Goal: Information Seeking & Learning: Check status

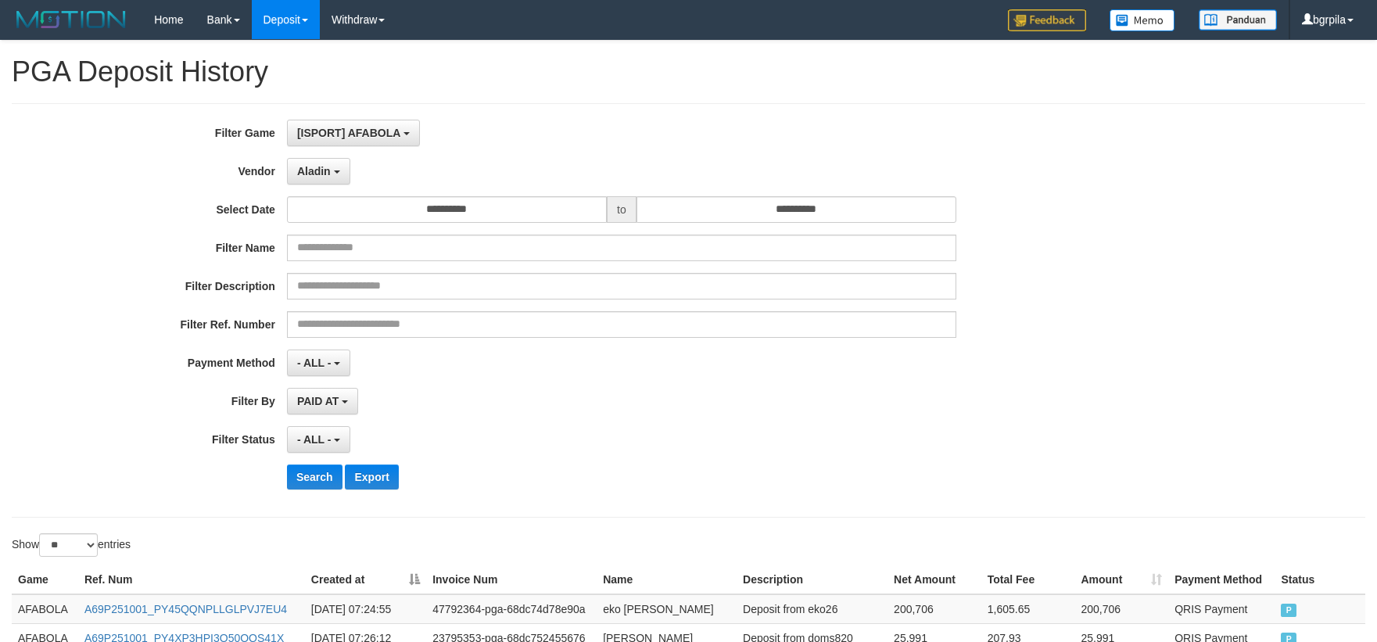
select select "**********"
select select "**"
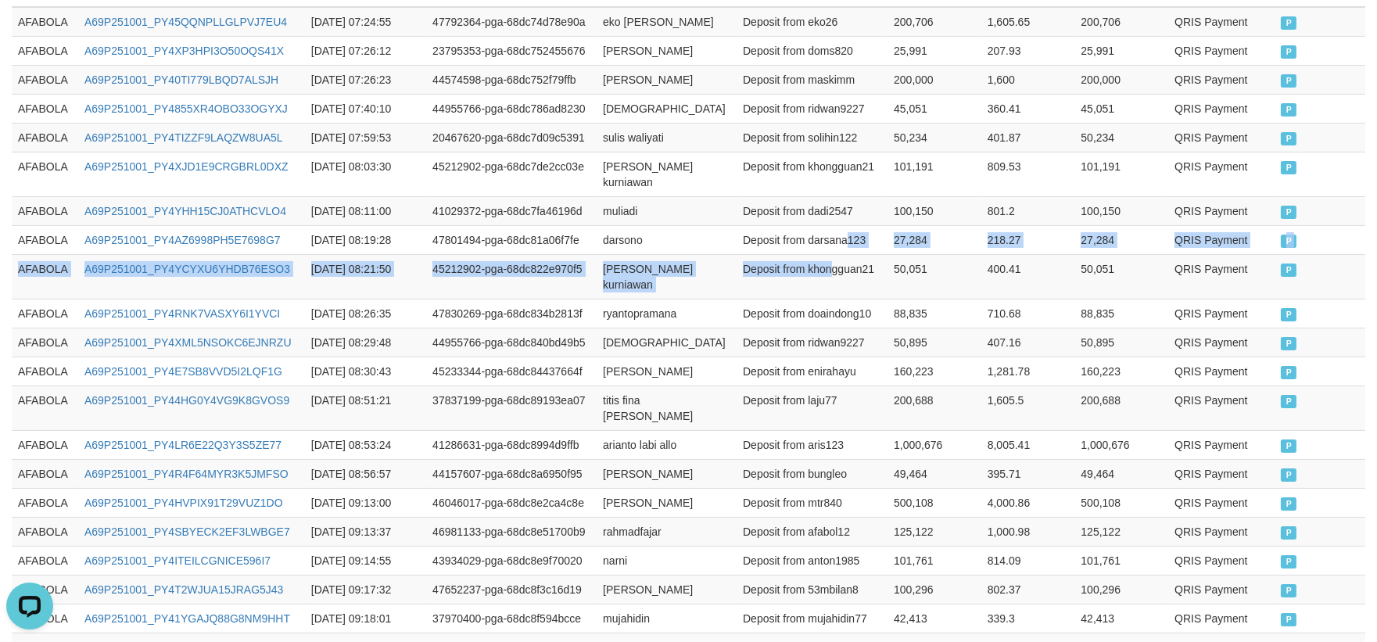
scroll to position [13, 0]
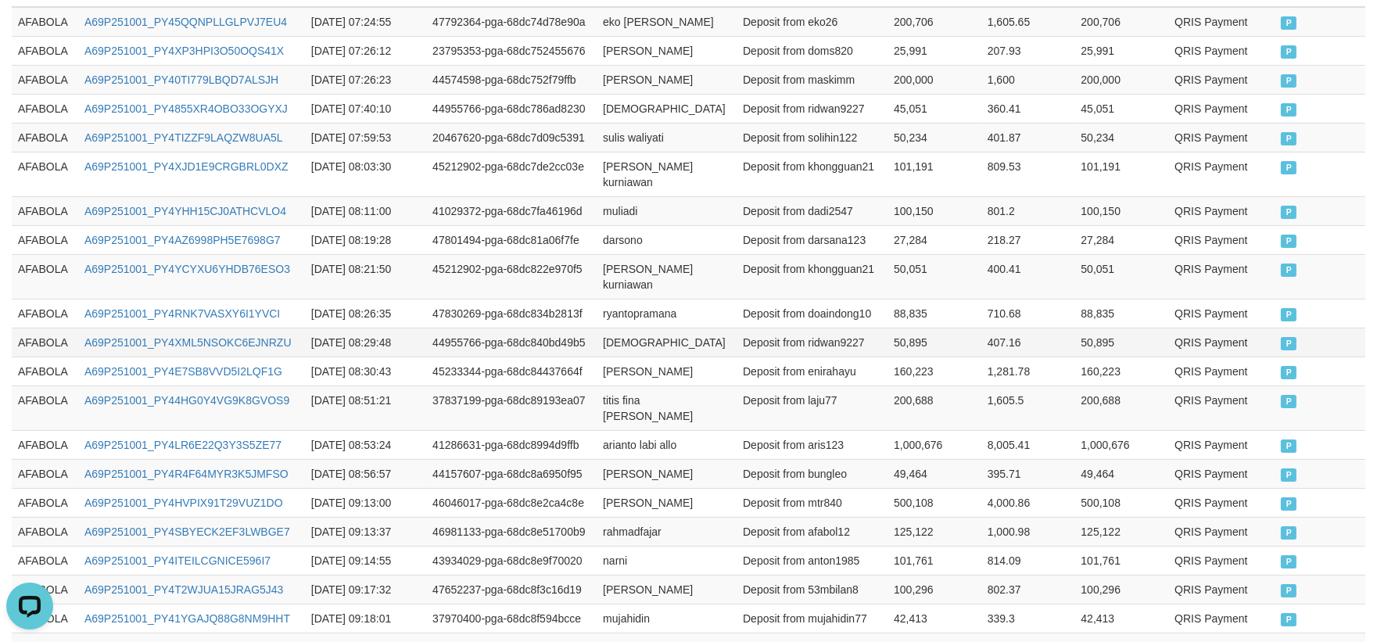
click at [809, 328] on td "Deposit from ridwan9227" at bounding box center [812, 342] width 151 height 29
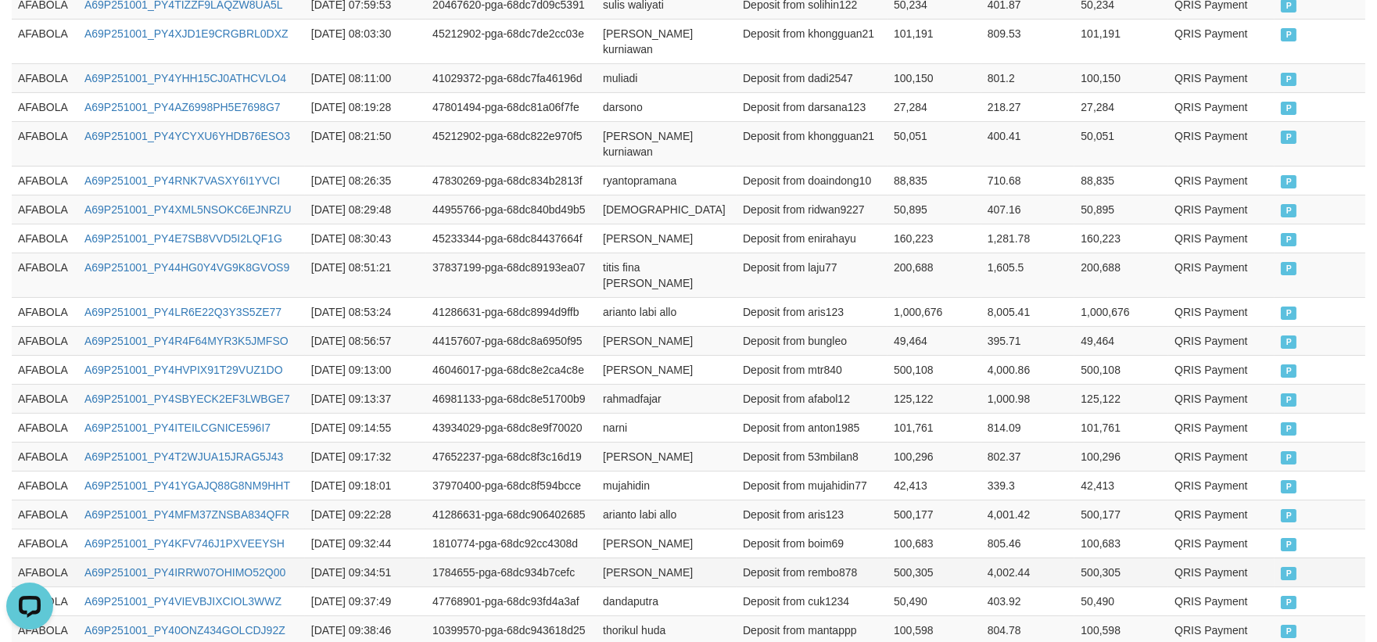
scroll to position [848, 0]
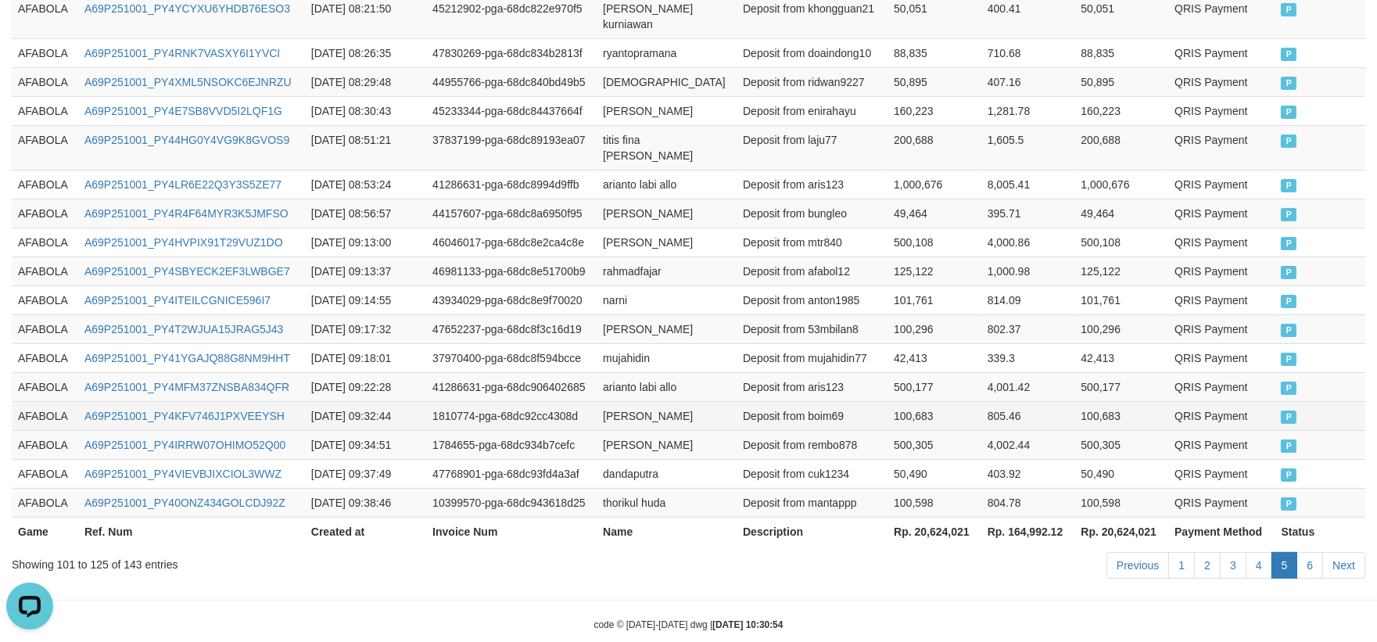
click at [32, 401] on td "AFABOLA" at bounding box center [45, 415] width 66 height 29
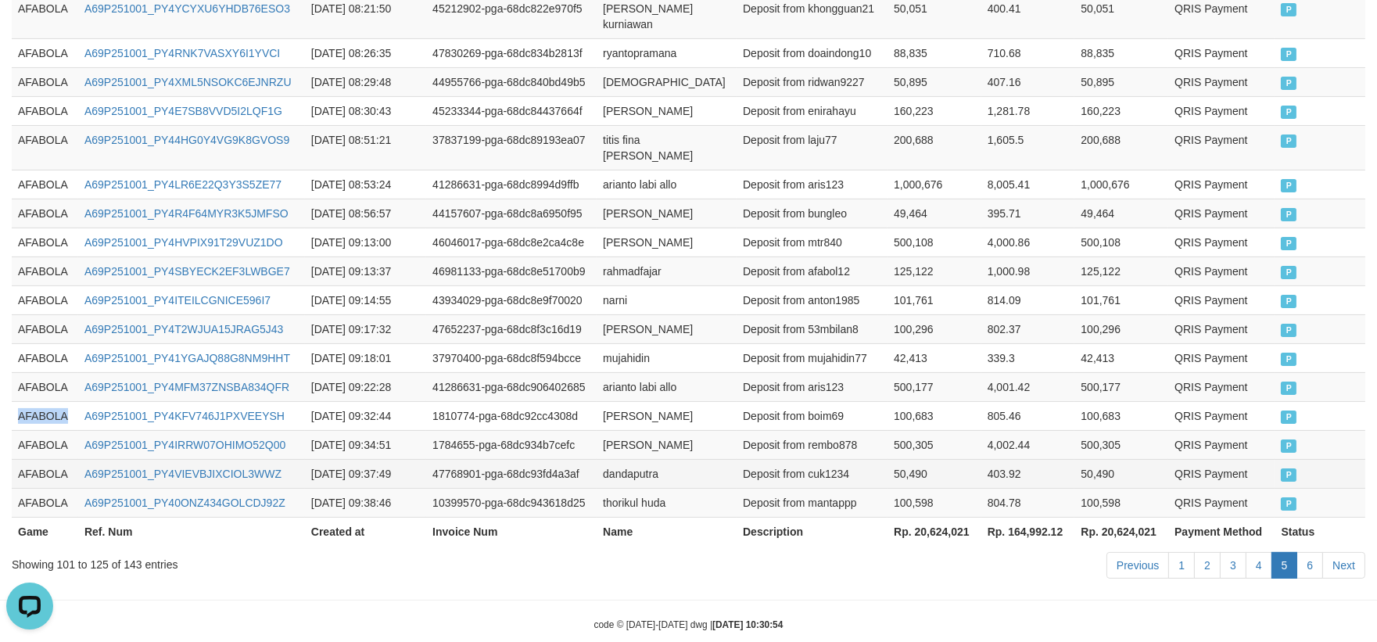
drag, startPoint x: 32, startPoint y: 387, endPoint x: 1046, endPoint y: 430, distance: 1014.5
click at [63, 401] on td "AFABOLA" at bounding box center [45, 415] width 66 height 29
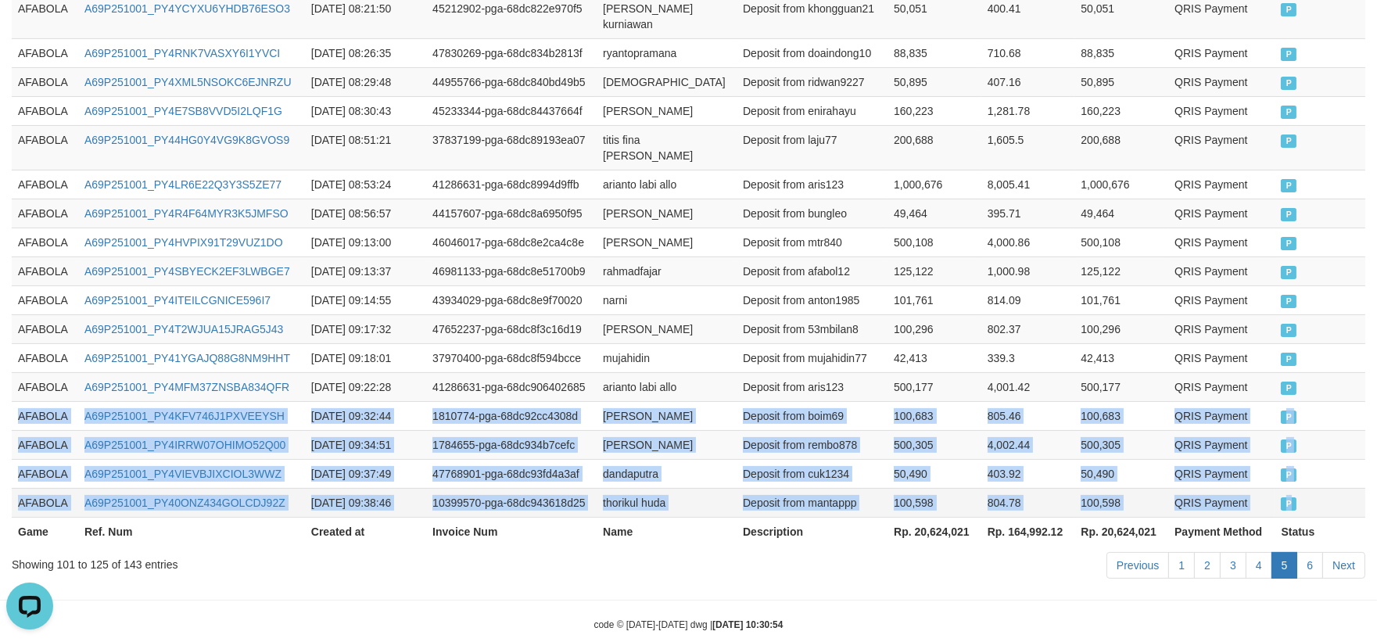
click at [1318, 488] on td "P" at bounding box center [1320, 502] width 91 height 29
copy tbody "AFABOLA A69P251001_PY4KFV746J1PXVEEYSH 2025-10-01 09:32:44 1810774-pga-68dc92cc…"
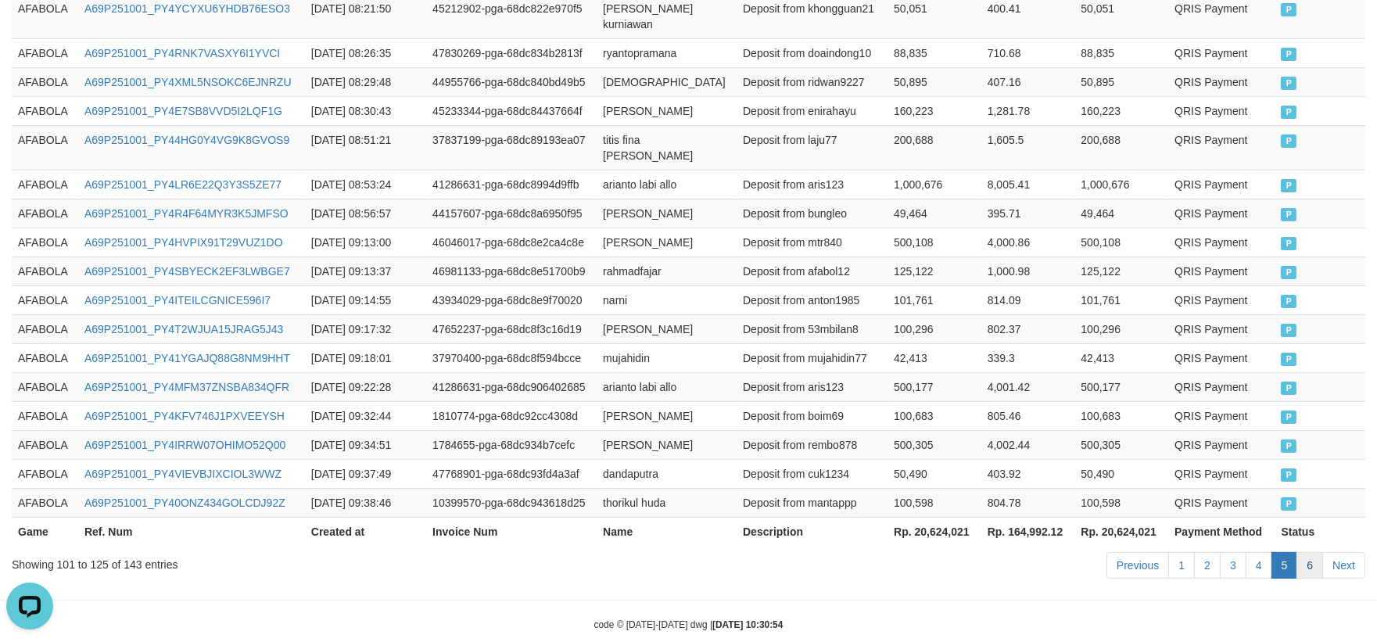
drag, startPoint x: 892, startPoint y: 535, endPoint x: 1303, endPoint y: 546, distance: 411.5
click at [913, 551] on div "Previous 1 2 3 4 5 6 Next" at bounding box center [976, 568] width 780 height 34
click at [1307, 552] on link "6" at bounding box center [1310, 565] width 27 height 27
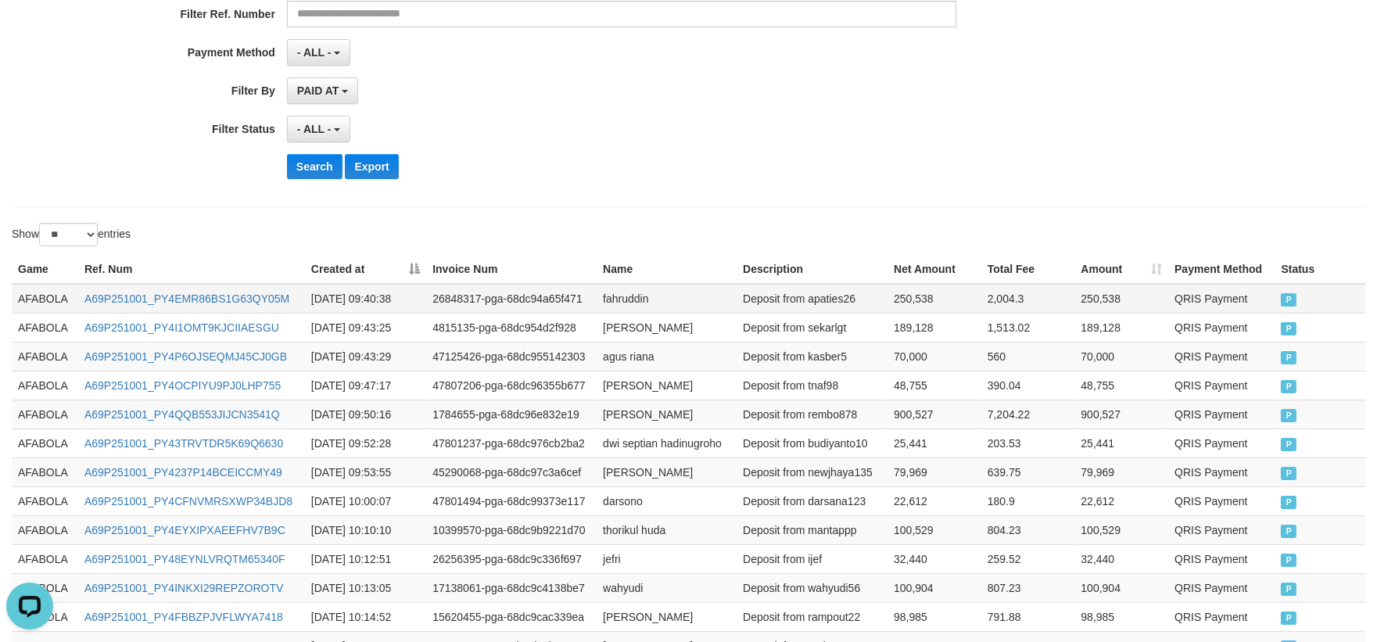
click at [52, 301] on td "AFABOLA" at bounding box center [45, 299] width 66 height 30
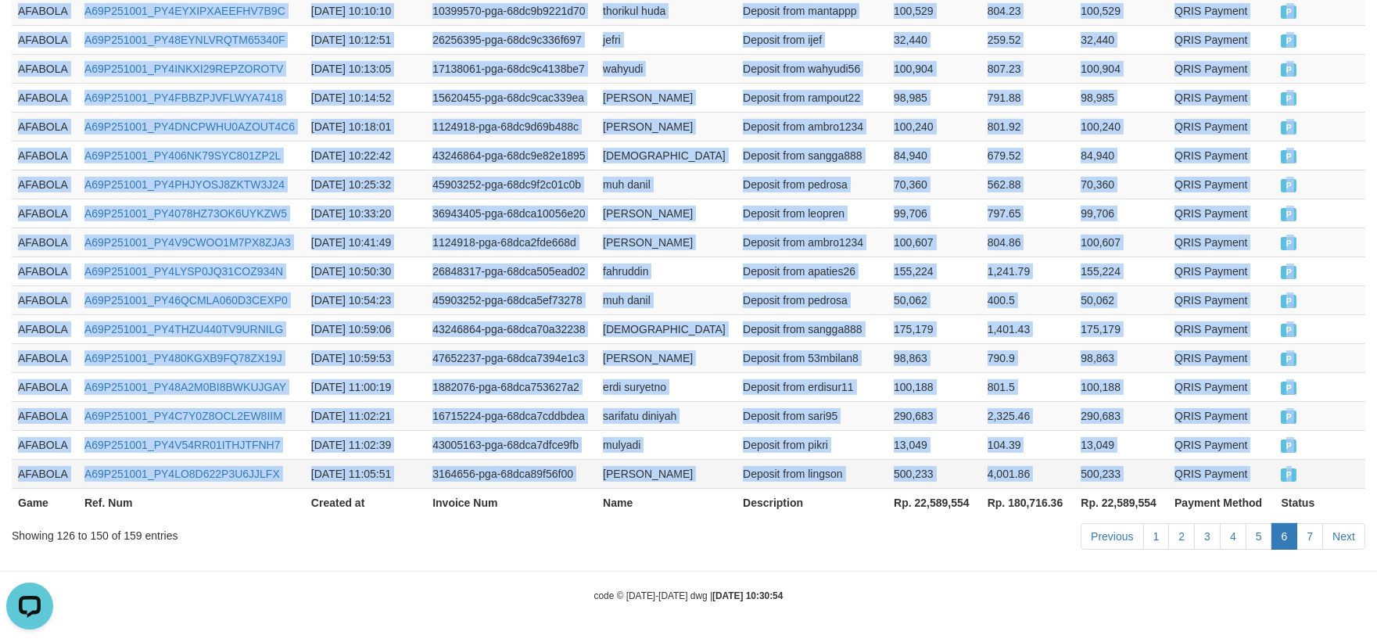
click at [1326, 469] on td "P" at bounding box center [1320, 473] width 91 height 29
copy tbody "AFABOLA A69P251001_PY4EMR86BS1G63QY05M 2025-10-01 09:40:38 26848317-pga-68dc94a…"
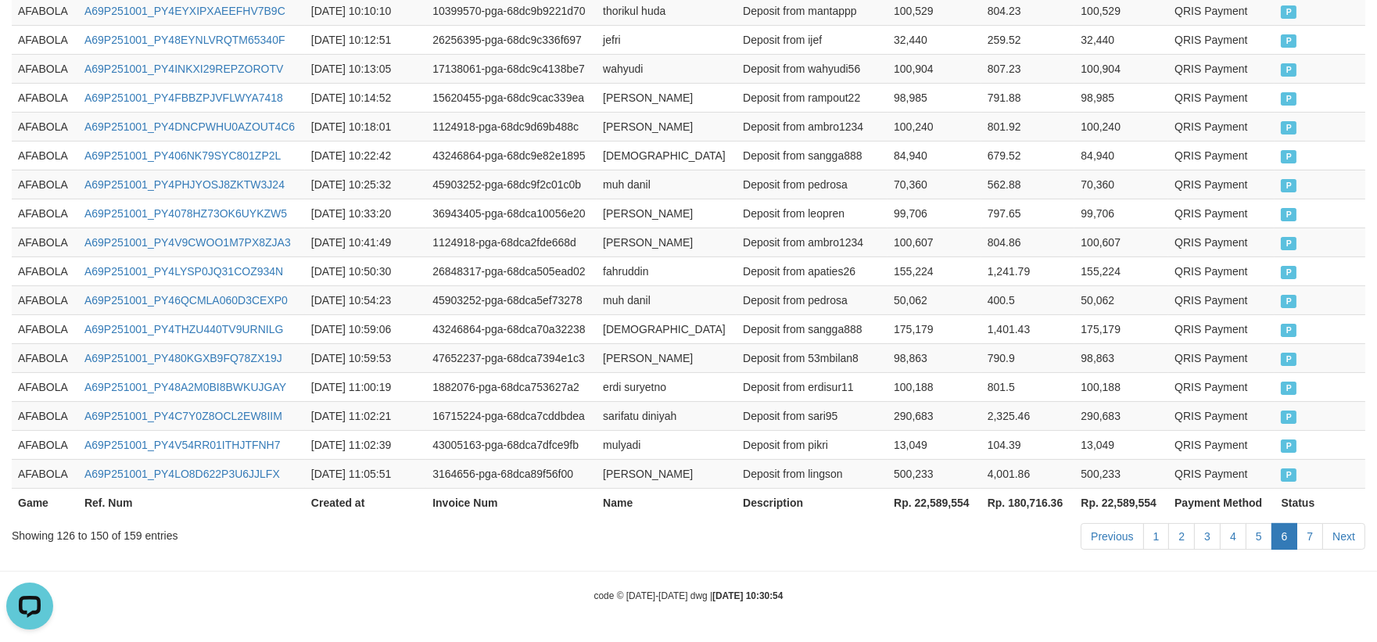
click at [1161, 534] on link "1" at bounding box center [1156, 536] width 27 height 27
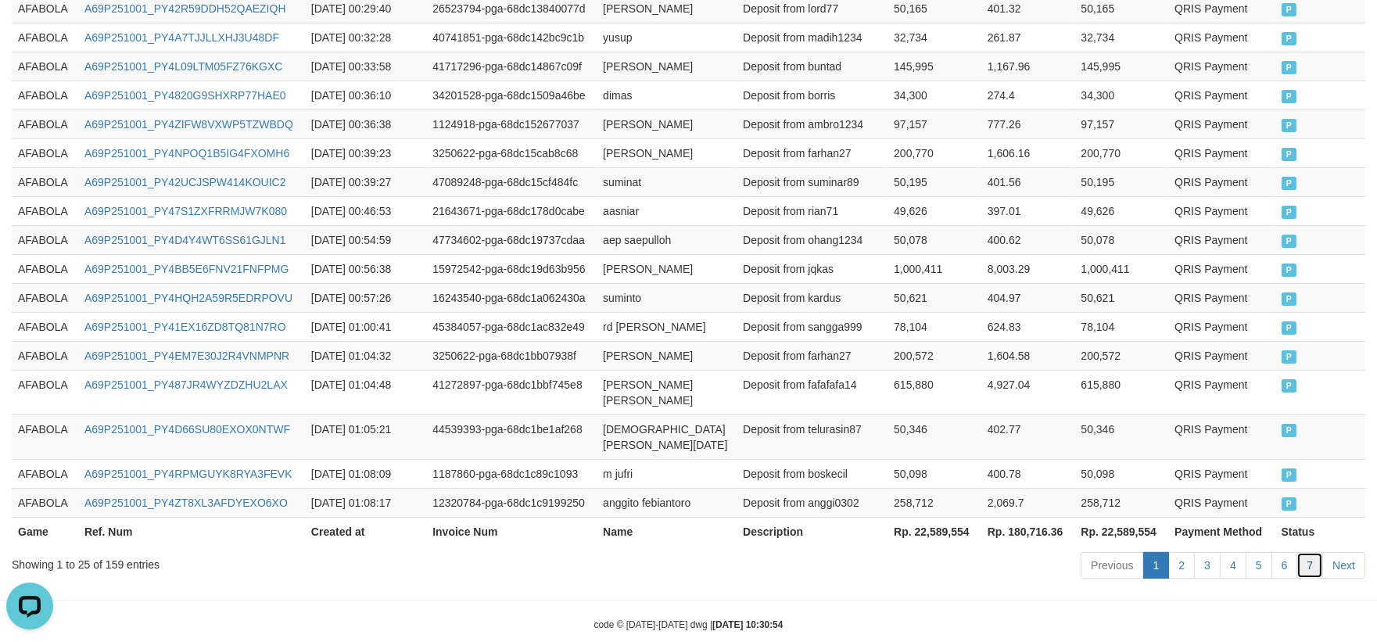
click at [1307, 552] on link "7" at bounding box center [1310, 565] width 27 height 27
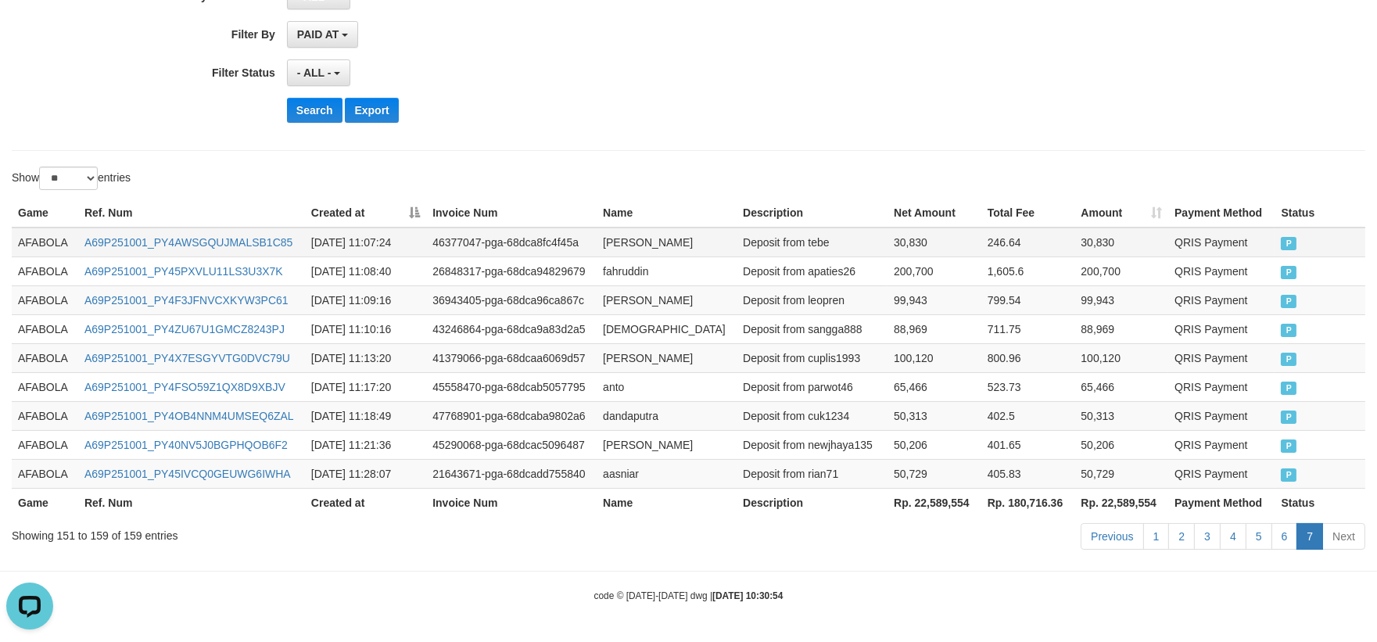
click at [38, 231] on td "AFABOLA" at bounding box center [45, 243] width 66 height 30
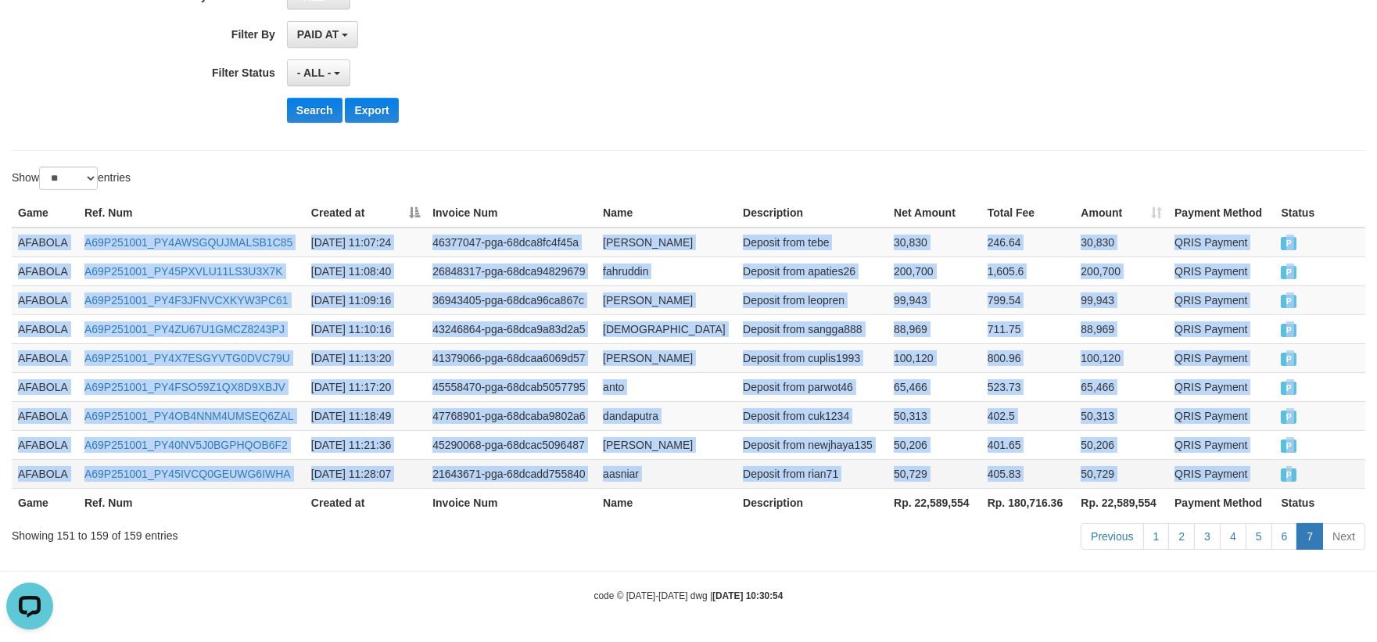
click at [1341, 473] on td "P" at bounding box center [1320, 473] width 91 height 29
copy tbody "AFABOLA A69P251001_PY4AWSGQUJMALSB1C85 2025-10-01 11:07:24 46377047-pga-68dca8f…"
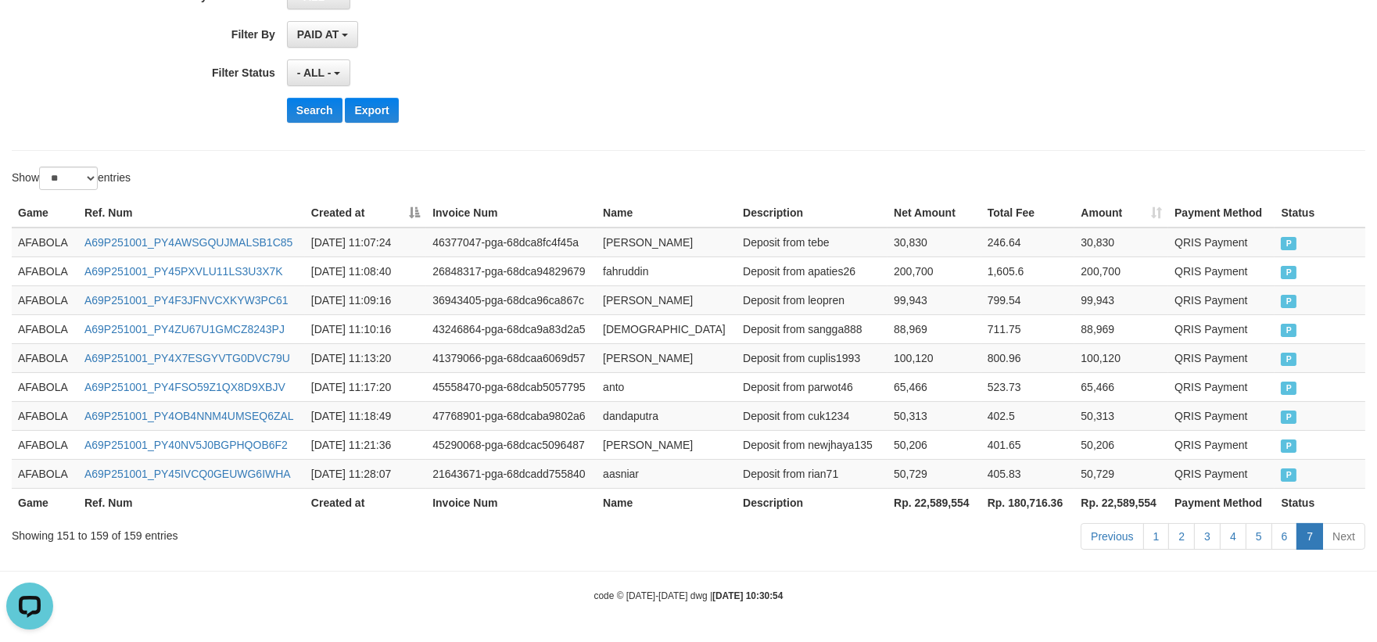
drag, startPoint x: 1213, startPoint y: 167, endPoint x: 942, endPoint y: 221, distance: 276.1
click at [1210, 167] on div "Show ** ** ** *** entries" at bounding box center [688, 180] width 1377 height 27
click at [45, 235] on td "AFABOLA" at bounding box center [45, 243] width 66 height 30
drag, startPoint x: 45, startPoint y: 235, endPoint x: 56, endPoint y: 235, distance: 10.9
click at [56, 235] on td "AFABOLA" at bounding box center [45, 243] width 66 height 30
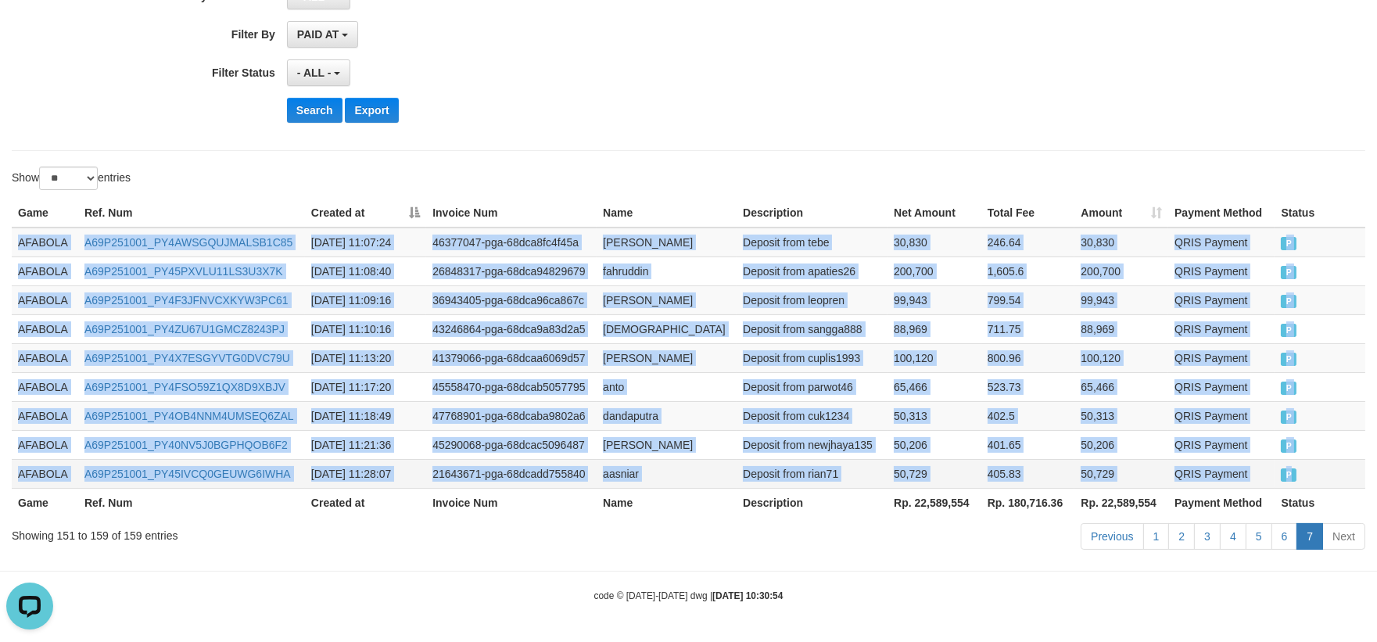
click at [1318, 459] on td "P" at bounding box center [1320, 473] width 91 height 29
copy tbody "AFABOLA A69P251001_PY4AWSGQUJMALSB1C85 2025-10-01 11:07:24 46377047-pga-68dca8f…"
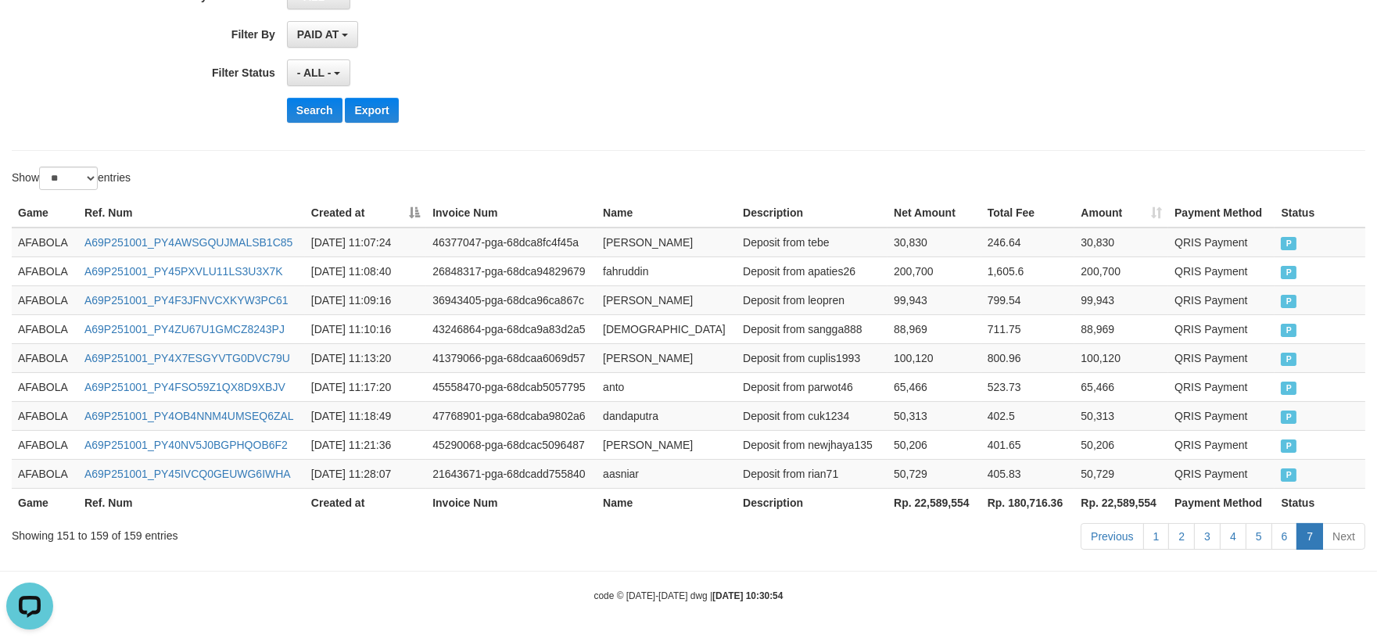
click at [878, 576] on body "Toggle navigation Home Bank Account List Load By Website Group [ISPORT] AFABOLA…" at bounding box center [688, 137] width 1377 height 1009
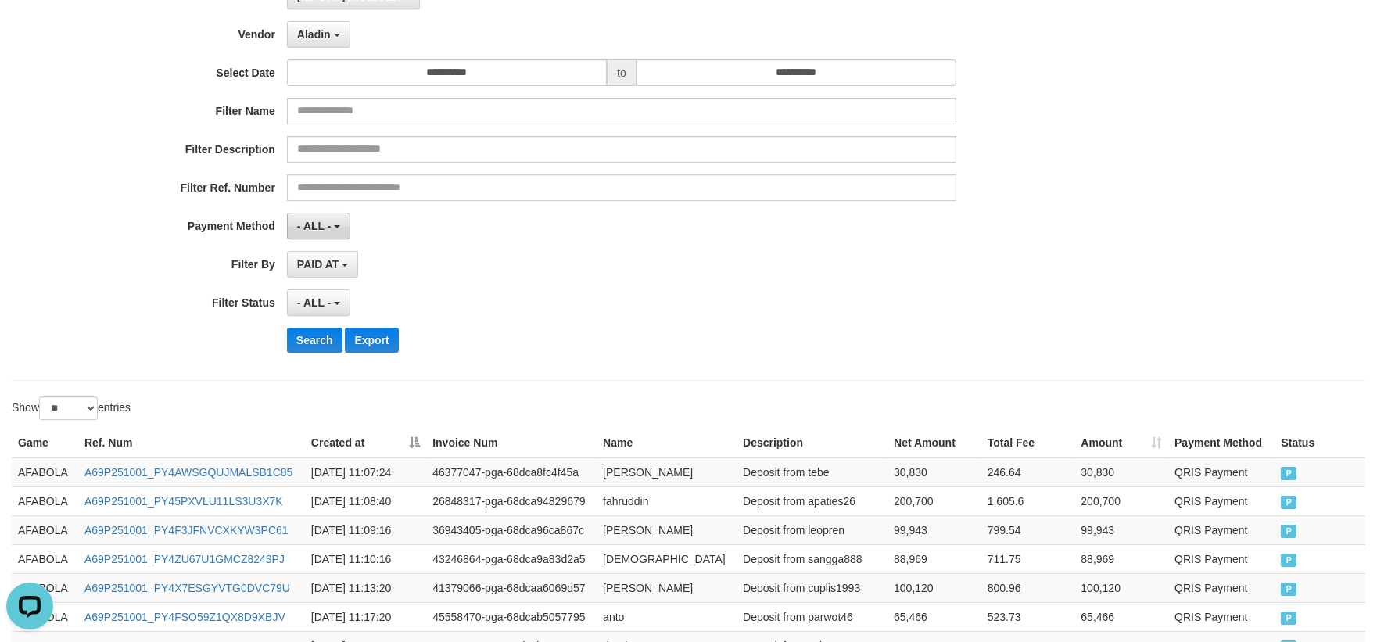
scroll to position [20, 0]
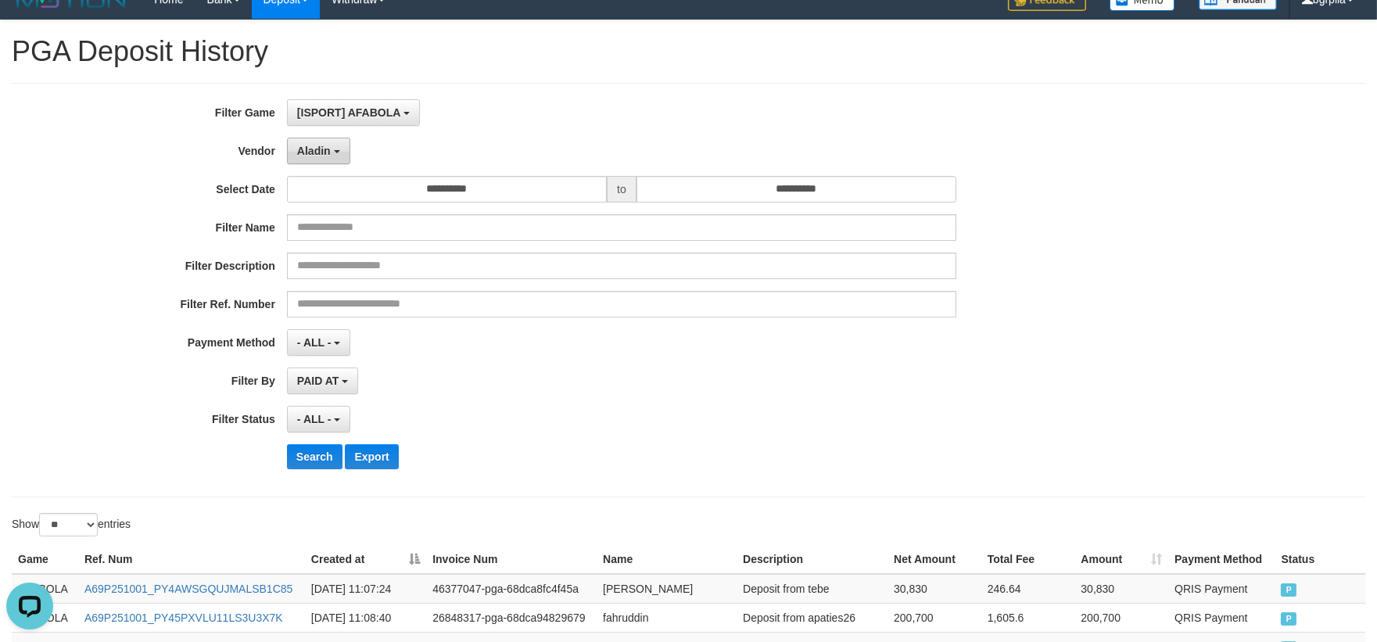
click at [328, 156] on button "Aladin" at bounding box center [318, 151] width 63 height 27
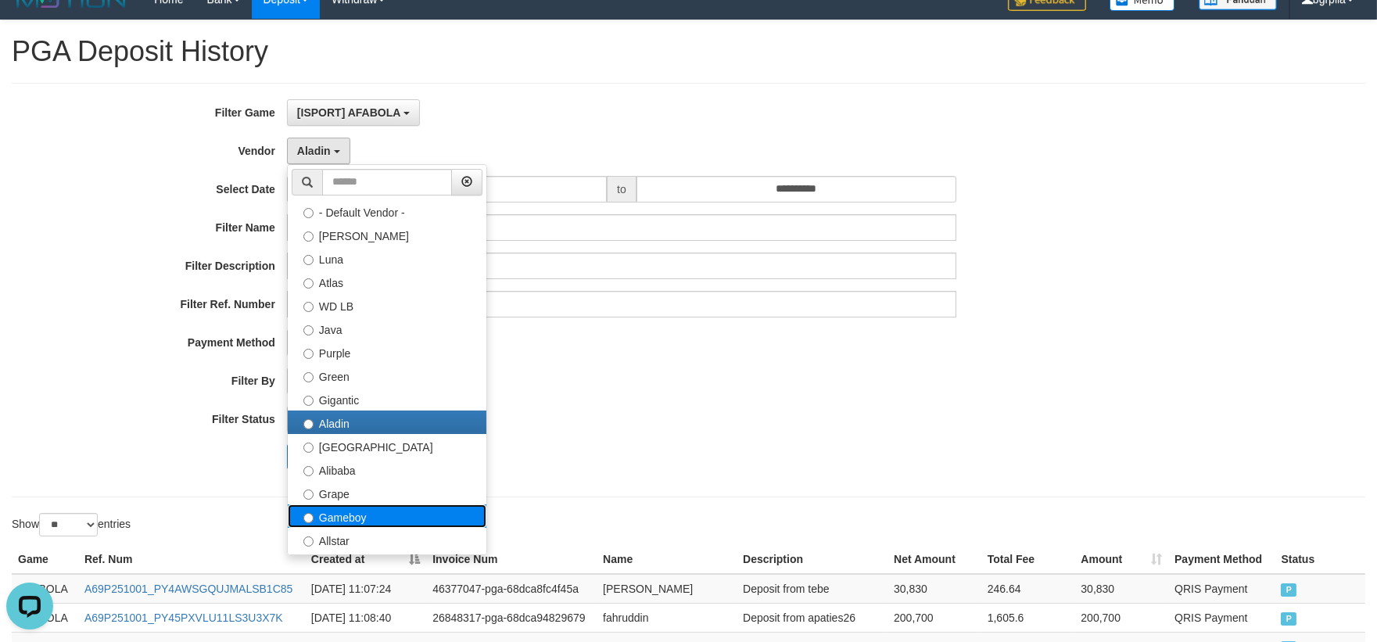
click at [357, 519] on label "Gameboy" at bounding box center [387, 515] width 199 height 23
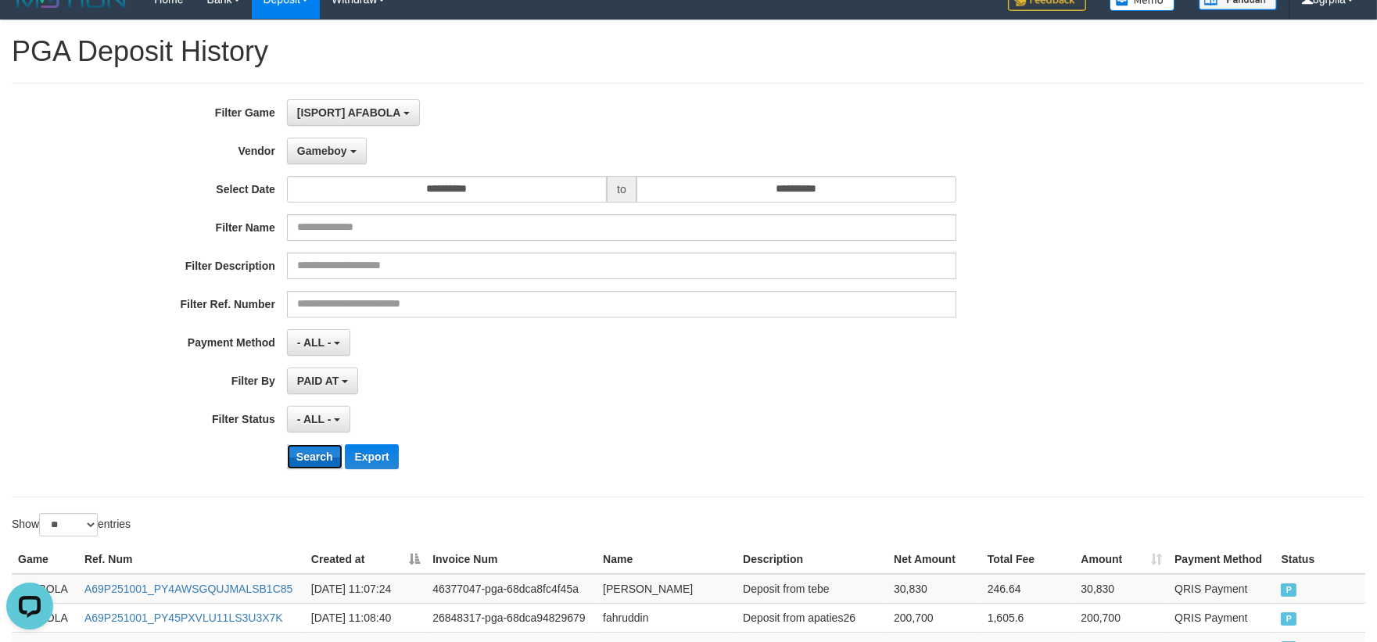
drag, startPoint x: 308, startPoint y: 459, endPoint x: 947, endPoint y: 436, distance: 639.4
click at [309, 459] on button "Search" at bounding box center [315, 456] width 56 height 25
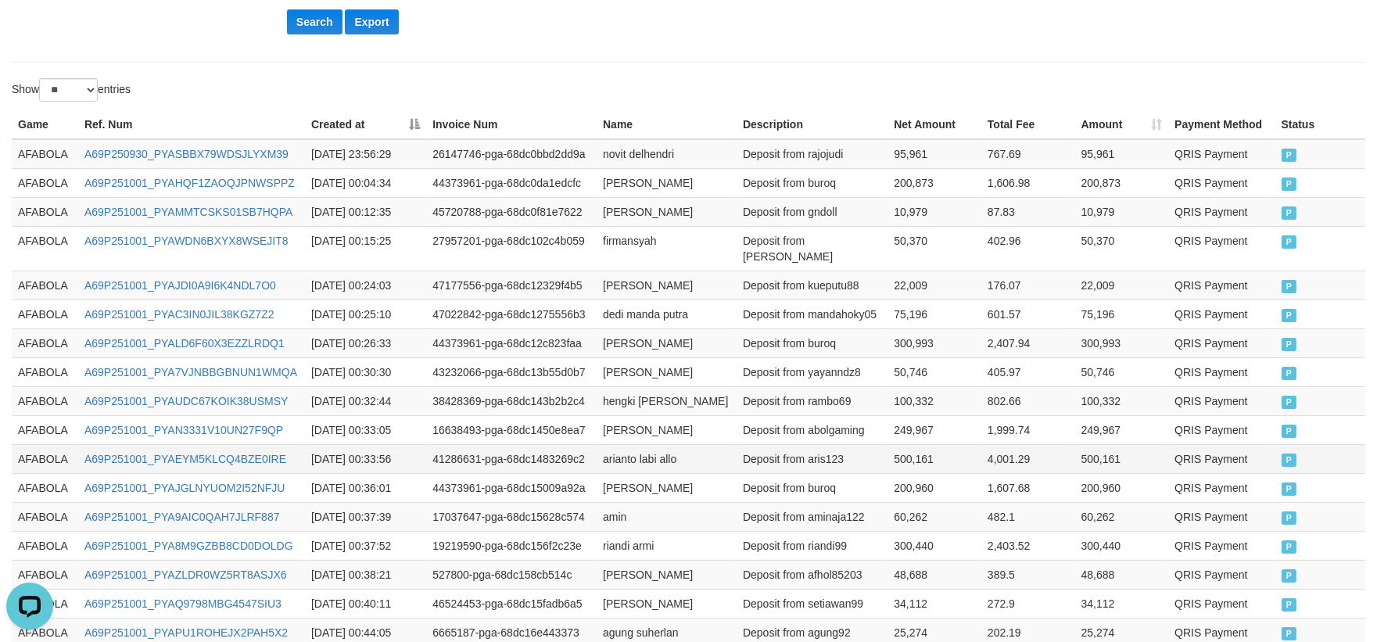
scroll to position [848, 0]
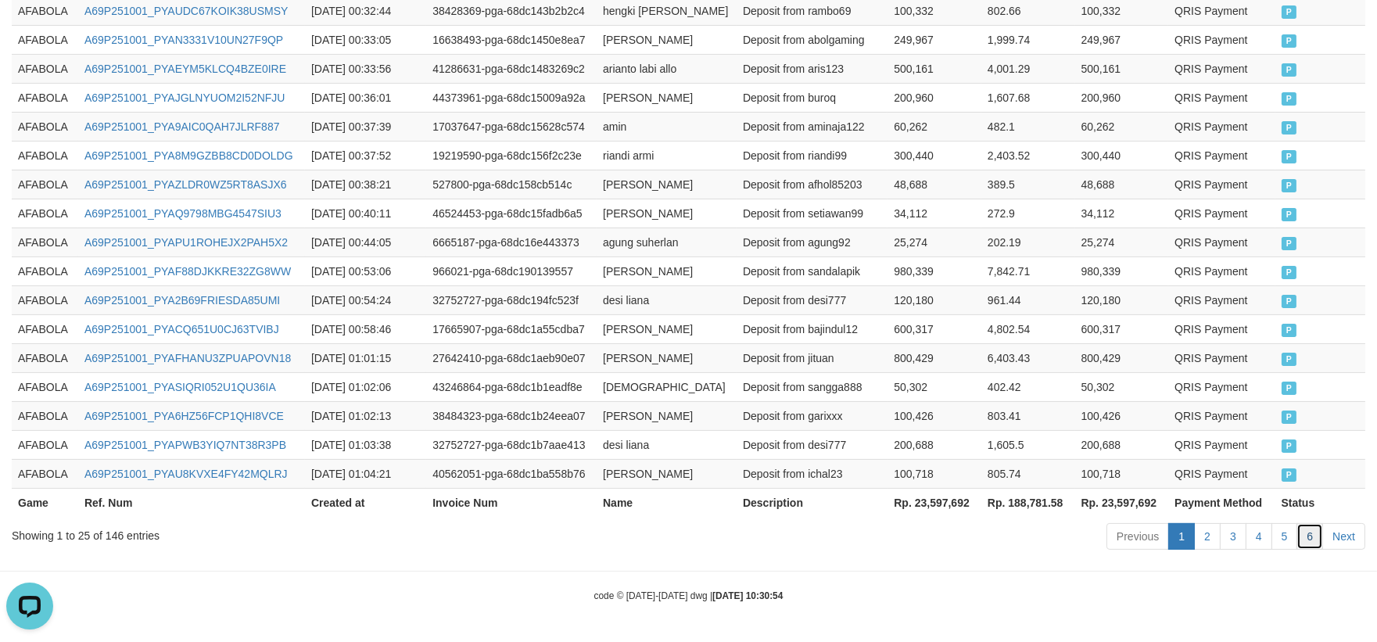
click at [1310, 536] on link "6" at bounding box center [1310, 536] width 27 height 27
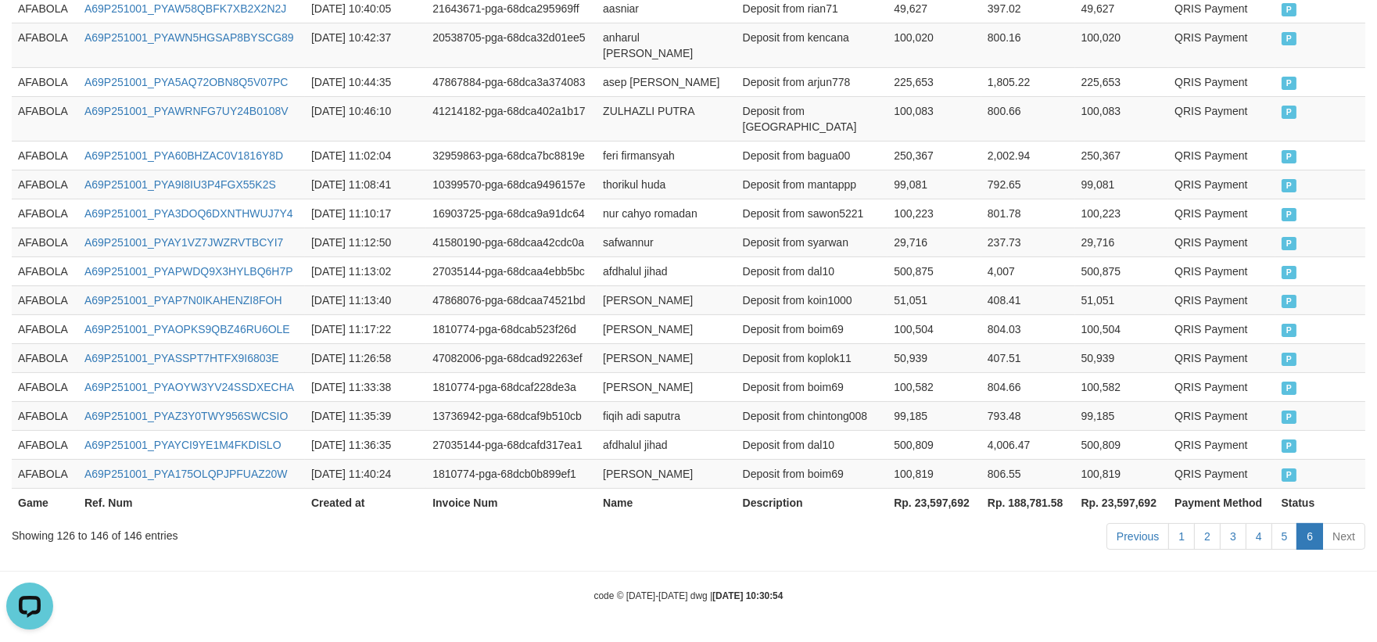
scroll to position [716, 0]
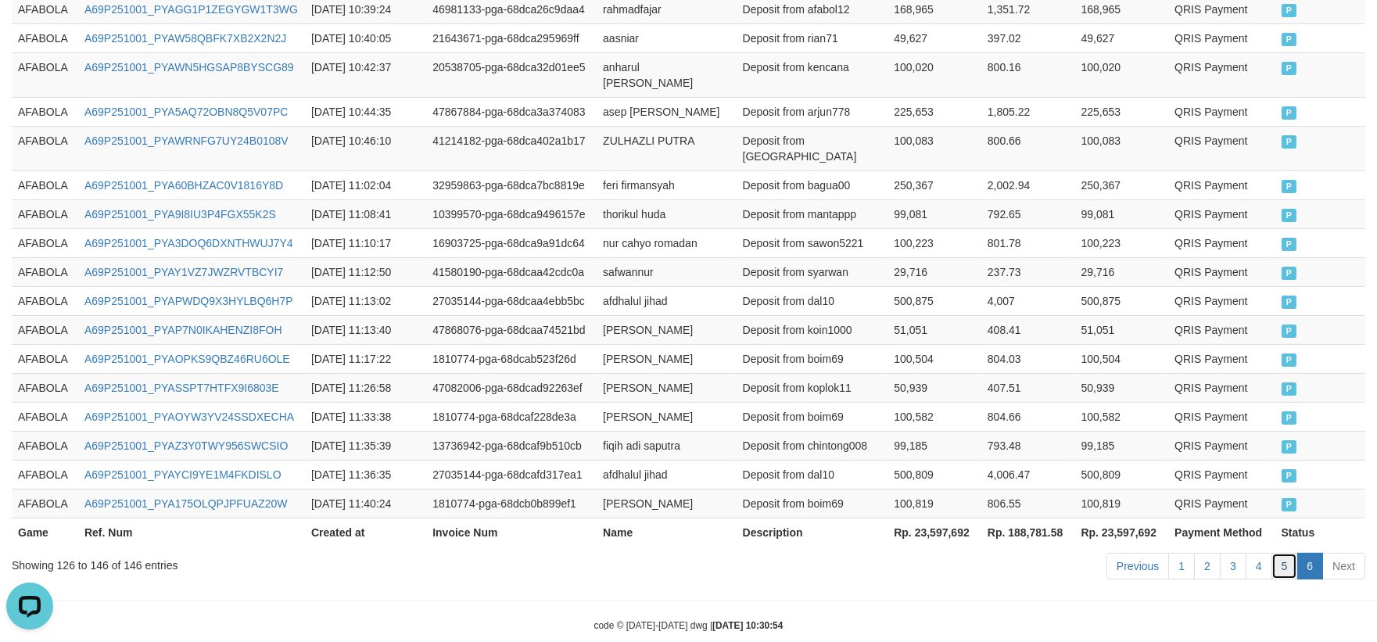
click at [1284, 553] on link "5" at bounding box center [1285, 566] width 27 height 27
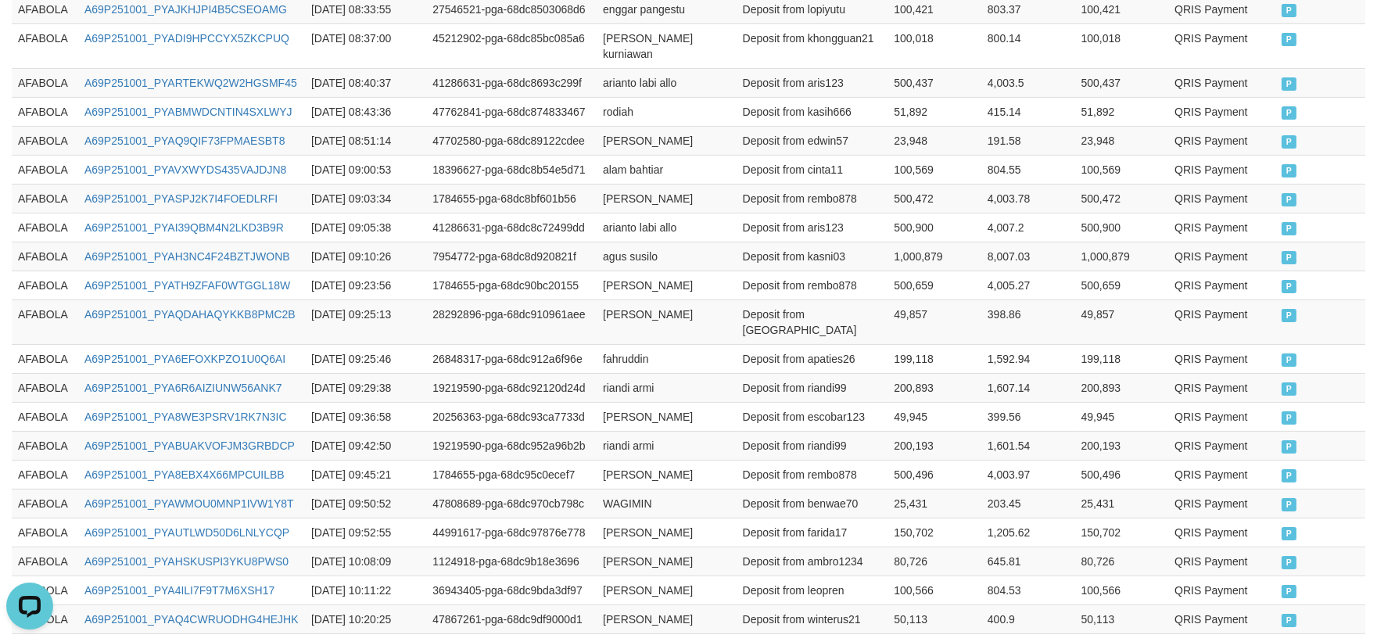
scroll to position [832, 0]
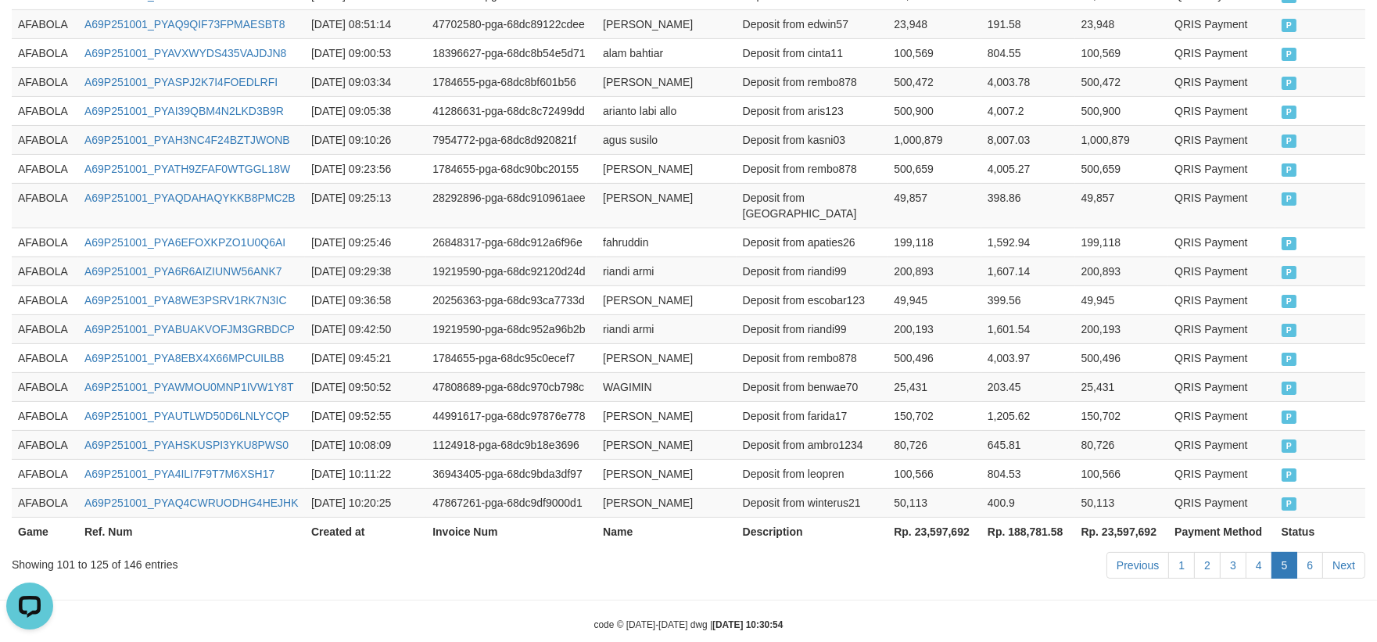
click at [1064, 459] on td "804.53" at bounding box center [1029, 473] width 94 height 29
click at [20, 183] on td "AFABOLA" at bounding box center [45, 205] width 66 height 45
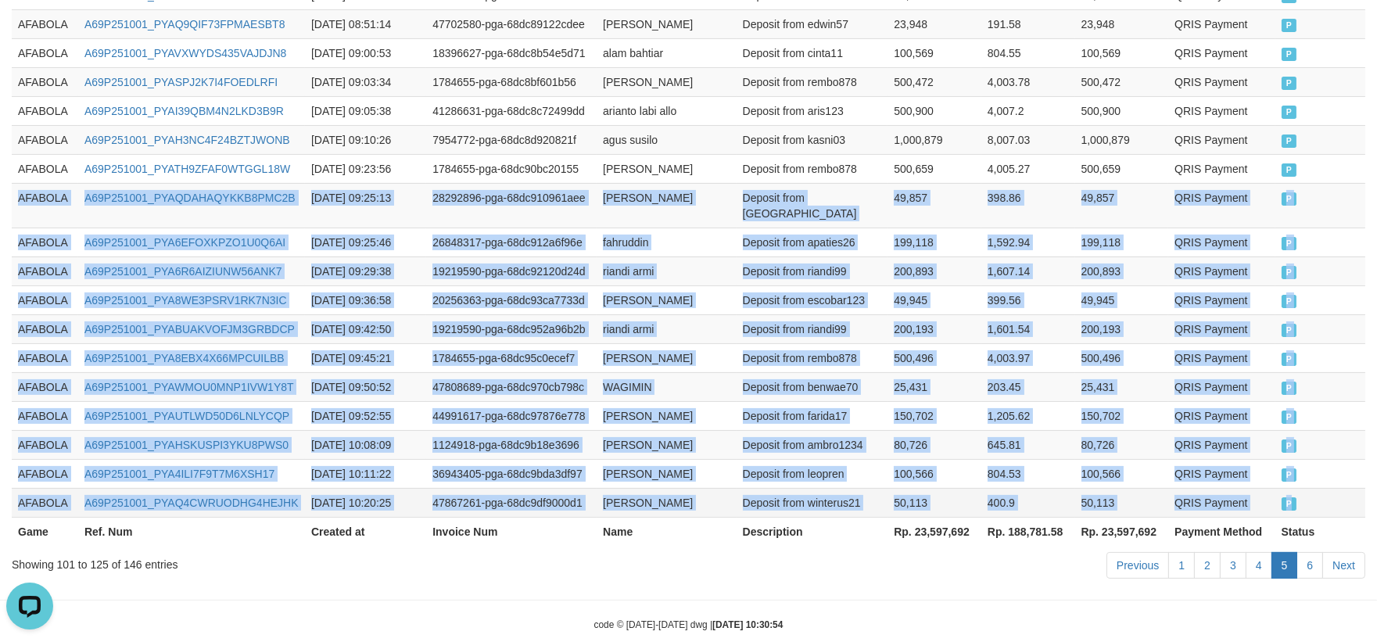
click at [1326, 488] on td "P" at bounding box center [1321, 502] width 90 height 29
copy tbody "AFABOLA A69P251001_PYAQDAHAQYKKB8PMC2B 2025-10-01 09:25:13 28292896-pga-68dc910…"
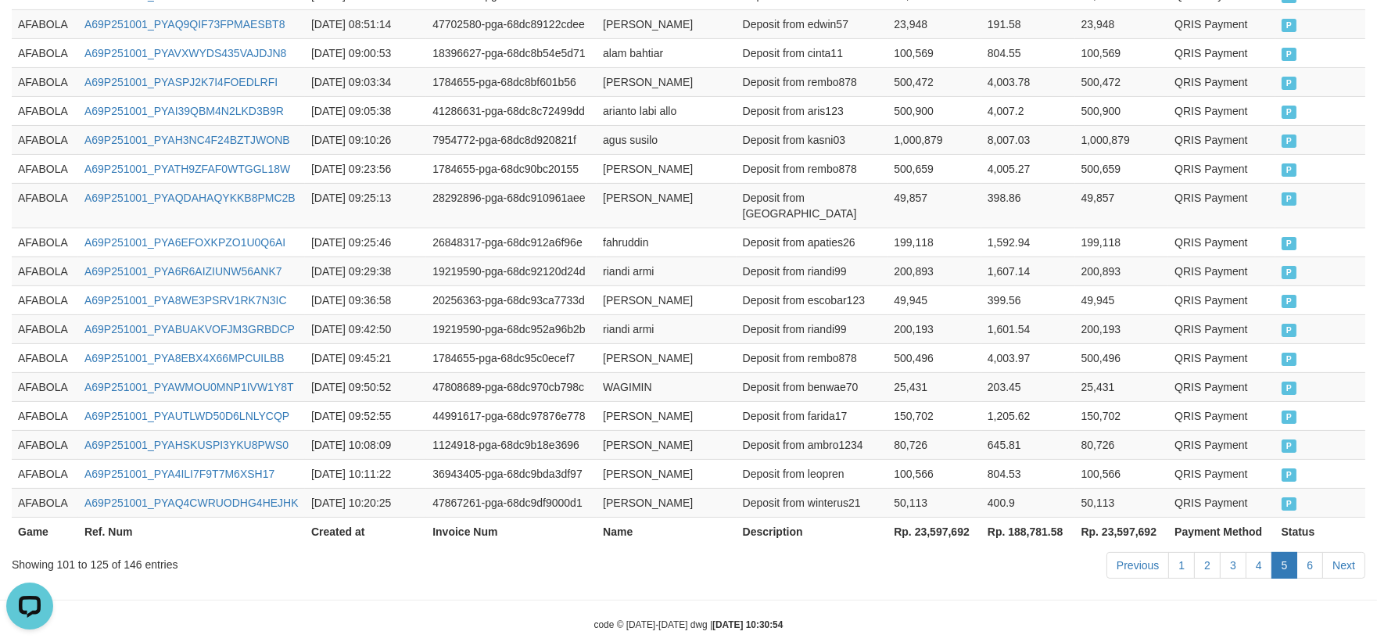
click at [795, 551] on div "Previous 1 2 3 4 5 6 Next" at bounding box center [976, 568] width 780 height 34
click at [745, 551] on div "Previous 1 2 3 4 5 6 Next" at bounding box center [976, 568] width 780 height 34
click at [921, 257] on td "200,893" at bounding box center [935, 271] width 94 height 29
click at [1301, 551] on div "Previous 1 2 3 4 5 6 Next" at bounding box center [976, 568] width 780 height 34
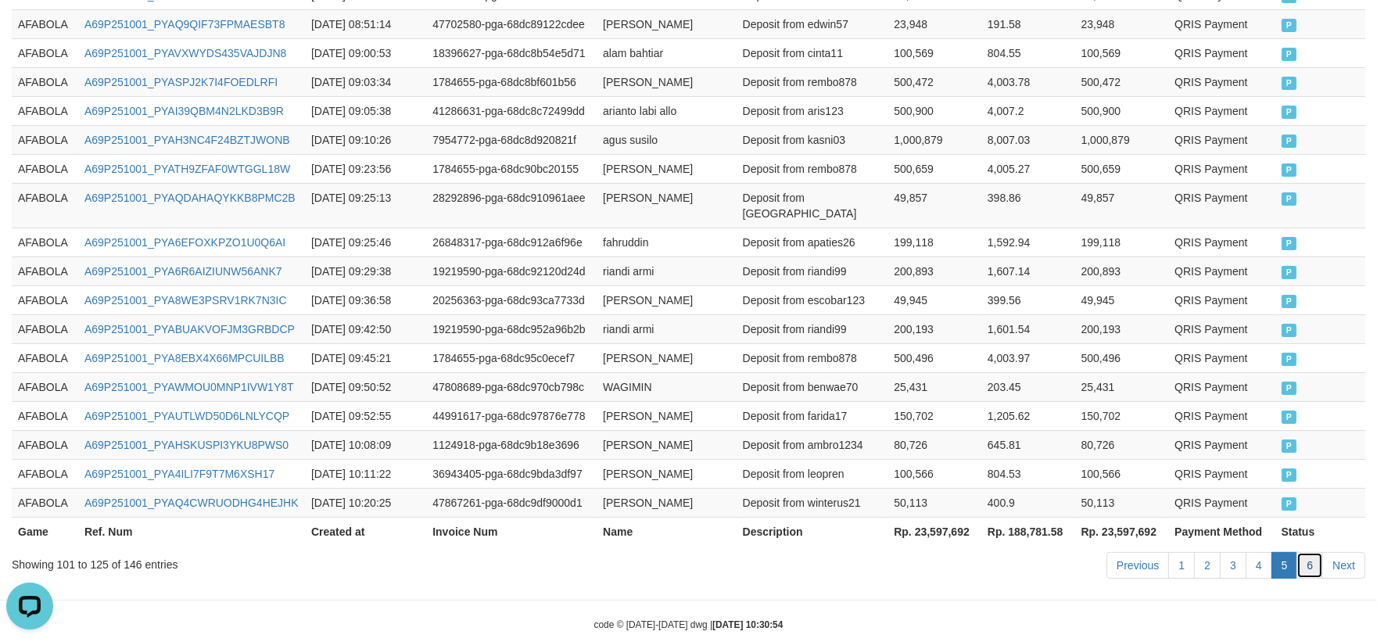
click at [1319, 552] on link "6" at bounding box center [1310, 565] width 27 height 27
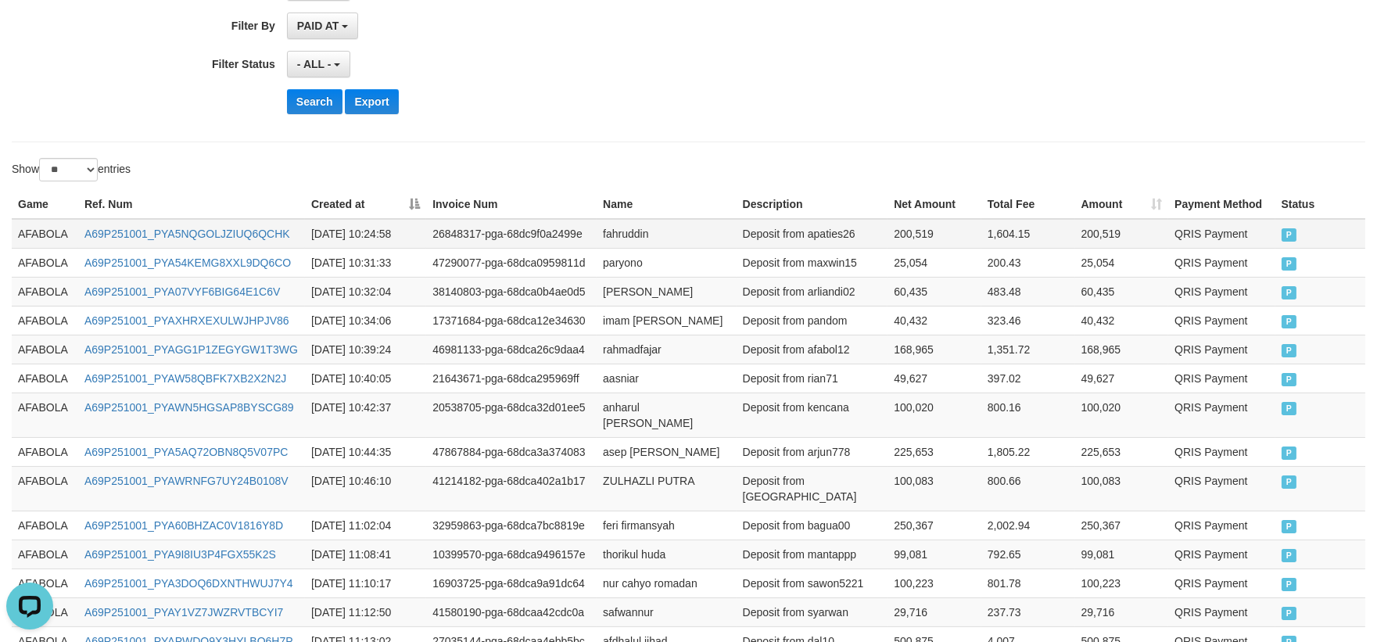
scroll to position [368, 0]
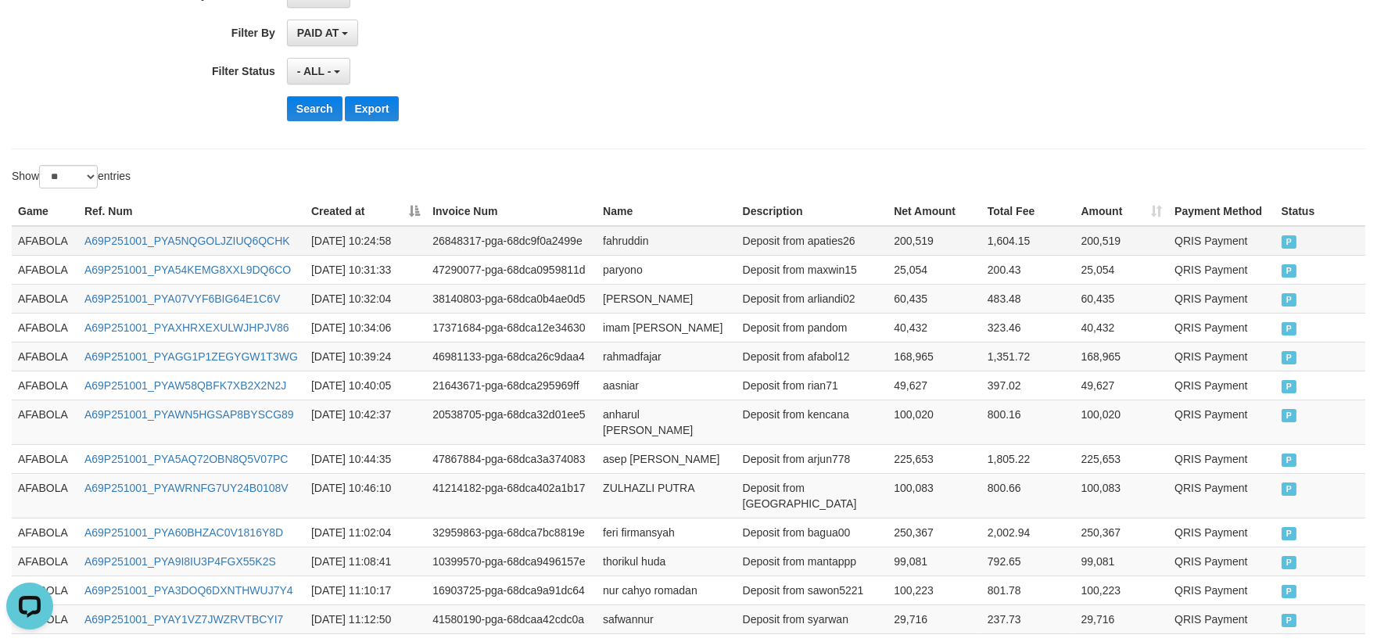
click at [44, 243] on td "AFABOLA" at bounding box center [45, 241] width 66 height 30
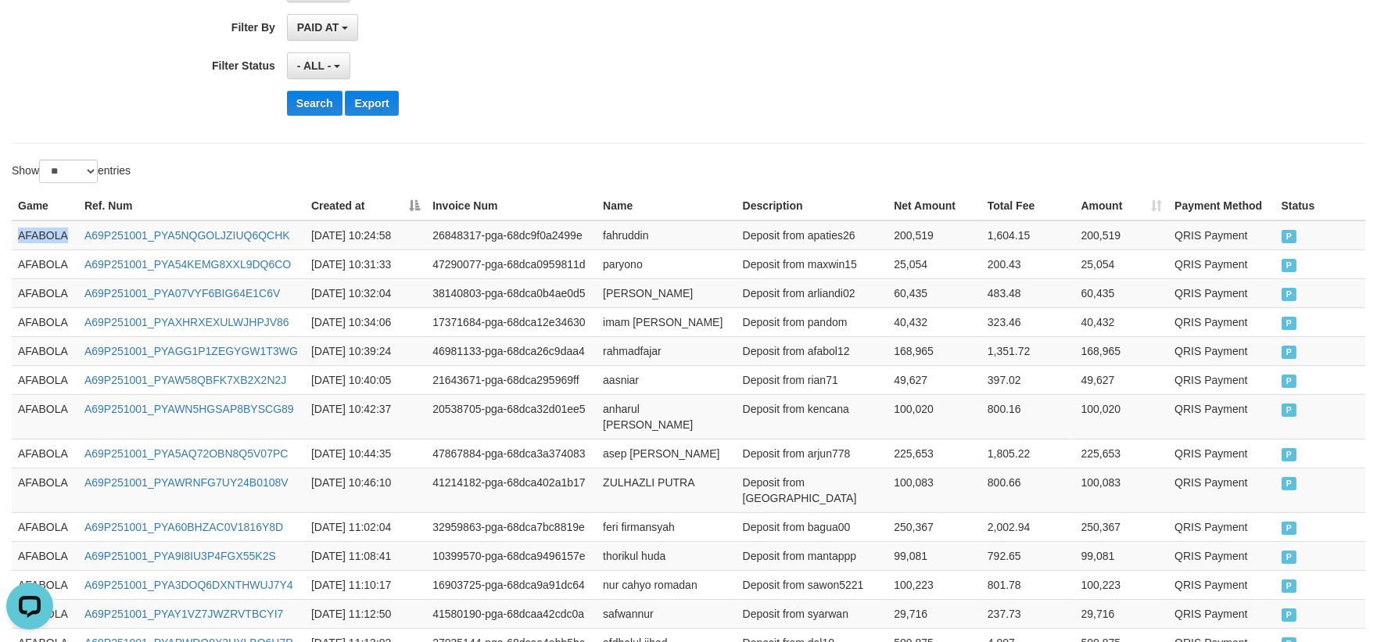
scroll to position [716, 0]
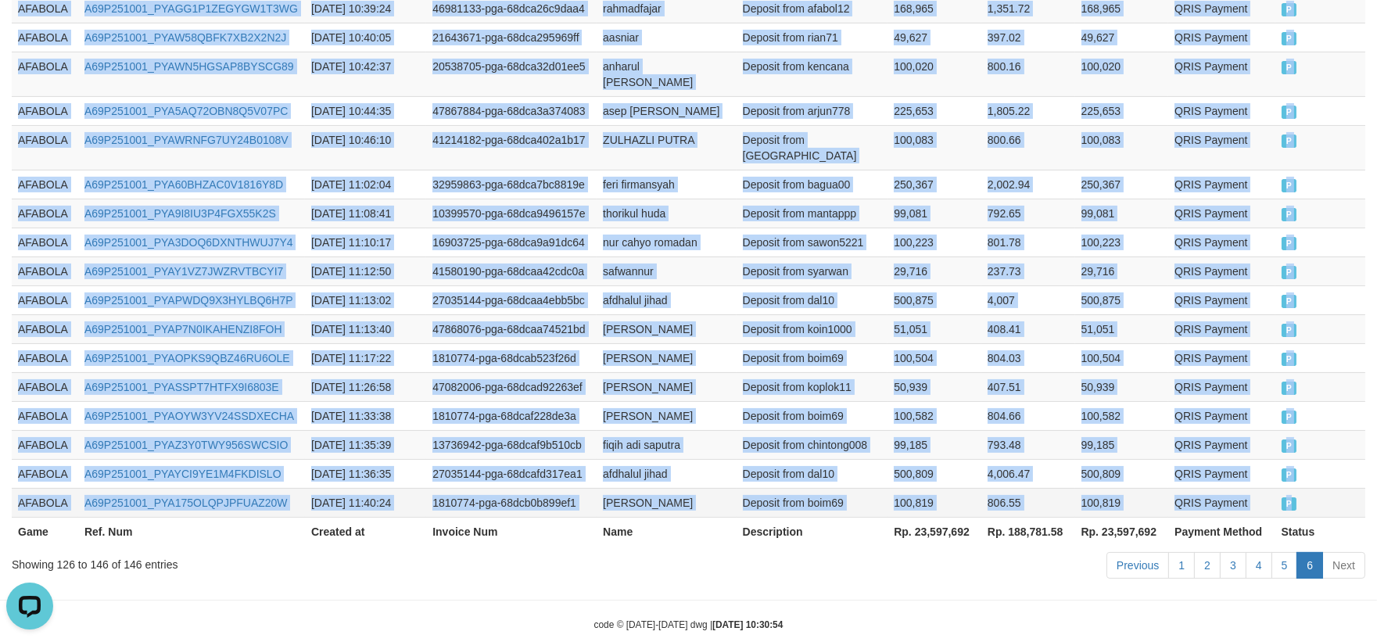
click at [1297, 488] on td "P" at bounding box center [1321, 502] width 90 height 29
copy tbody "AFABOLA A69P251001_PYA5NQGOLJZIUQ6QCHK 2025-10-01 10:24:58 26848317-pga-68dc9f0…"
drag, startPoint x: 591, startPoint y: 608, endPoint x: 583, endPoint y: 544, distance: 65.4
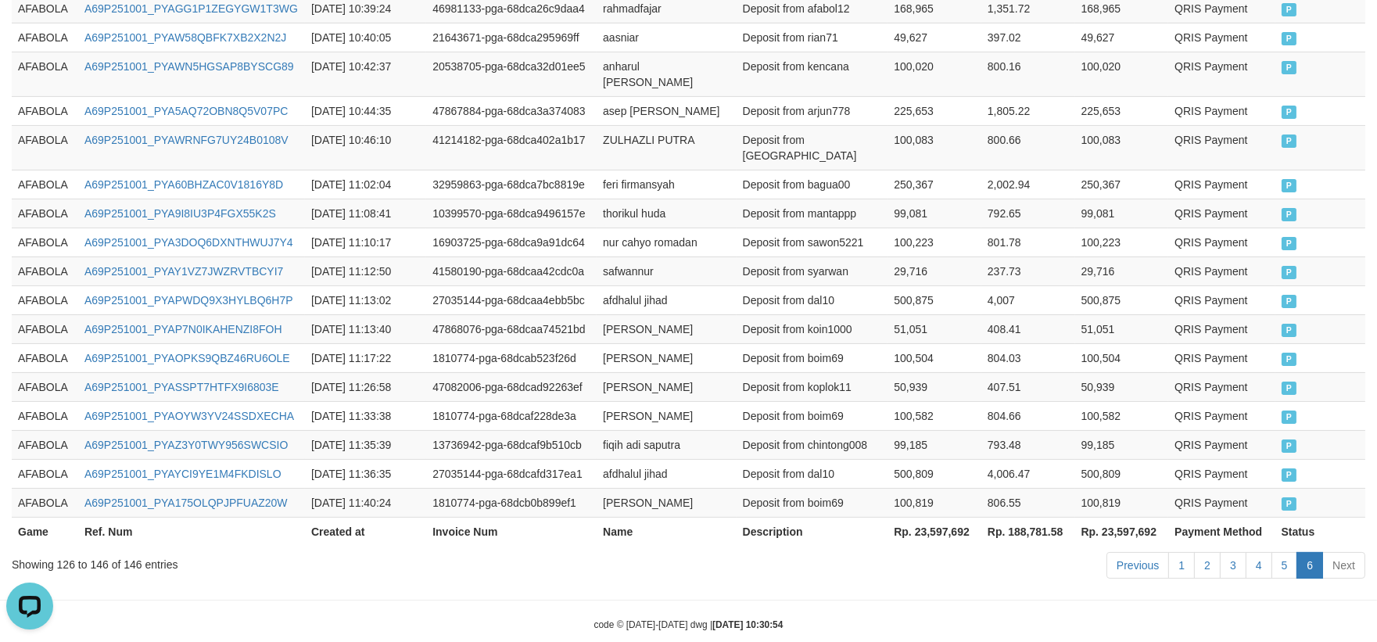
click at [583, 551] on div "Previous 1 2 3 4 5 6 Next" at bounding box center [975, 568] width 803 height 34
drag, startPoint x: 889, startPoint y: 593, endPoint x: 913, endPoint y: 612, distance: 30.5
click at [889, 616] on div "code © 2012-2018 dwg | 2025/10/01 10:30:54" at bounding box center [688, 624] width 1377 height 16
click at [202, 517] on th "Ref. Num" at bounding box center [191, 531] width 227 height 29
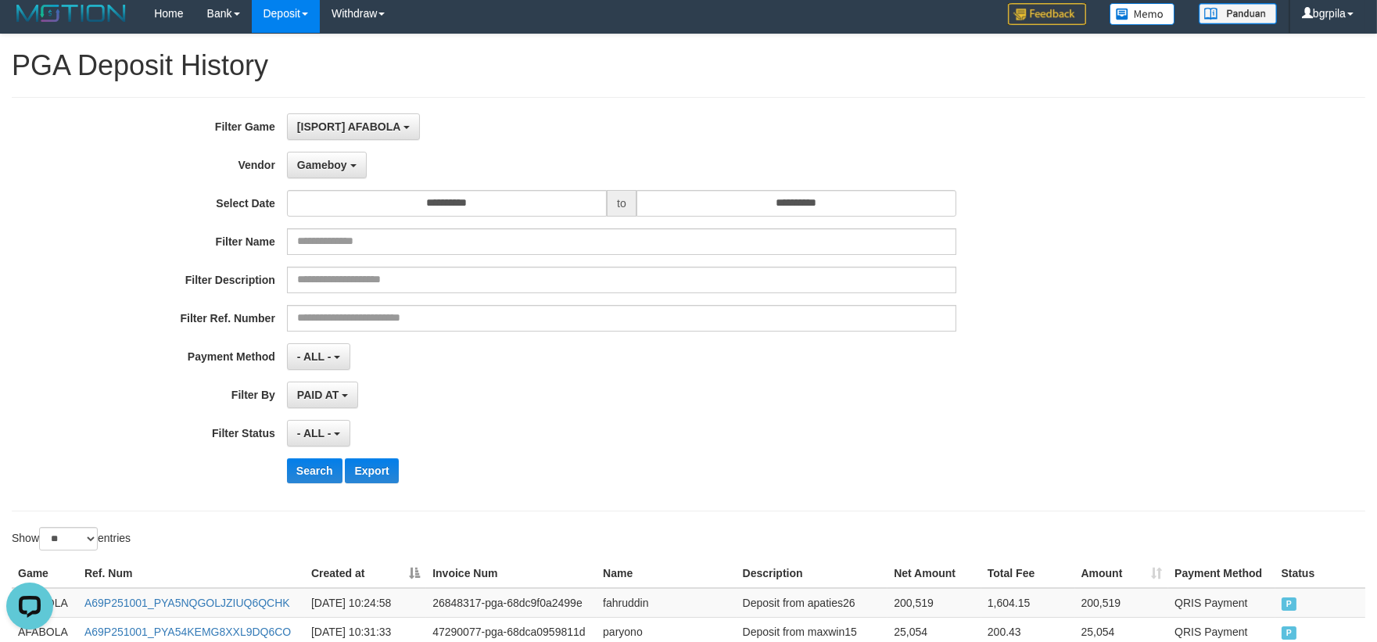
scroll to position [0, 0]
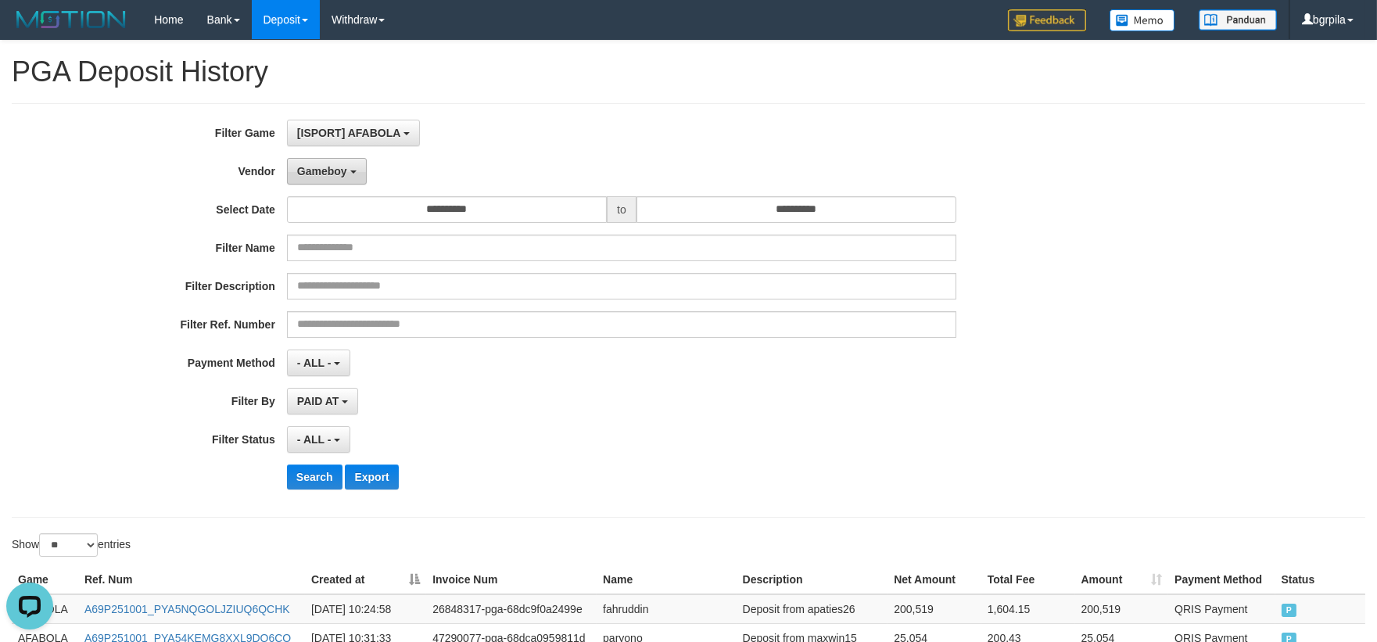
click at [339, 174] on span "Gameboy" at bounding box center [322, 171] width 50 height 13
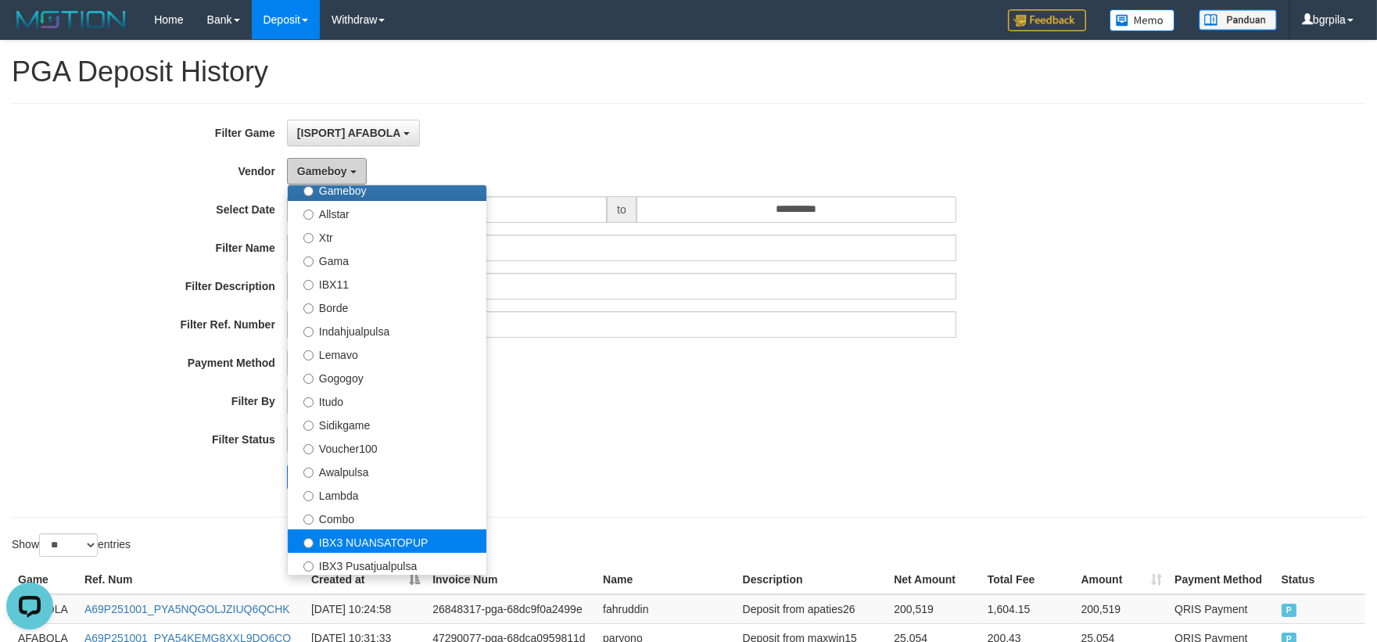
scroll to position [521, 0]
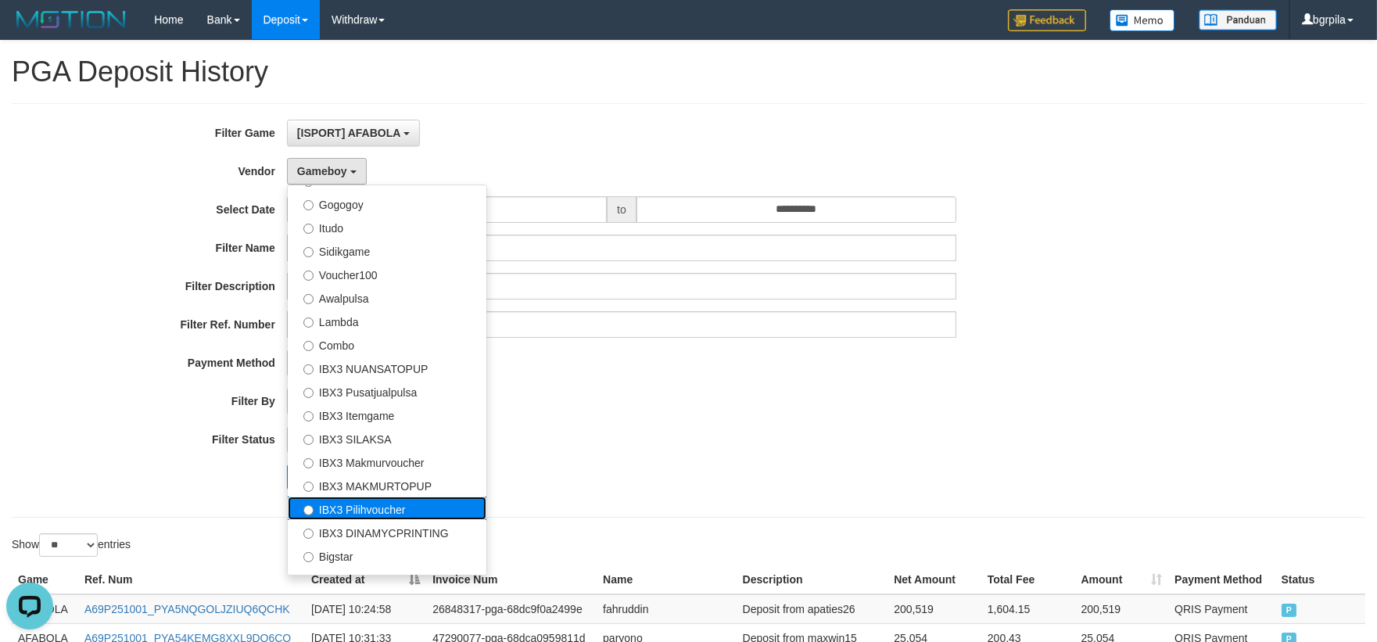
click at [377, 510] on label "IBX3 Pilihvoucher" at bounding box center [387, 508] width 199 height 23
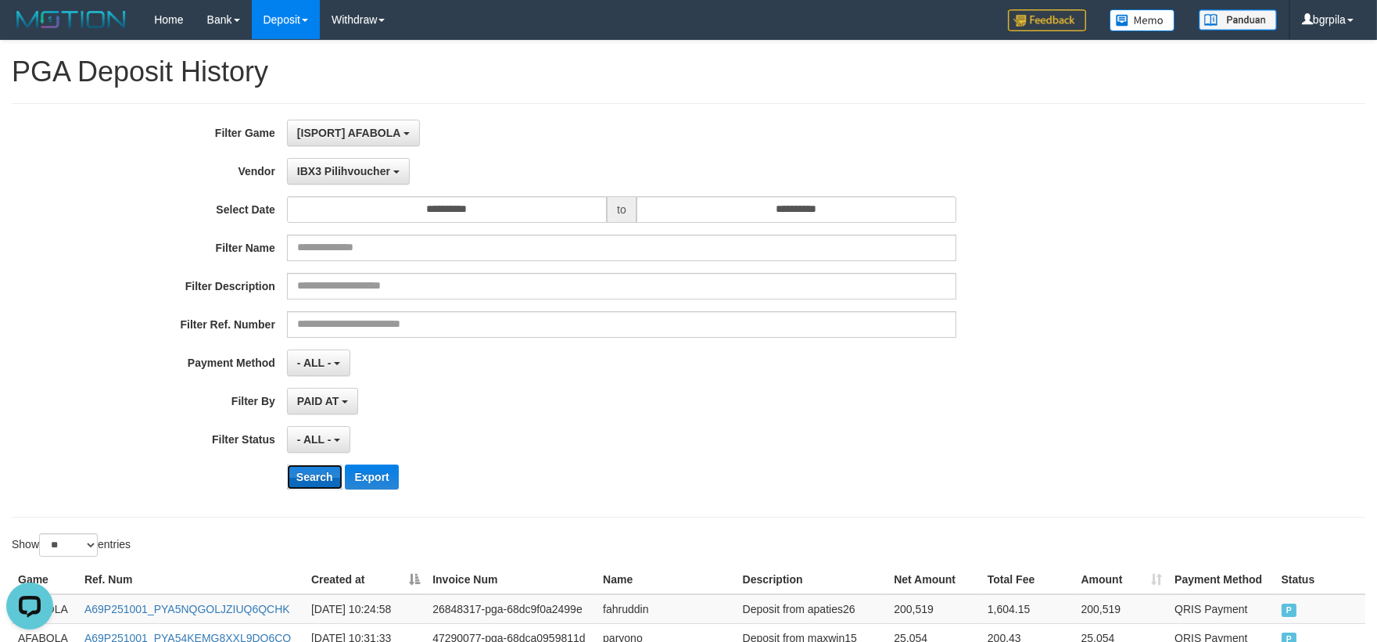
click at [326, 473] on button "Search" at bounding box center [315, 477] width 56 height 25
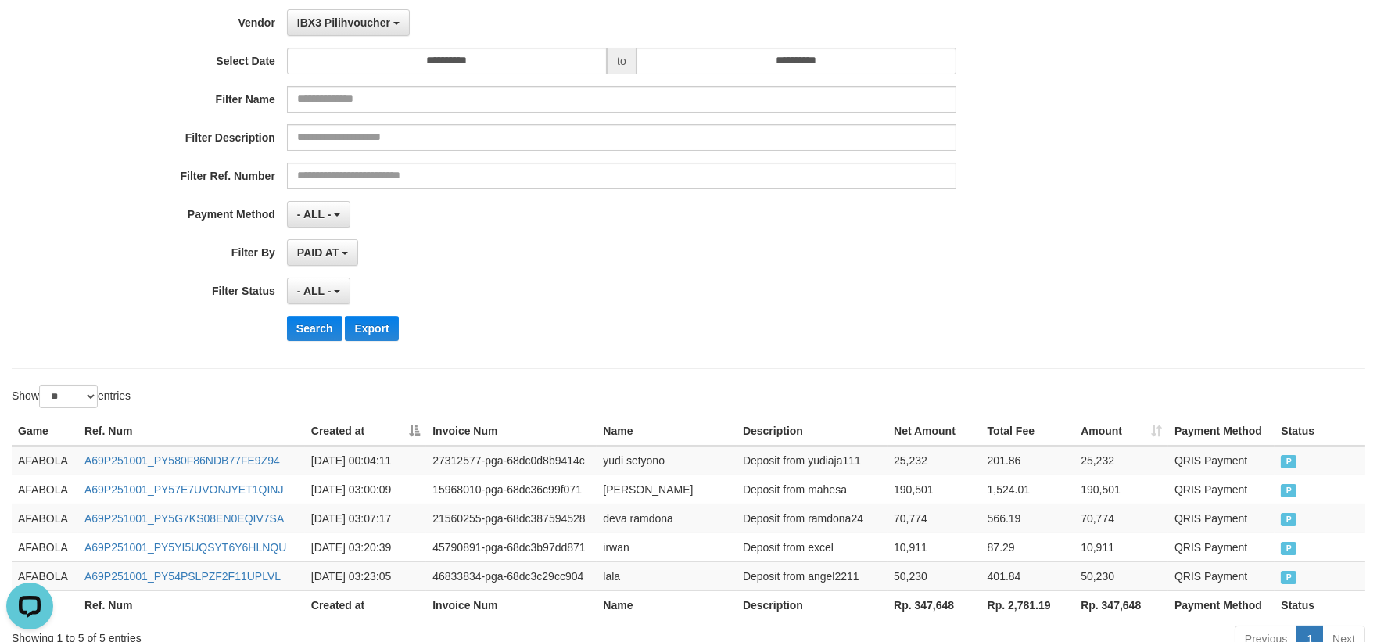
scroll to position [0, 0]
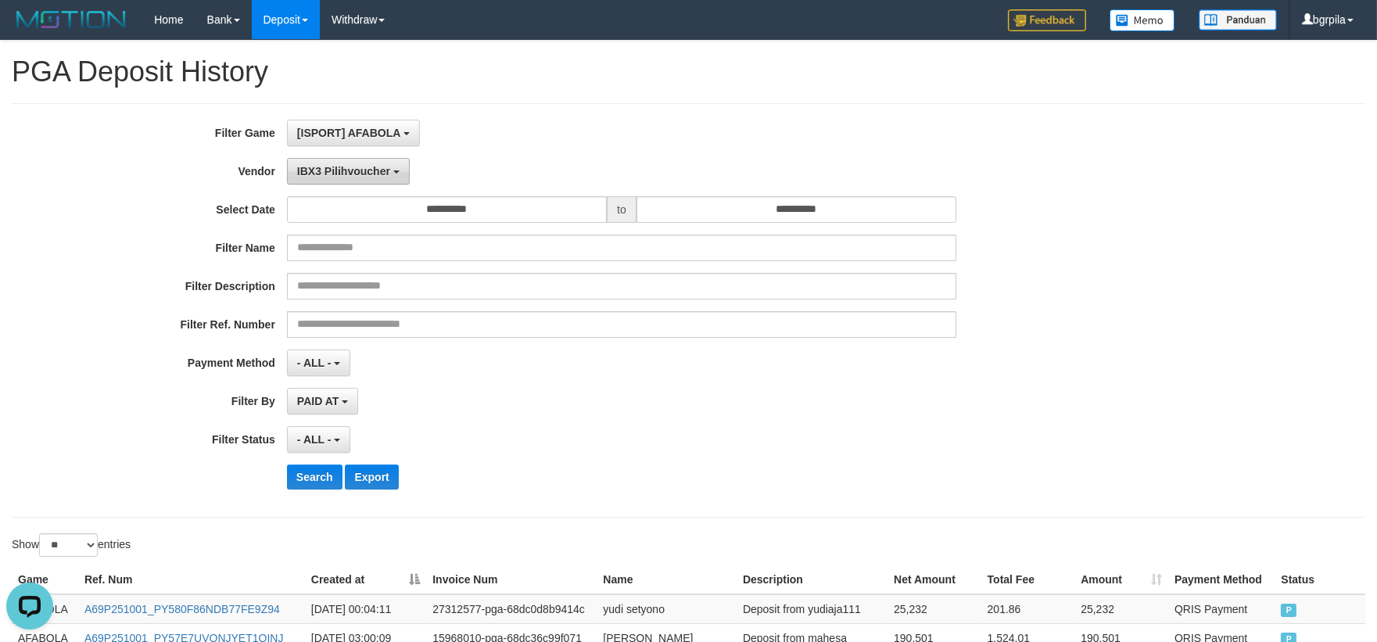
click at [322, 168] on span "IBX3 Pilihvoucher" at bounding box center [343, 171] width 93 height 13
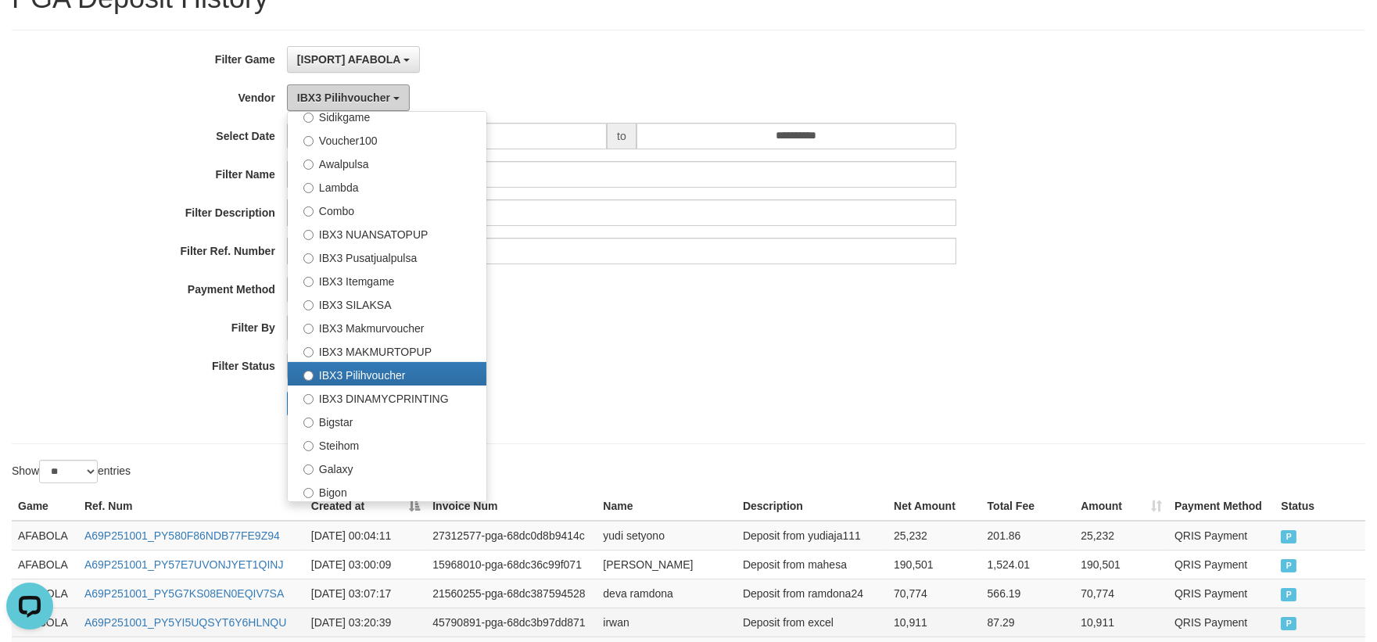
scroll to position [174, 0]
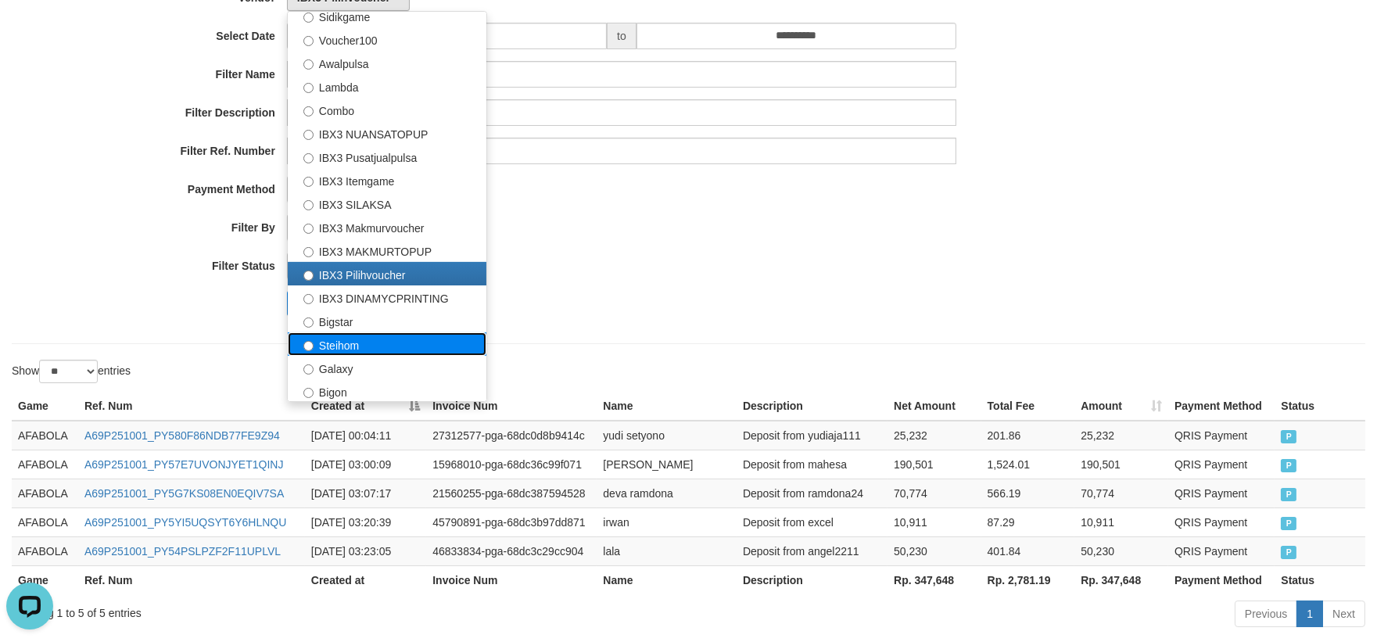
click at [361, 343] on label "Steihom" at bounding box center [387, 343] width 199 height 23
select select "**********"
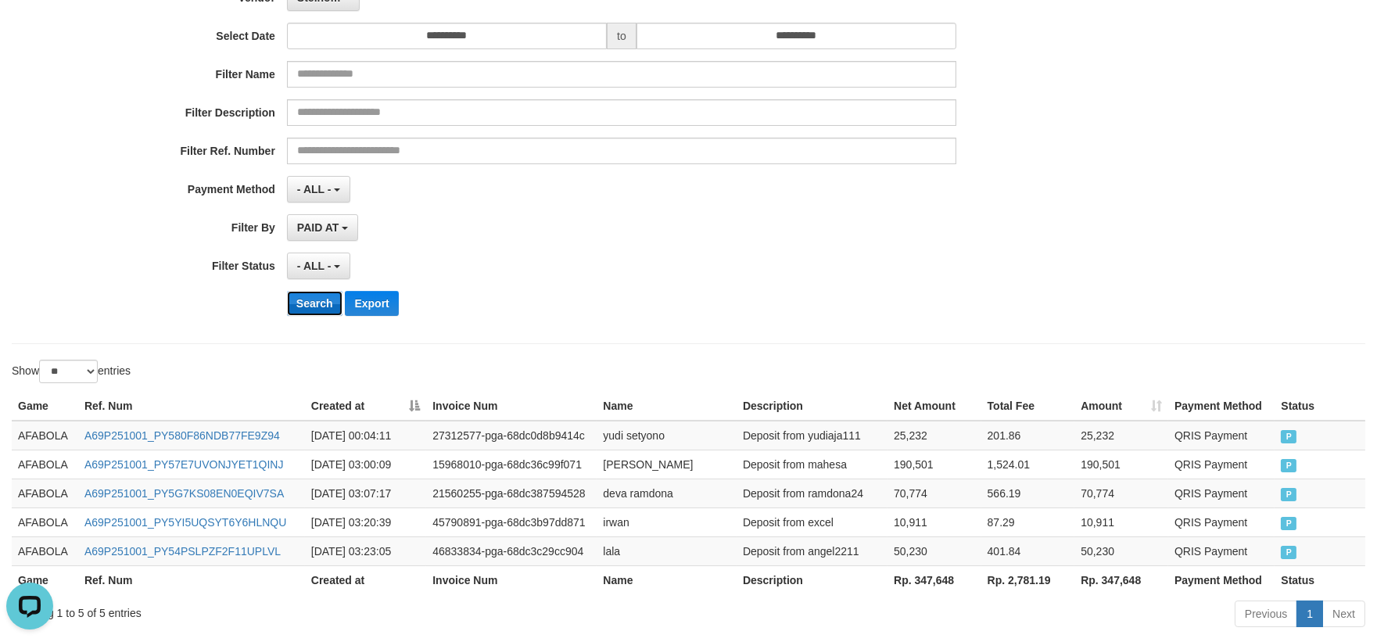
click at [318, 305] on button "Search" at bounding box center [315, 303] width 56 height 25
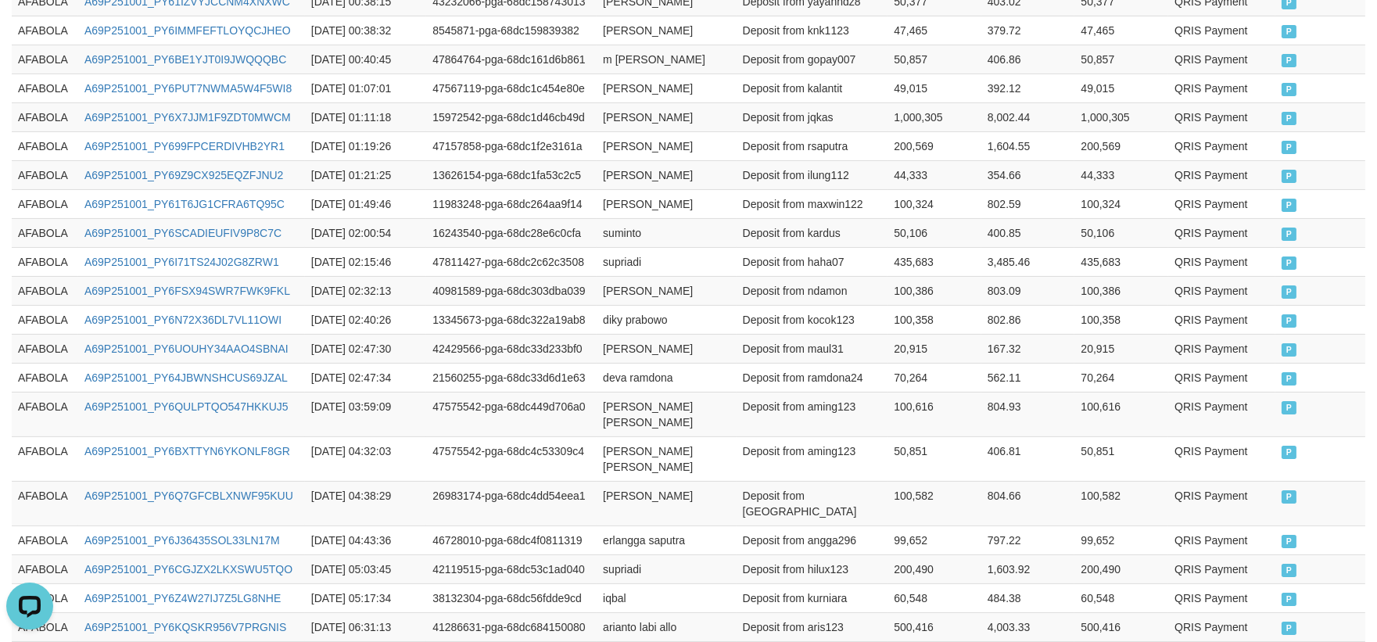
scroll to position [832, 0]
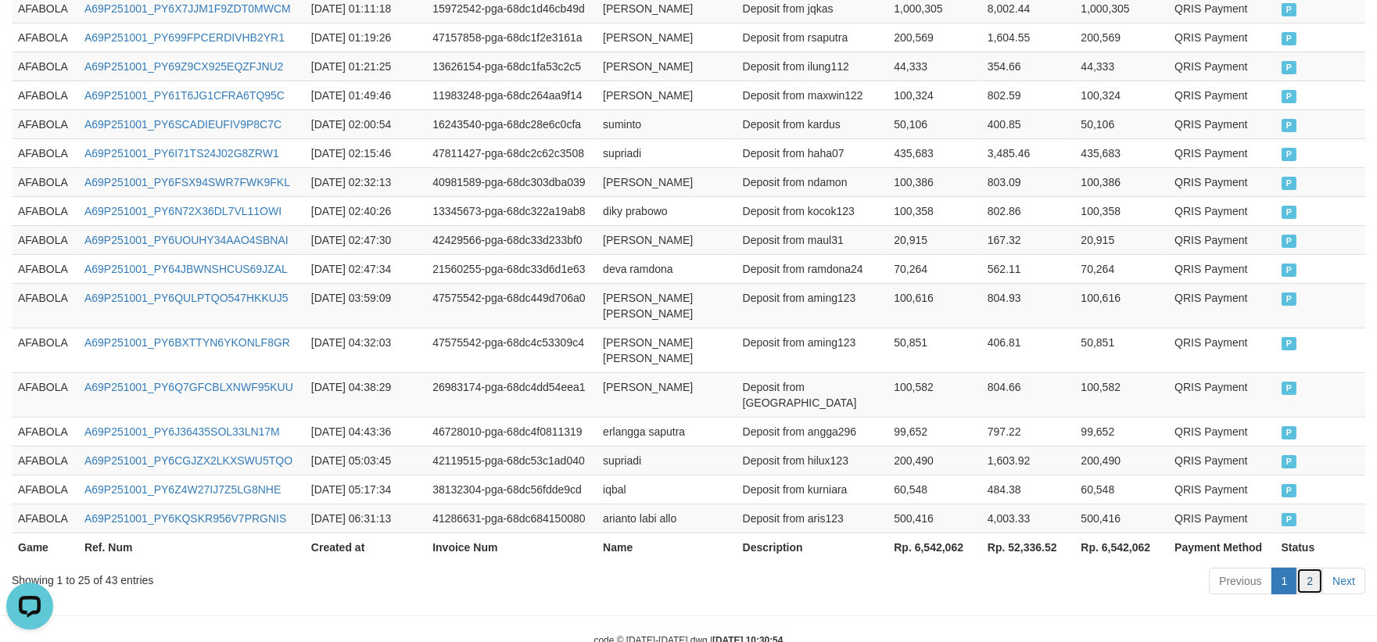
click at [1320, 568] on link "2" at bounding box center [1310, 581] width 27 height 27
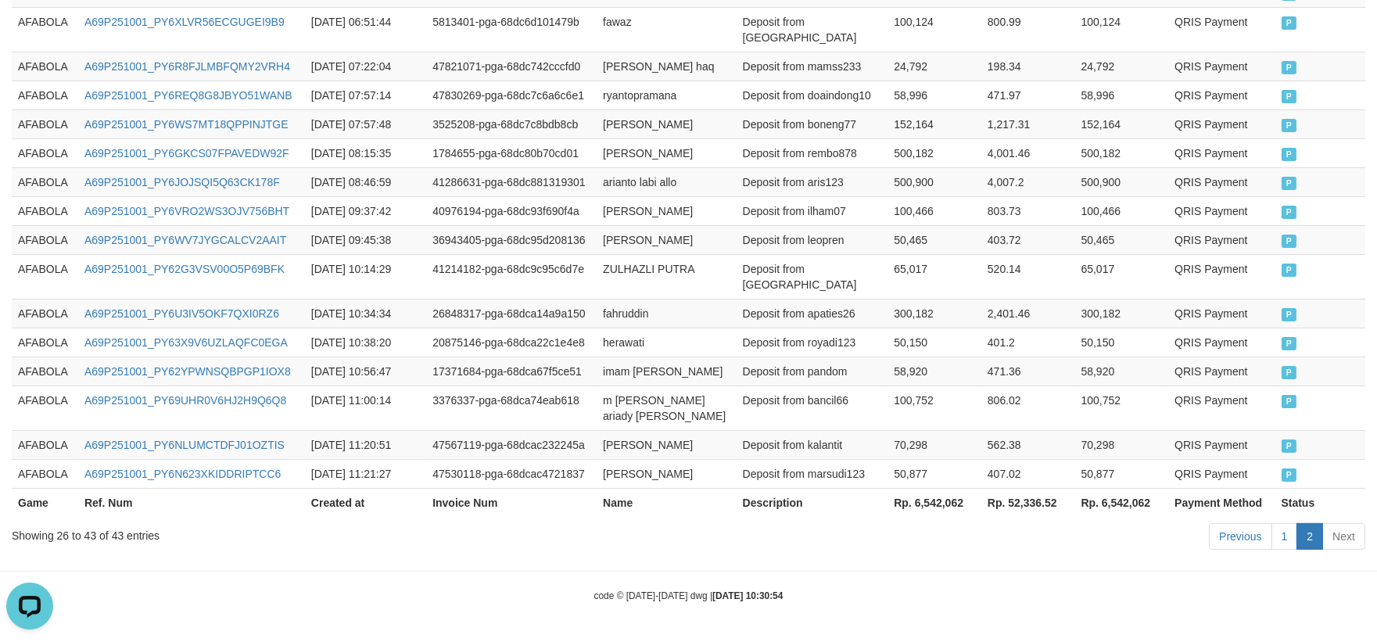
scroll to position [629, 0]
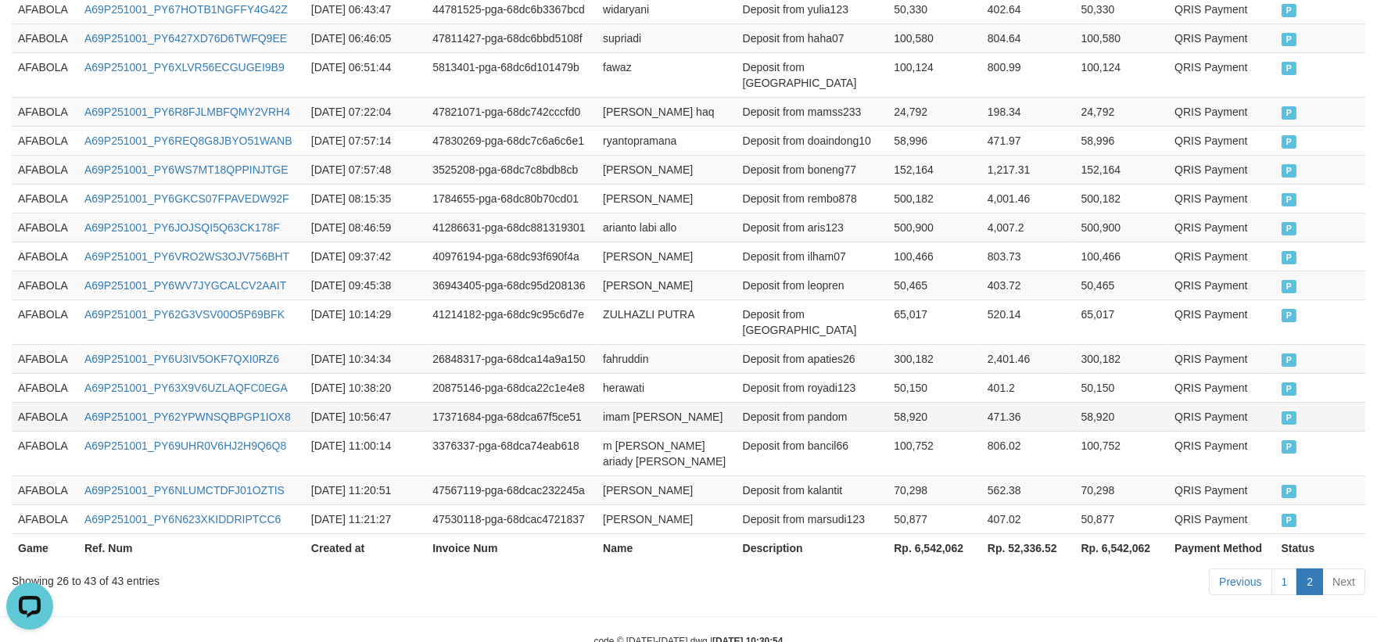
click at [829, 402] on td "Deposit from pandom" at bounding box center [813, 416] width 152 height 29
click at [25, 250] on td "AFABOLA" at bounding box center [45, 256] width 66 height 29
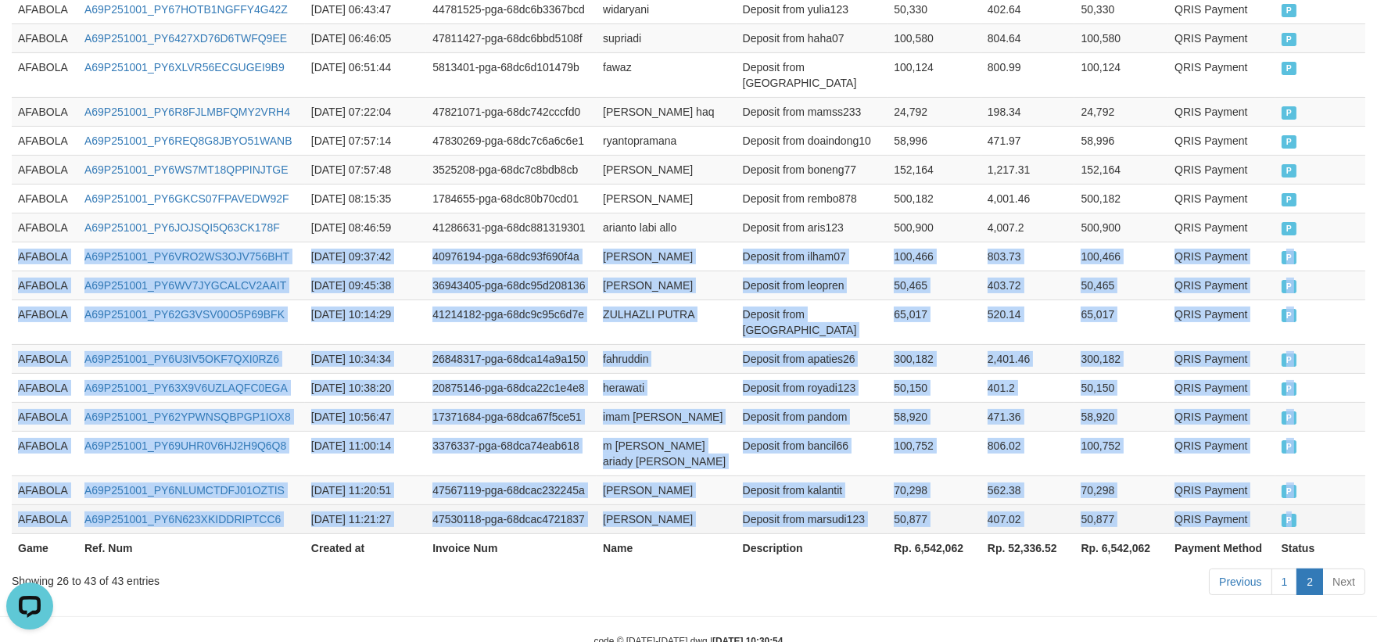
click at [1319, 504] on td "P" at bounding box center [1321, 518] width 90 height 29
copy tbody "AFABOLA A69P251001_PY6VRO2WS3OJV756BHT 2025-10-01 09:37:42 40976194-pga-68dc93f…"
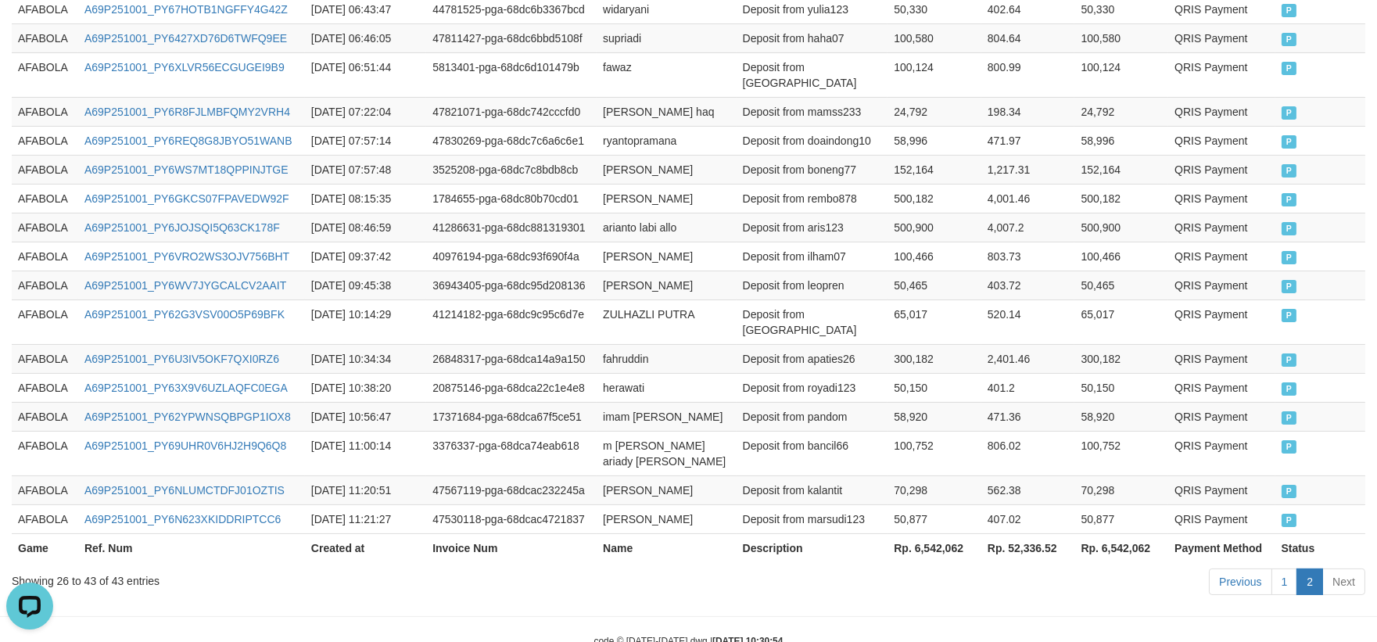
click at [951, 567] on div "Previous 1 2 Next" at bounding box center [976, 584] width 780 height 34
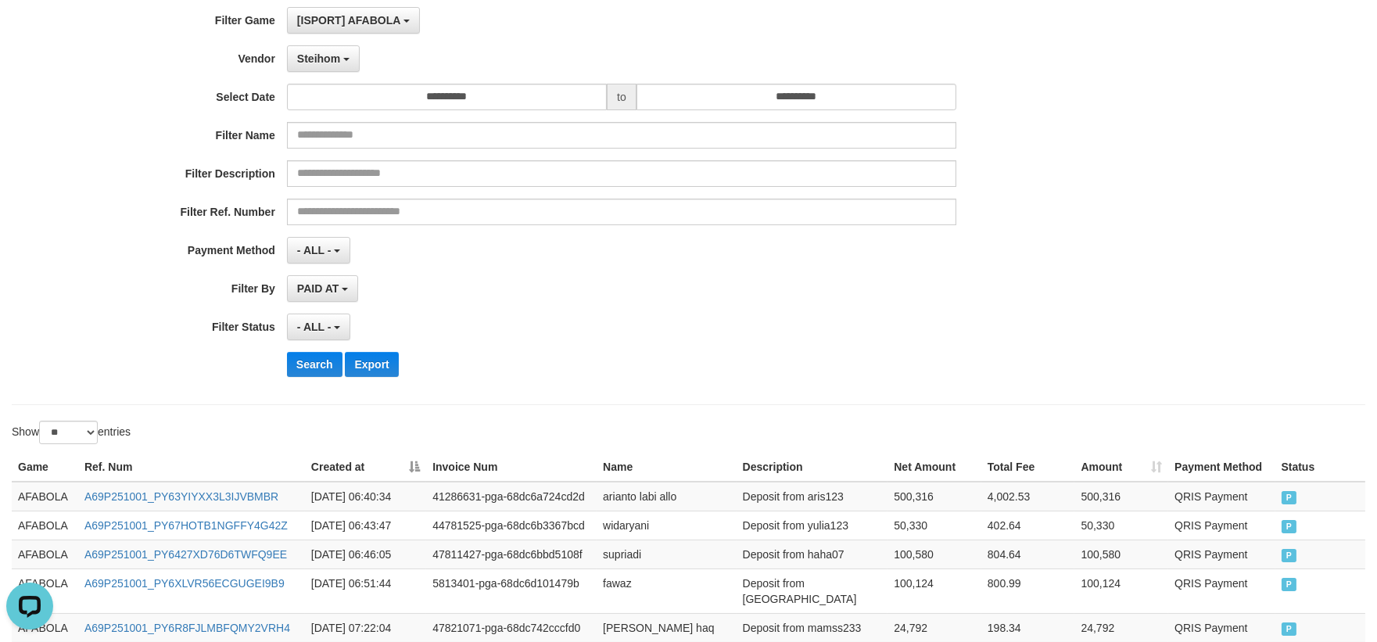
scroll to position [0, 0]
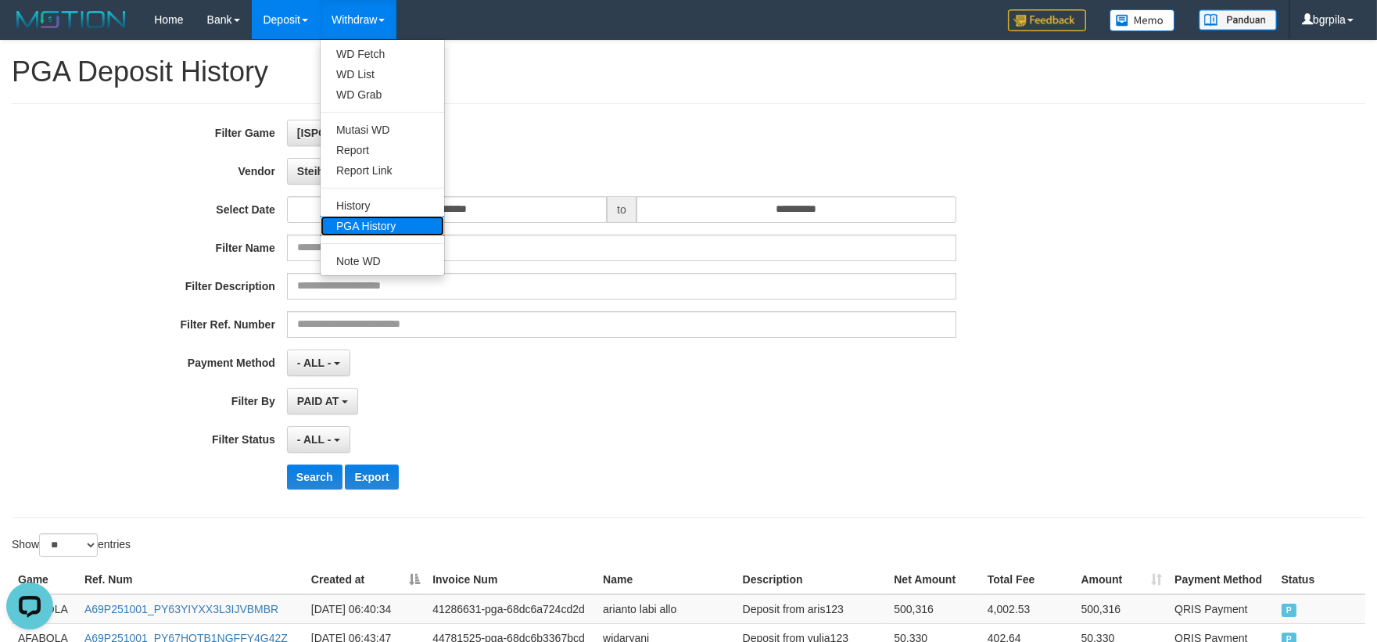
click at [379, 219] on link "PGA History" at bounding box center [383, 226] width 124 height 20
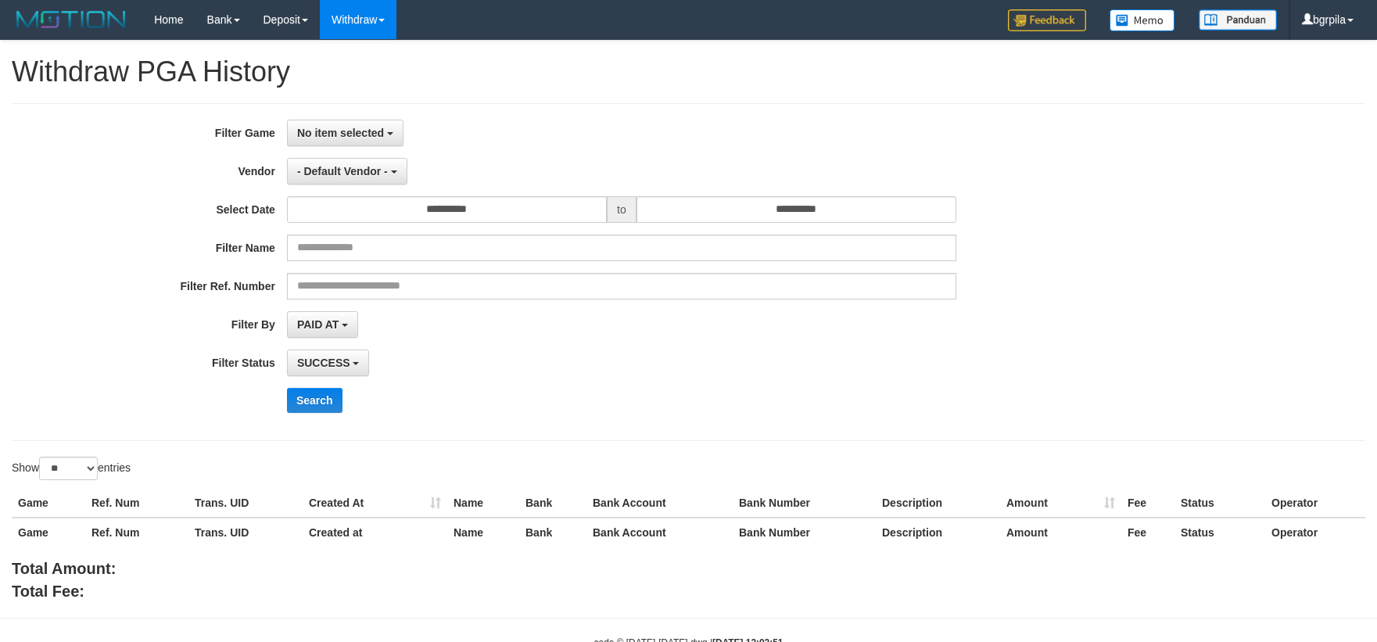
select select
select select "**"
click at [370, 136] on span "No item selected" at bounding box center [340, 133] width 87 height 13
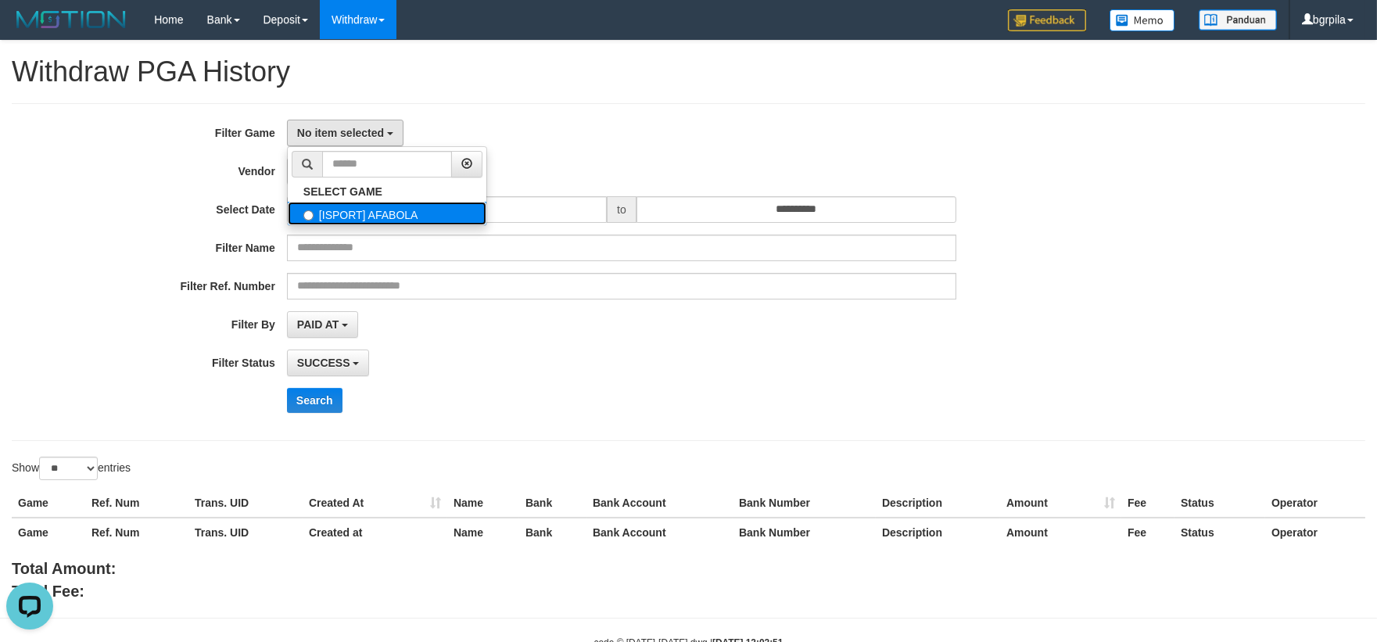
click at [336, 205] on label "[ISPORT] AFABOLA" at bounding box center [387, 213] width 199 height 23
select select "****"
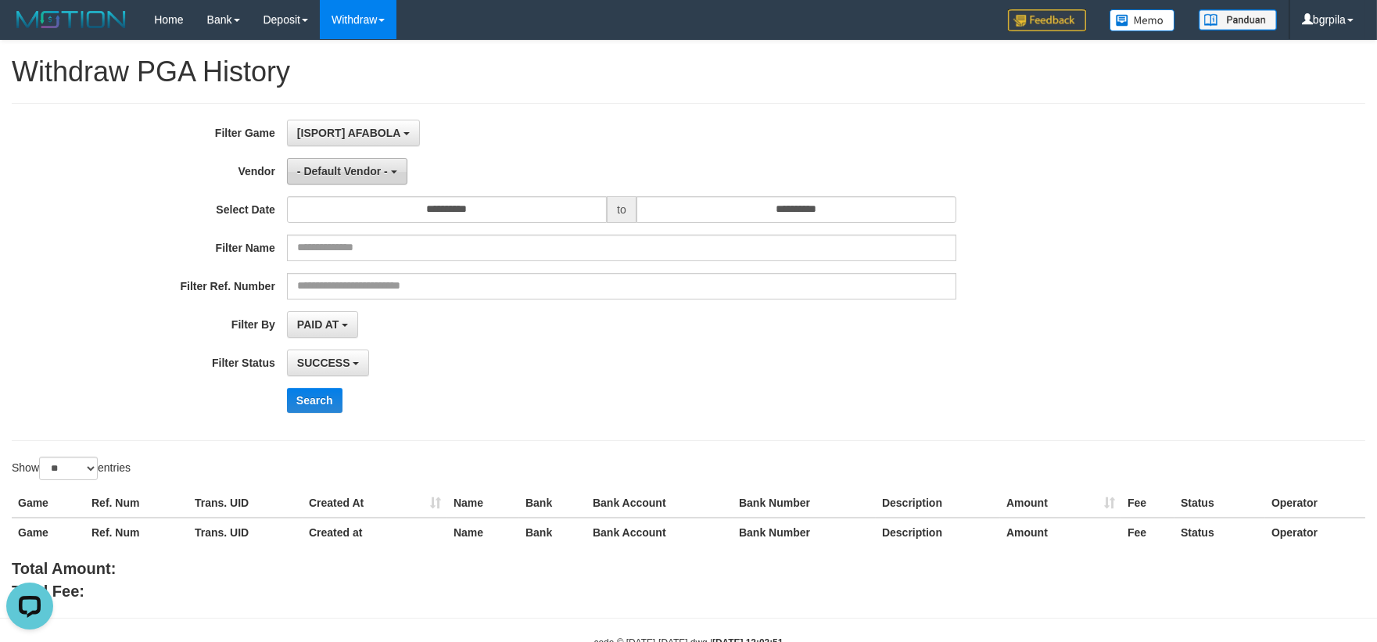
click at [354, 177] on button "- Default Vendor -" at bounding box center [347, 171] width 120 height 27
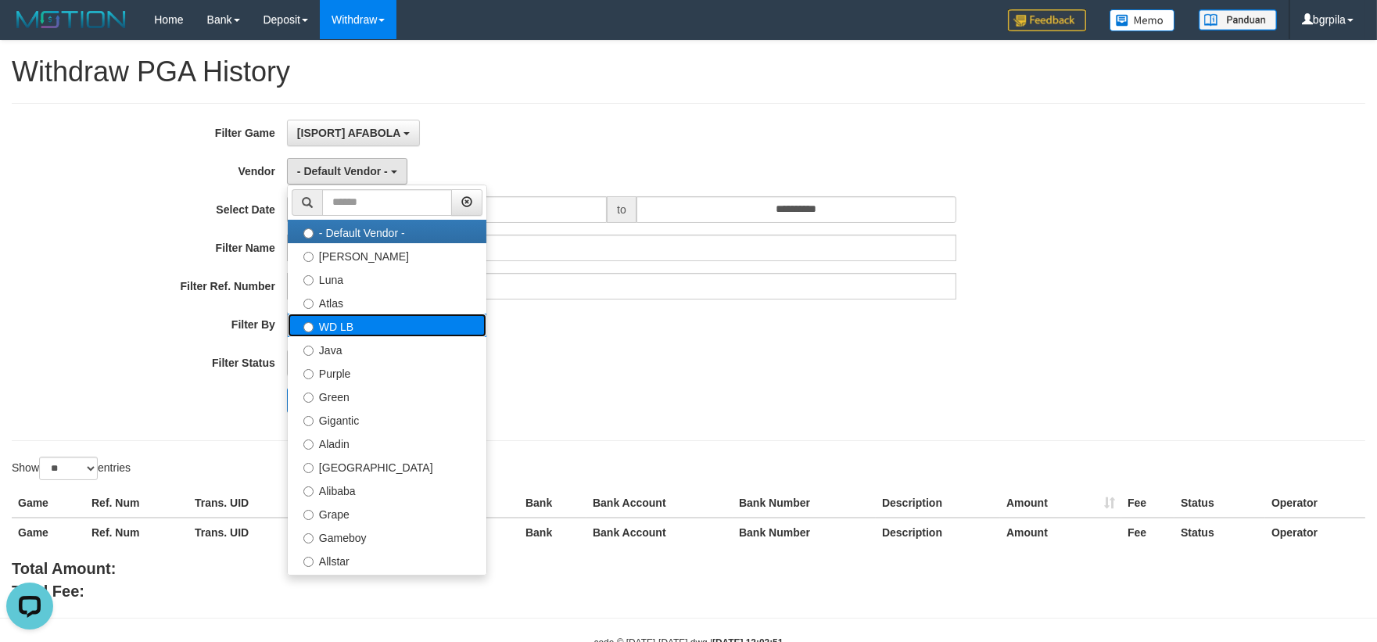
click at [379, 329] on label "WD LB" at bounding box center [387, 325] width 199 height 23
select select "**********"
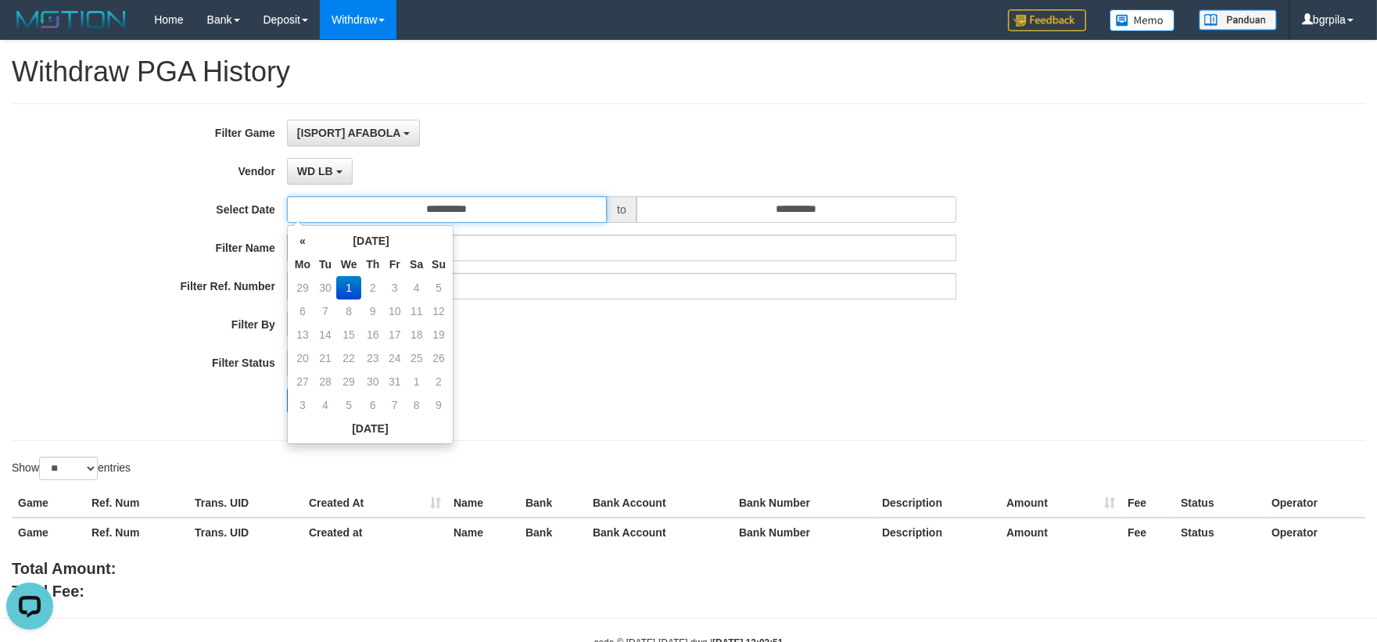
click at [469, 220] on input "**********" at bounding box center [447, 209] width 320 height 27
click at [325, 290] on td "30" at bounding box center [325, 287] width 22 height 23
type input "**********"
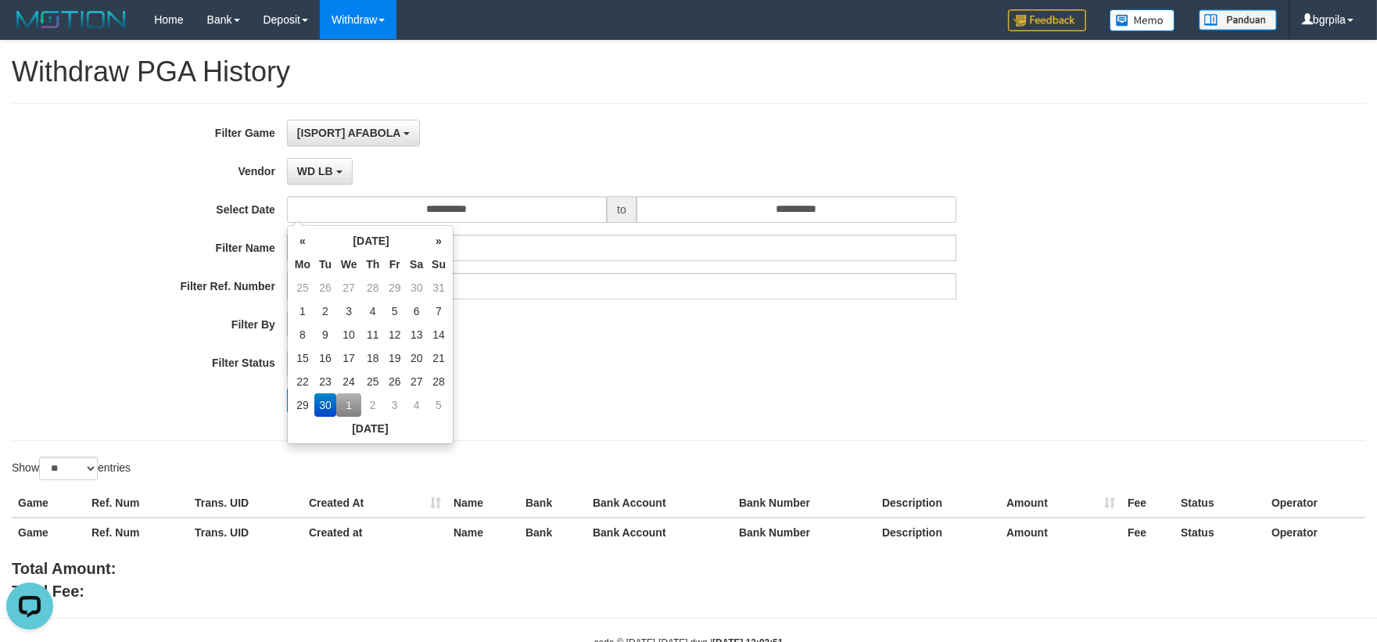
click at [293, 455] on div "**********" at bounding box center [688, 322] width 1377 height 562
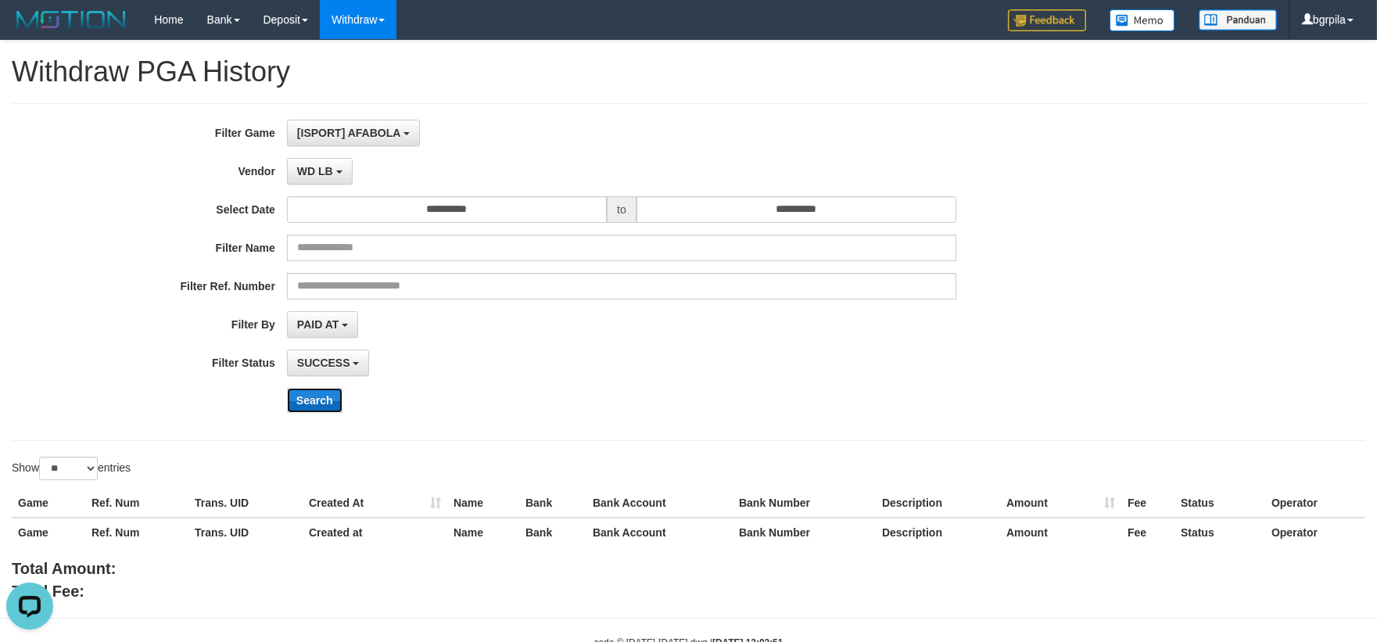
click at [306, 400] on button "Search" at bounding box center [315, 400] width 56 height 25
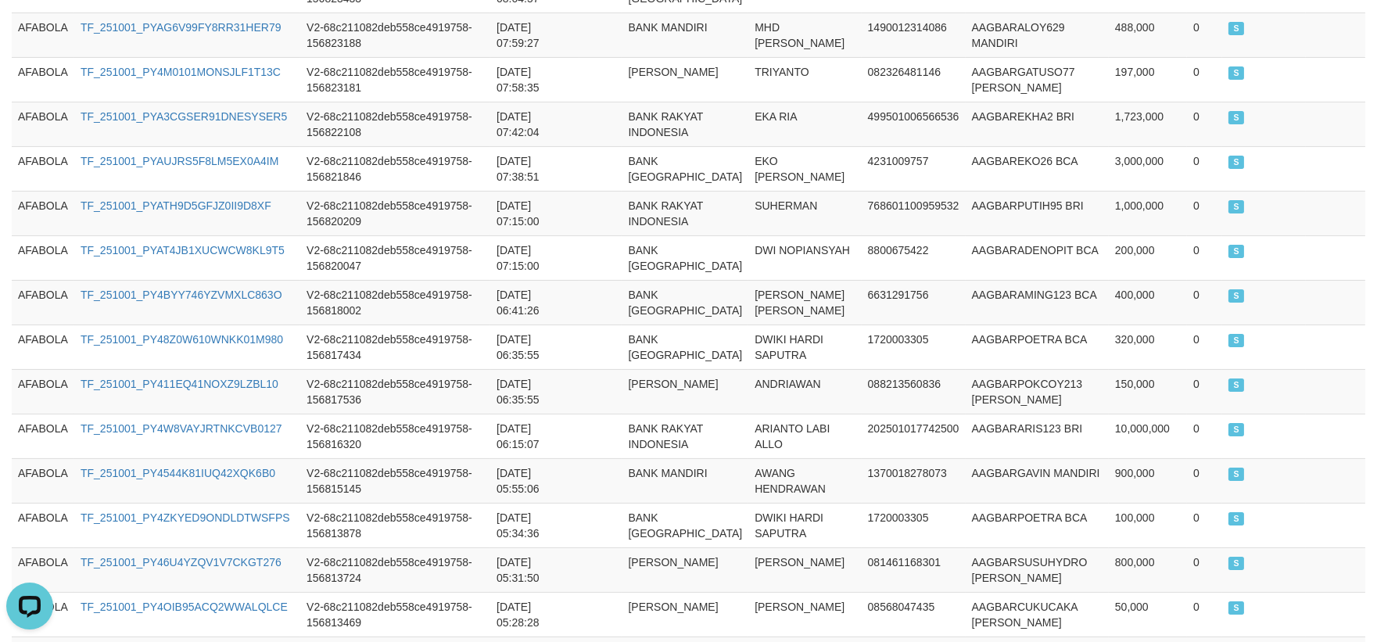
scroll to position [598, 0]
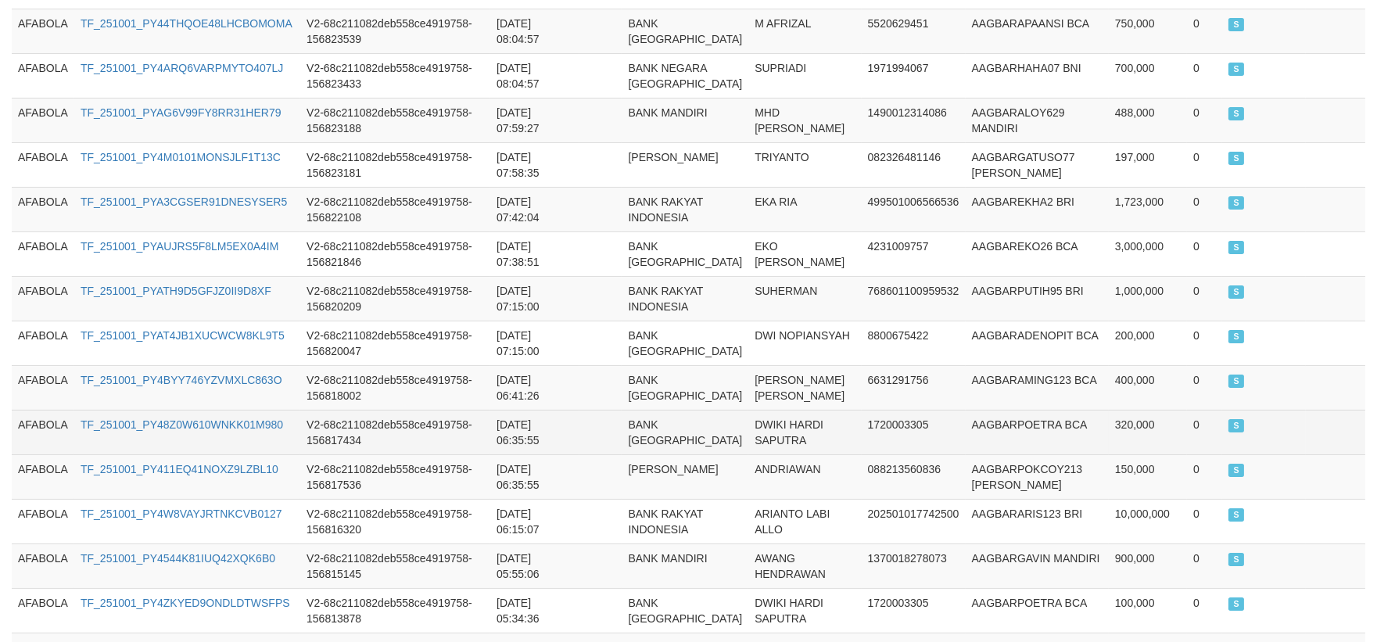
click at [627, 416] on td "BANK CENTRAL ASIA" at bounding box center [685, 432] width 127 height 45
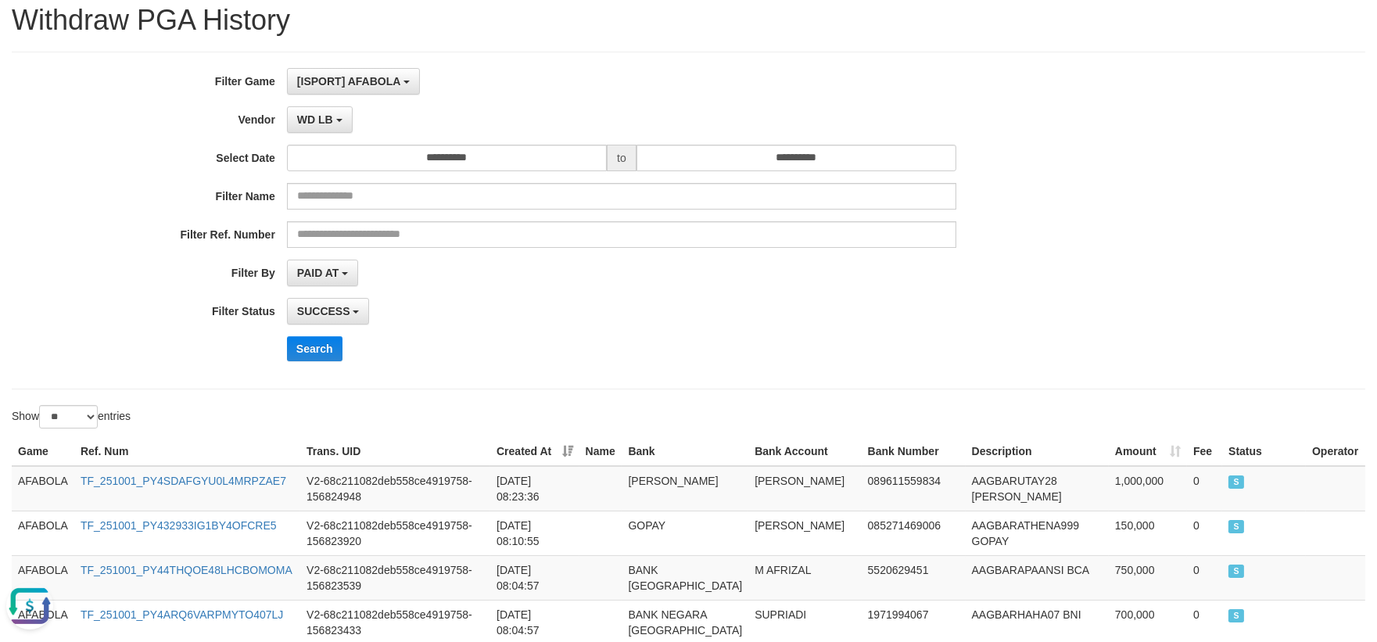
scroll to position [0, 0]
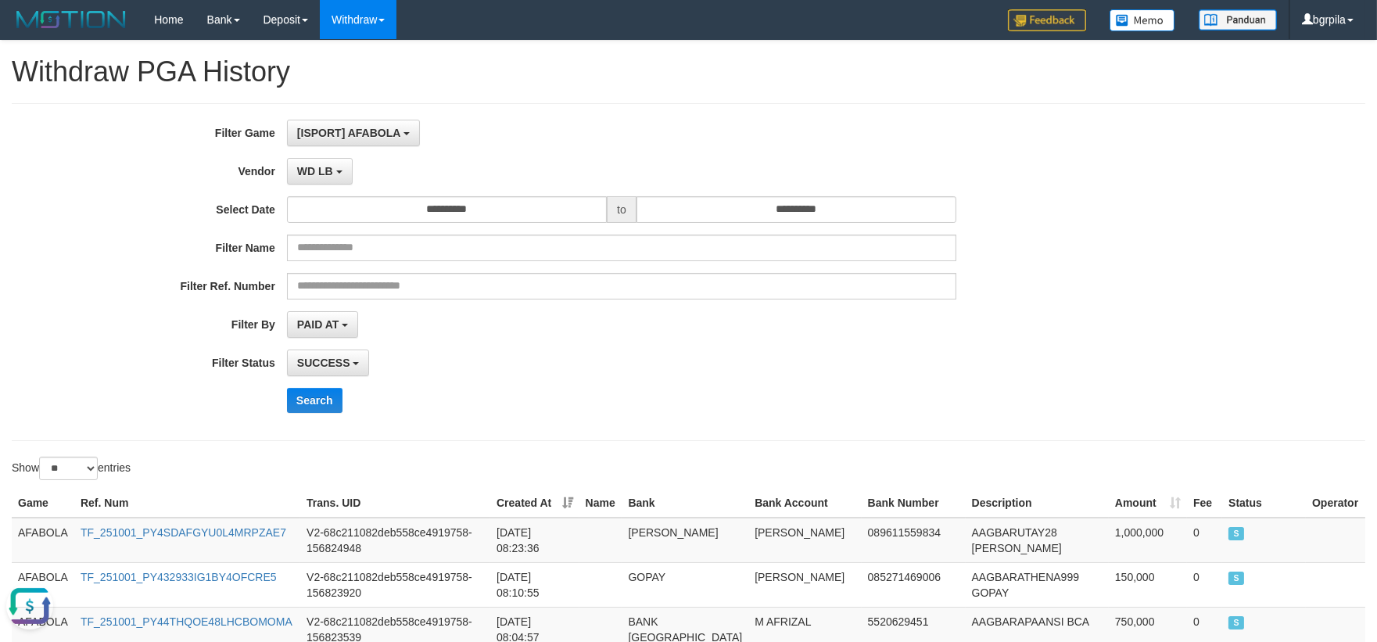
click at [1224, 275] on div "**********" at bounding box center [688, 272] width 1377 height 305
click at [13, 621] on button "Open LiveChat chat widget" at bounding box center [29, 605] width 47 height 47
click at [573, 365] on div "SUCCESS SUCCESS ON PROCESS FAILED" at bounding box center [621, 363] width 669 height 27
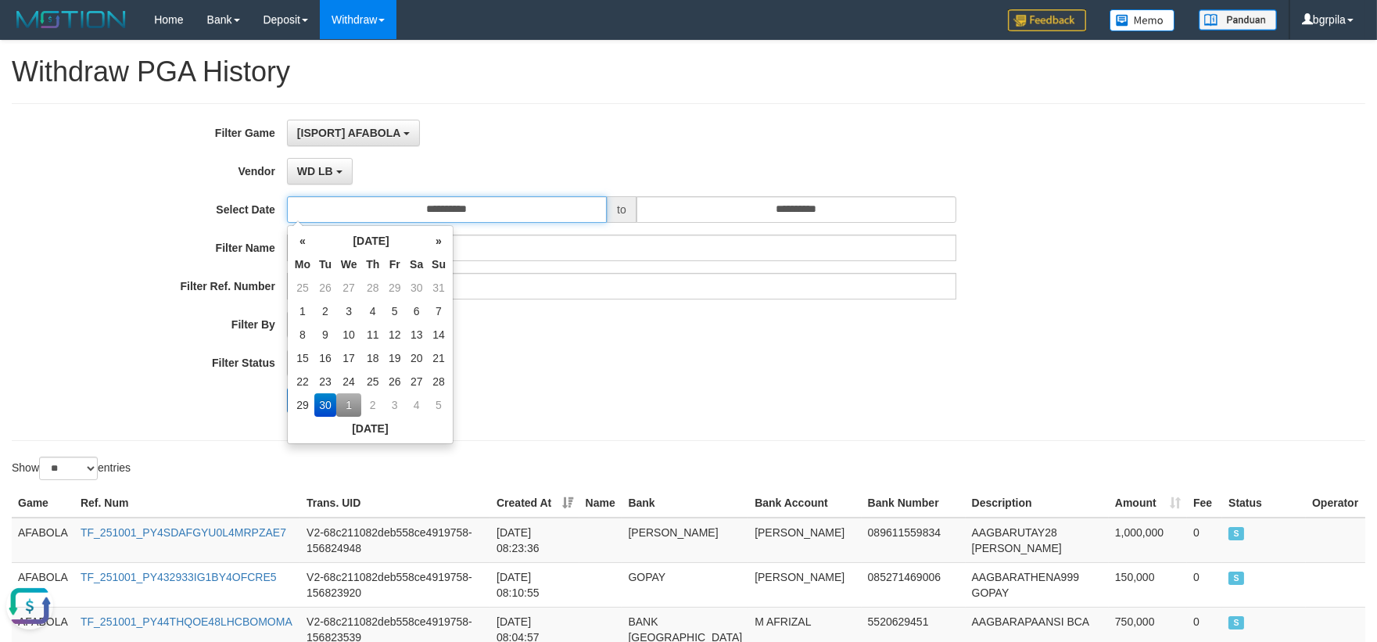
click at [472, 212] on input "**********" at bounding box center [447, 209] width 320 height 27
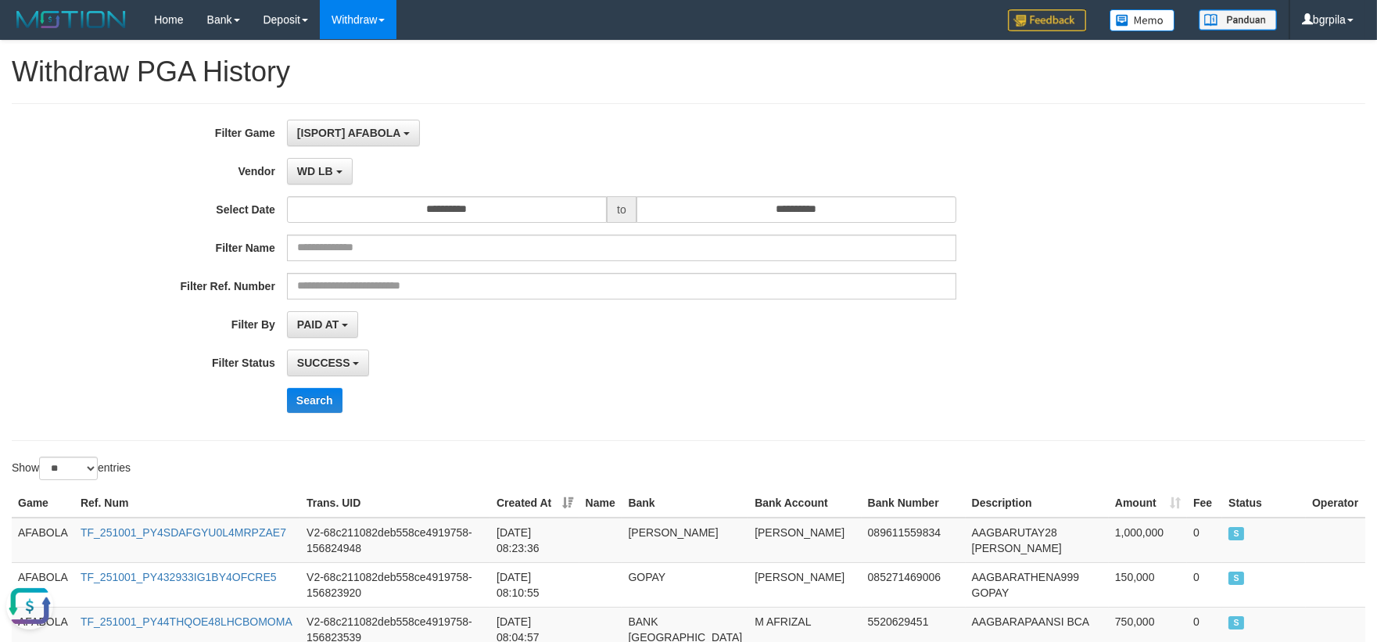
click at [529, 114] on div "**********" at bounding box center [689, 272] width 1354 height 338
click at [371, 29] on link "Withdraw" at bounding box center [358, 19] width 77 height 39
click at [153, 5] on link "Home" at bounding box center [168, 19] width 52 height 39
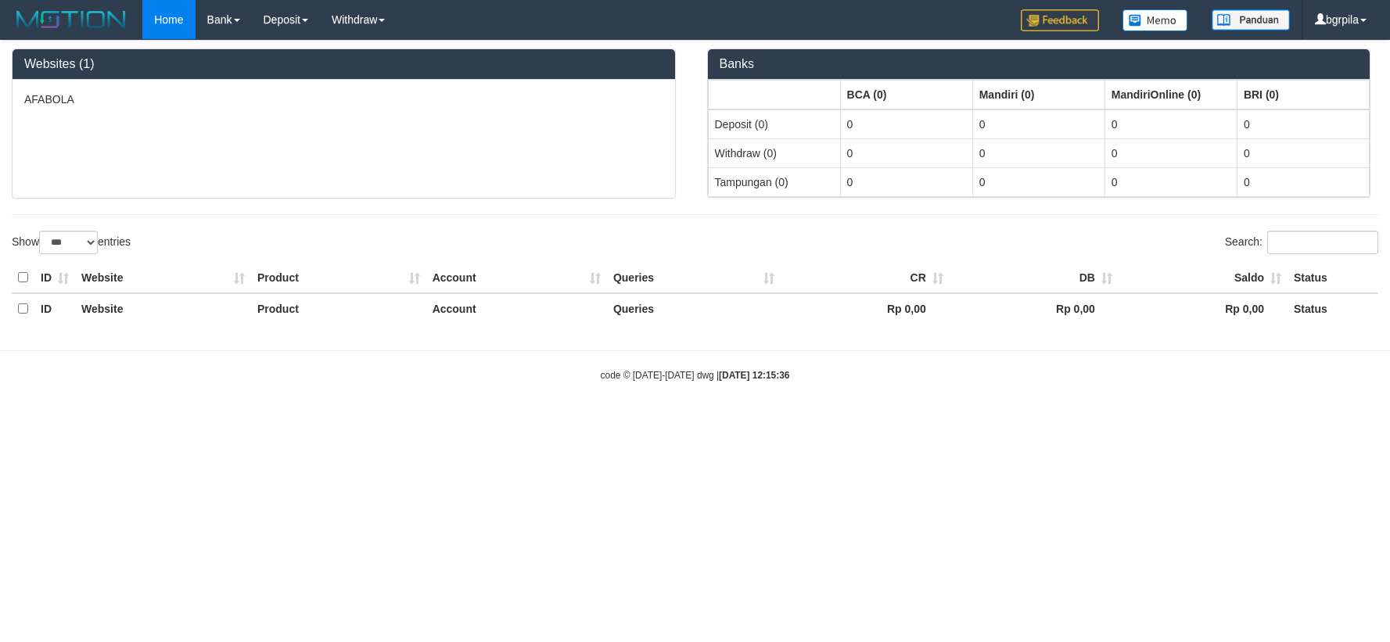
select select "***"
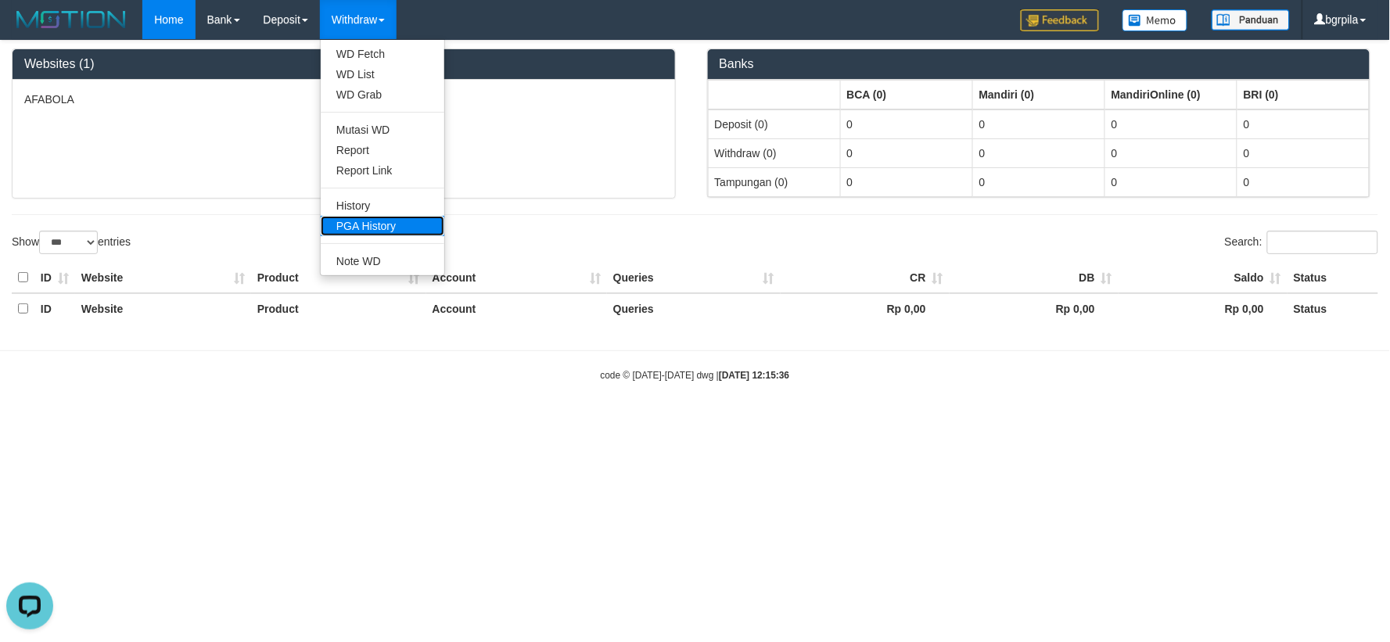
click at [371, 217] on link "PGA History" at bounding box center [383, 226] width 124 height 20
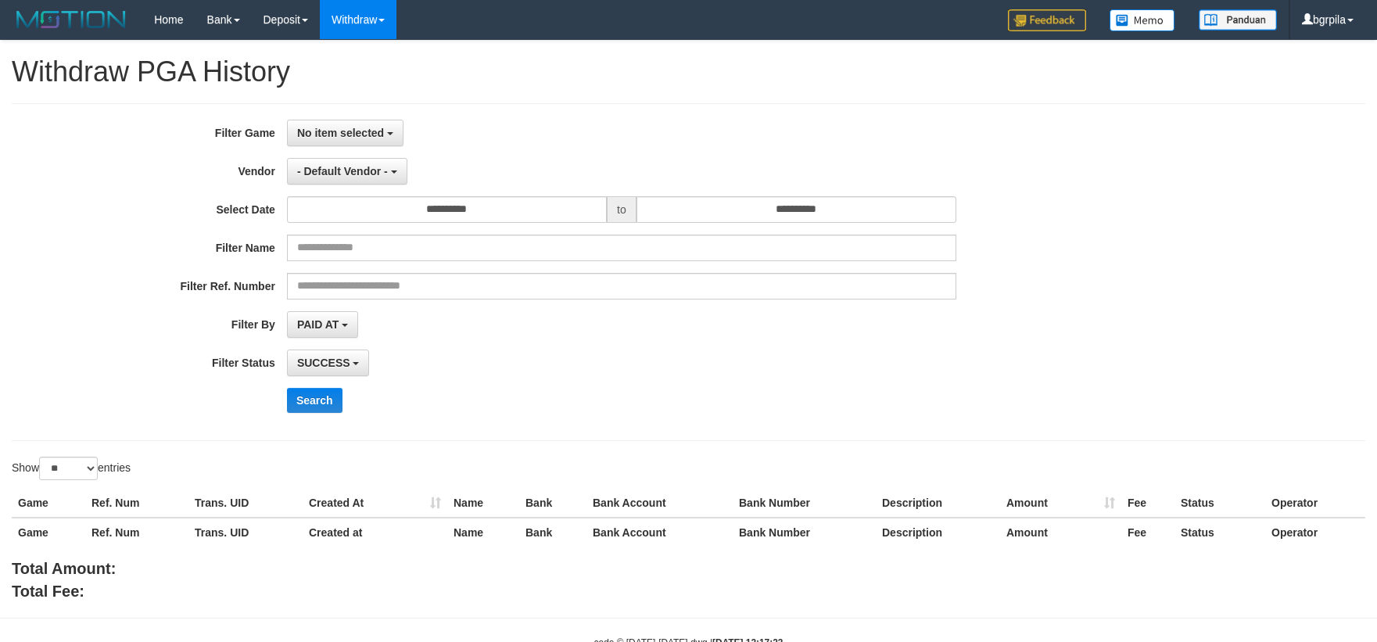
select select
select select "**"
drag, startPoint x: 332, startPoint y: 86, endPoint x: 319, endPoint y: 127, distance: 43.5
click at [332, 86] on h1 "Withdraw PGA History" at bounding box center [689, 71] width 1354 height 31
click at [319, 127] on span "No item selected" at bounding box center [340, 133] width 87 height 13
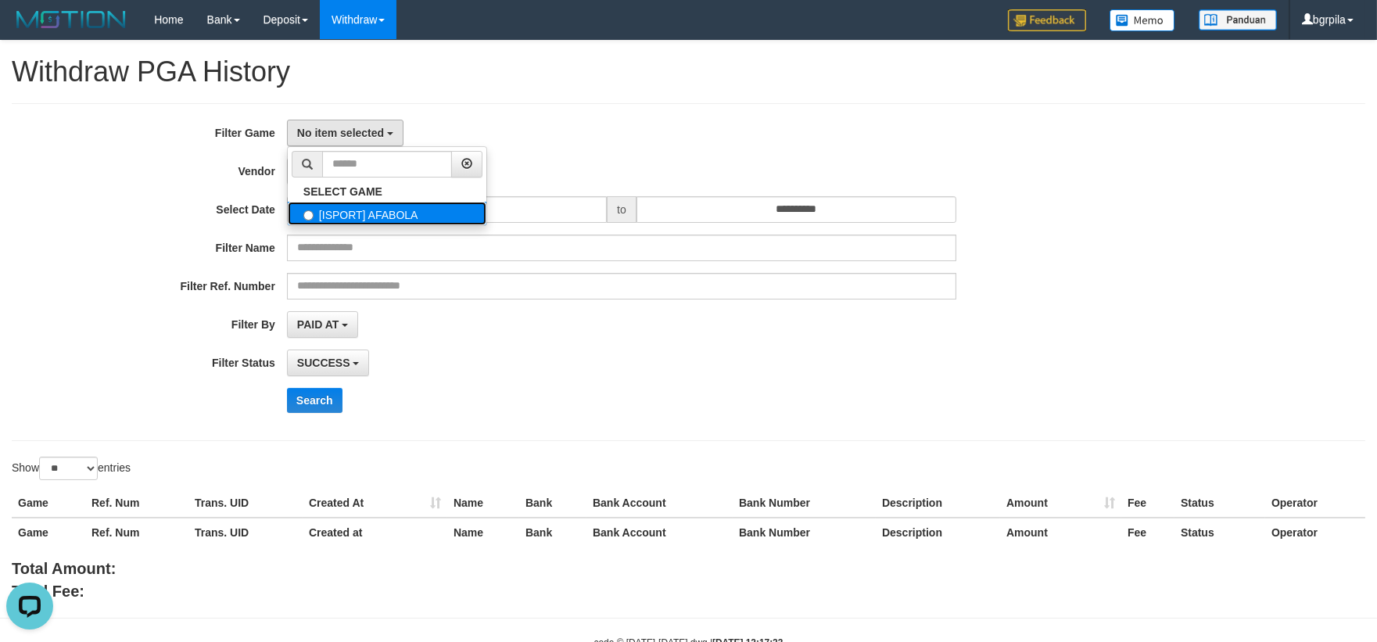
click at [316, 210] on label "[ISPORT] AFABOLA" at bounding box center [387, 213] width 199 height 23
select select "****"
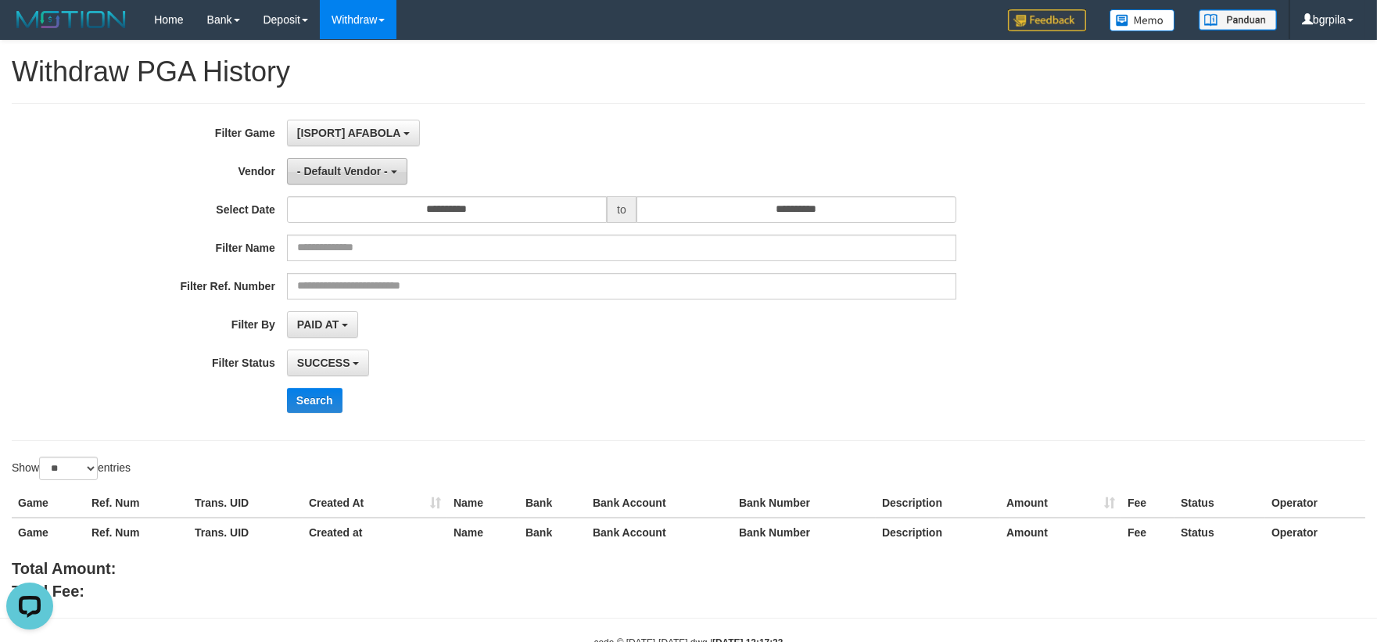
click at [346, 165] on span "- Default Vendor -" at bounding box center [342, 171] width 91 height 13
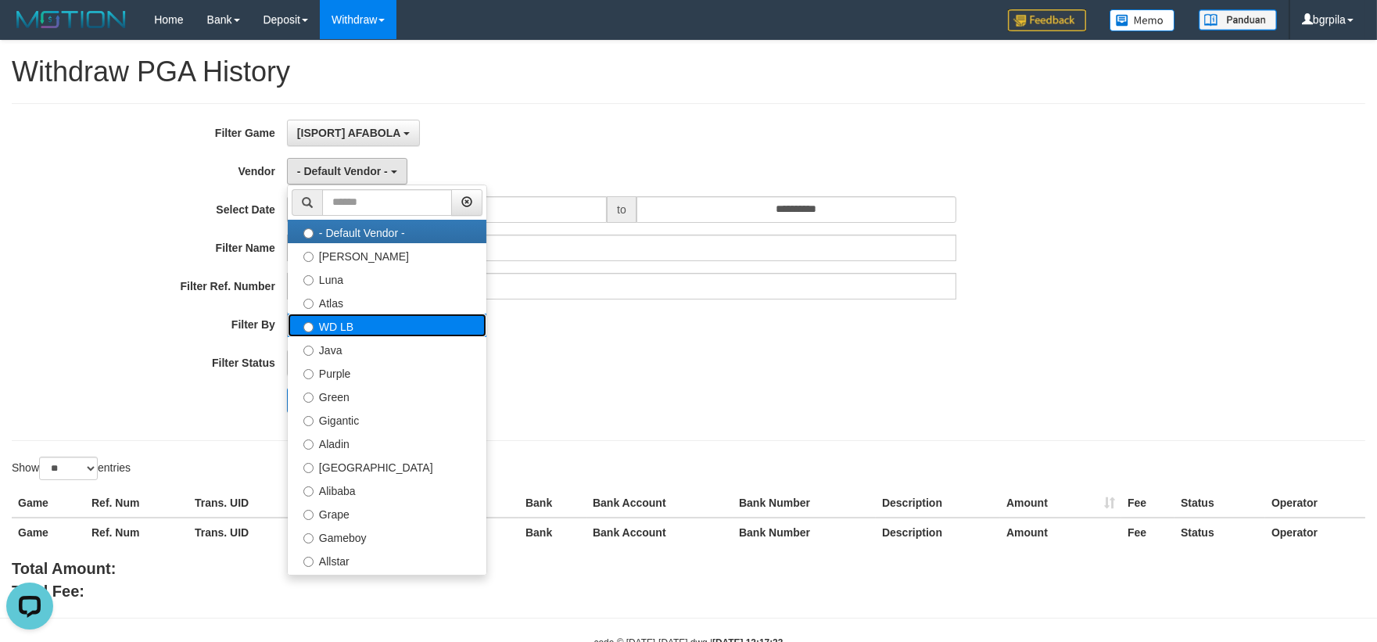
click at [403, 332] on label "WD LB" at bounding box center [387, 325] width 199 height 23
select select "**********"
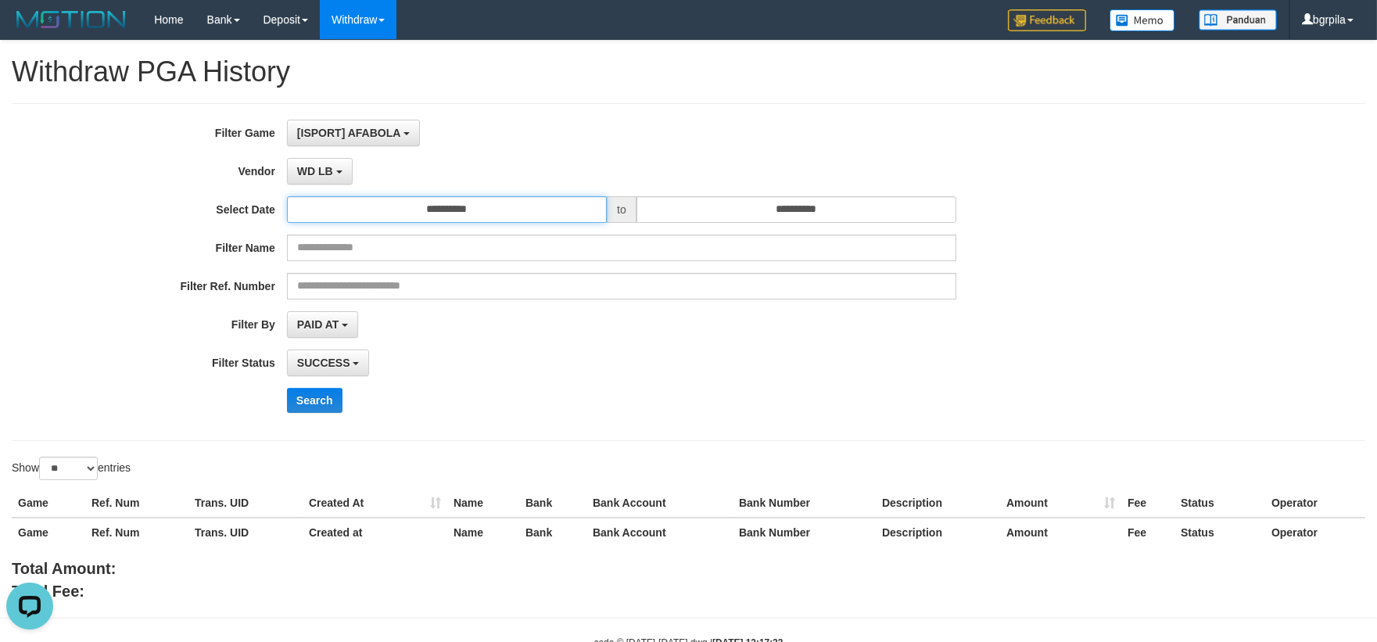
click at [522, 215] on input "**********" at bounding box center [447, 209] width 320 height 27
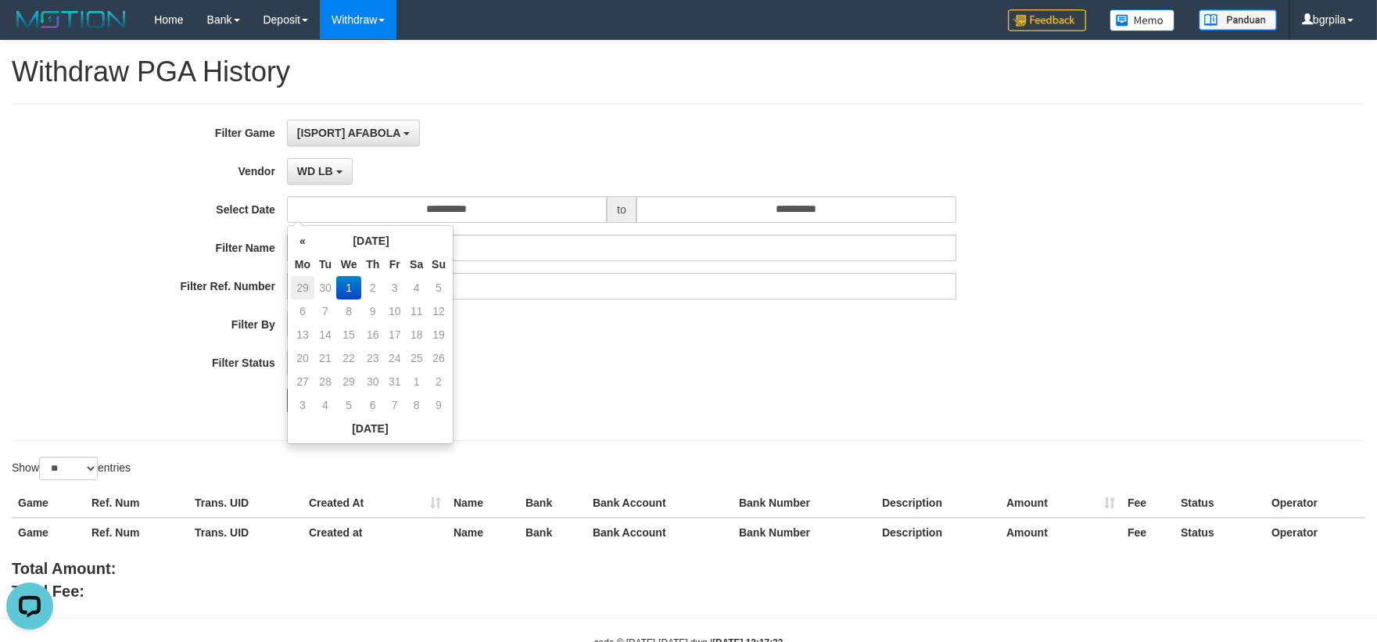
click at [302, 282] on td "29" at bounding box center [302, 287] width 23 height 23
type input "**********"
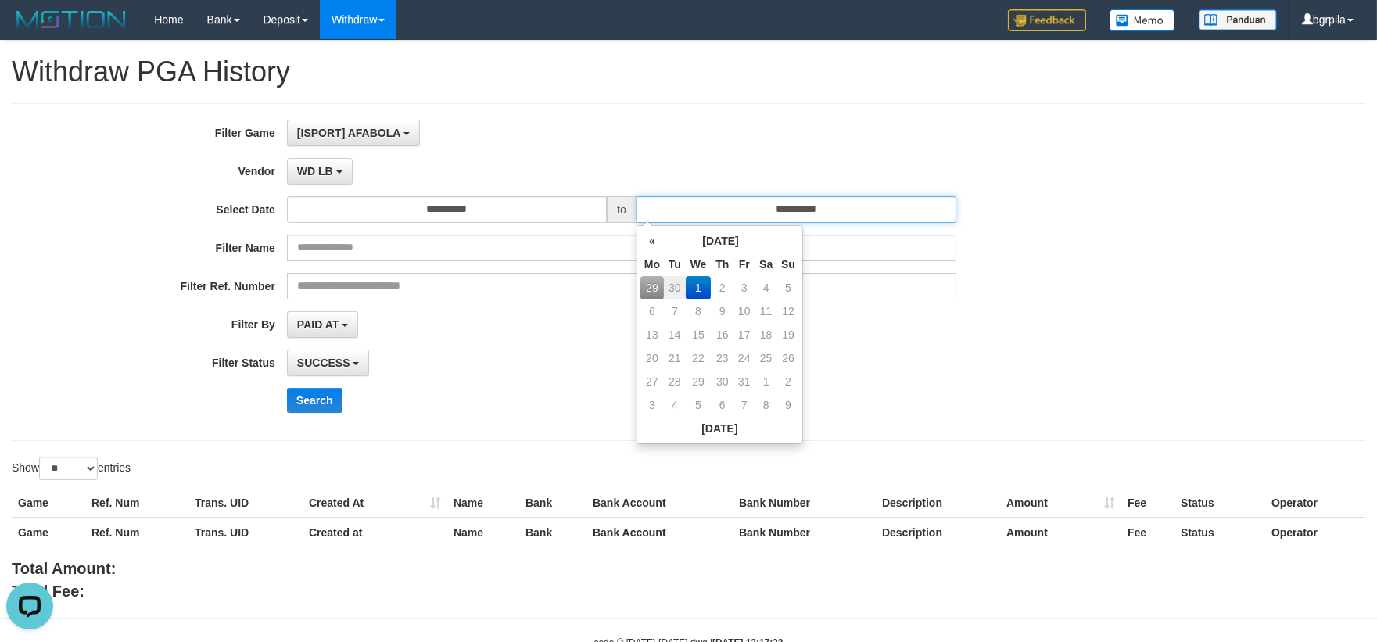
click at [717, 221] on input "**********" at bounding box center [797, 209] width 320 height 27
click at [643, 285] on td "29" at bounding box center [652, 287] width 23 height 23
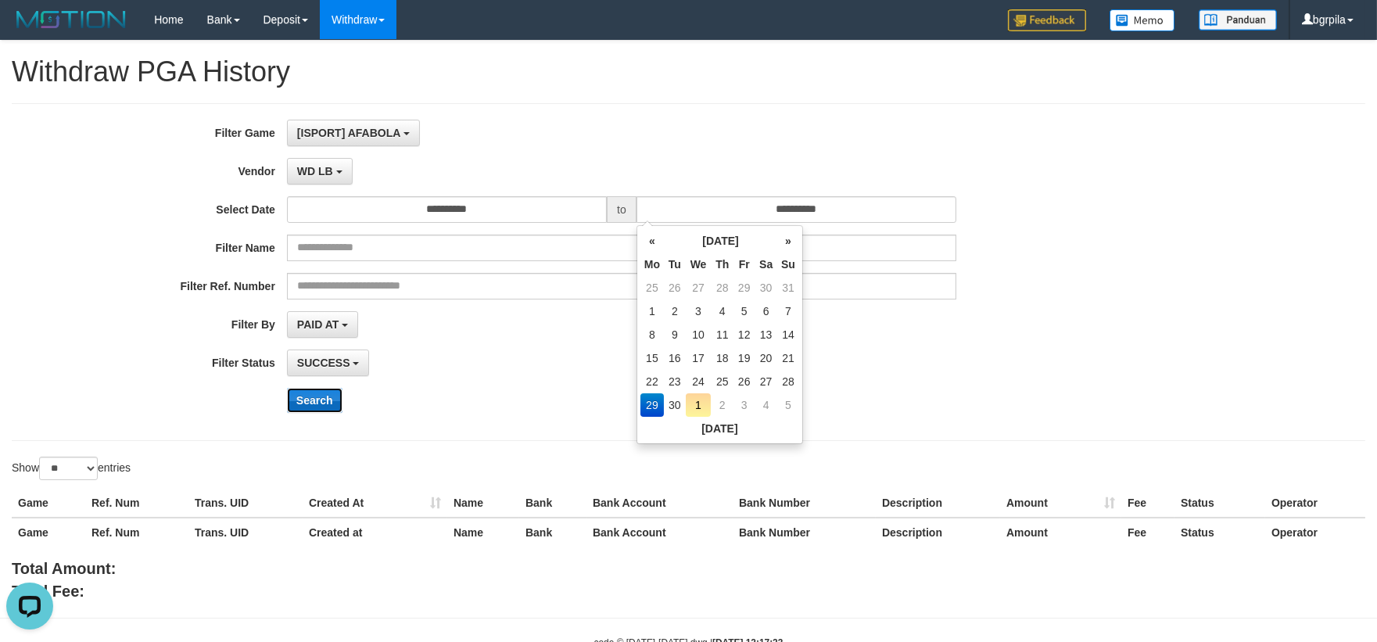
click at [303, 396] on button "Search" at bounding box center [315, 400] width 56 height 25
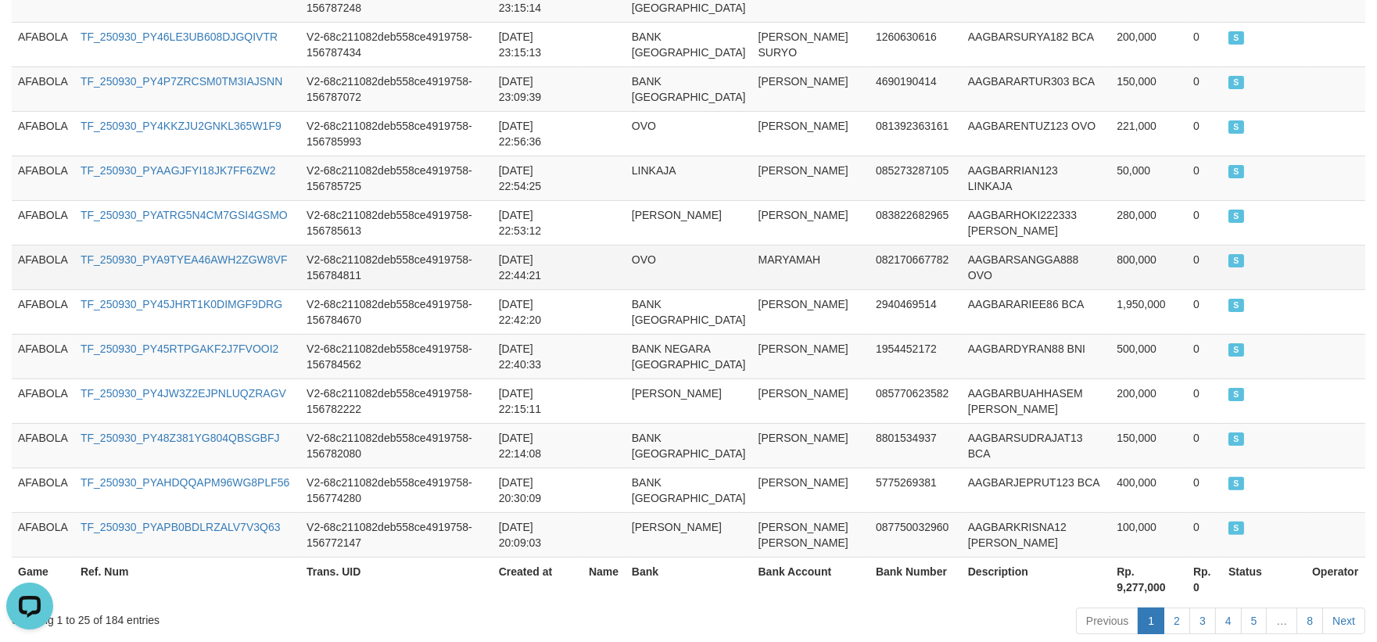
scroll to position [1207, 0]
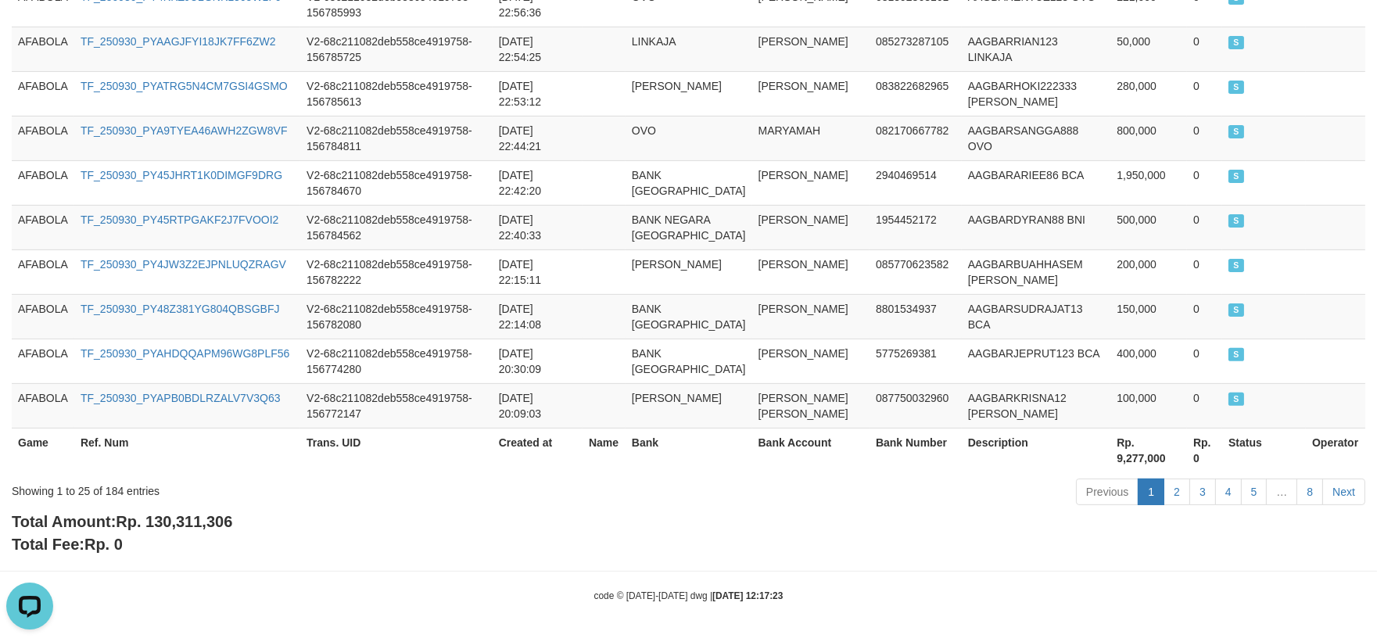
click at [528, 477] on div "Showing 1 to 25 of 184 entries" at bounding box center [287, 488] width 551 height 22
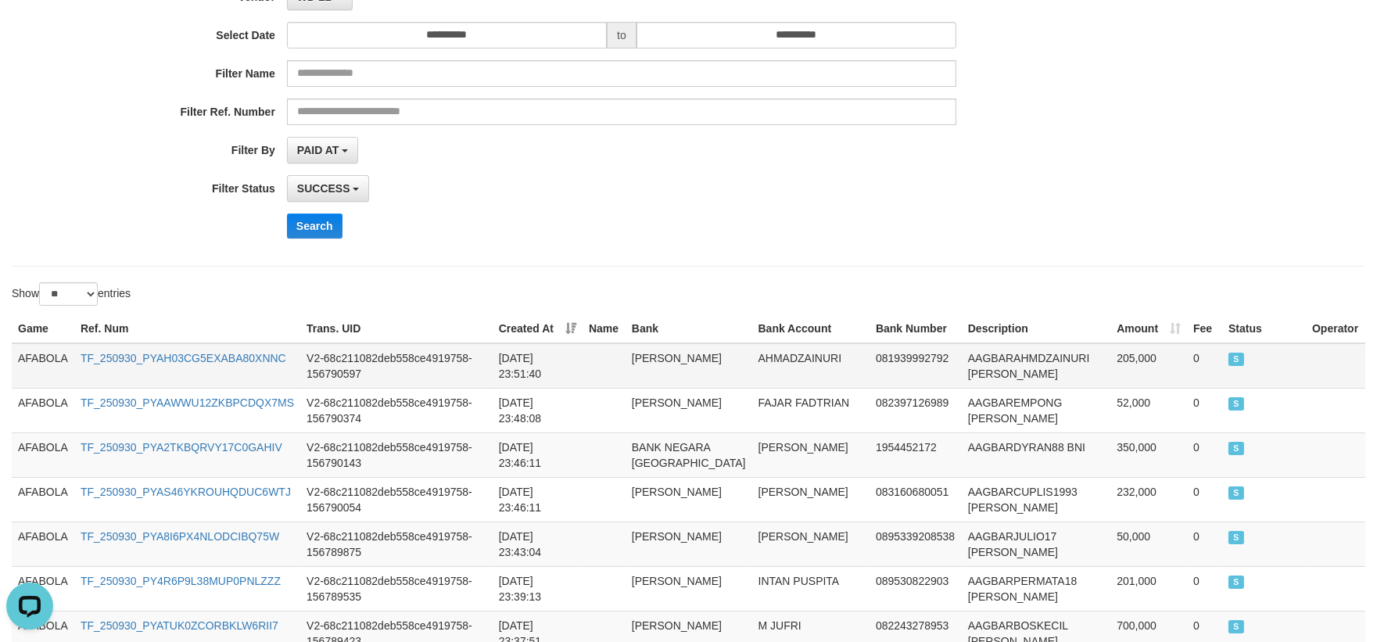
scroll to position [0, 0]
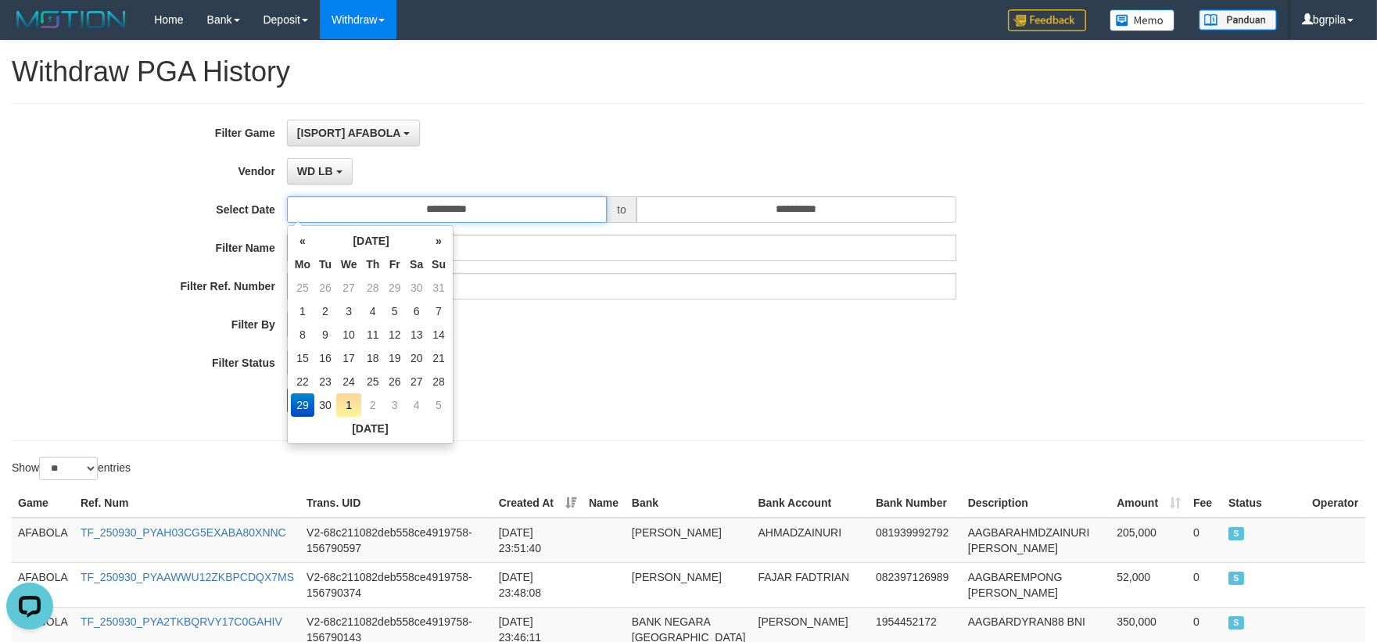
click at [388, 210] on input "**********" at bounding box center [447, 209] width 320 height 27
click at [649, 337] on div "**********" at bounding box center [574, 272] width 1148 height 305
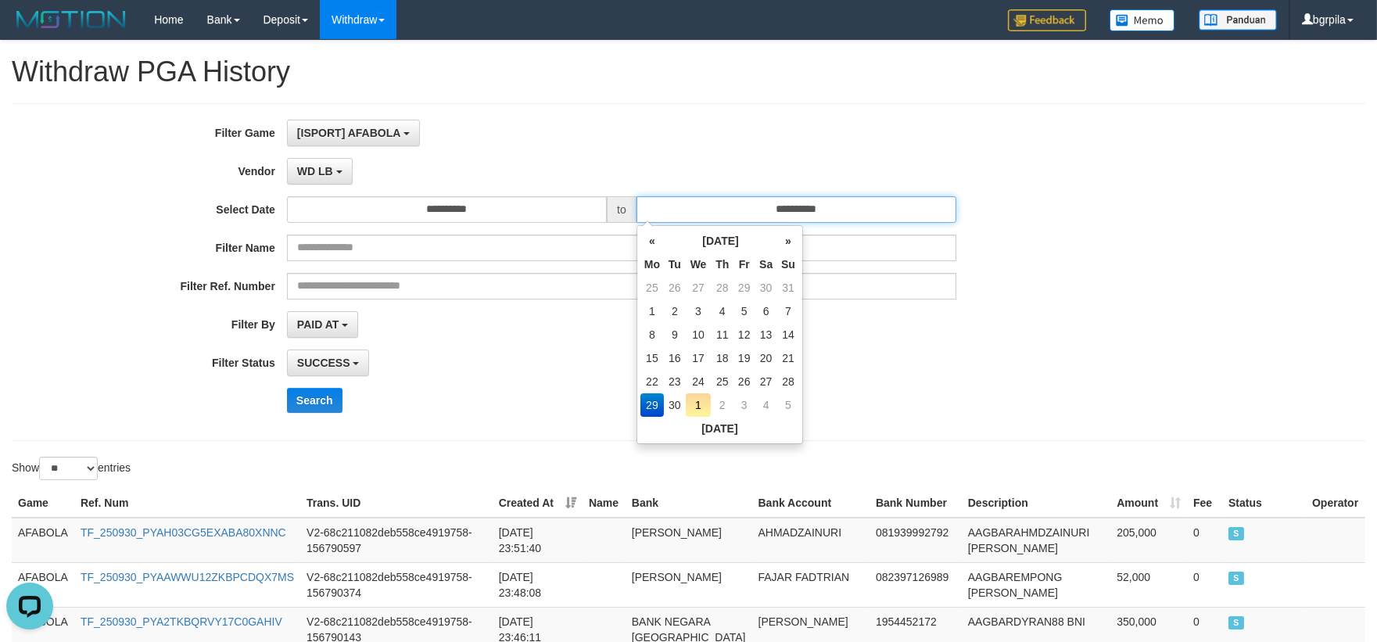
click at [713, 206] on input "**********" at bounding box center [797, 209] width 320 height 27
click at [704, 402] on td "1" at bounding box center [699, 404] width 26 height 23
type input "**********"
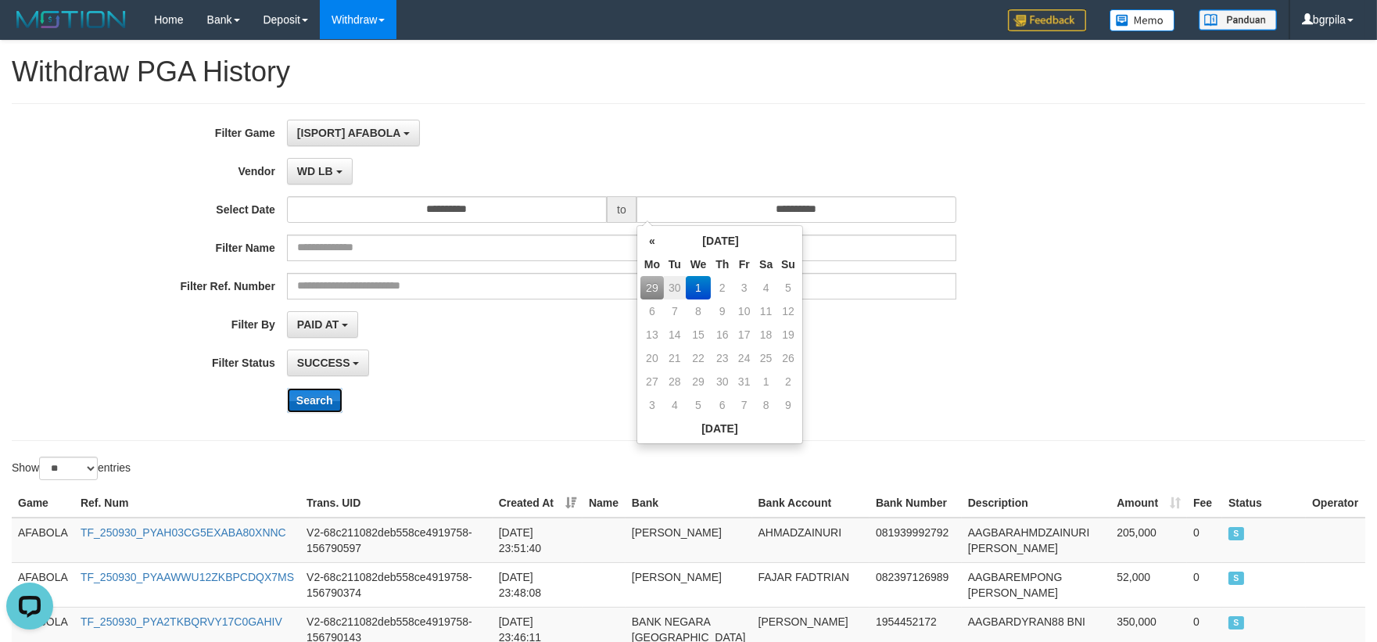
click at [334, 407] on button "Search" at bounding box center [315, 400] width 56 height 25
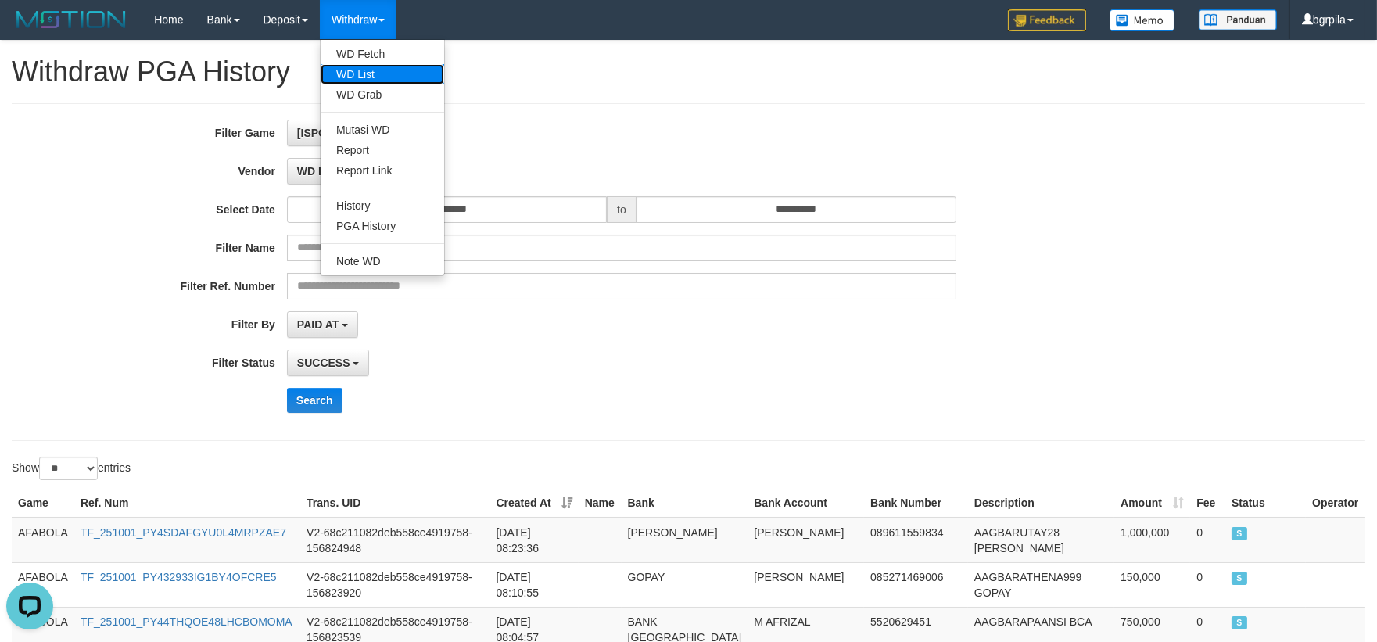
click at [387, 64] on link "WD List" at bounding box center [383, 74] width 124 height 20
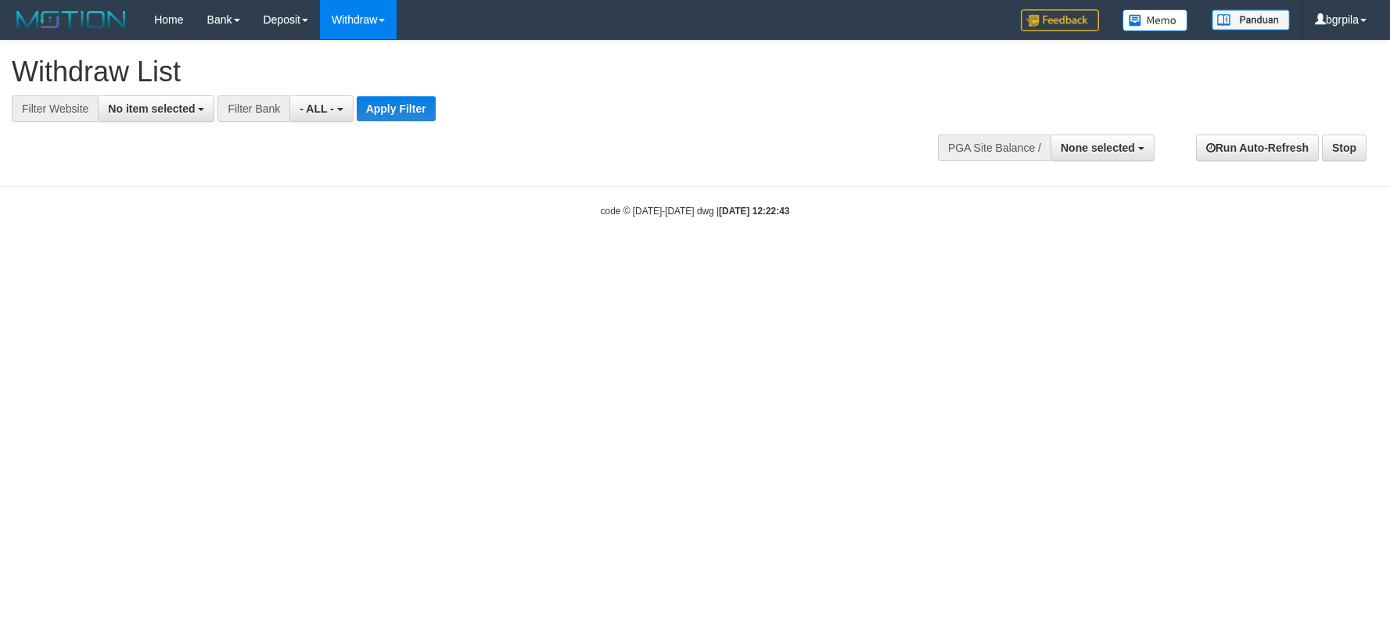
select select
click at [1097, 153] on button "None selected" at bounding box center [1102, 148] width 104 height 27
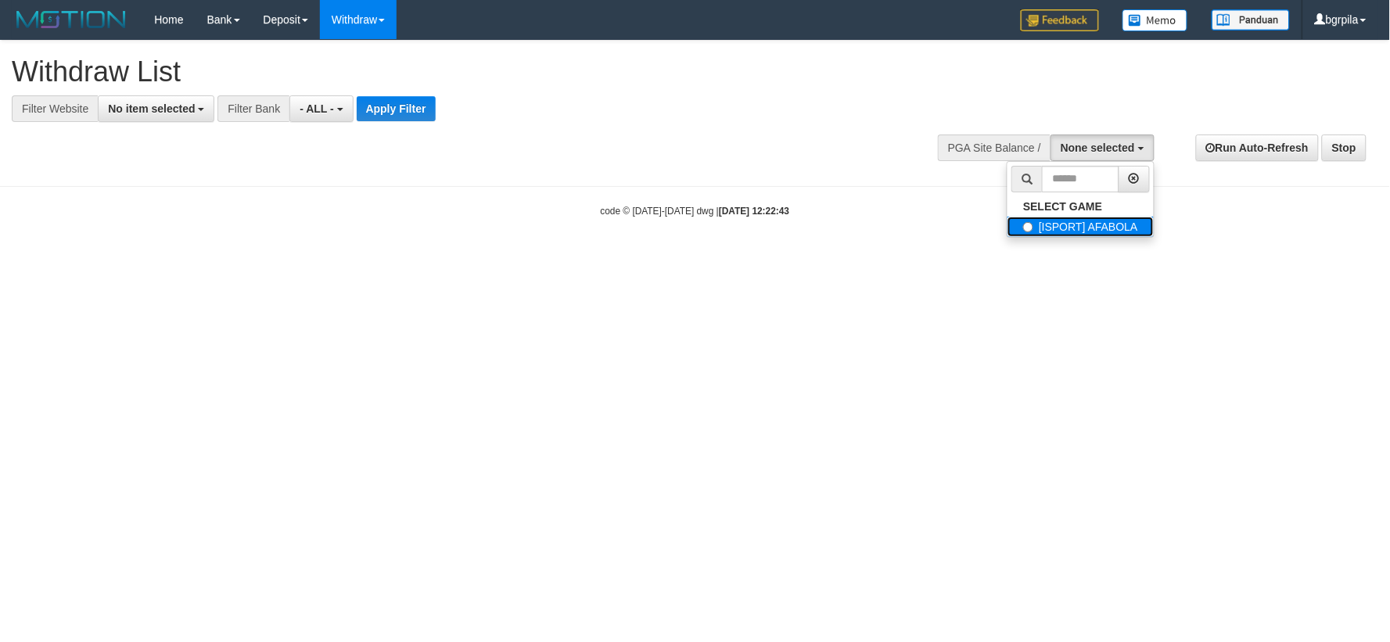
click at [1050, 228] on label "[ISPORT] AFABOLA" at bounding box center [1080, 227] width 146 height 20
select select "****"
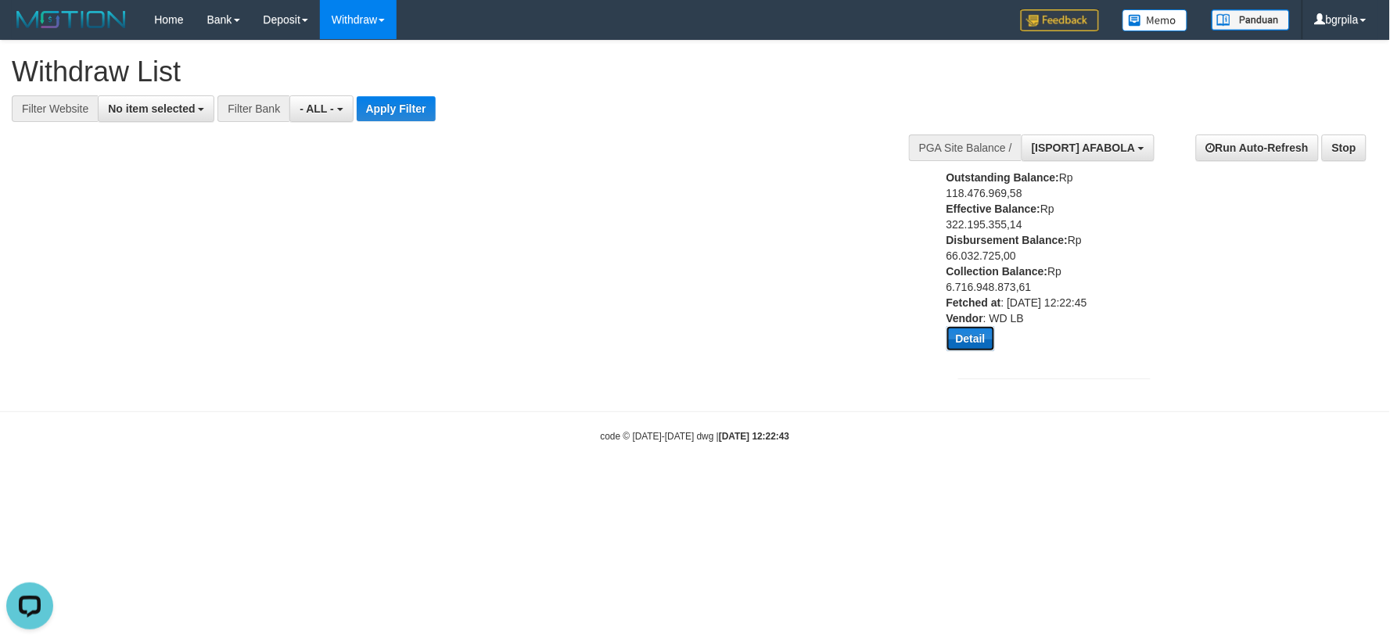
click at [985, 327] on button "Detail" at bounding box center [970, 338] width 48 height 25
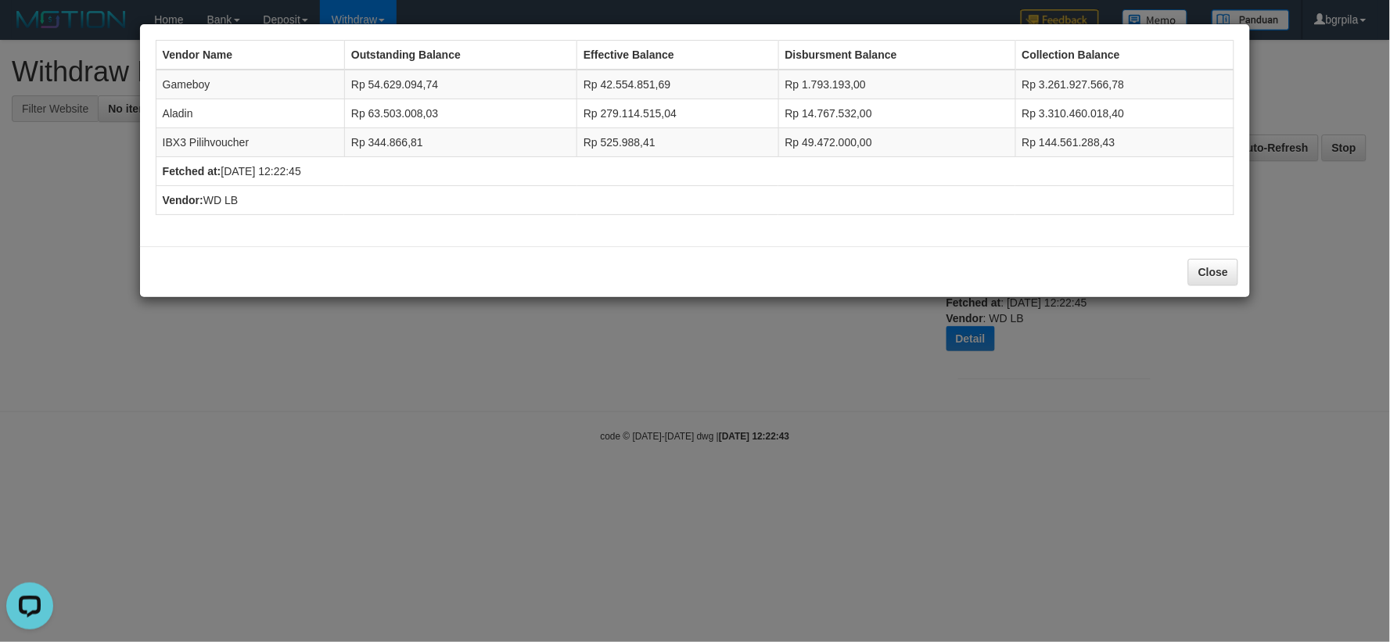
click at [626, 255] on div "Close" at bounding box center [695, 271] width 1111 height 51
click at [1231, 279] on button "Close" at bounding box center [1213, 272] width 50 height 27
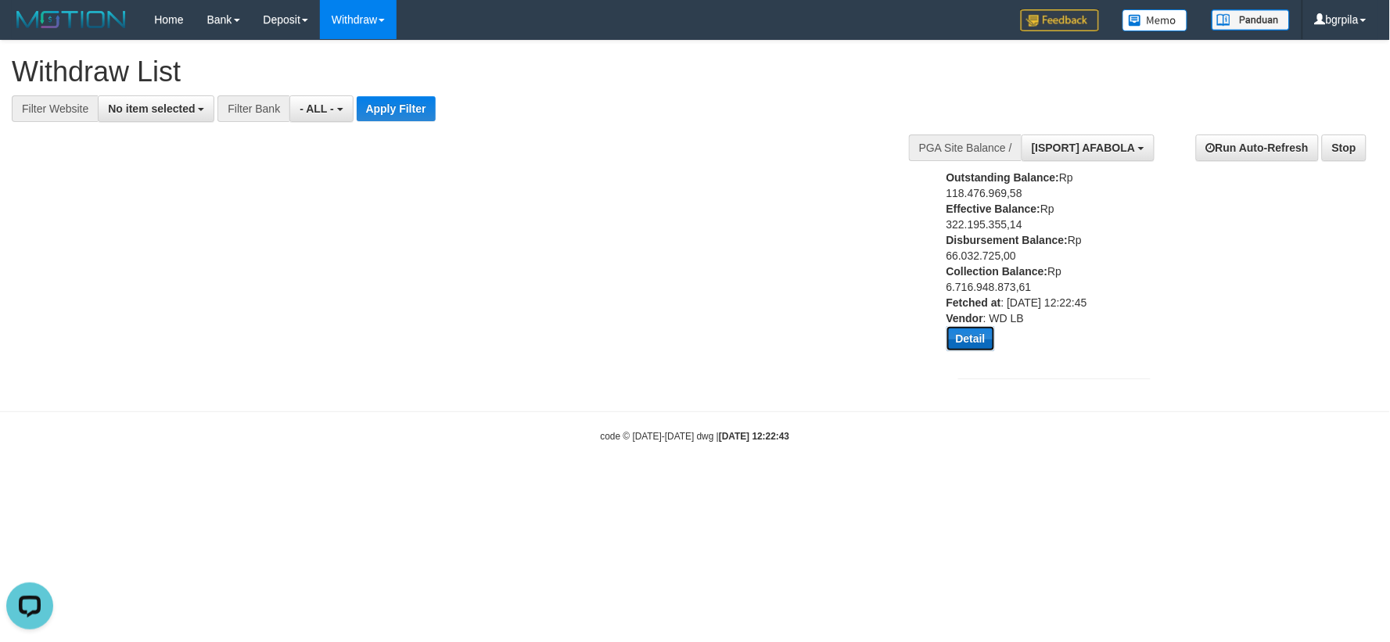
click at [971, 342] on button "Detail" at bounding box center [970, 338] width 48 height 25
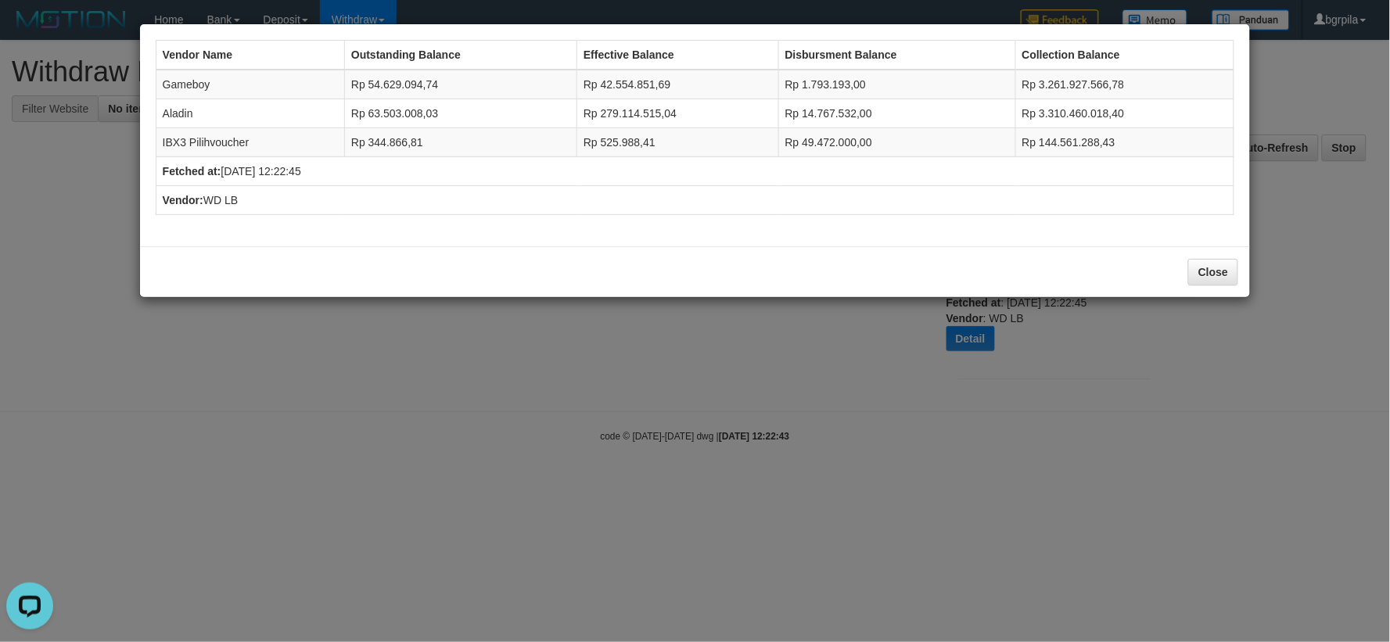
drag, startPoint x: 303, startPoint y: 404, endPoint x: 389, endPoint y: 30, distance: 383.8
click at [307, 404] on div "Vendor Name Outstanding Balance Effective Balance Disbursment Balance Collectio…" at bounding box center [695, 321] width 1390 height 642
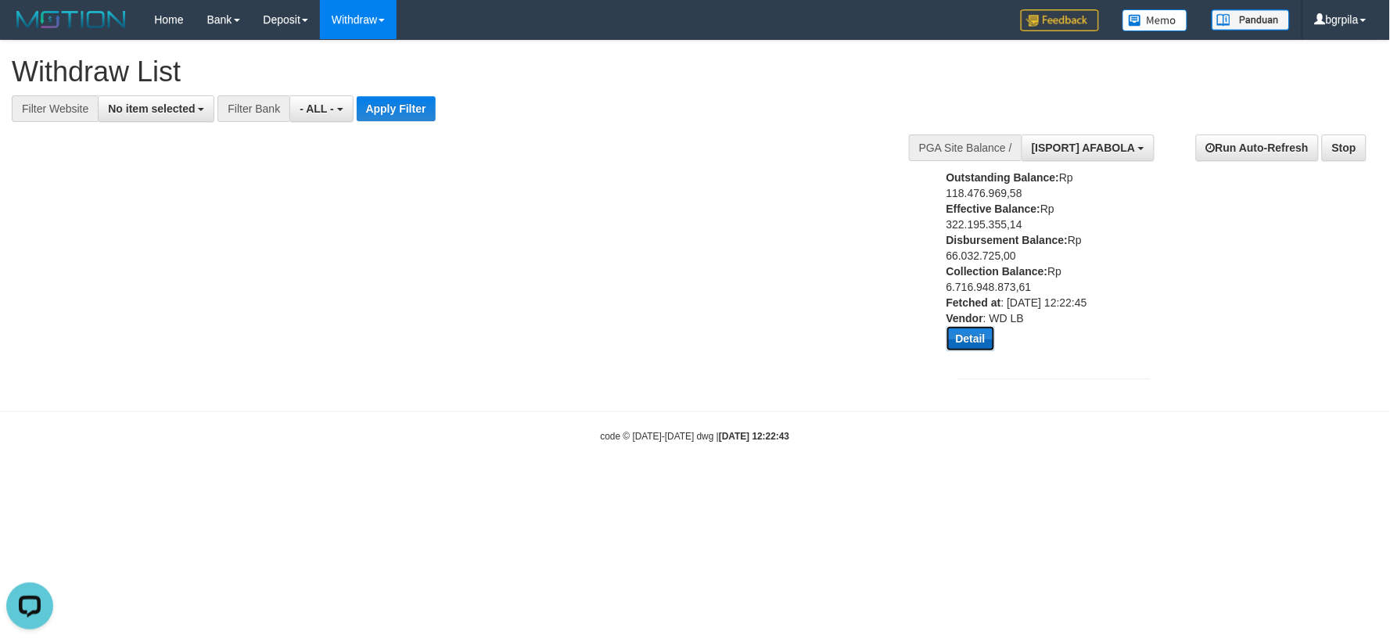
click at [975, 346] on button "Detail" at bounding box center [970, 338] width 48 height 25
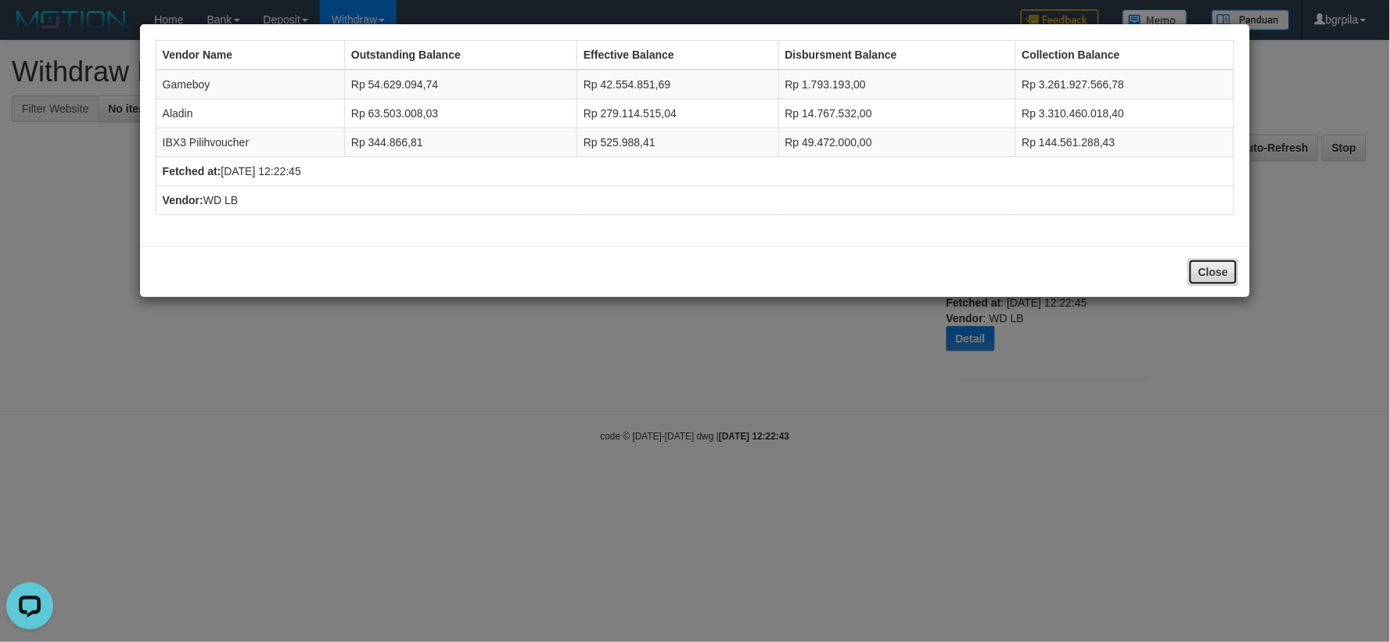
click at [1222, 270] on button "Close" at bounding box center [1213, 272] width 50 height 27
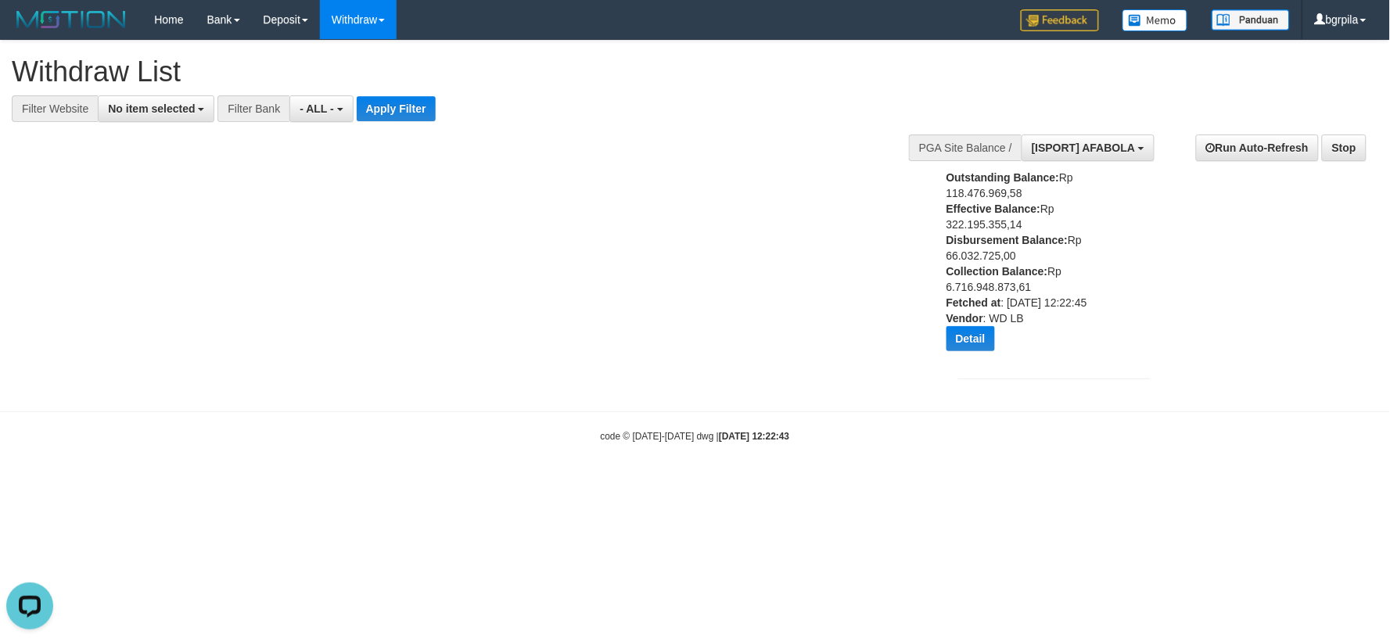
click at [39, 578] on div at bounding box center [33, 609] width 66 height 66
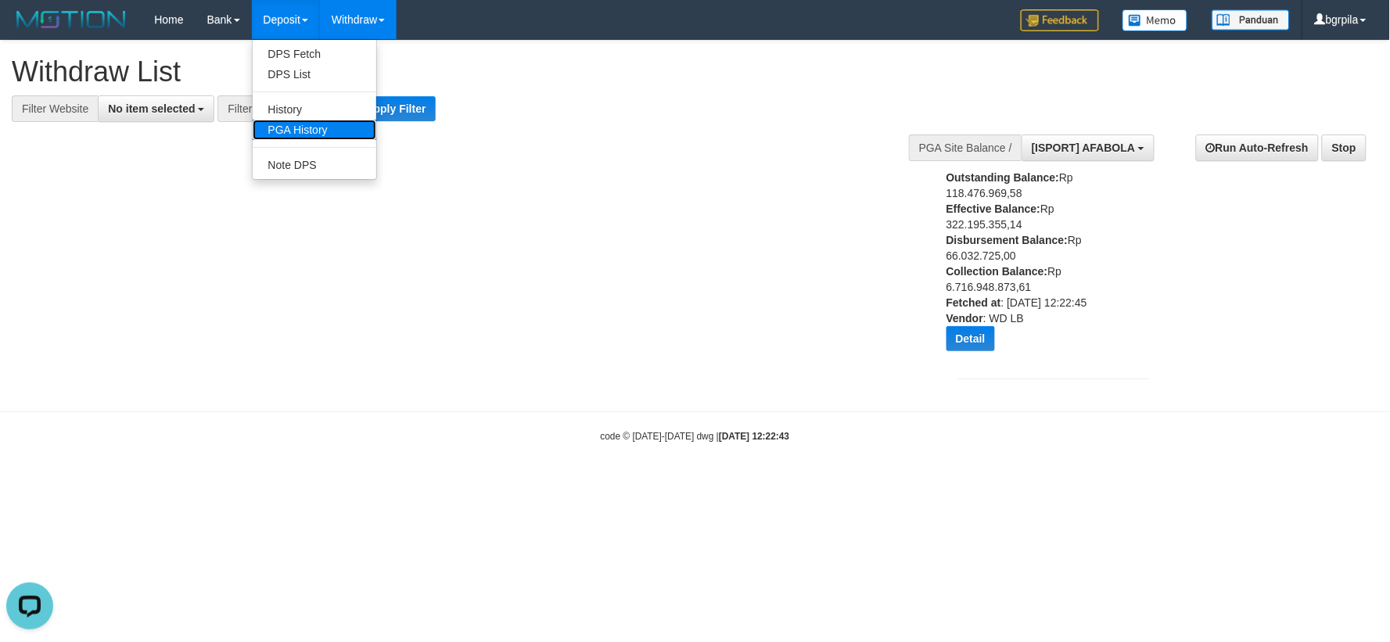
click at [293, 120] on link "PGA History" at bounding box center [315, 130] width 124 height 20
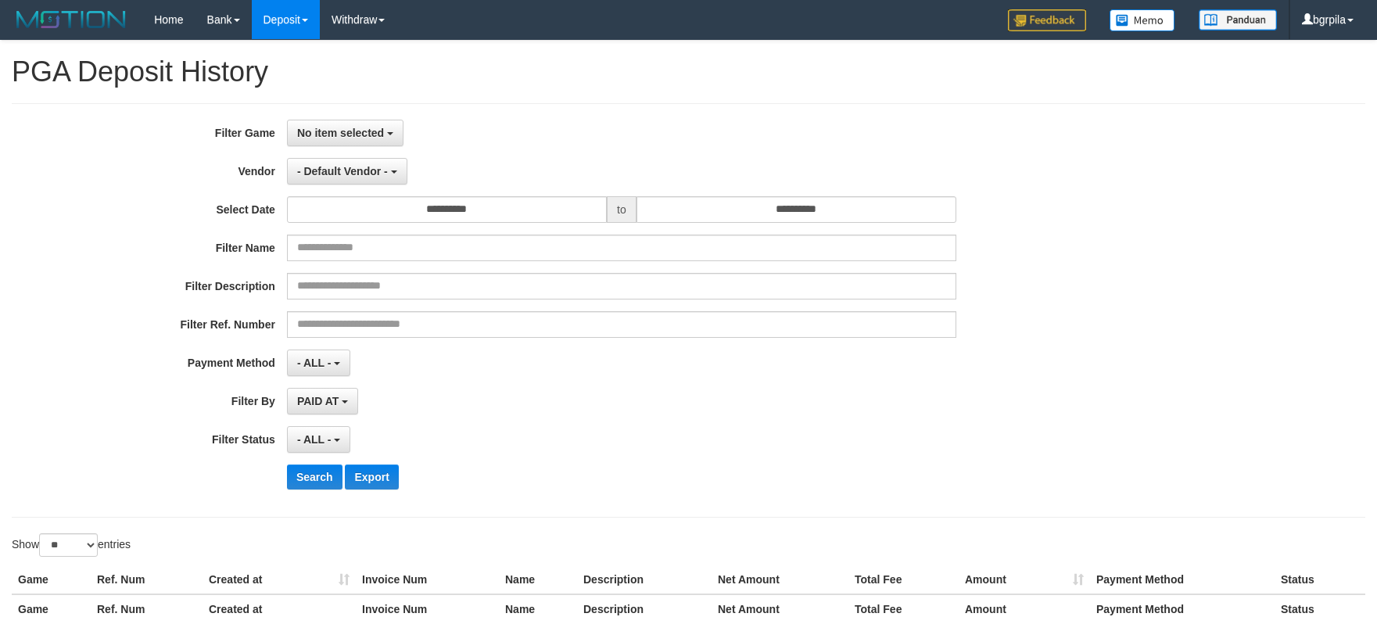
select select
select select "**"
click at [344, 127] on span "No item selected" at bounding box center [340, 133] width 87 height 13
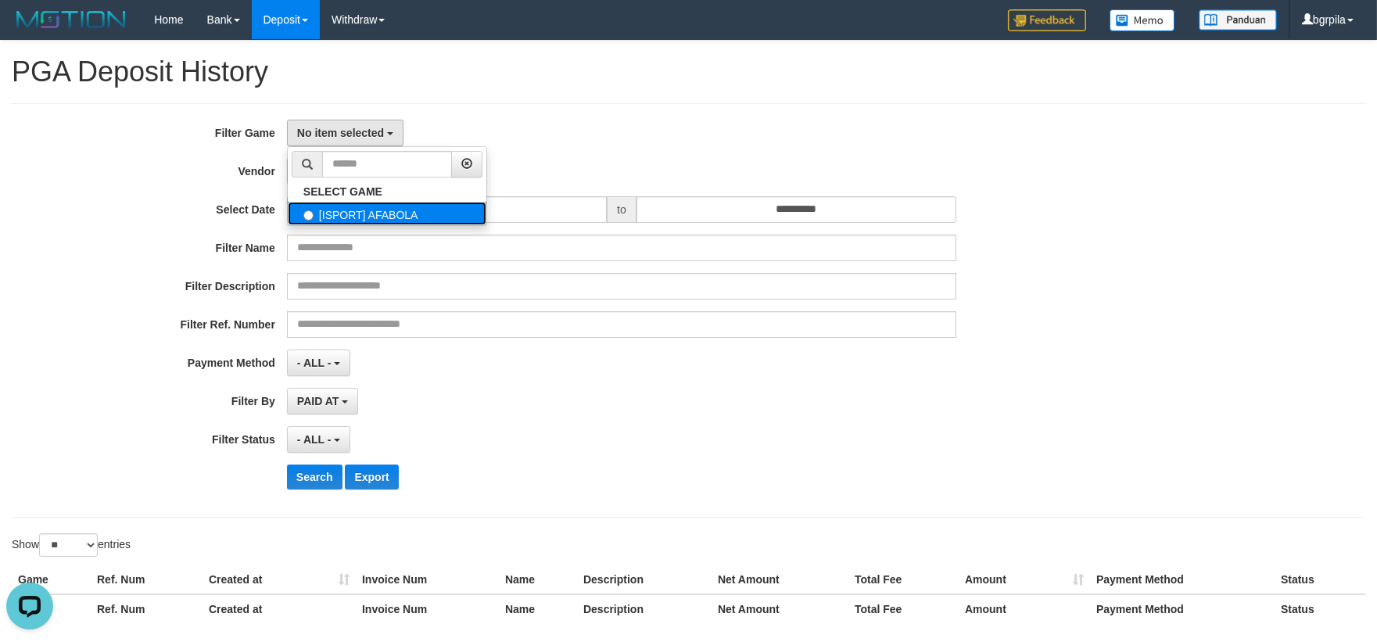
click at [336, 221] on label "[ISPORT] AFABOLA" at bounding box center [387, 213] width 199 height 23
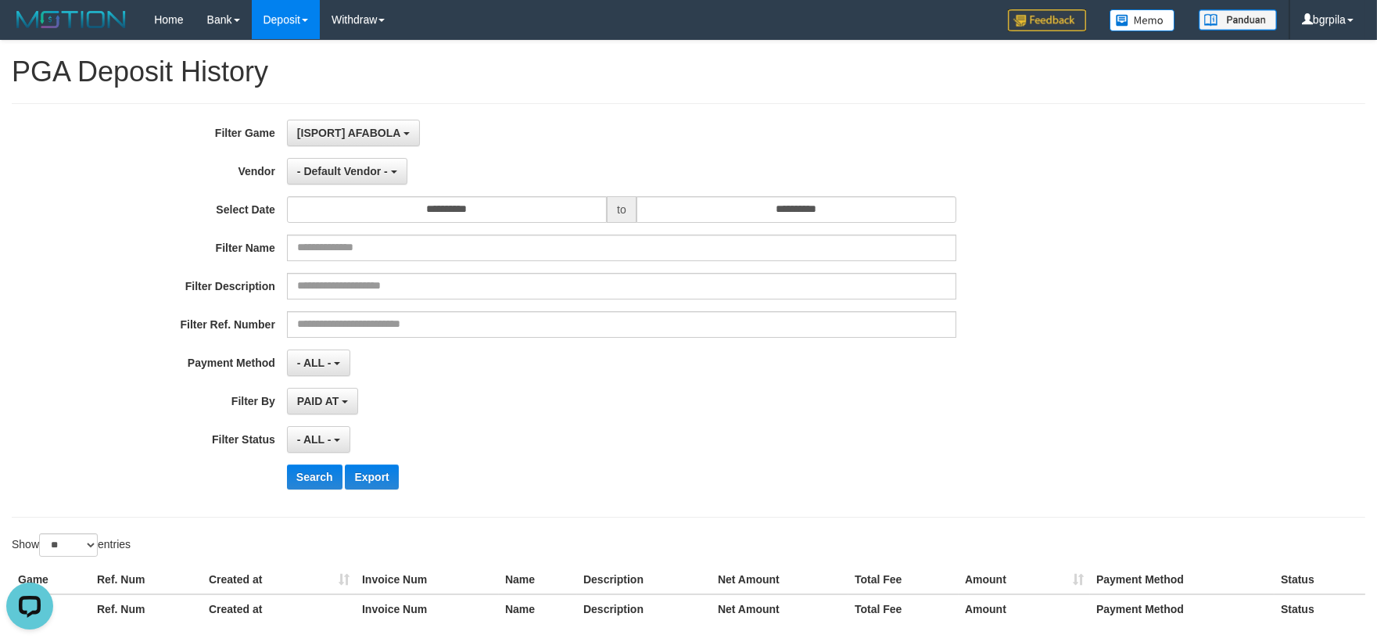
select select "****"
click at [353, 169] on span "- Default Vendor -" at bounding box center [342, 171] width 91 height 13
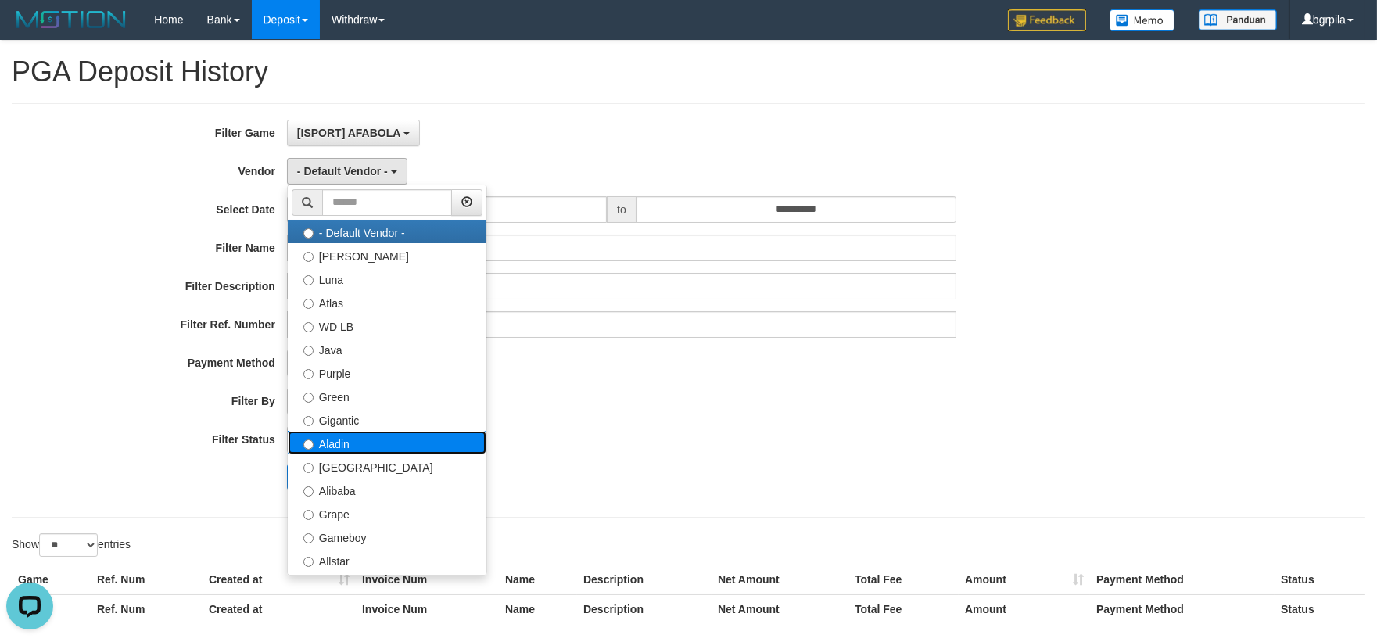
click at [356, 452] on label "Aladin" at bounding box center [387, 442] width 199 height 23
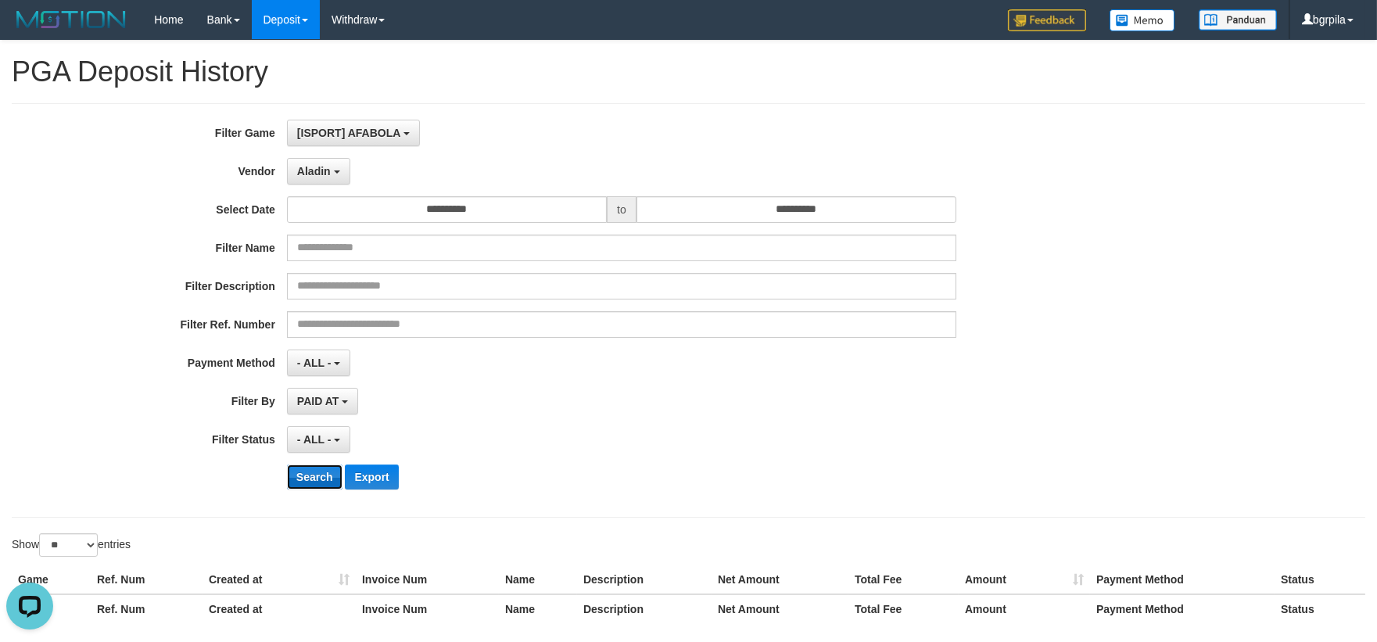
click at [325, 477] on button "Search" at bounding box center [315, 477] width 56 height 25
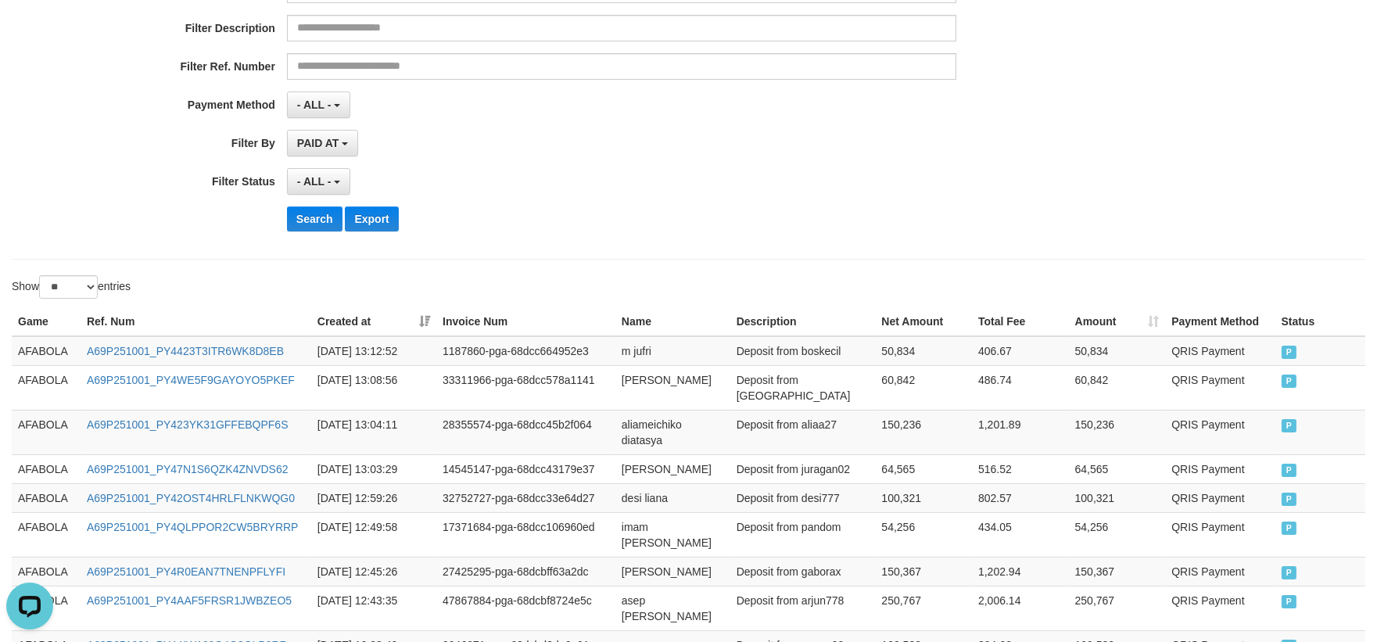
scroll to position [260, 0]
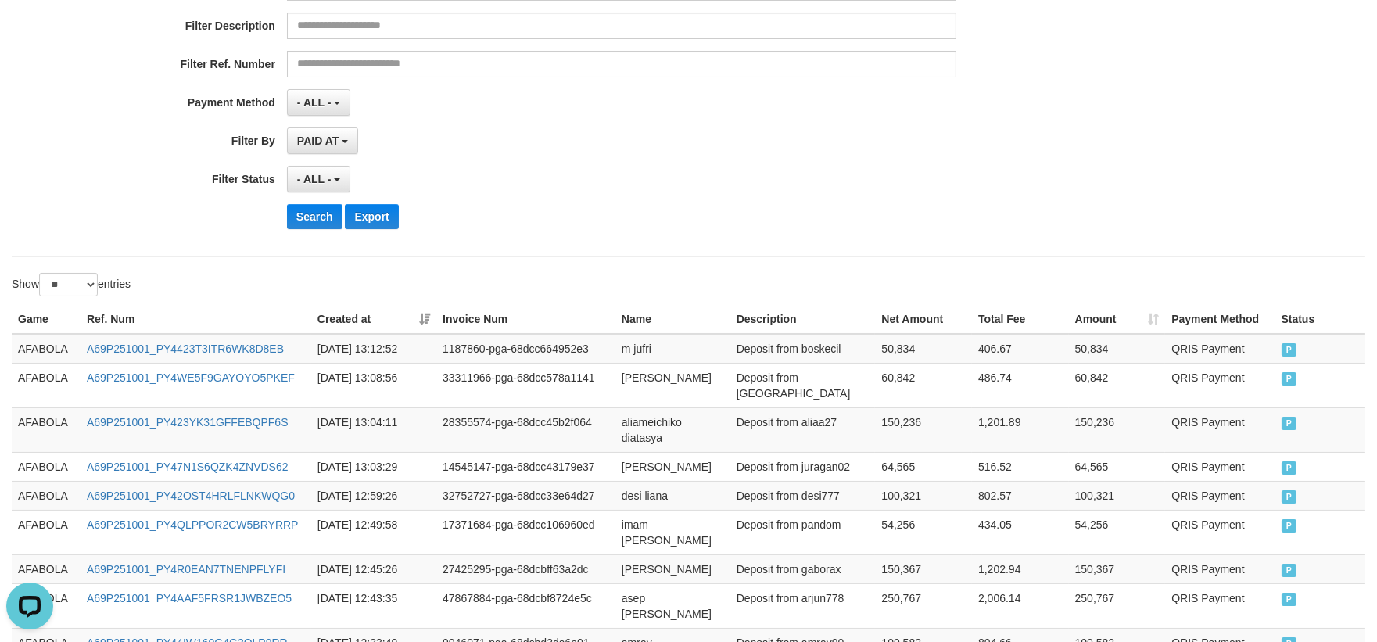
click at [423, 310] on th "Created at" at bounding box center [373, 319] width 125 height 29
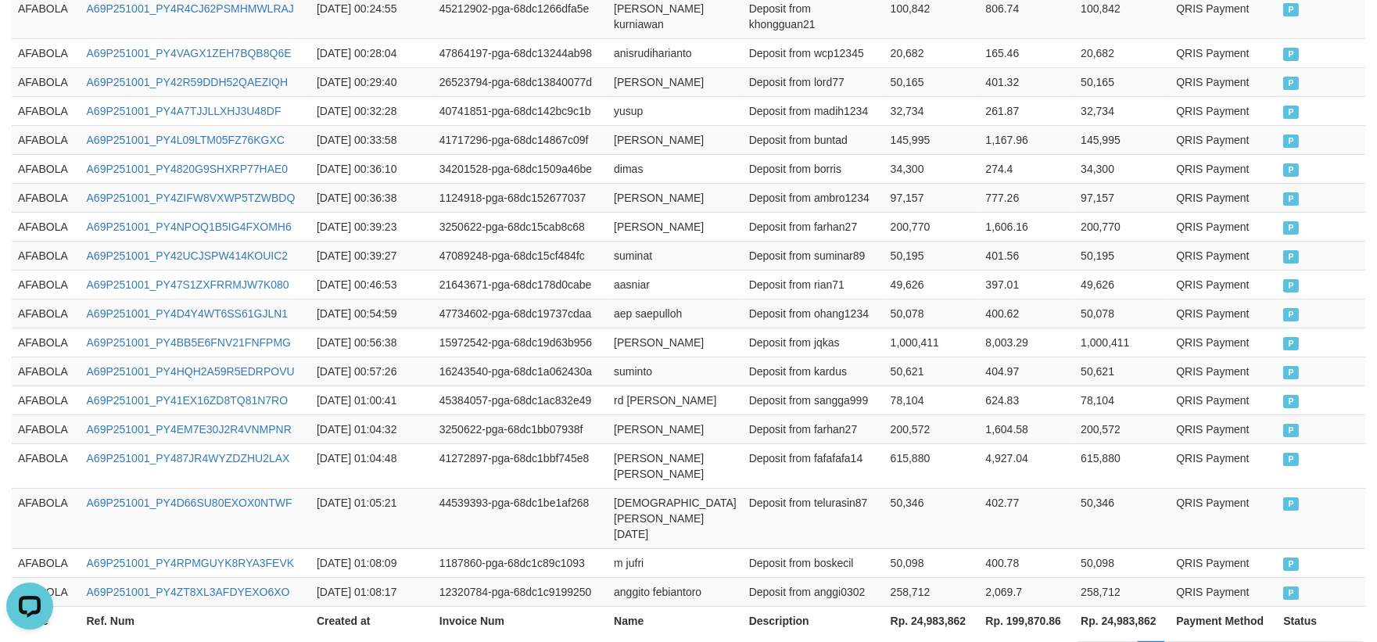
scroll to position [863, 0]
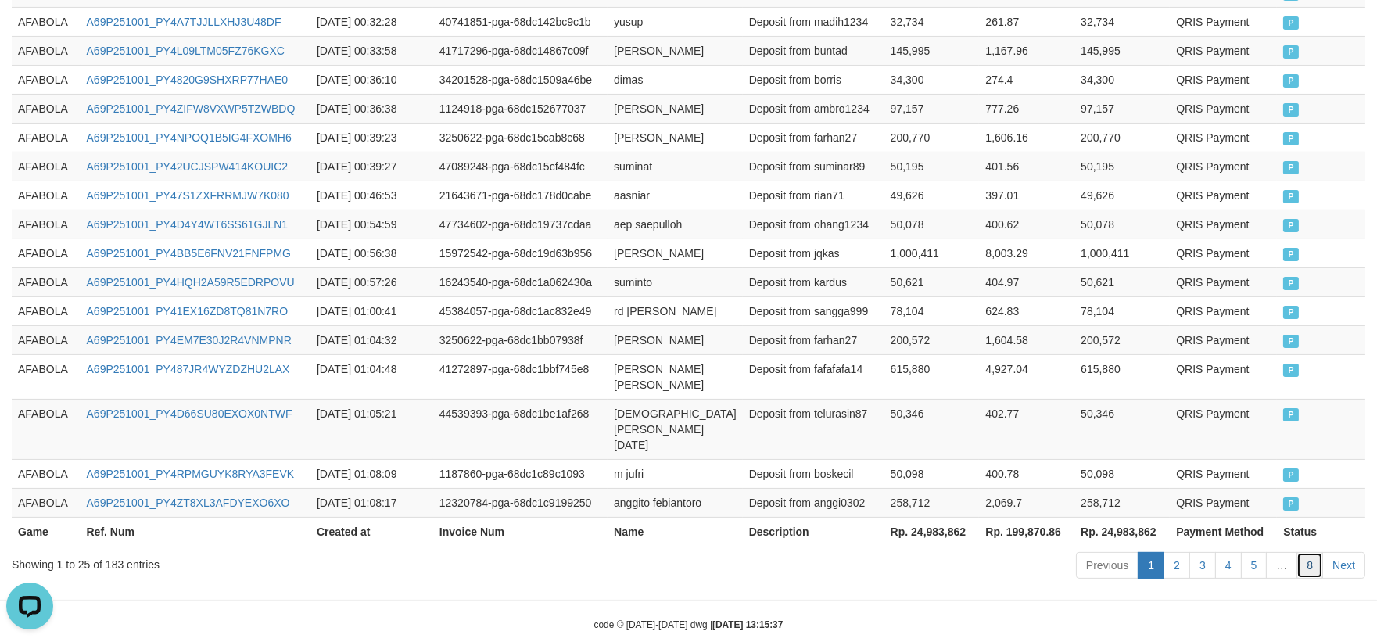
click at [1319, 552] on link "8" at bounding box center [1310, 565] width 27 height 27
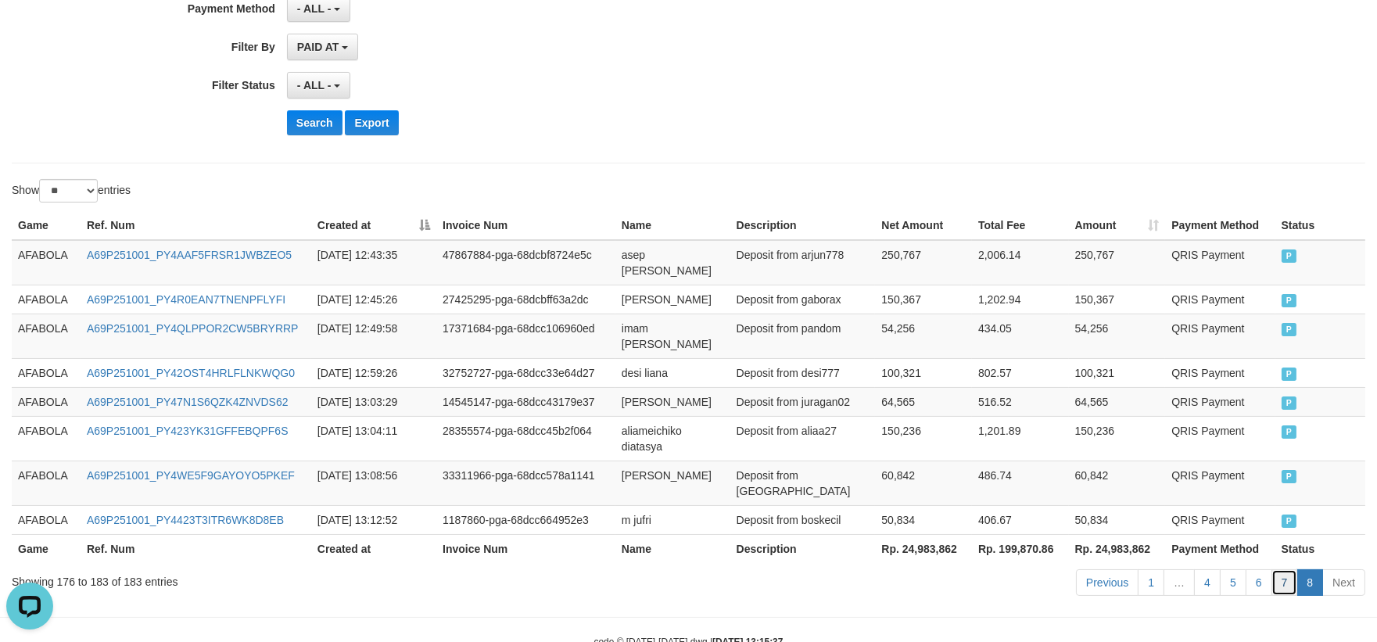
click at [1276, 569] on link "7" at bounding box center [1285, 582] width 27 height 27
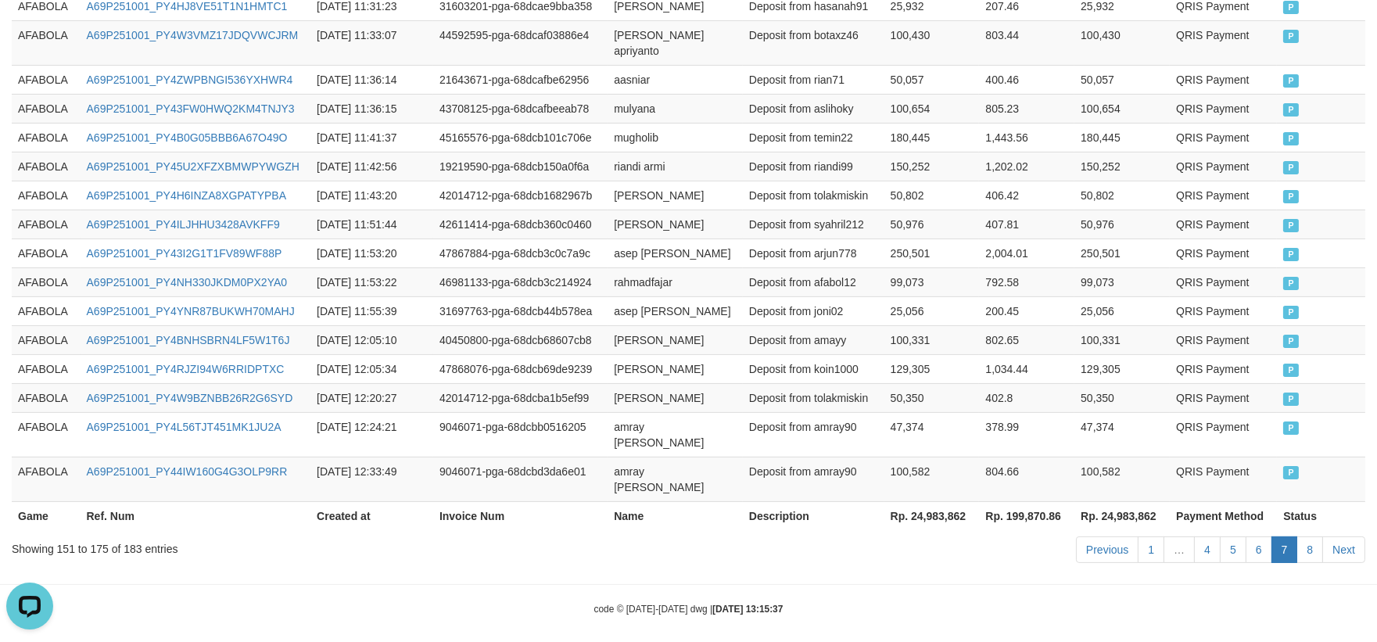
click at [1035, 457] on td "804.66" at bounding box center [1026, 479] width 95 height 45
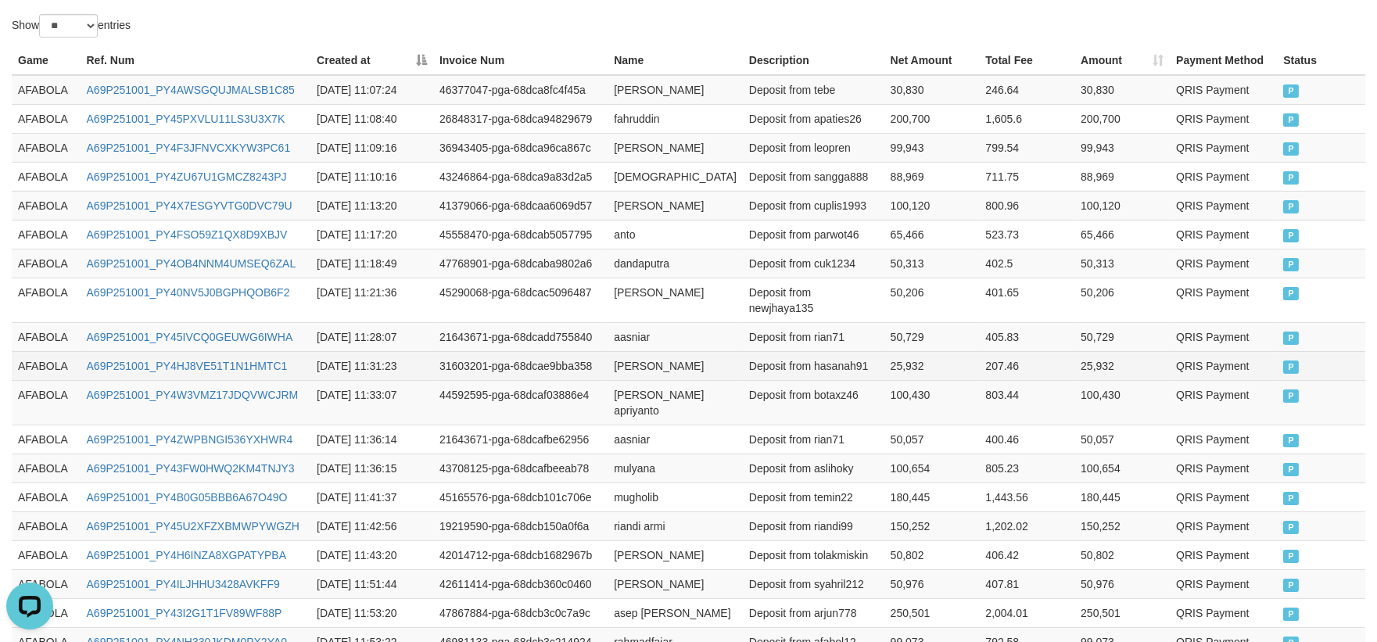
click at [41, 351] on td "AFABOLA" at bounding box center [46, 365] width 69 height 29
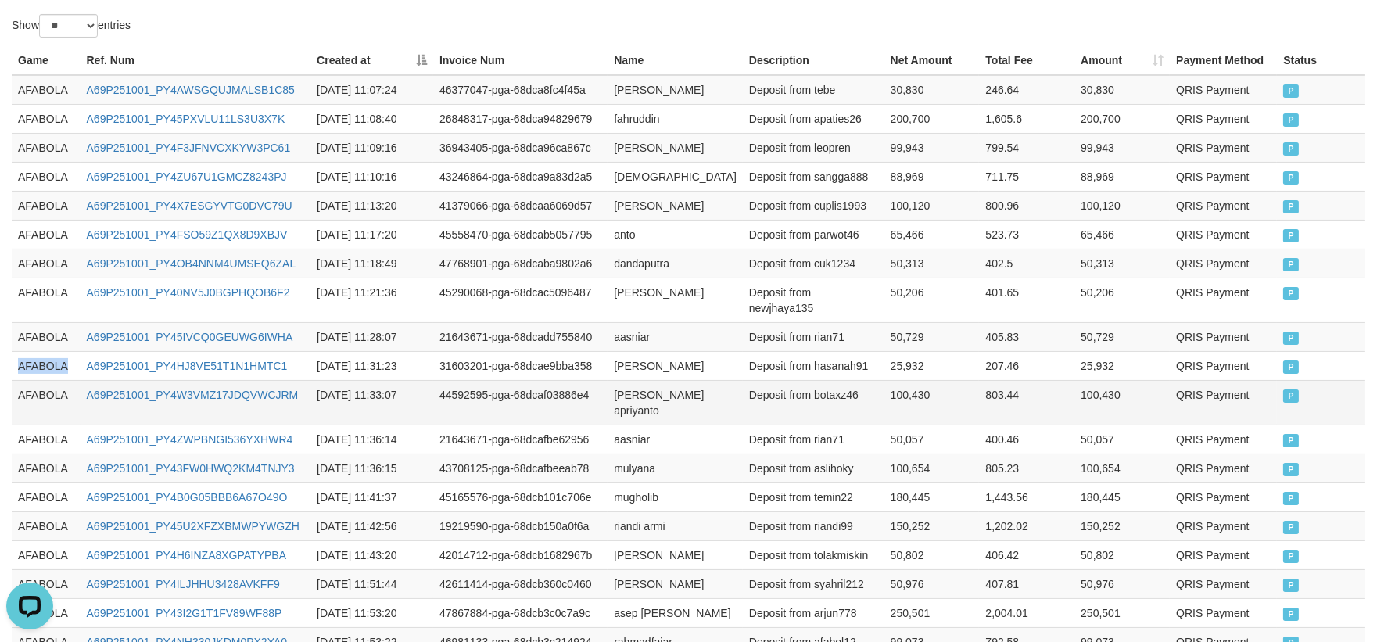
drag, startPoint x: 41, startPoint y: 347, endPoint x: 651, endPoint y: 377, distance: 610.7
click at [48, 351] on td "AFABOLA" at bounding box center [46, 365] width 69 height 29
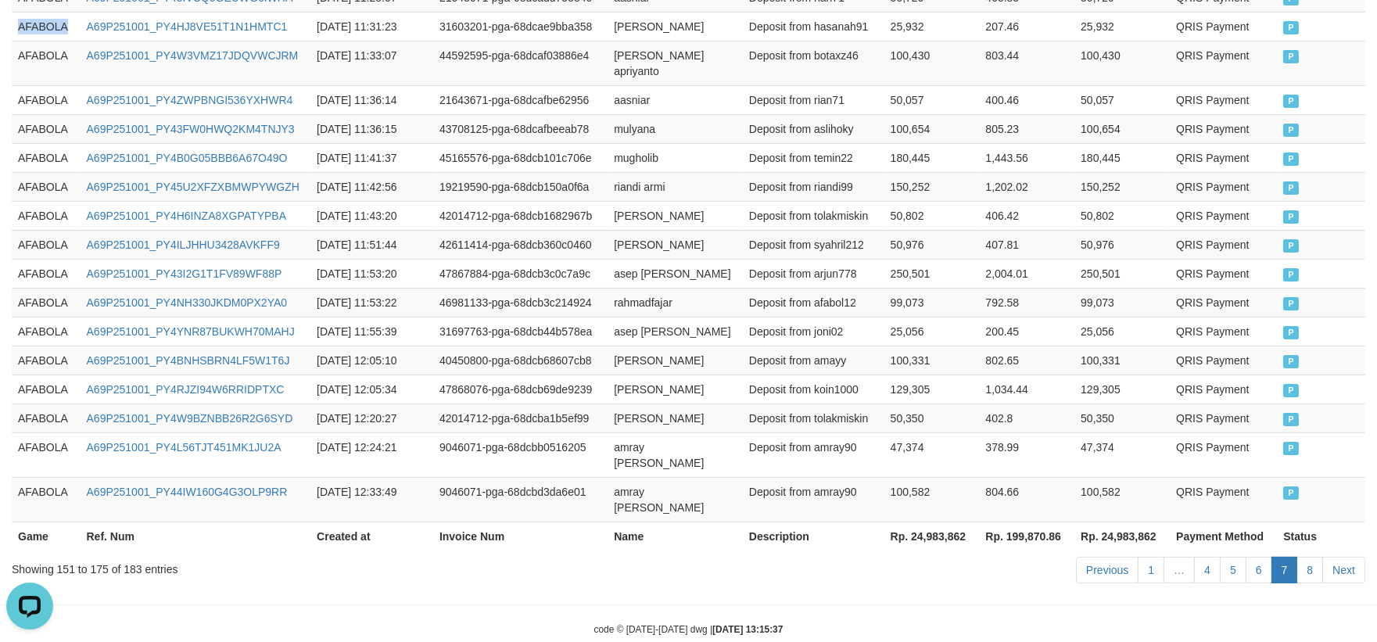
scroll to position [879, 0]
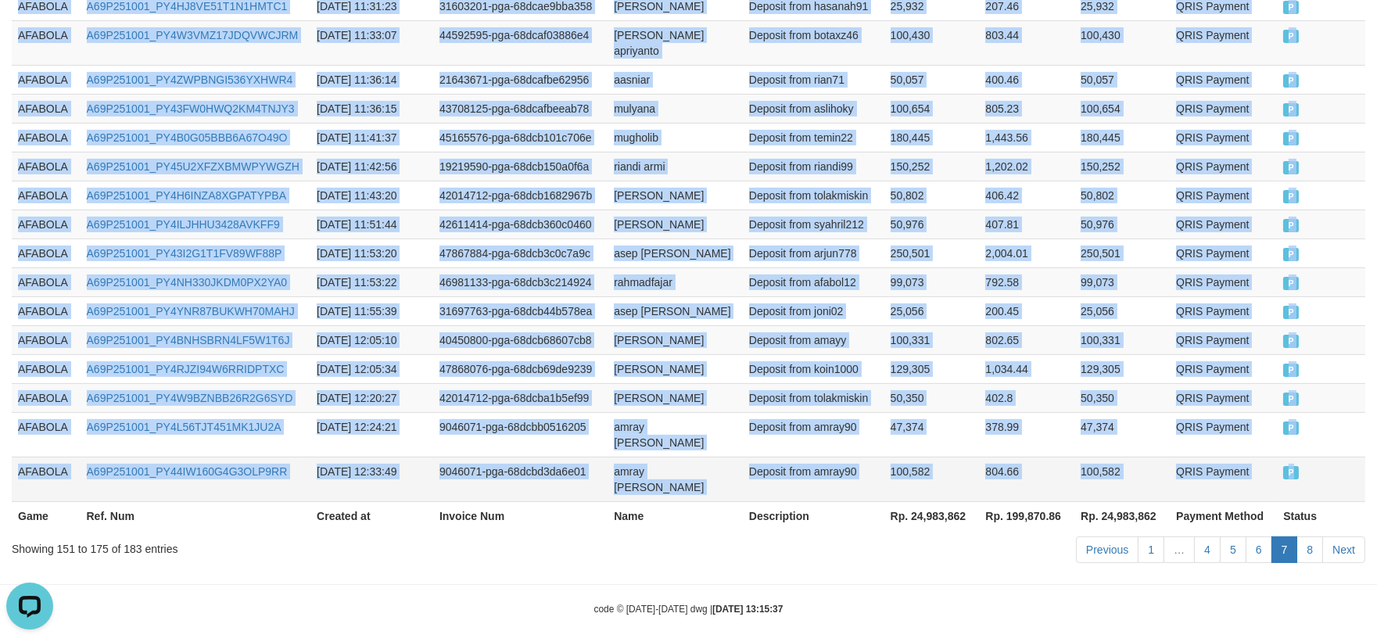
click at [1319, 466] on td "P" at bounding box center [1321, 479] width 88 height 45
copy tbody "AFABOLA A69P251001_PY4HJ8VE51T1N1HMTC1 [DATE] 11:31:23 31603201-pga-68dcae9bba3…"
click at [743, 412] on td "Deposit from amray90" at bounding box center [814, 434] width 142 height 45
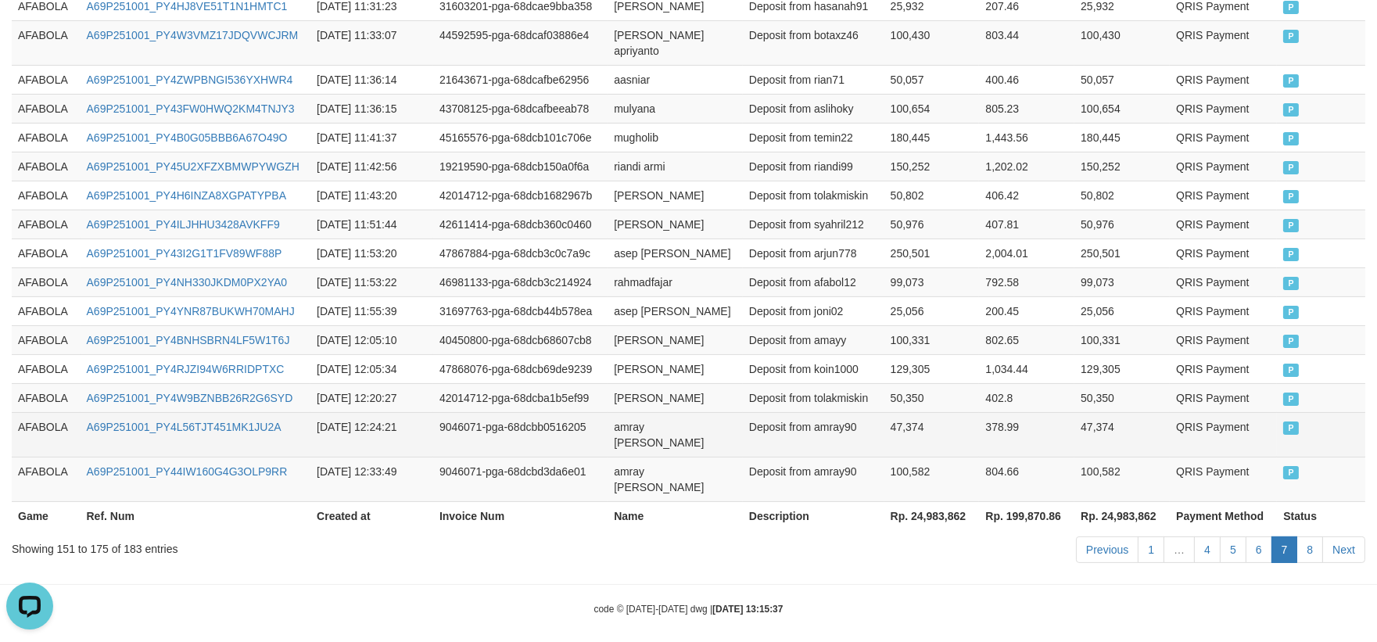
click at [809, 412] on td "Deposit from amray90" at bounding box center [814, 434] width 142 height 45
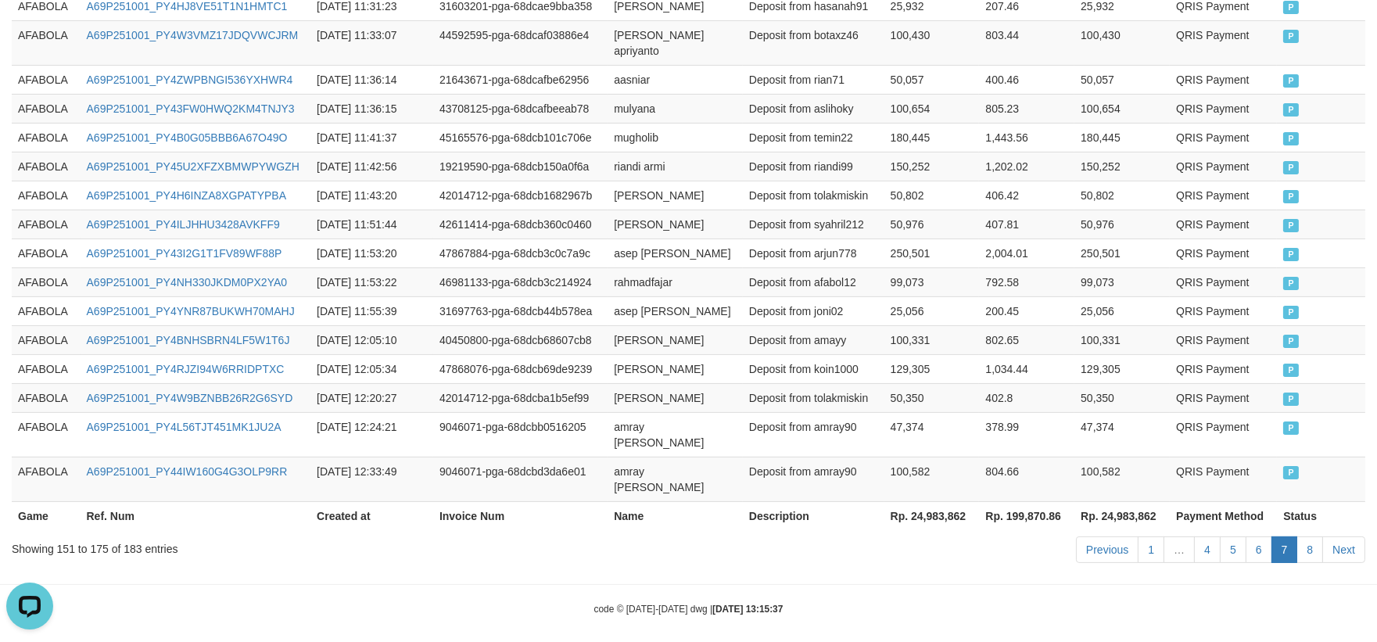
drag, startPoint x: 964, startPoint y: 608, endPoint x: 1166, endPoint y: 590, distance: 203.4
click at [1314, 537] on link "8" at bounding box center [1310, 550] width 27 height 27
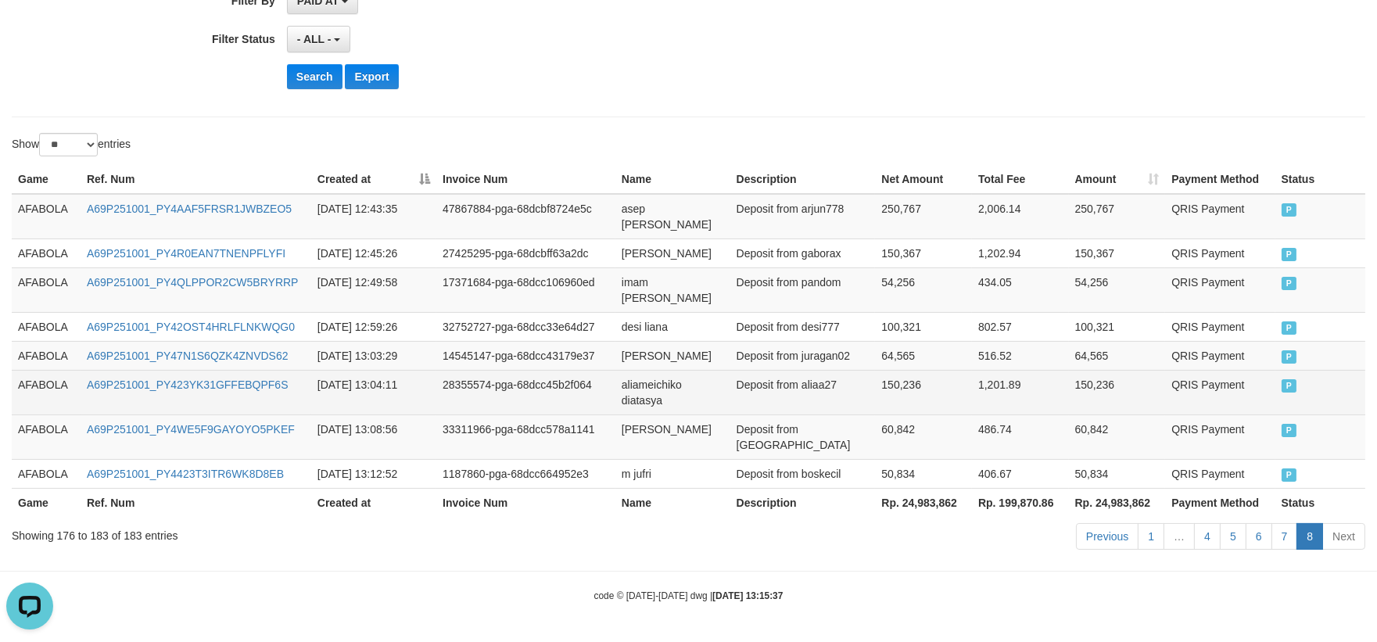
scroll to position [355, 0]
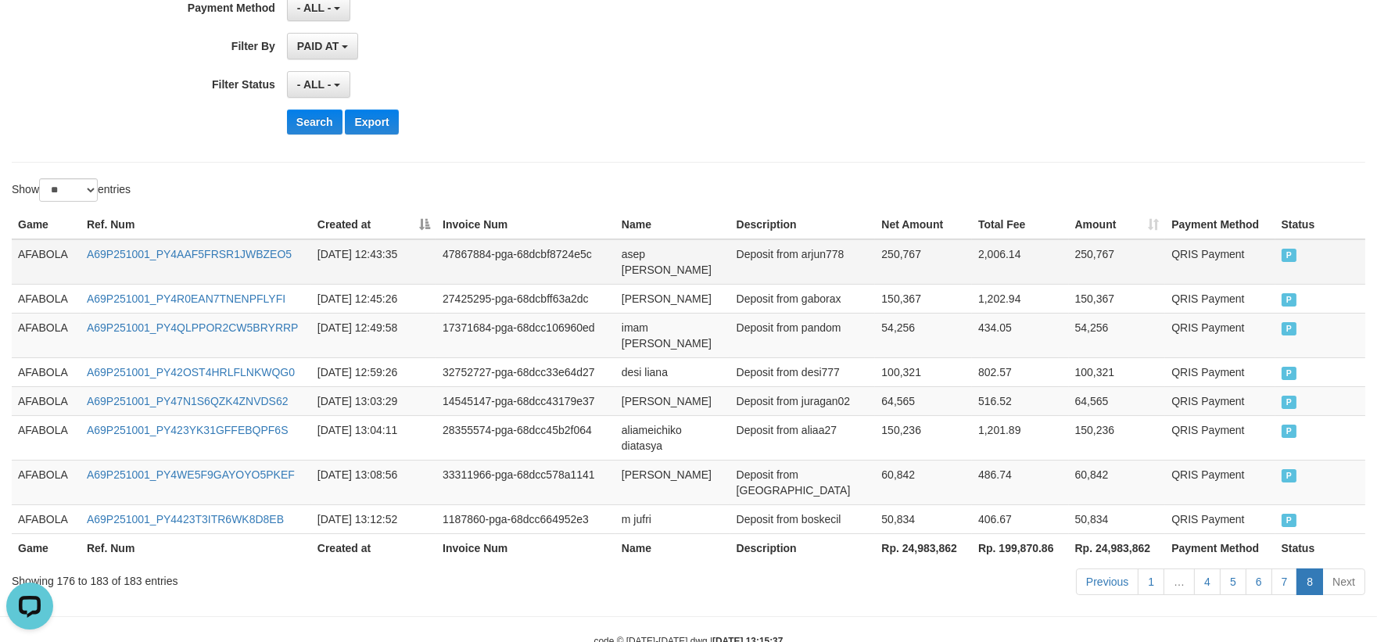
click at [48, 260] on td "AFABOLA" at bounding box center [46, 261] width 69 height 45
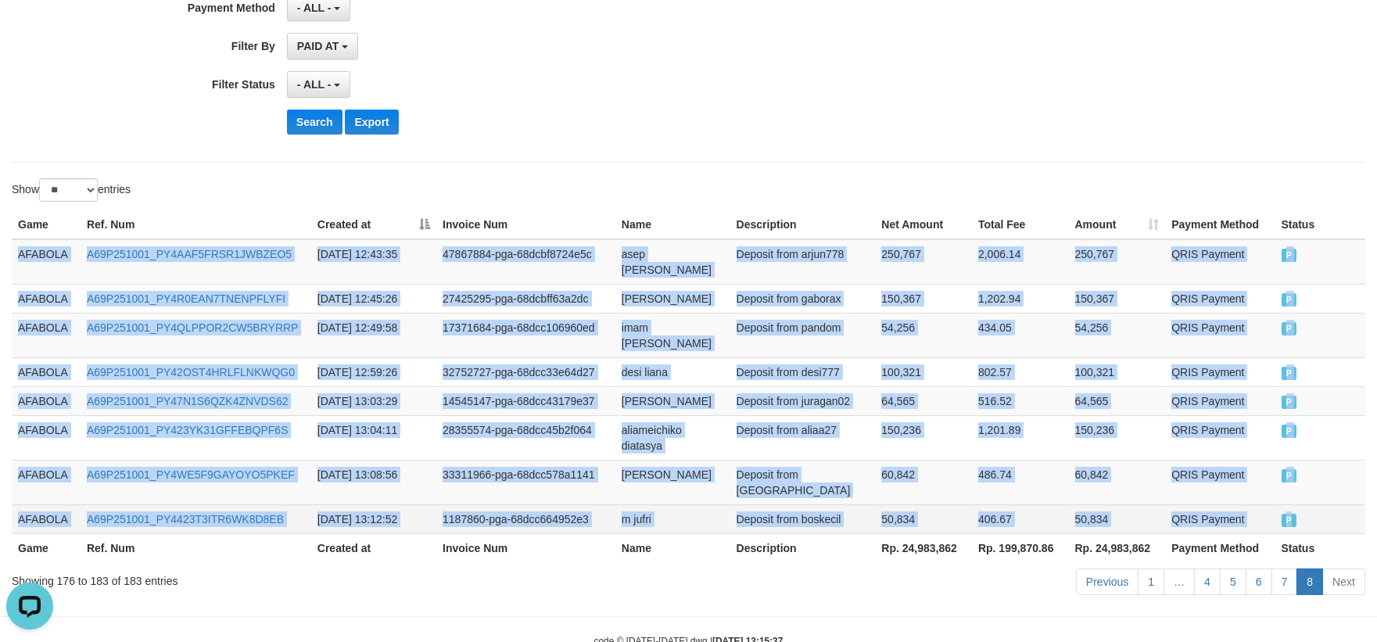
click at [1333, 504] on td "P" at bounding box center [1321, 518] width 90 height 29
copy tbody "AFABOLA A69P251001_PY4AAF5FRSR1JWBZEO5 [DATE] 12:43:35 47867884-pga-68dcbf8724e…"
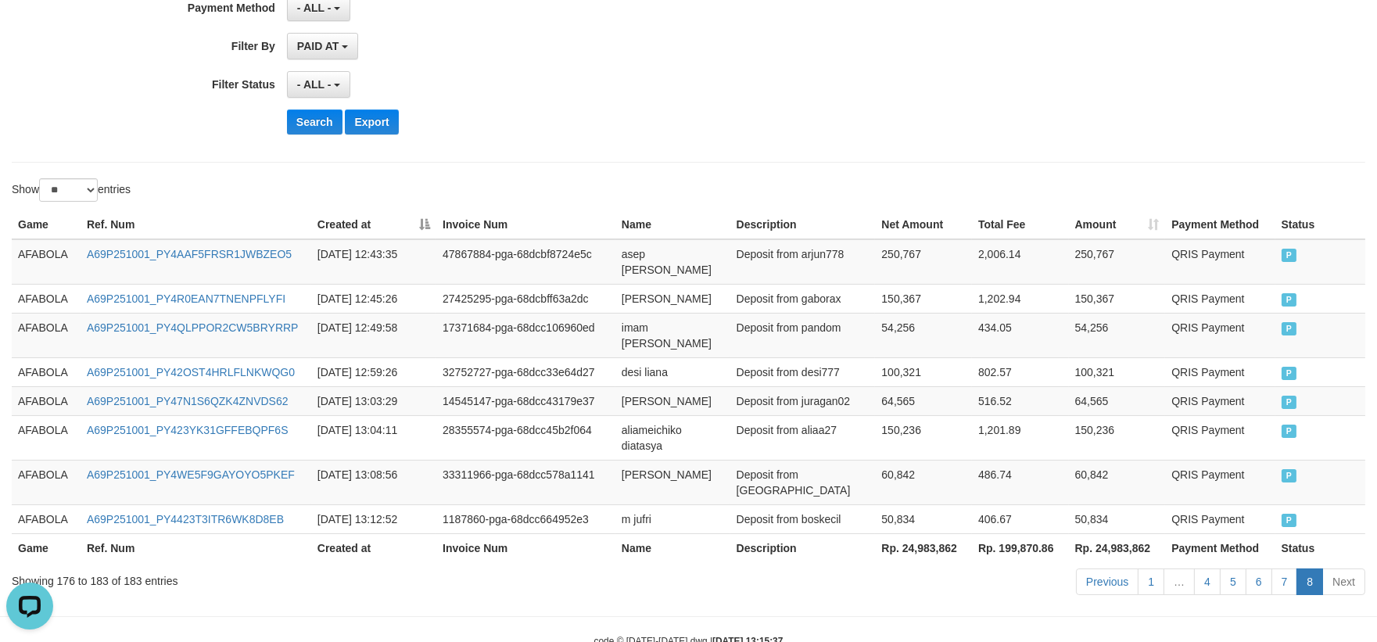
click at [997, 567] on body "Toggle navigation Home Bank Account List Load By Website Group [ISPORT] AFABOLA…" at bounding box center [688, 166] width 1377 height 1043
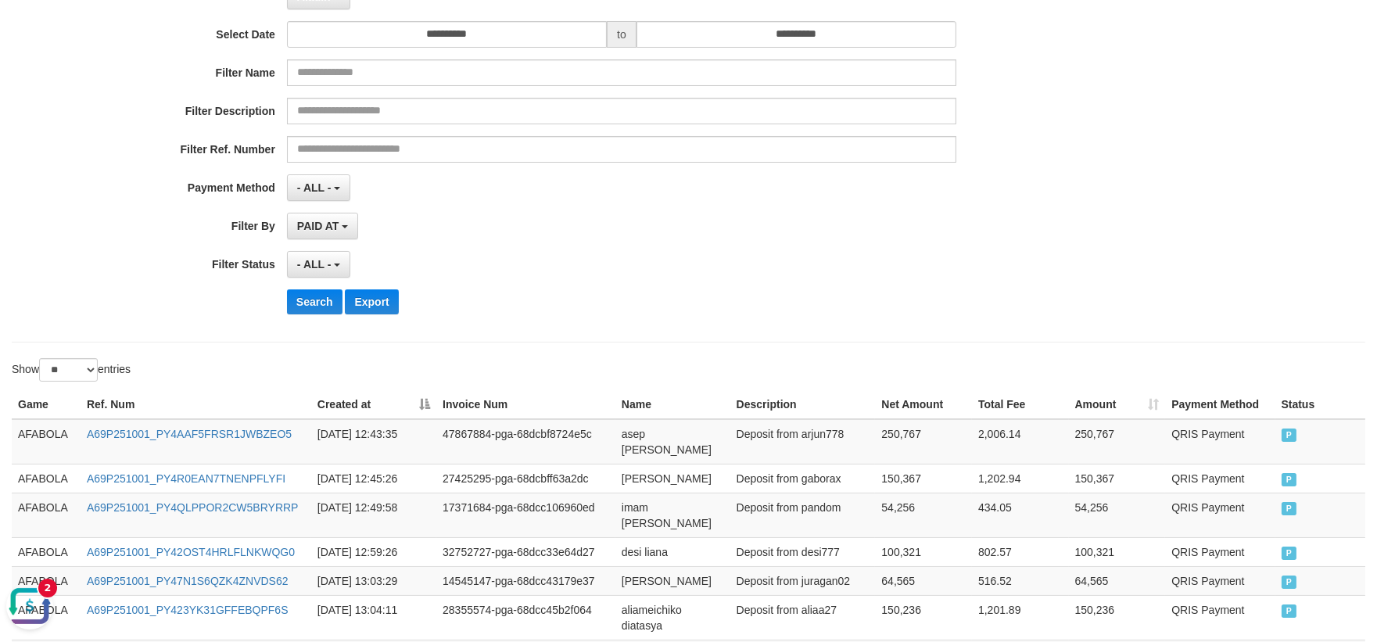
scroll to position [0, 0]
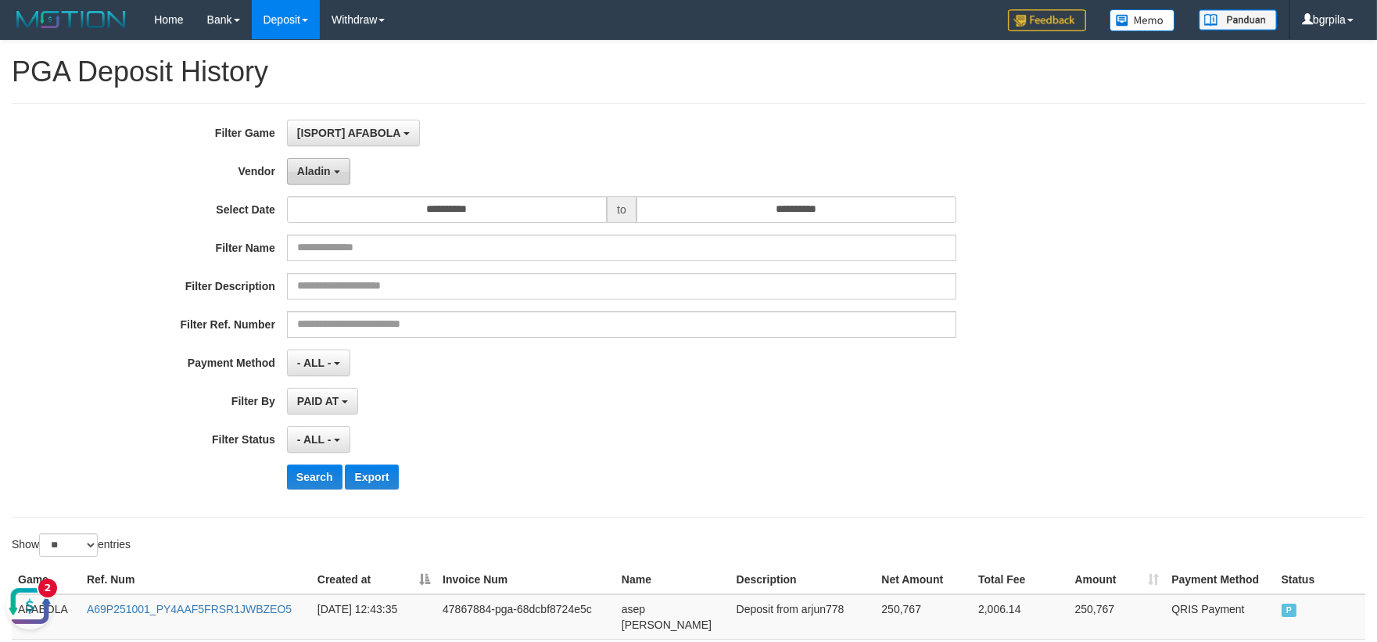
click at [336, 178] on button "Aladin" at bounding box center [318, 171] width 63 height 27
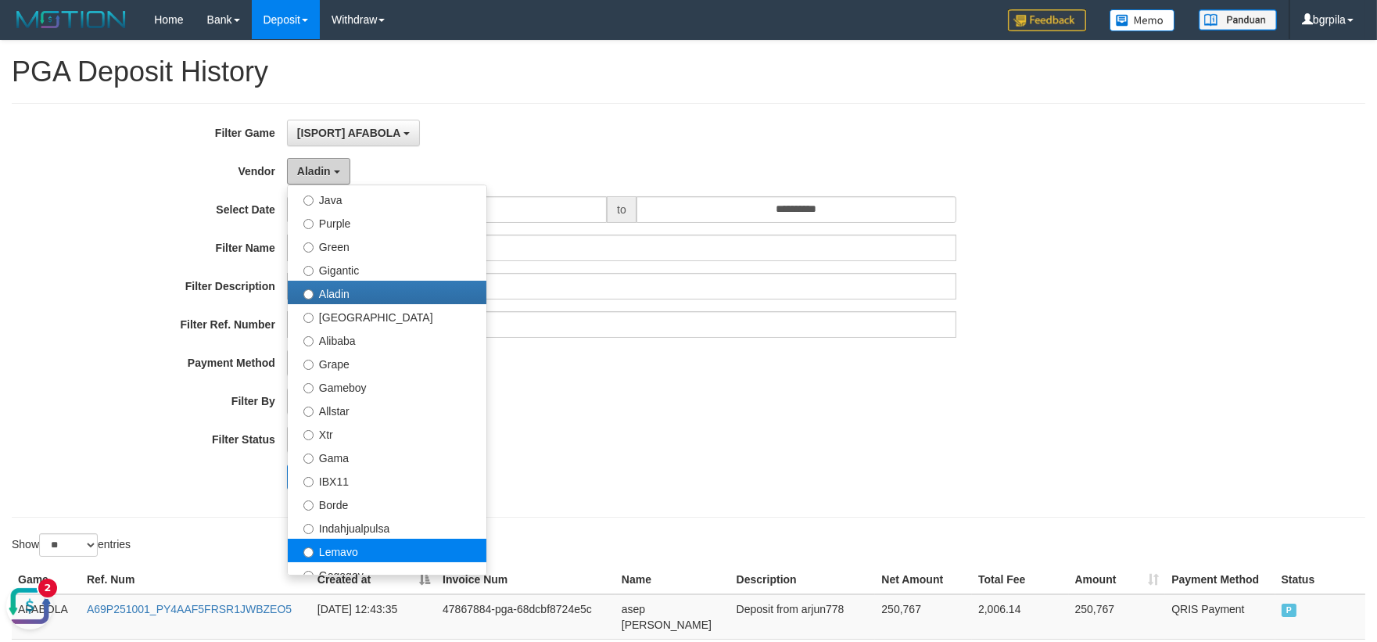
scroll to position [347, 0]
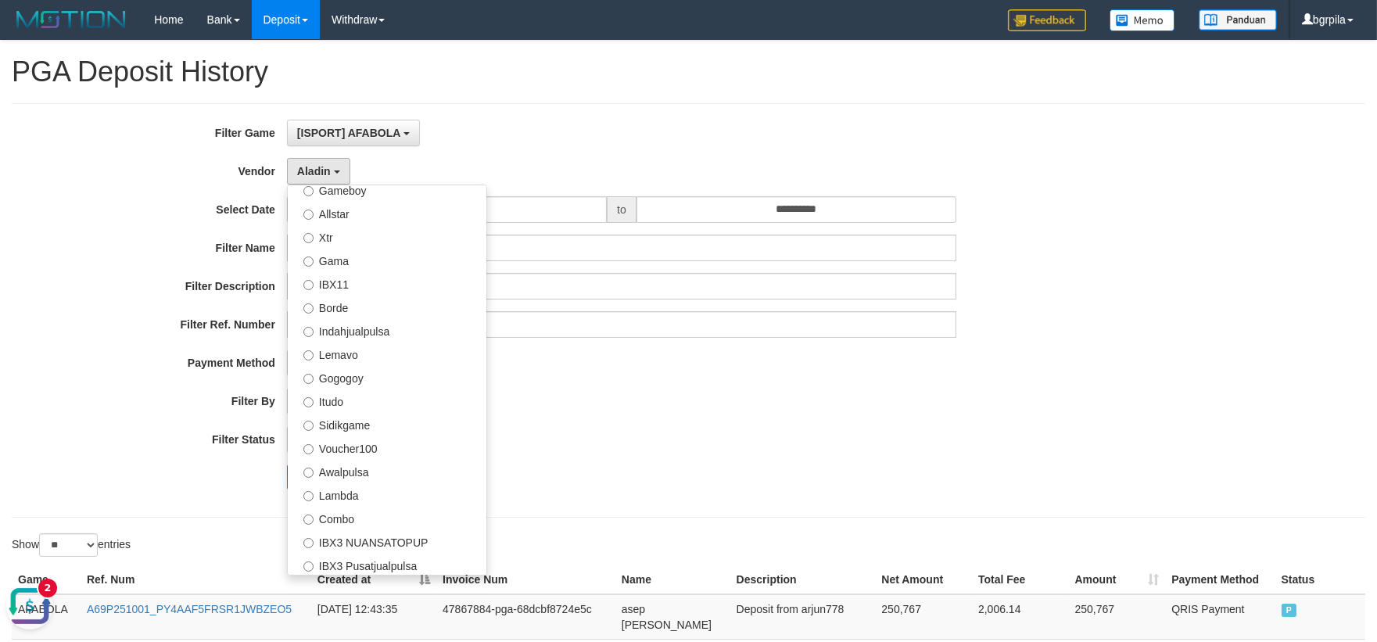
click at [20, 601] on button "Open LiveChat chat widget" at bounding box center [29, 605] width 47 height 47
click at [407, 199] on label "Gameboy" at bounding box center [387, 189] width 199 height 23
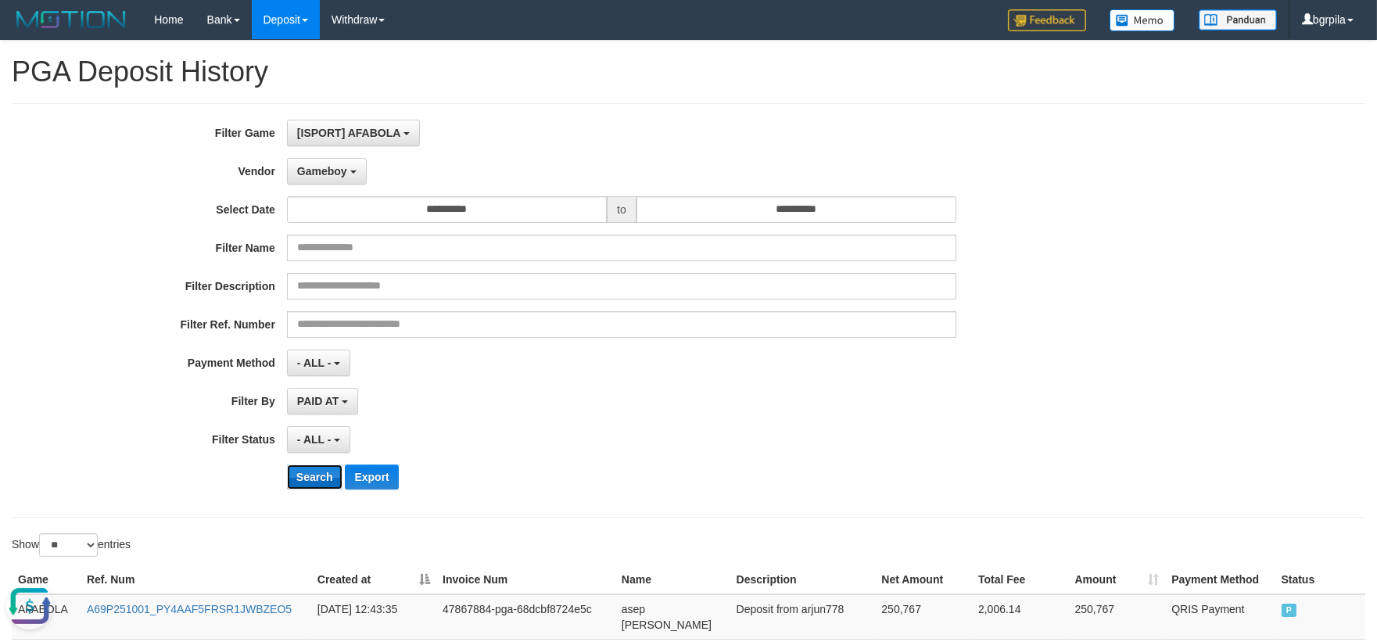
click at [314, 469] on button "Search" at bounding box center [315, 477] width 56 height 25
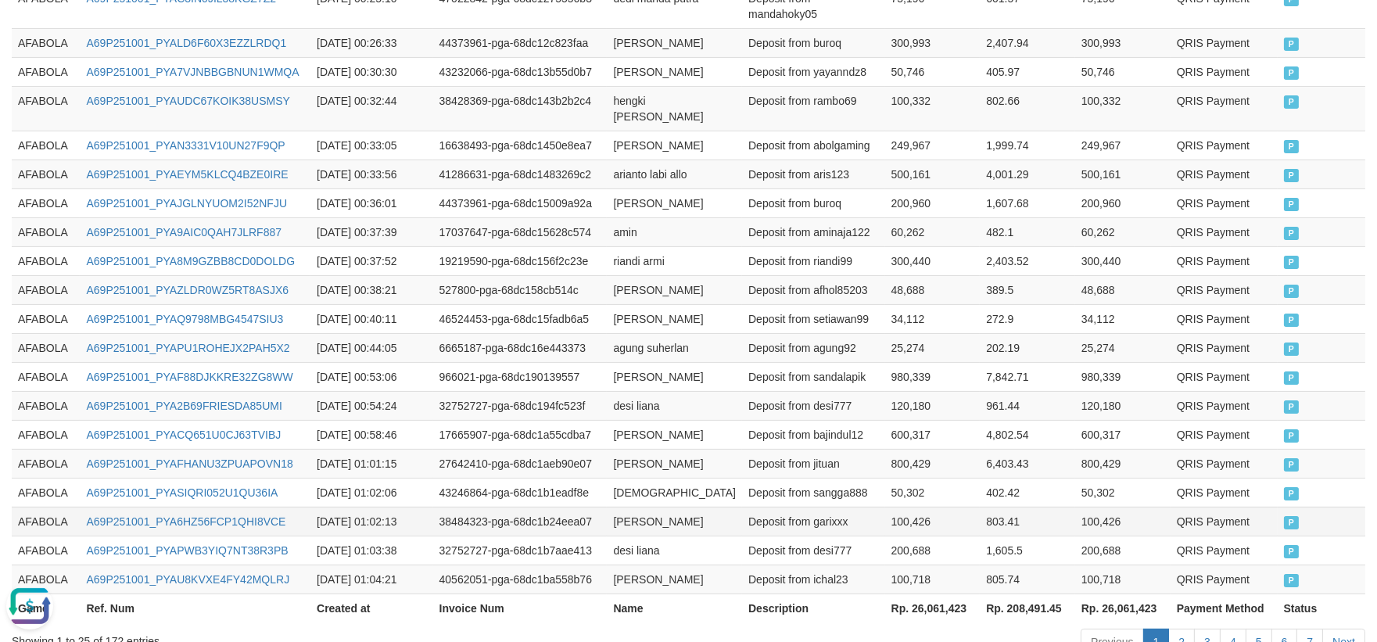
scroll to position [863, 0]
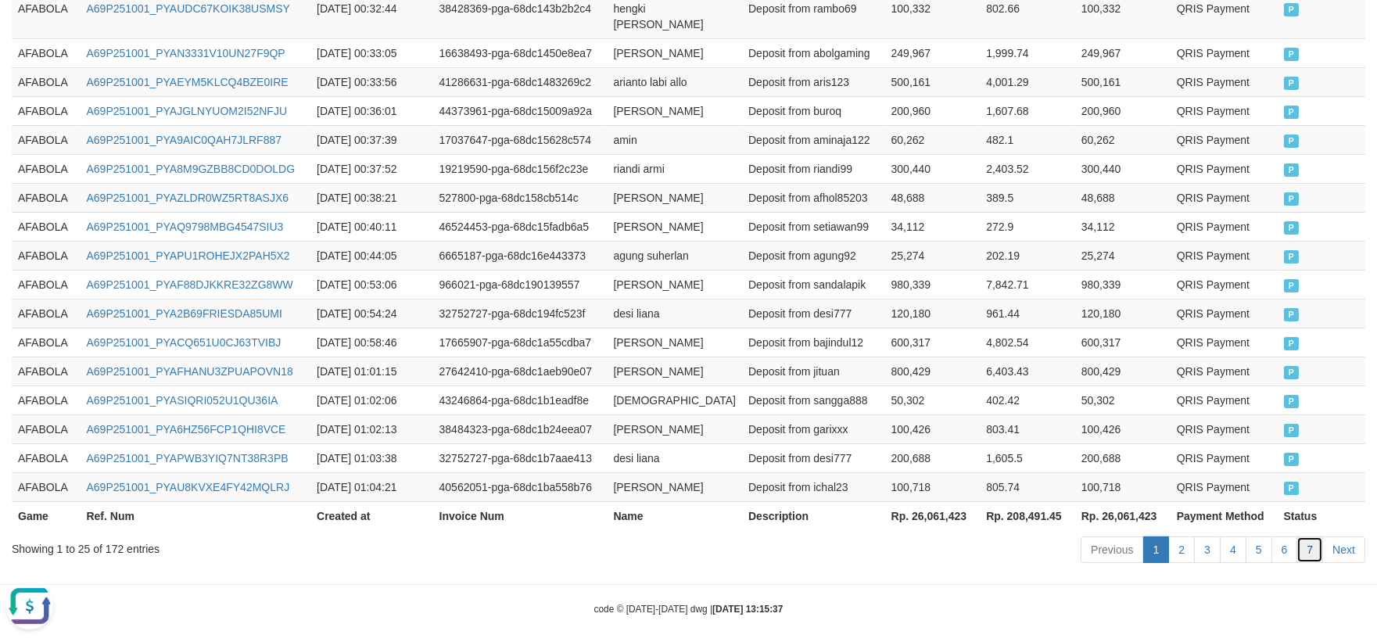
click at [1310, 540] on link "7" at bounding box center [1310, 550] width 27 height 27
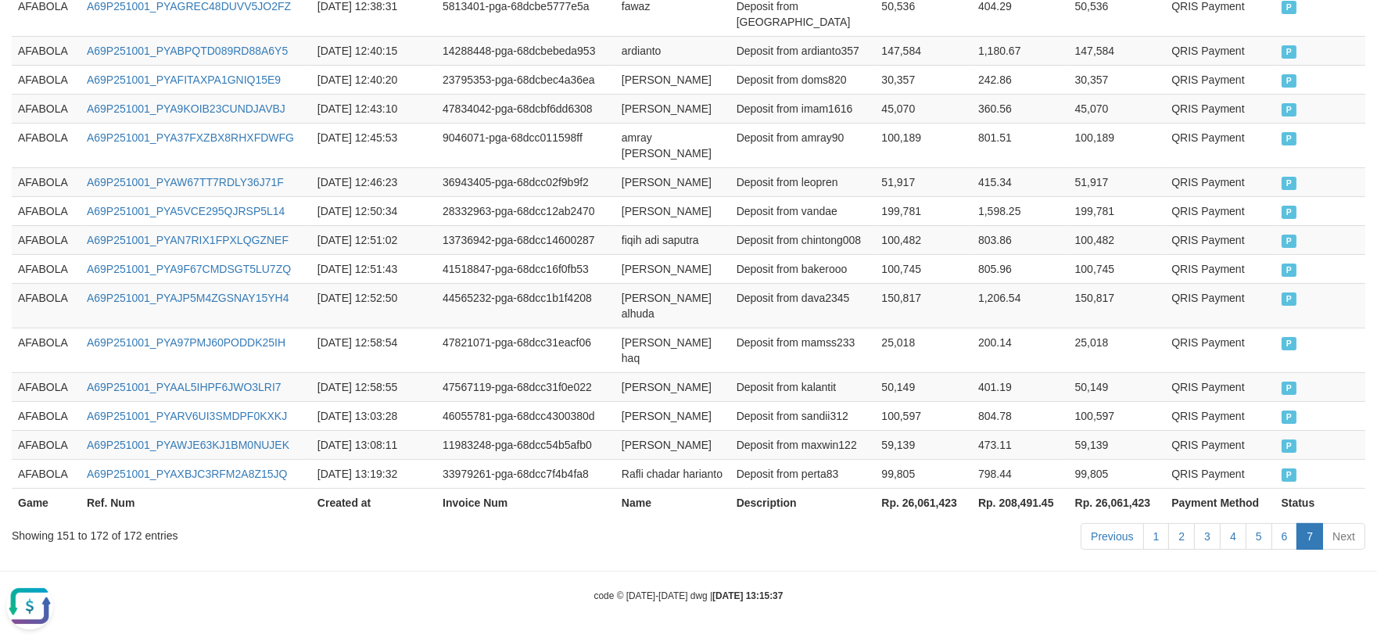
click at [677, 401] on td "[PERSON_NAME]" at bounding box center [672, 415] width 115 height 29
click at [1286, 538] on link "6" at bounding box center [1285, 536] width 27 height 27
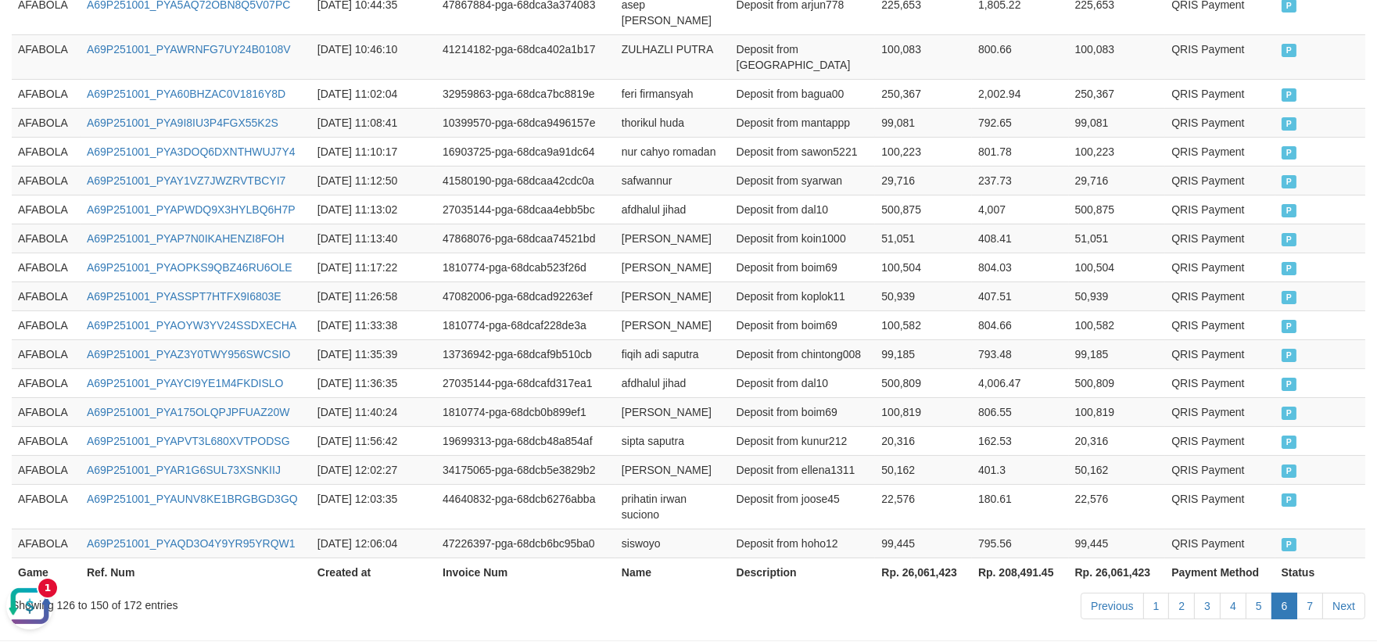
scroll to position [863, 0]
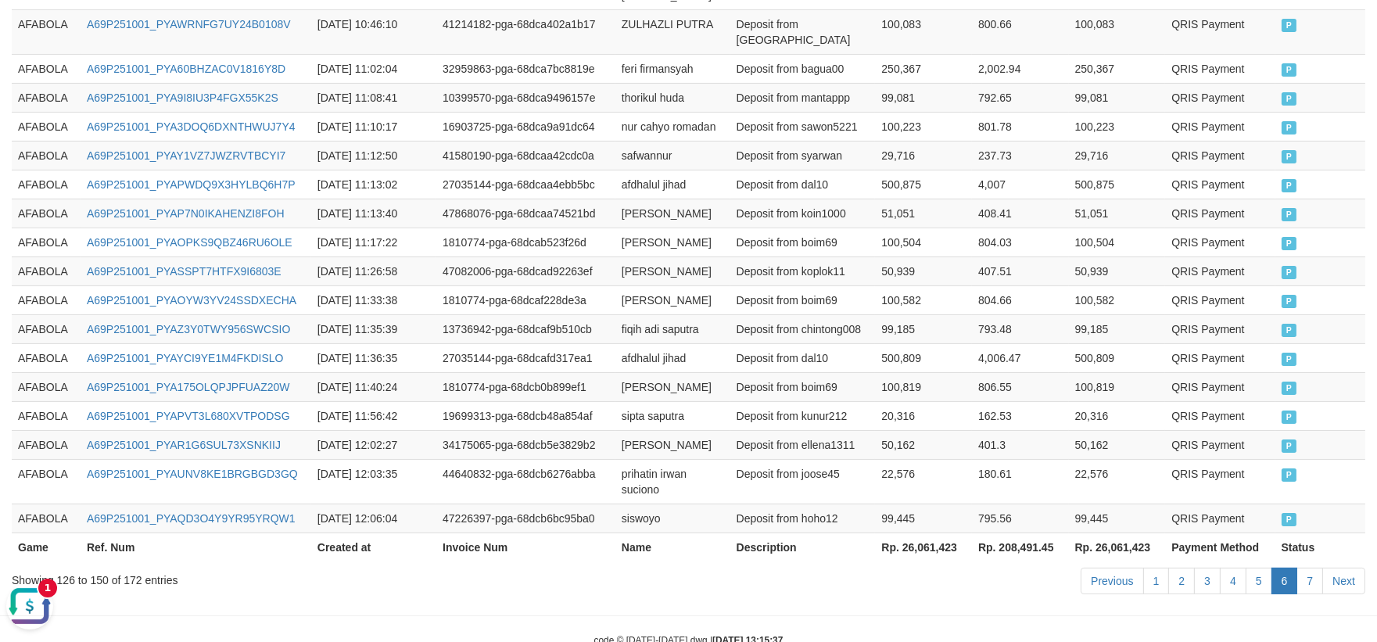
click at [802, 430] on td "Deposit from ellena1311" at bounding box center [802, 444] width 145 height 29
click at [36, 401] on td "AFABOLA" at bounding box center [46, 415] width 69 height 29
drag, startPoint x: 36, startPoint y: 361, endPoint x: 1020, endPoint y: 469, distance: 989.8
click at [47, 401] on td "AFABOLA" at bounding box center [46, 415] width 69 height 29
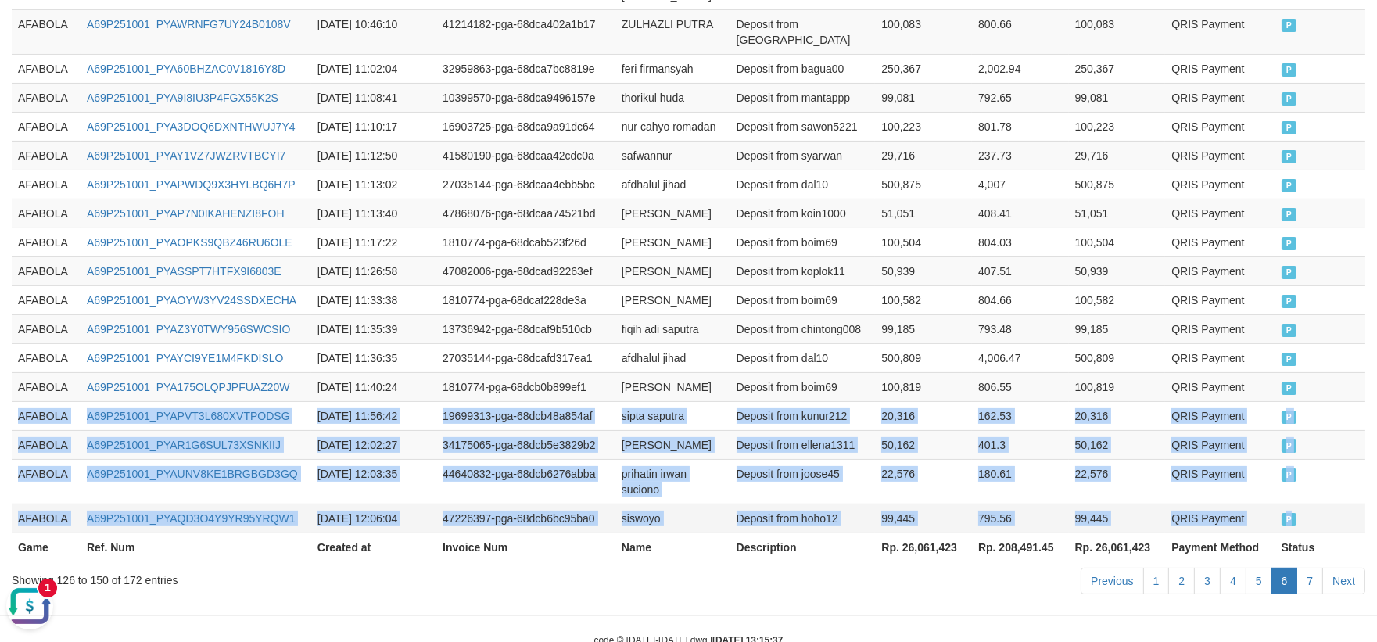
click at [1358, 504] on td "P" at bounding box center [1321, 518] width 90 height 29
copy tbody "AFABOLA A69P251001_PYAPVT3L680XVTPODSG 2025-10-01 11:56:42 19699313-pga-68dcb48…"
click at [1304, 568] on link "7" at bounding box center [1310, 581] width 27 height 27
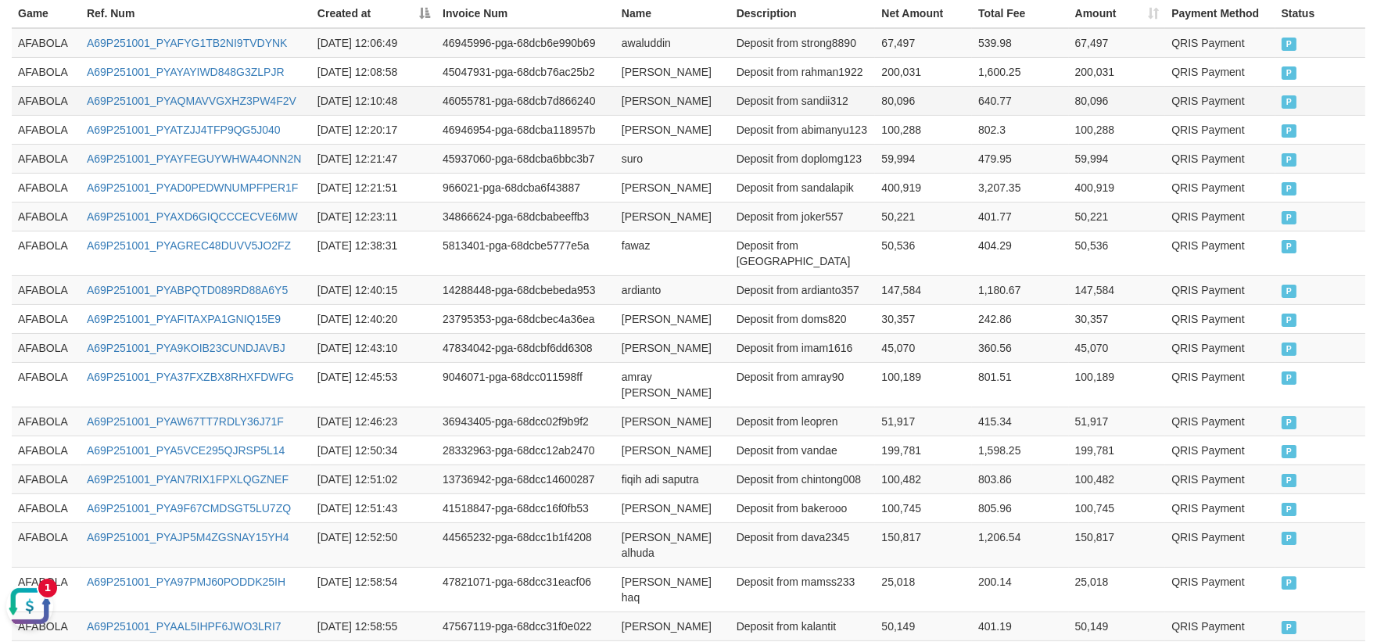
scroll to position [404, 0]
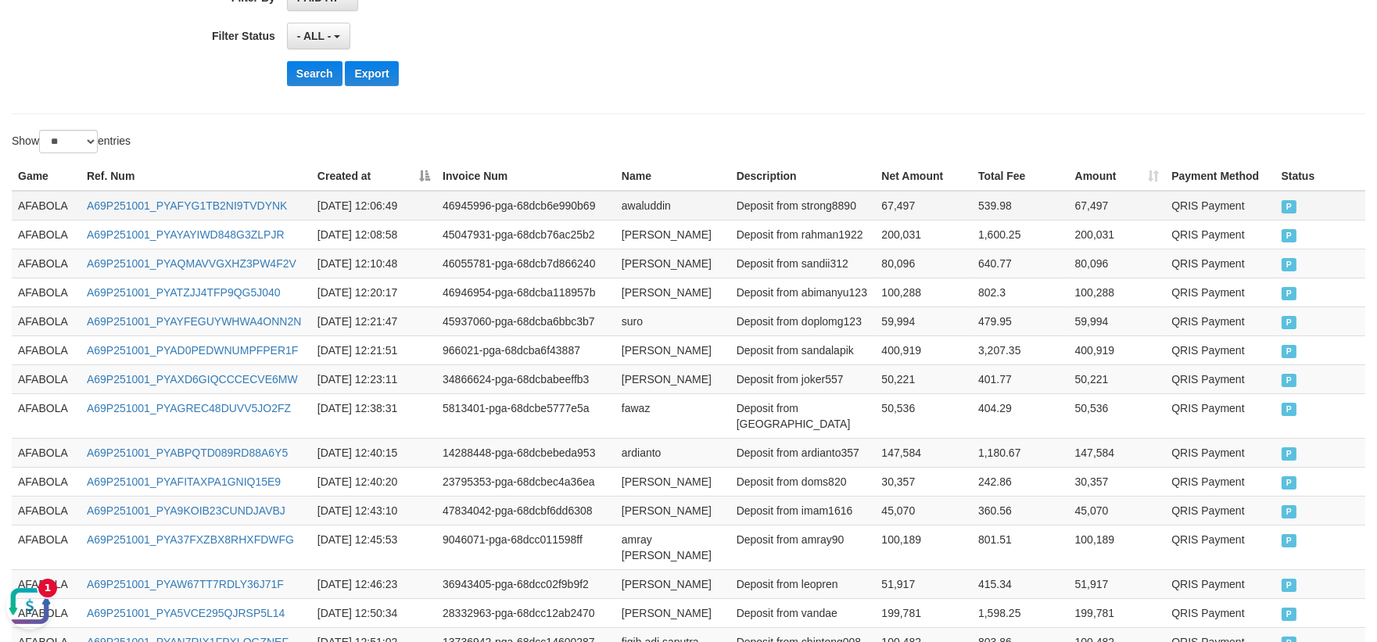
click at [19, 191] on td "AFABOLA" at bounding box center [46, 206] width 69 height 30
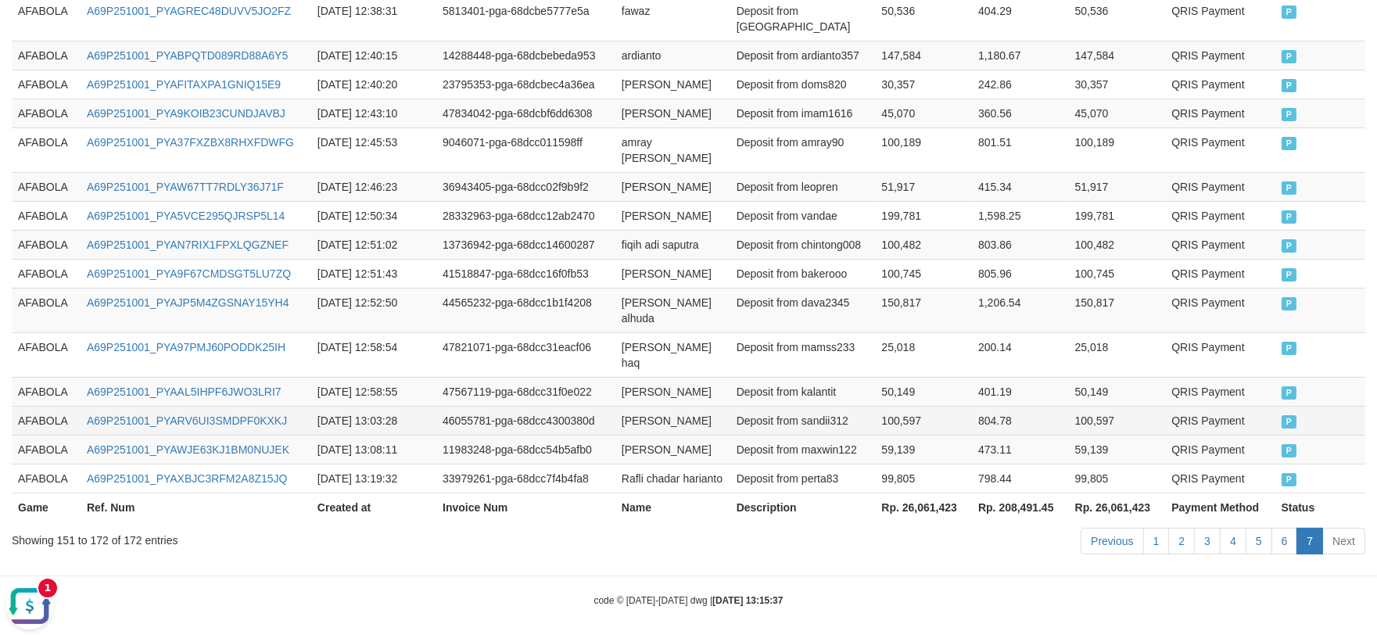
scroll to position [839, 0]
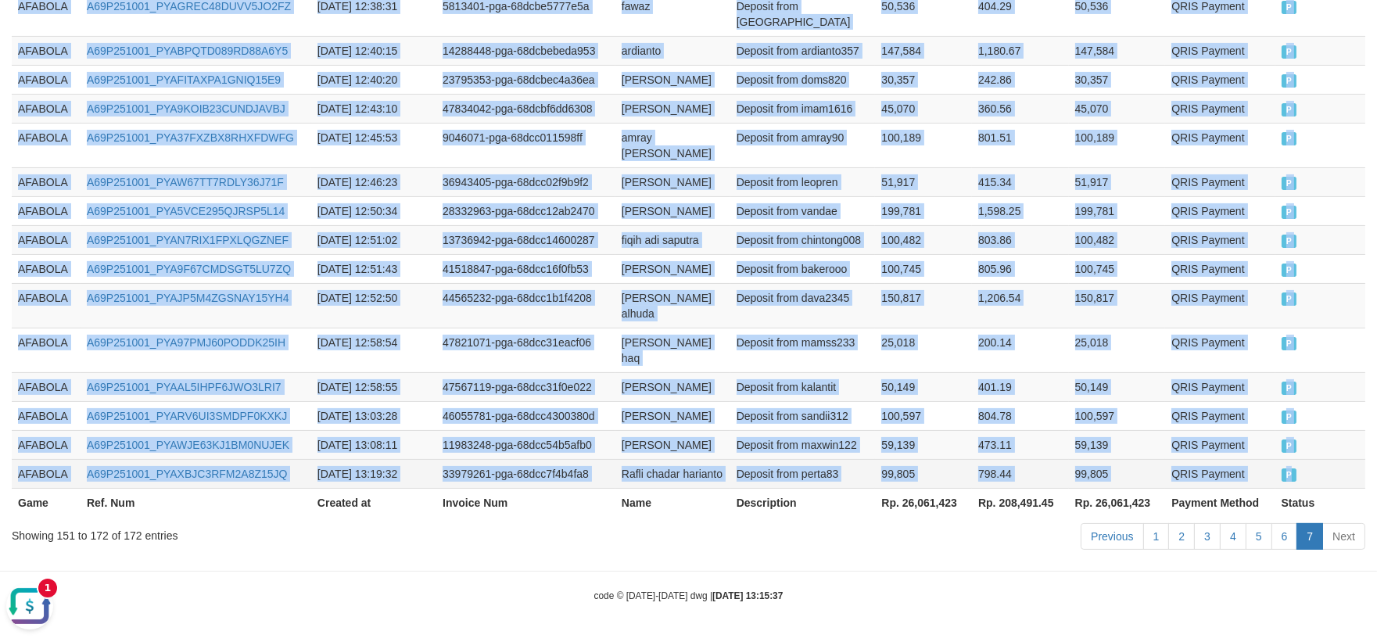
click at [1317, 479] on td "P" at bounding box center [1321, 473] width 90 height 29
copy tbody "AFABOLA A69P251001_PYAFYG1TB2NI9TVDYNK 2025-10-01 12:06:49 46945996-pga-68dcb6e…"
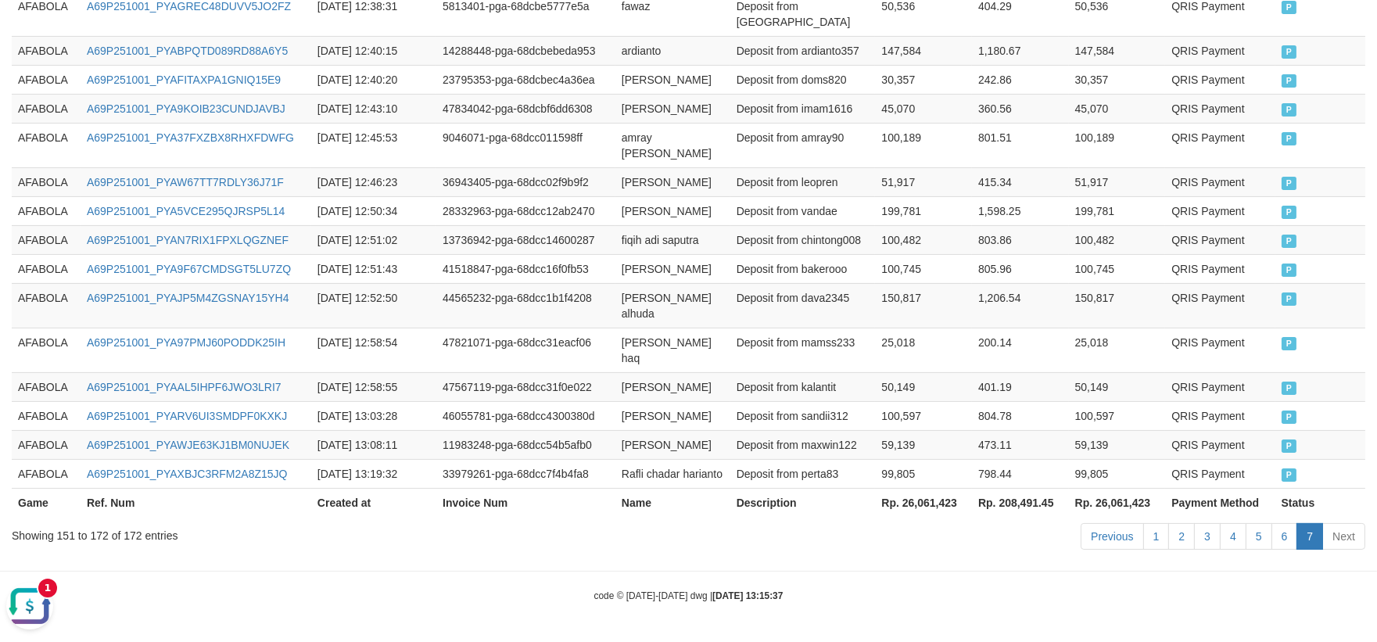
click at [42, 584] on div "1" at bounding box center [47, 587] width 19 height 19
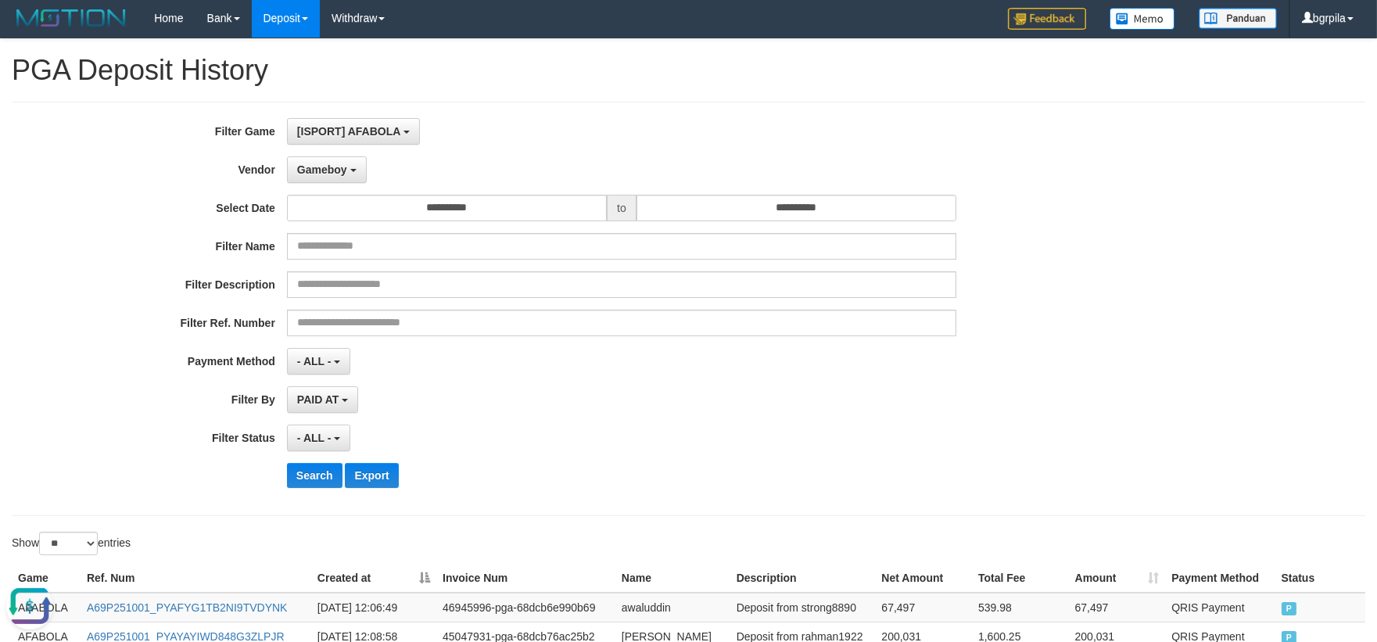
scroll to position [0, 0]
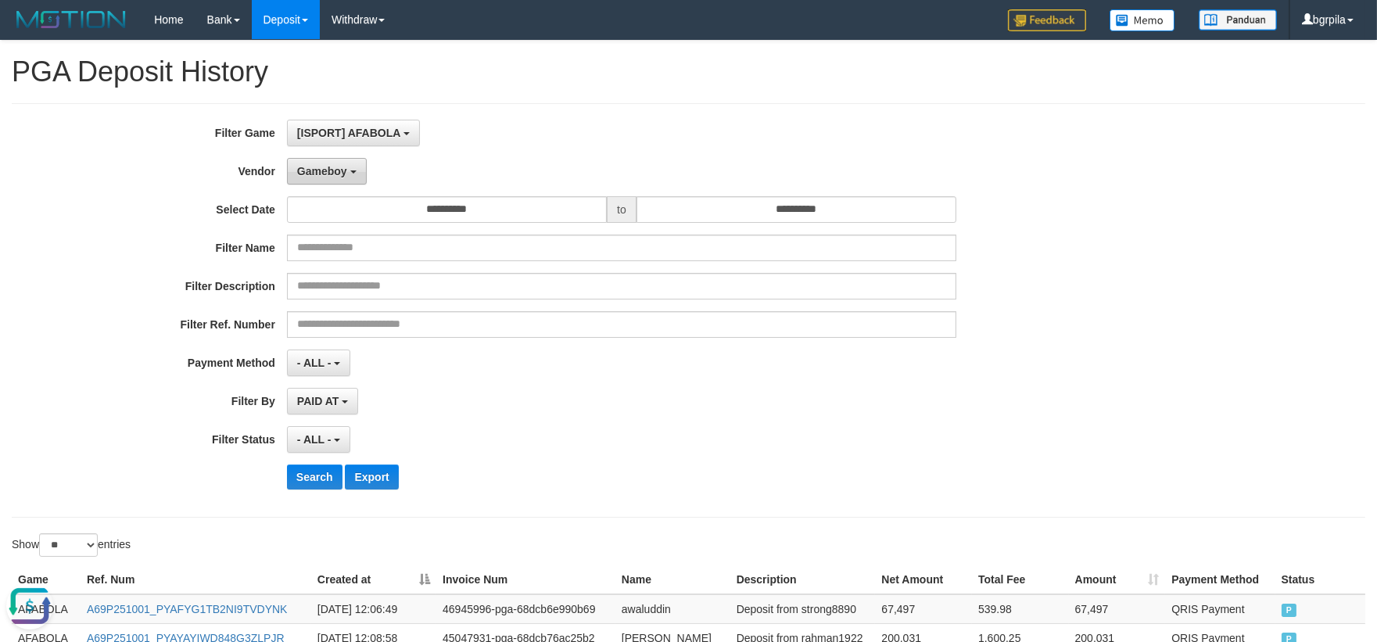
click at [333, 174] on span "Gameboy" at bounding box center [322, 171] width 50 height 13
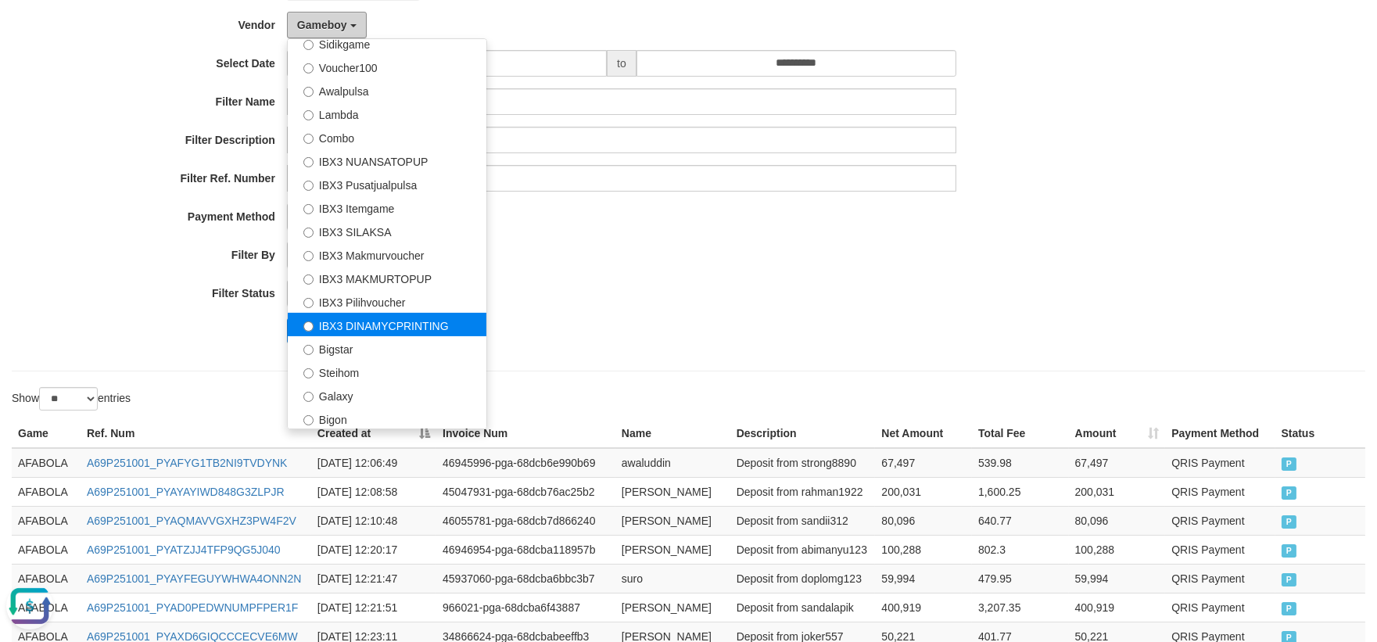
scroll to position [260, 0]
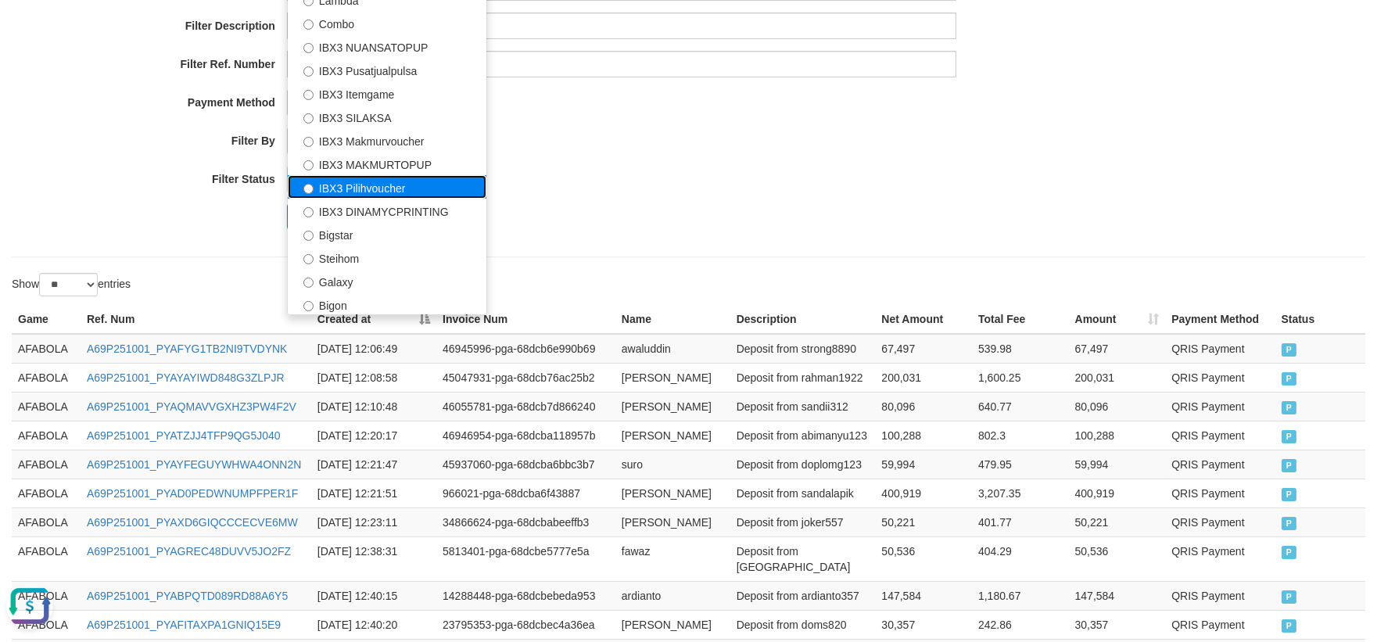
click at [409, 189] on label "IBX3 Pilihvoucher" at bounding box center [387, 186] width 199 height 23
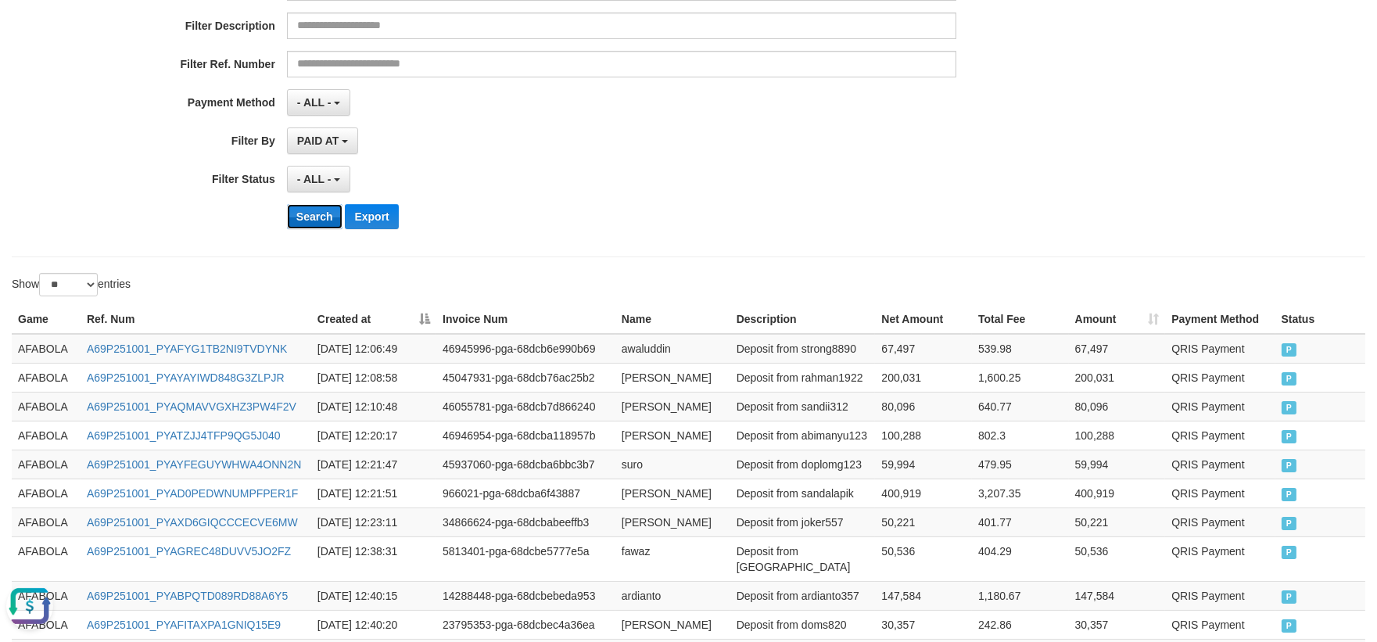
click at [307, 215] on button "Search" at bounding box center [315, 216] width 56 height 25
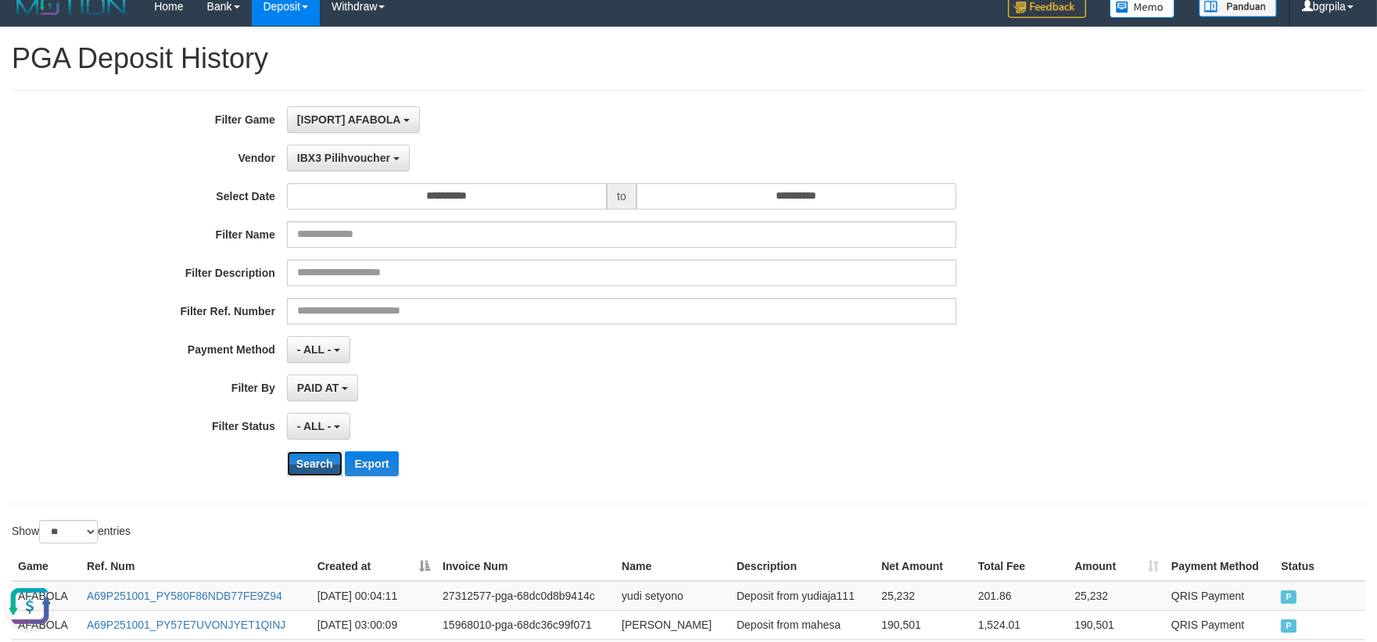
scroll to position [0, 0]
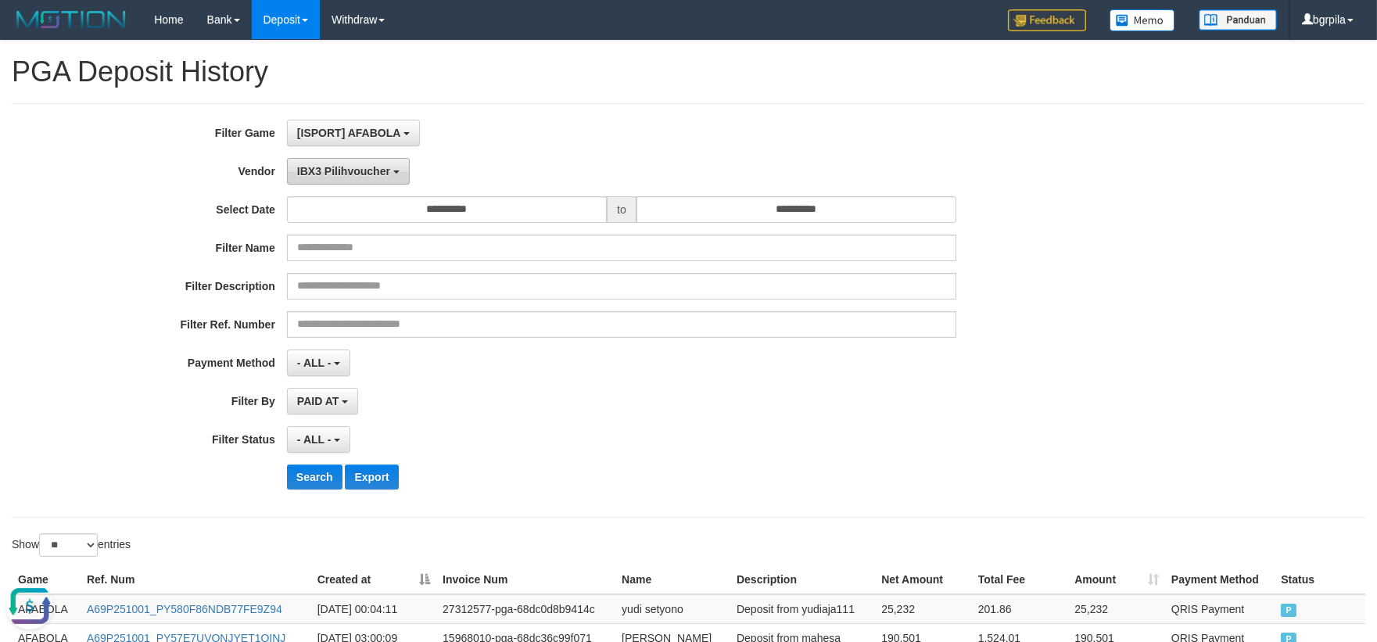
click at [341, 181] on button "IBX3 Pilihvoucher" at bounding box center [348, 171] width 123 height 27
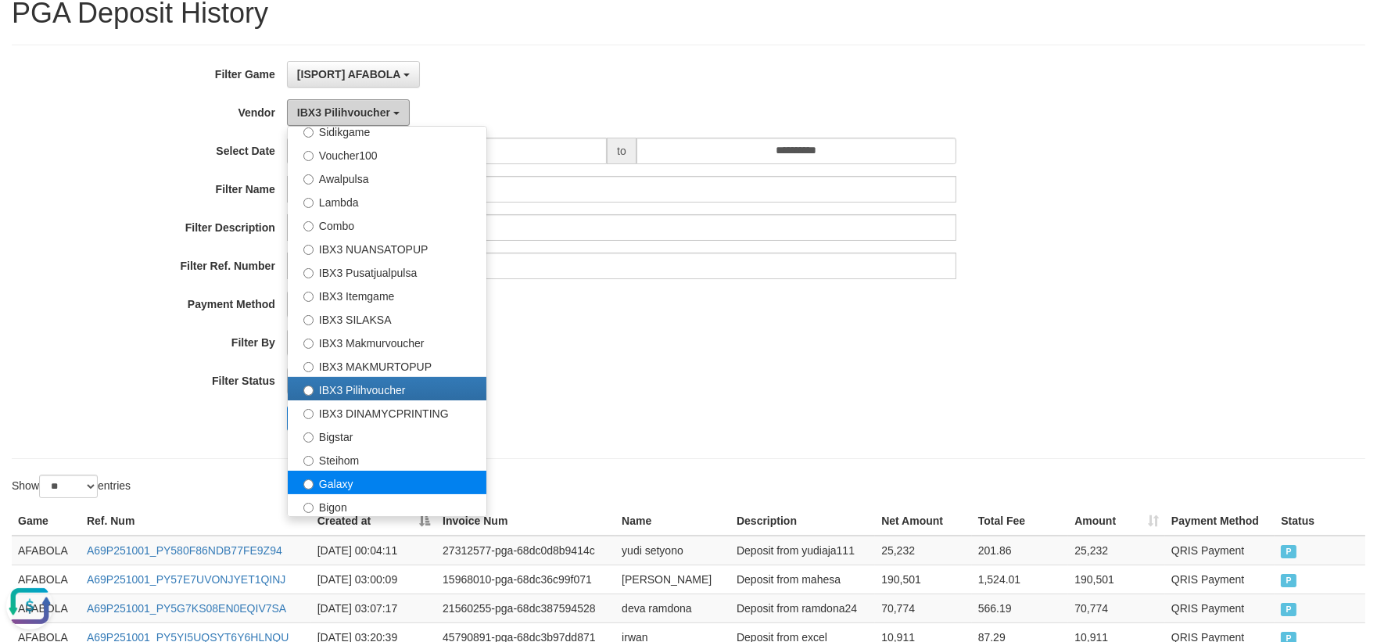
scroll to position [174, 0]
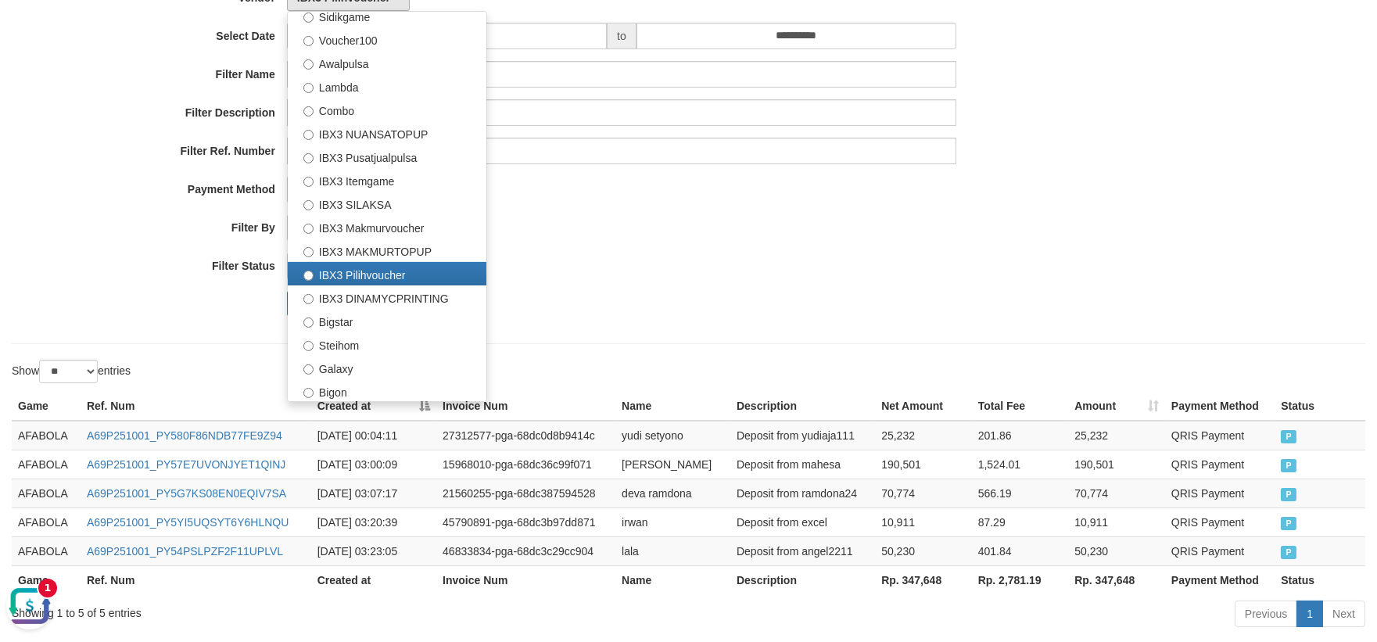
click at [52, 595] on div "1" at bounding box center [47, 587] width 19 height 19
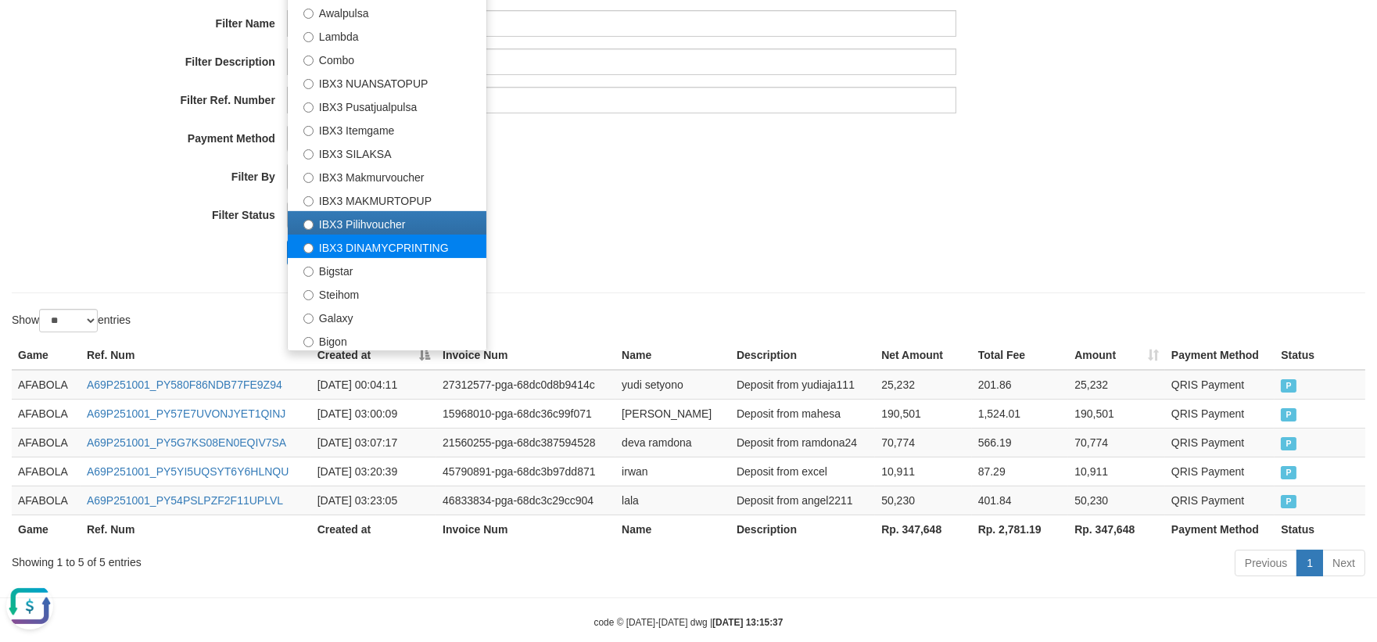
scroll to position [253, 0]
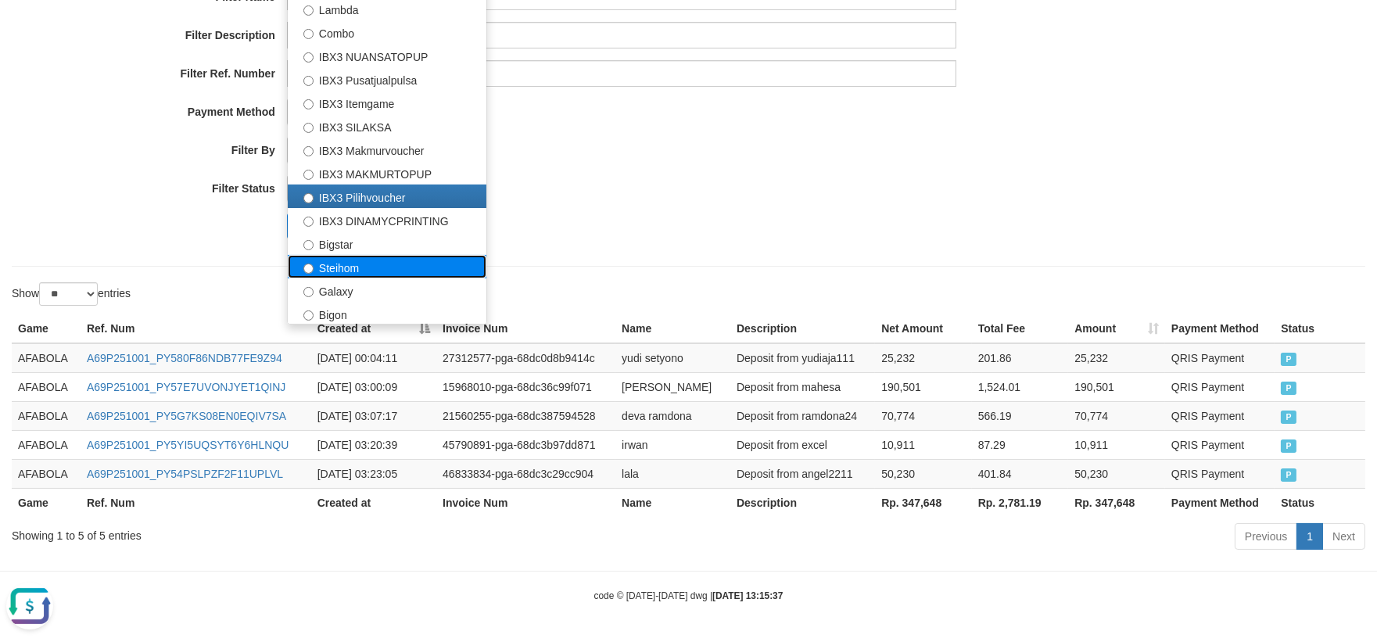
click at [387, 259] on label "Steihom" at bounding box center [387, 266] width 199 height 23
select select "**********"
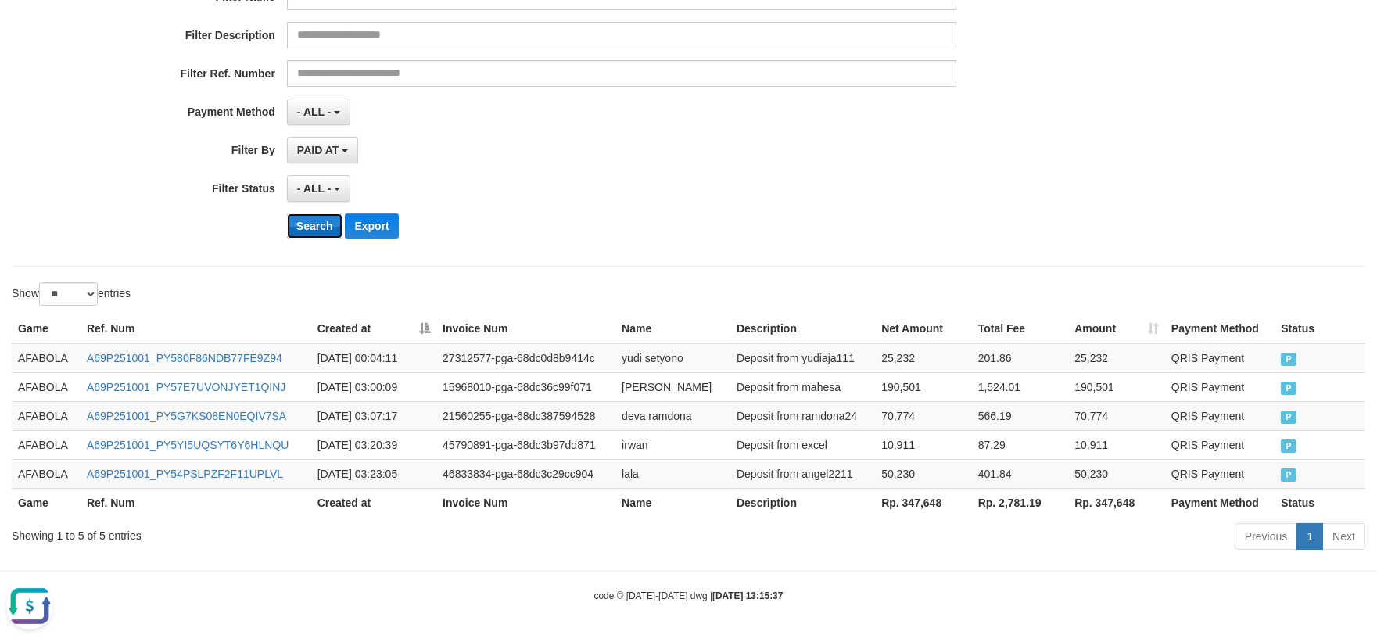
click at [327, 227] on button "Search" at bounding box center [315, 226] width 56 height 25
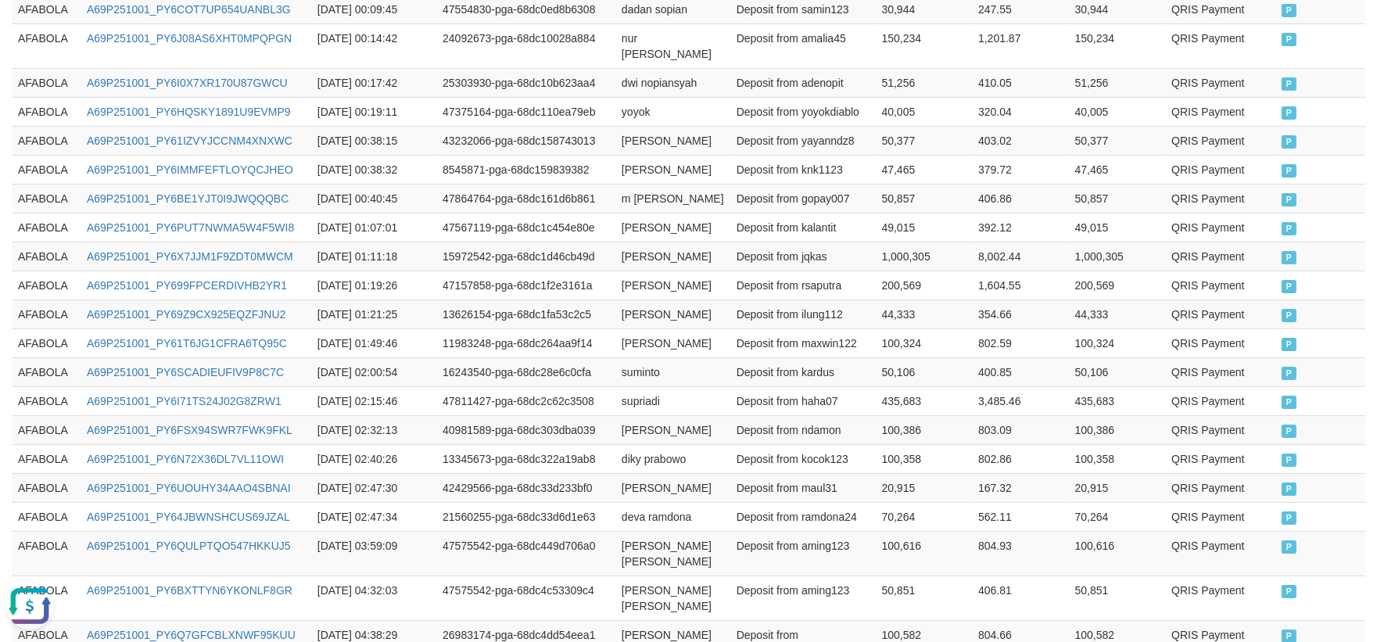
scroll to position [848, 0]
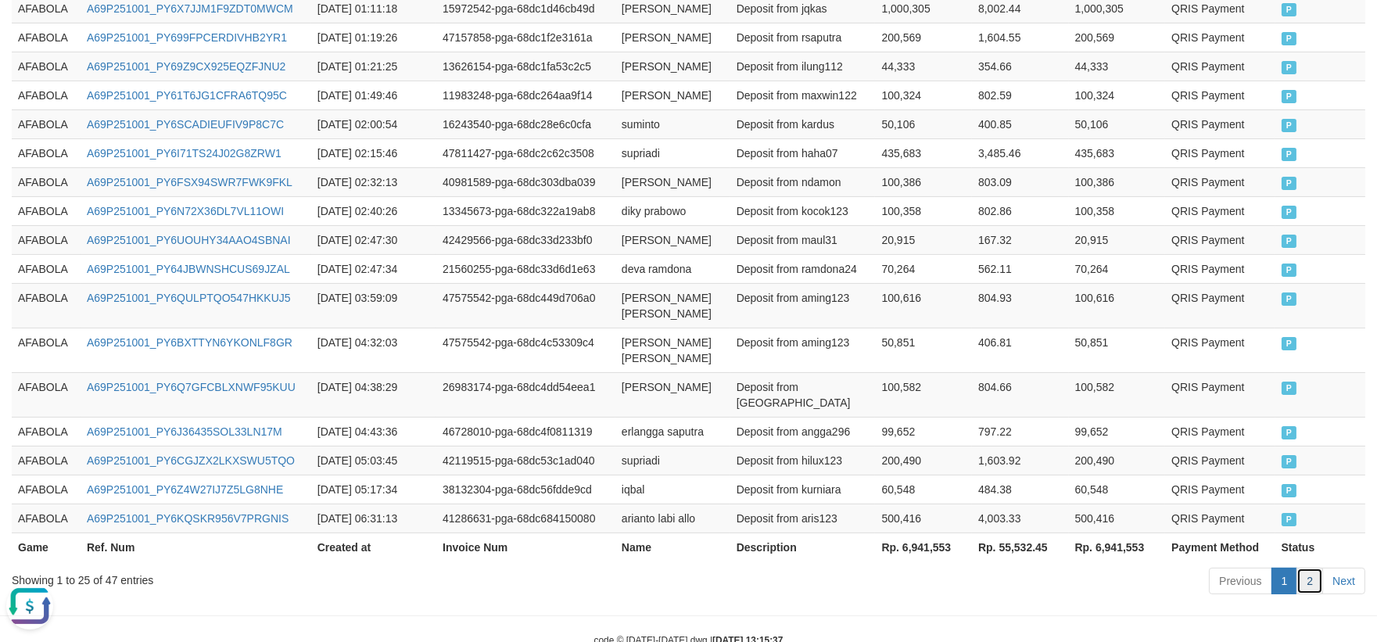
click at [1317, 568] on link "2" at bounding box center [1310, 581] width 27 height 27
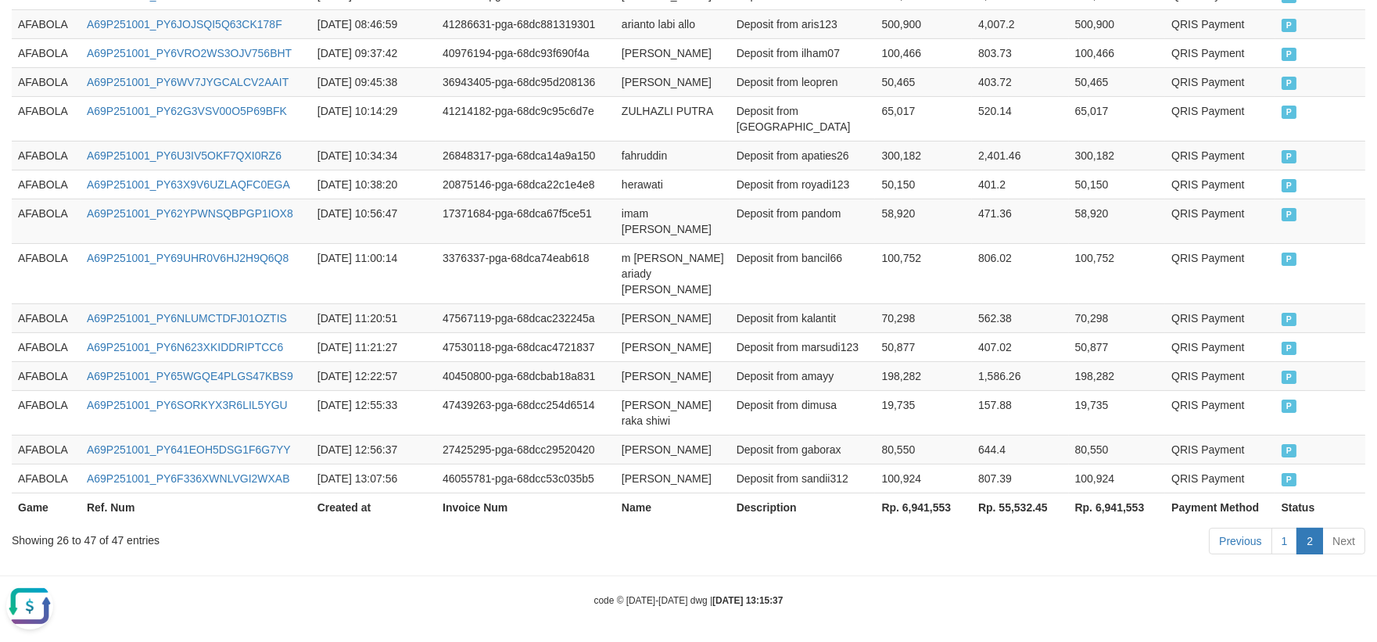
scroll to position [823, 0]
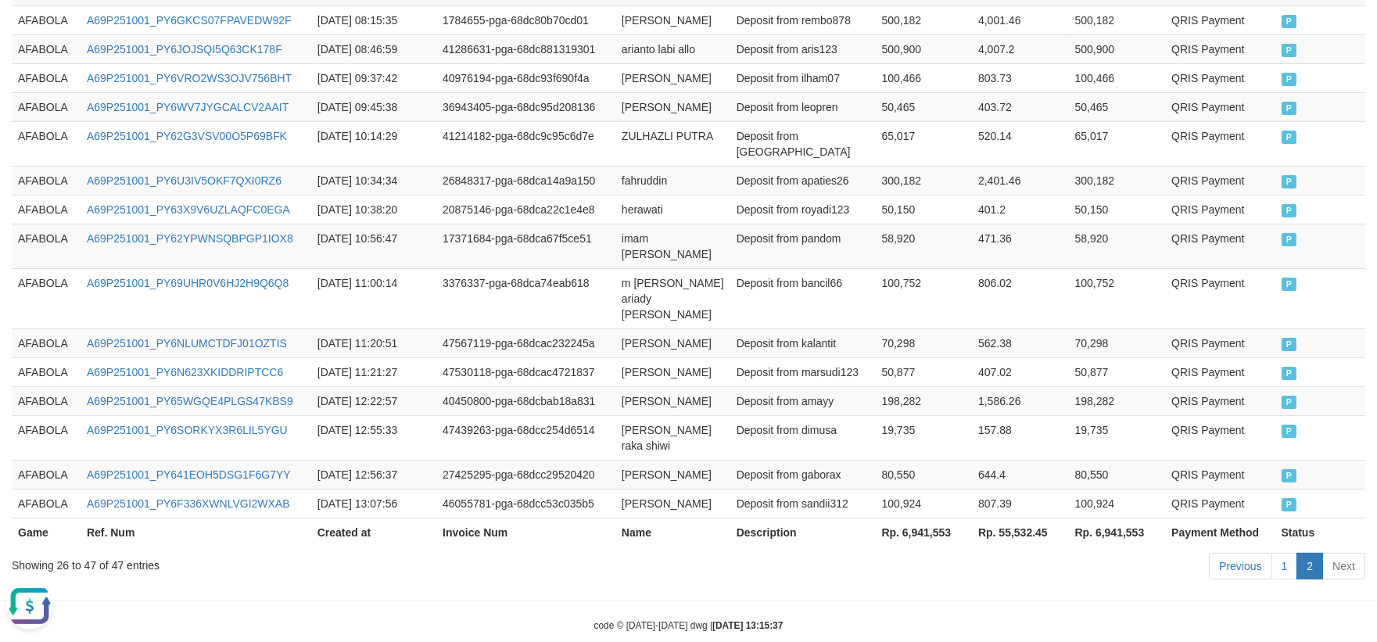
click at [1042, 415] on td "157.88" at bounding box center [1020, 437] width 97 height 45
click at [52, 386] on td "AFABOLA" at bounding box center [46, 400] width 69 height 29
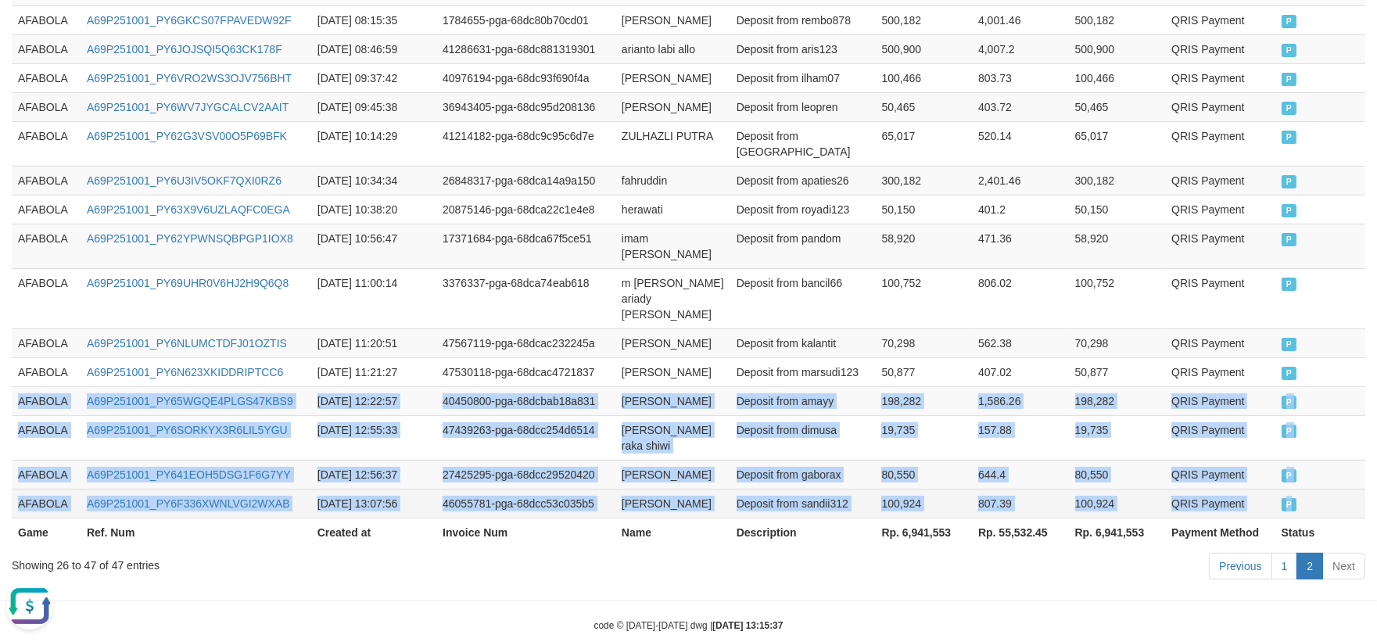
click at [1317, 489] on td "P" at bounding box center [1321, 503] width 91 height 29
copy tbody "AFABOLA A69P251001_PY65WGQE4PLGS47KBS9 2025-10-01 12:22:57 40450800-pga-68dcbab…"
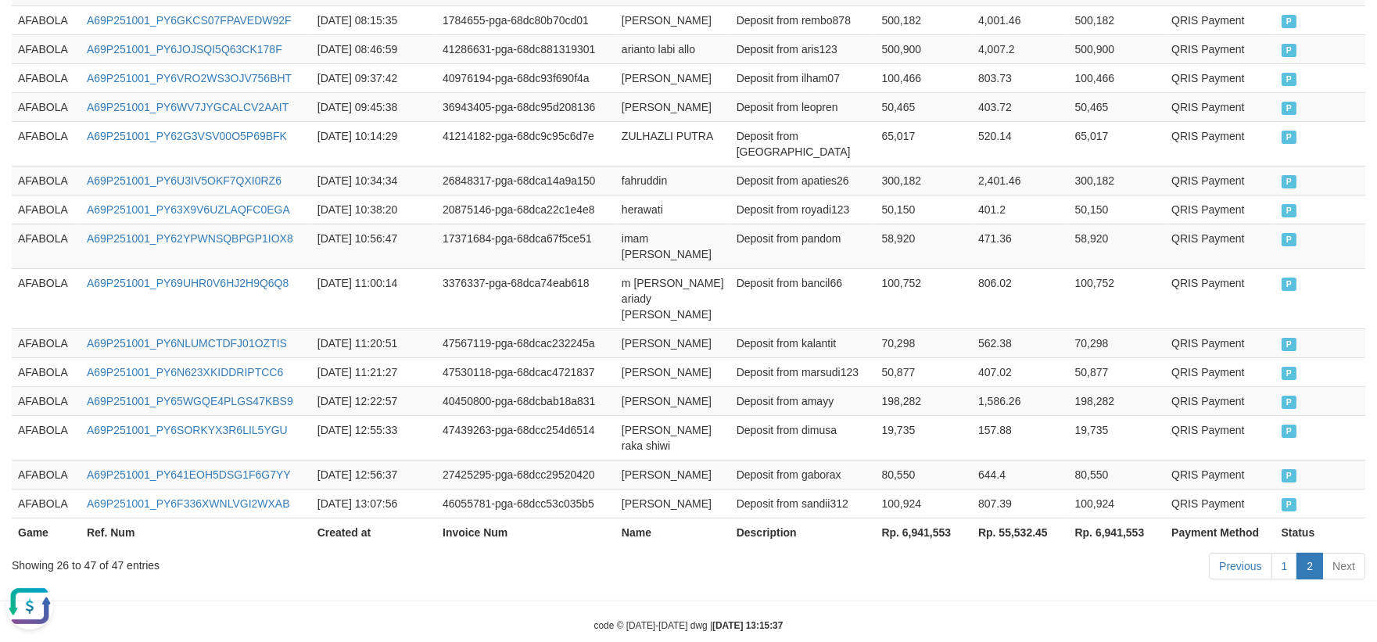
click at [856, 552] on div "Previous 1 2 Next" at bounding box center [976, 568] width 780 height 34
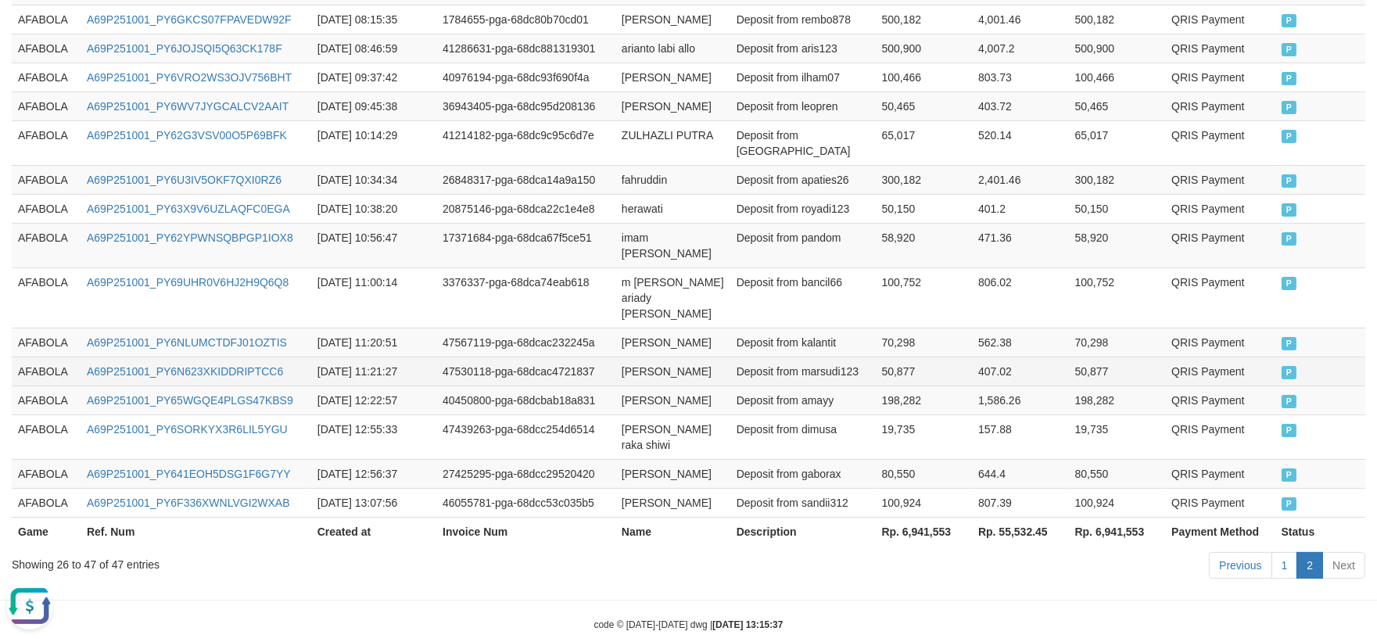
click at [1109, 357] on td "50,877" at bounding box center [1117, 371] width 97 height 29
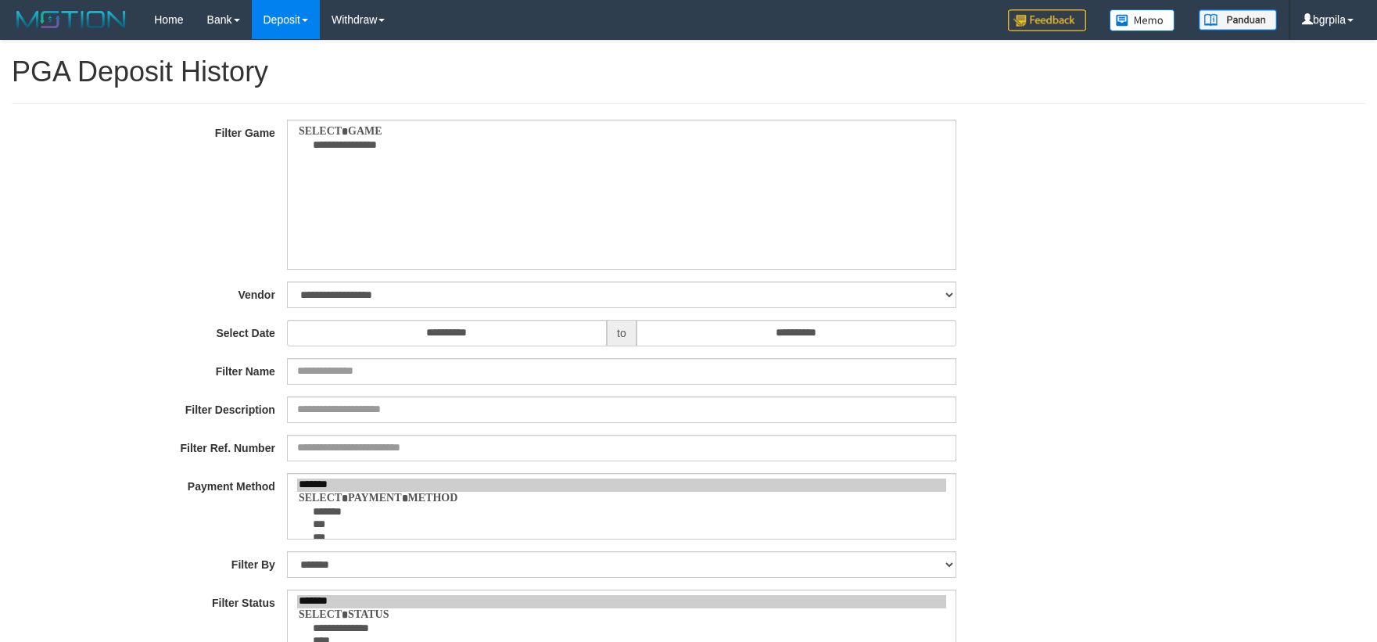
select select
select select "**"
select select "**********"
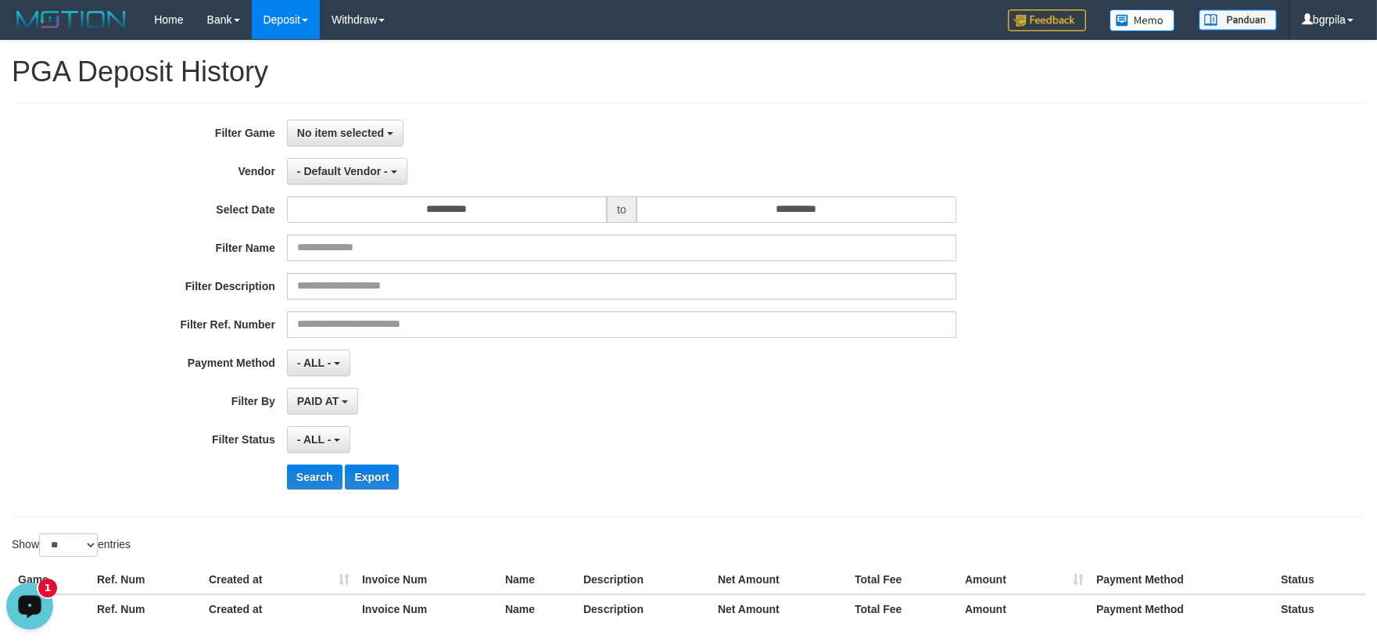
click at [34, 597] on div "Open LiveChat chat widget" at bounding box center [29, 604] width 27 height 27
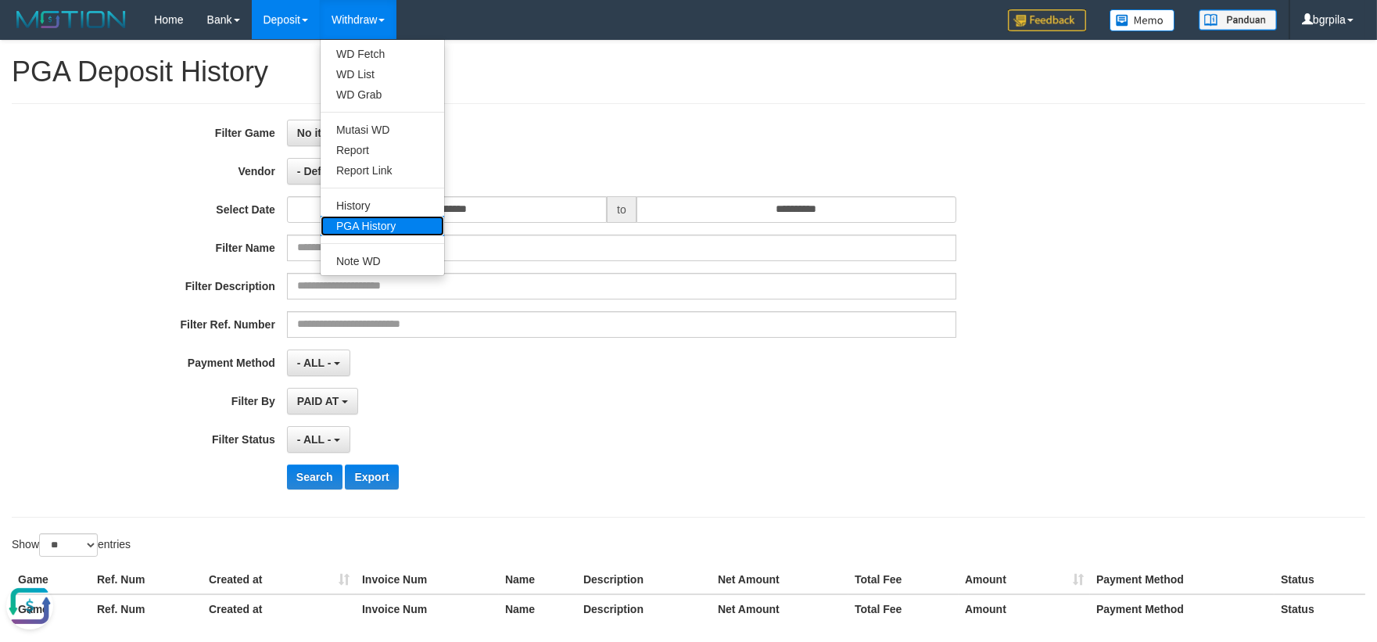
click at [395, 224] on link "PGA History" at bounding box center [383, 226] width 124 height 20
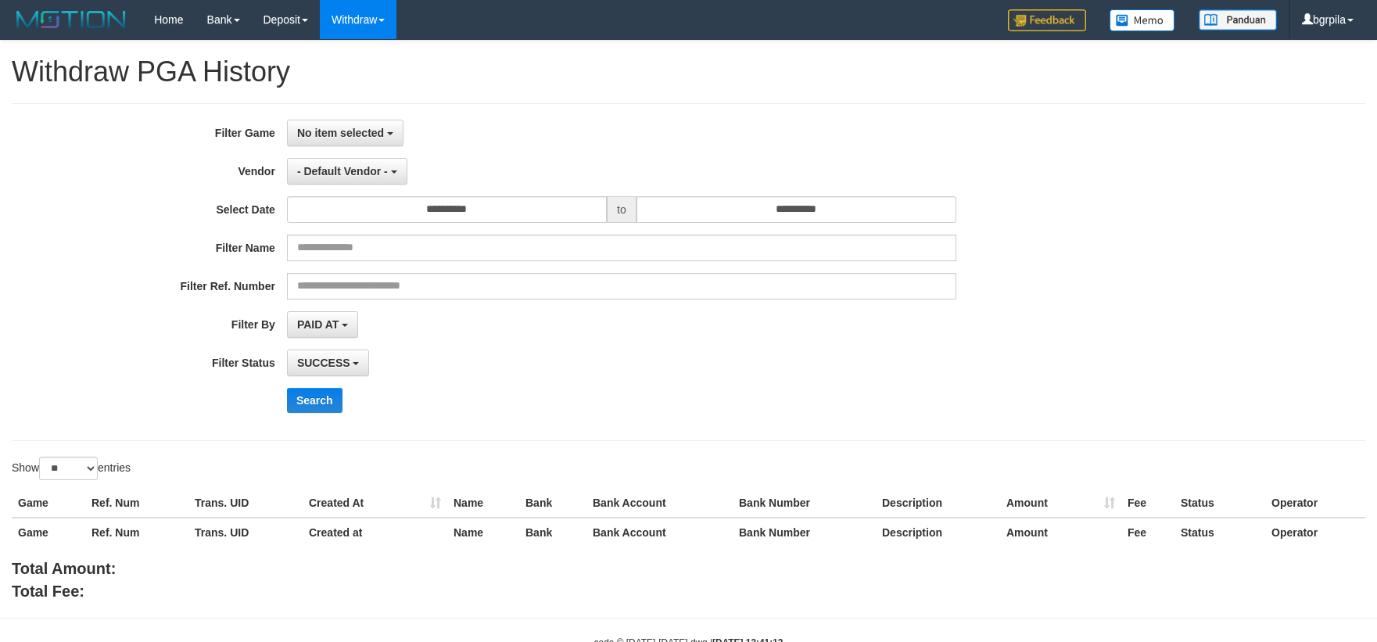
select select
select select "**"
click at [315, 138] on button "No item selected" at bounding box center [345, 133] width 117 height 27
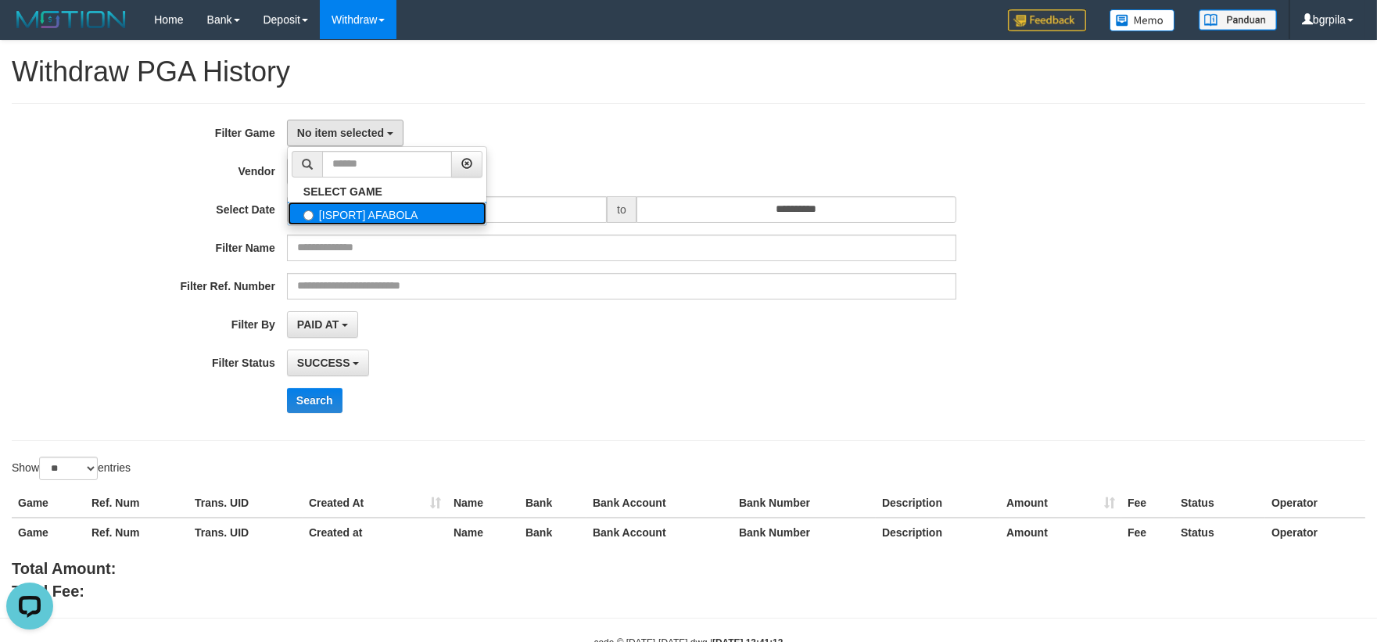
click at [324, 216] on label "[ISPORT] AFABOLA" at bounding box center [387, 213] width 199 height 23
select select "****"
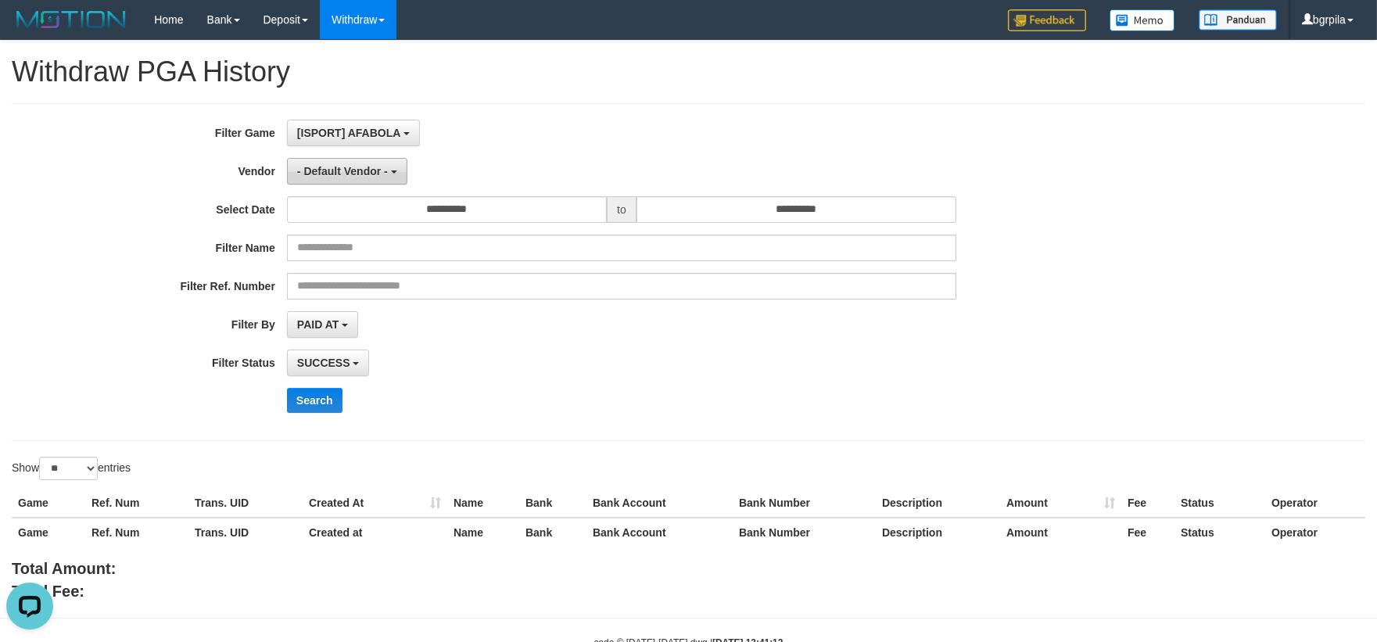
click at [356, 178] on button "- Default Vendor -" at bounding box center [347, 171] width 120 height 27
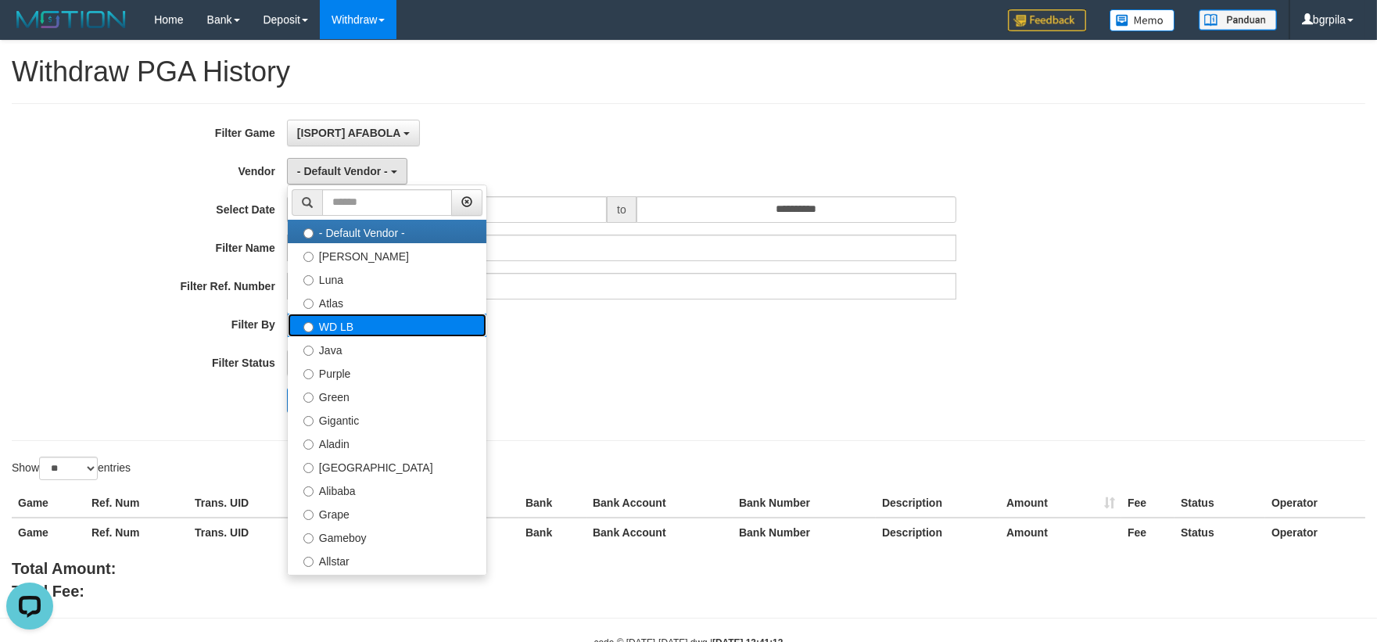
click at [370, 322] on label "WD LB" at bounding box center [387, 325] width 199 height 23
select select "**********"
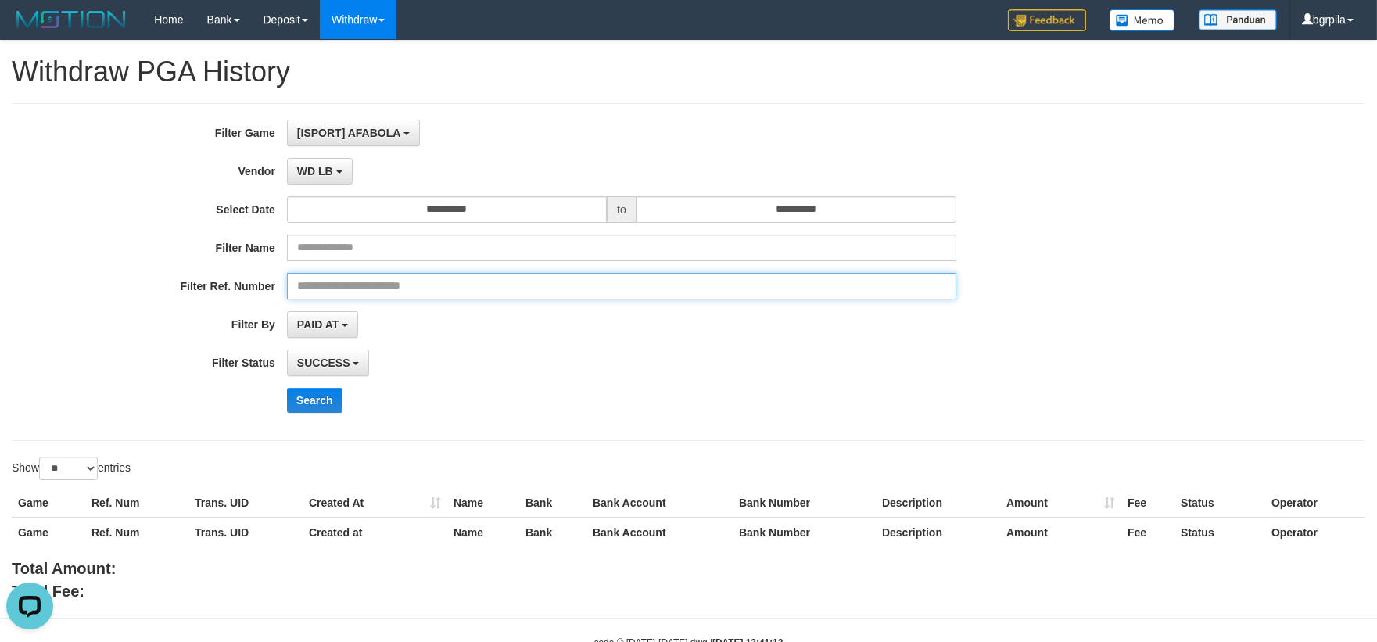
click at [447, 291] on input "text" at bounding box center [621, 286] width 669 height 27
paste input "**********"
type input "**********"
click at [323, 400] on button "Search" at bounding box center [315, 400] width 56 height 25
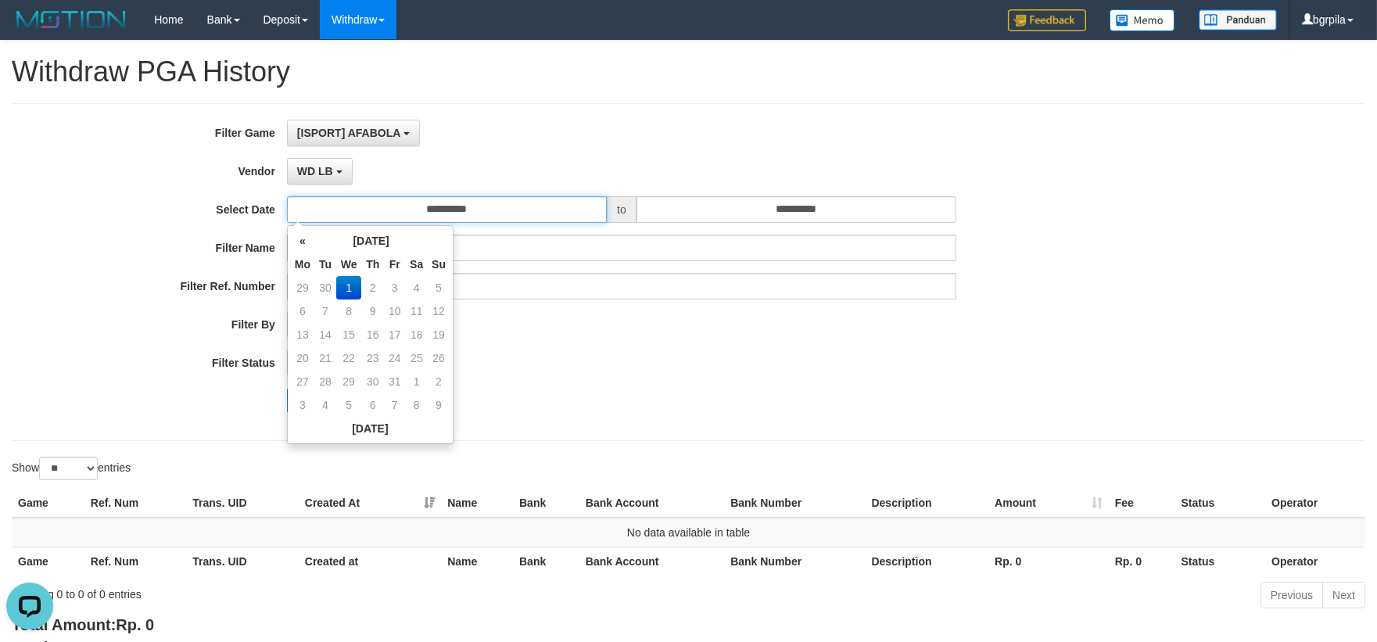
click at [407, 206] on input "**********" at bounding box center [447, 209] width 320 height 27
click at [329, 292] on td "30" at bounding box center [325, 287] width 22 height 23
type input "**********"
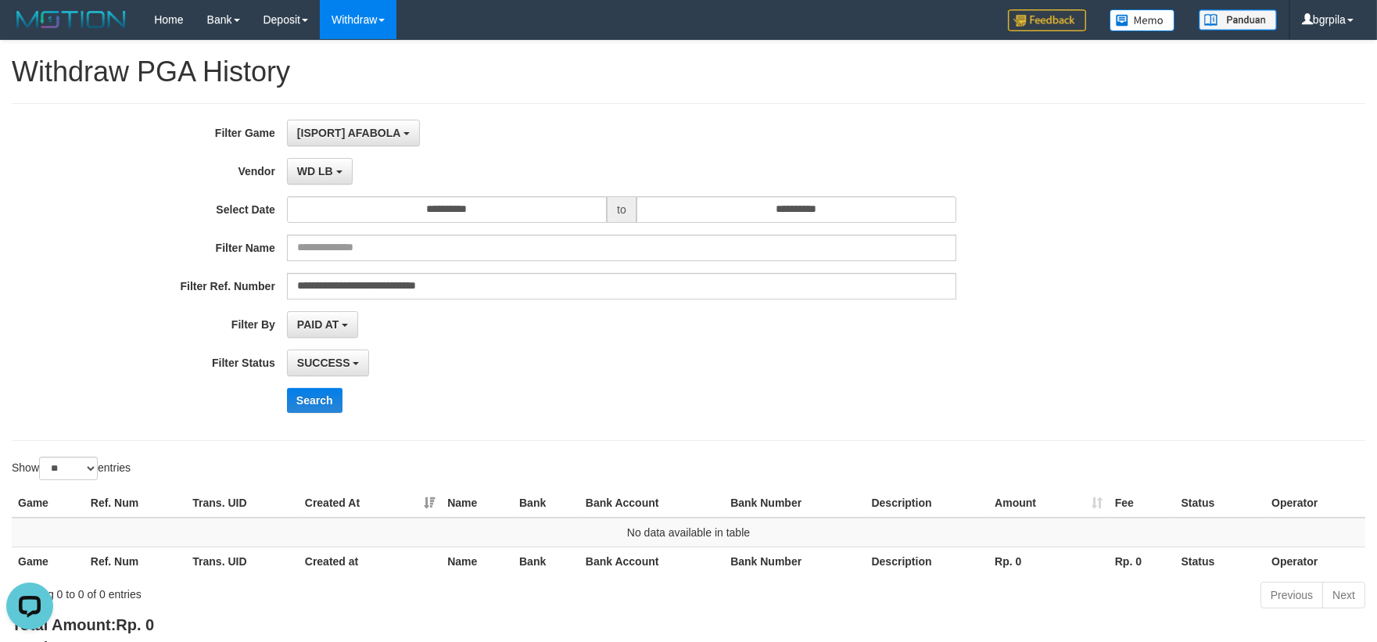
click at [267, 397] on div "Search" at bounding box center [574, 400] width 1148 height 25
click at [301, 400] on button "Search" at bounding box center [315, 400] width 56 height 25
click at [467, 303] on div "**********" at bounding box center [574, 272] width 1148 height 305
click at [483, 291] on input "**********" at bounding box center [621, 286] width 669 height 27
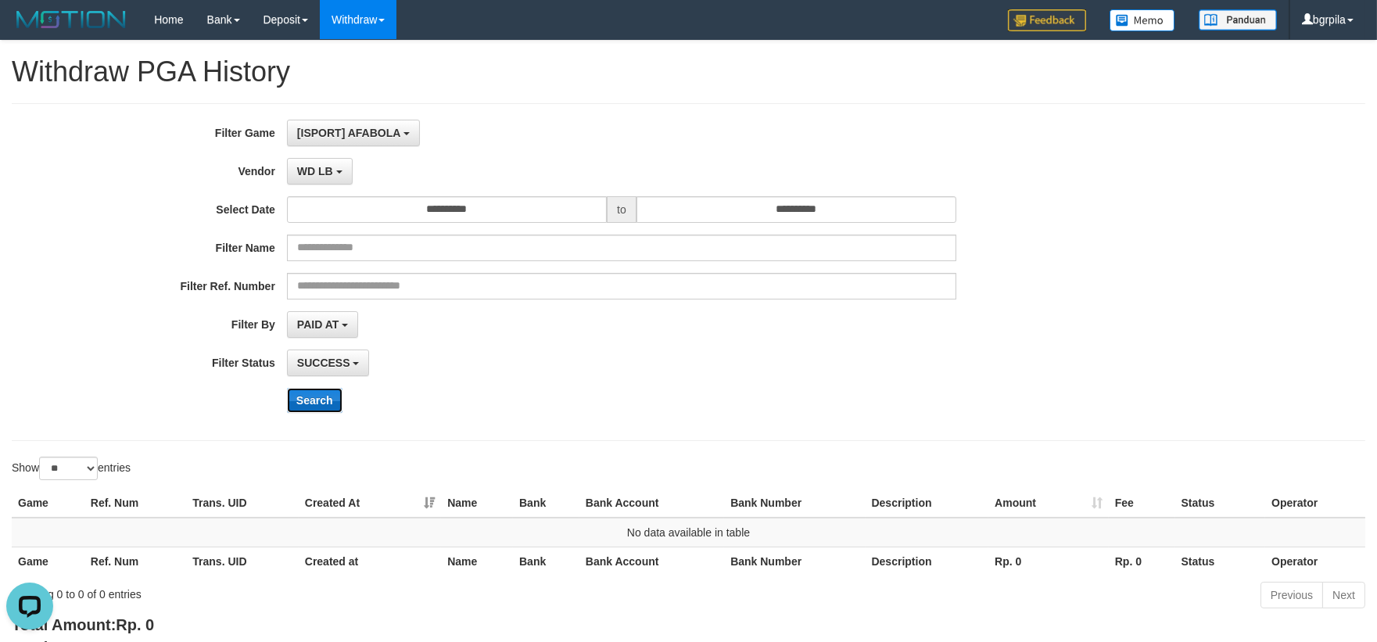
click at [308, 407] on button "Search" at bounding box center [315, 400] width 56 height 25
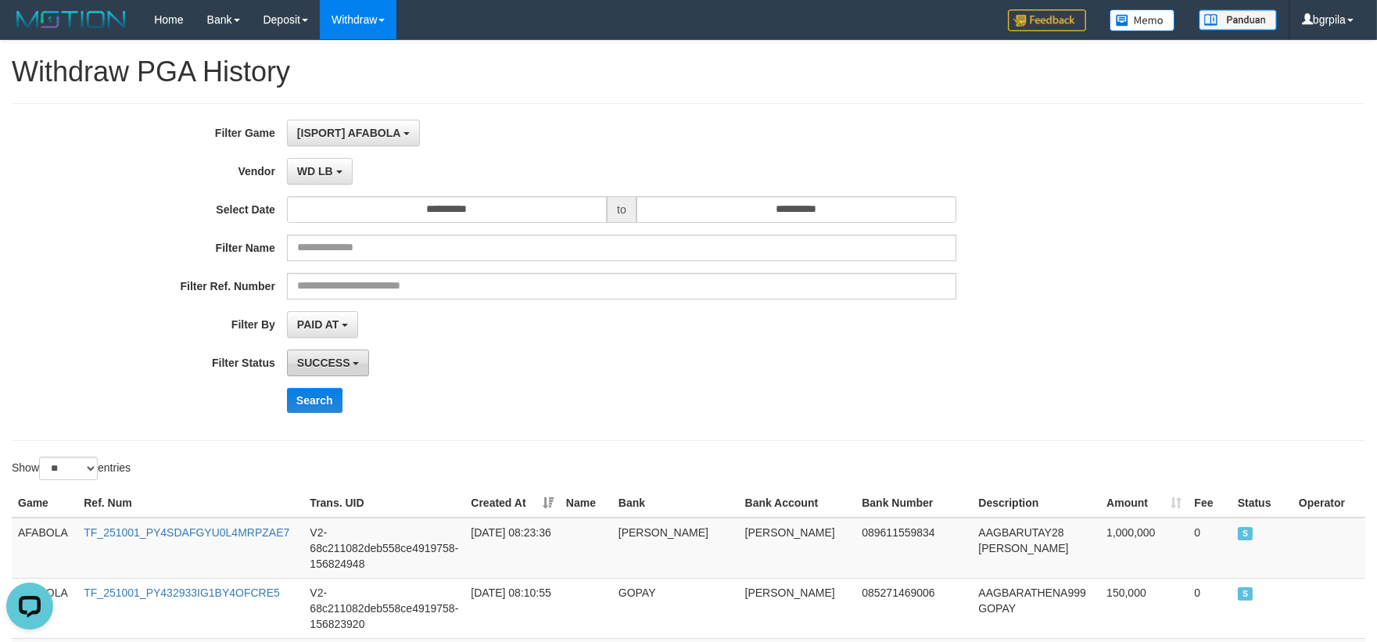
click at [316, 350] on button "SUCCESS" at bounding box center [328, 363] width 83 height 27
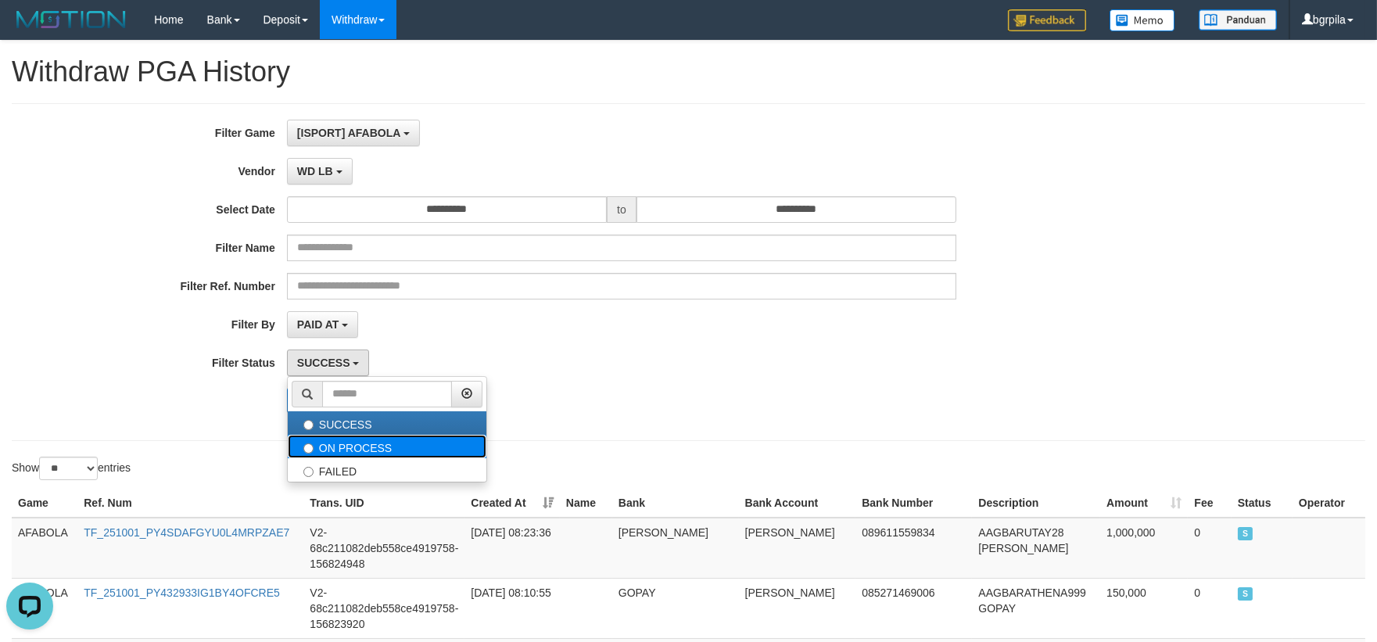
click at [325, 451] on label "ON PROCESS" at bounding box center [387, 446] width 199 height 23
select select "*"
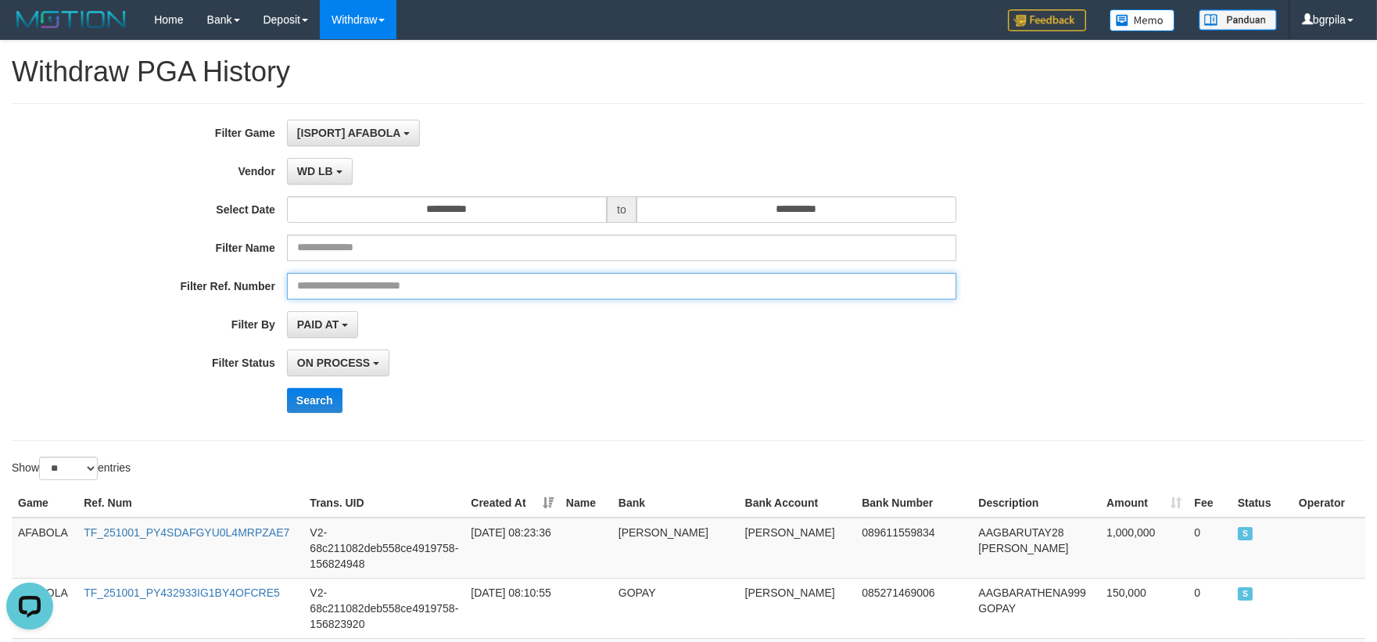
click at [375, 278] on input "text" at bounding box center [621, 286] width 669 height 27
paste input "**********"
type input "**********"
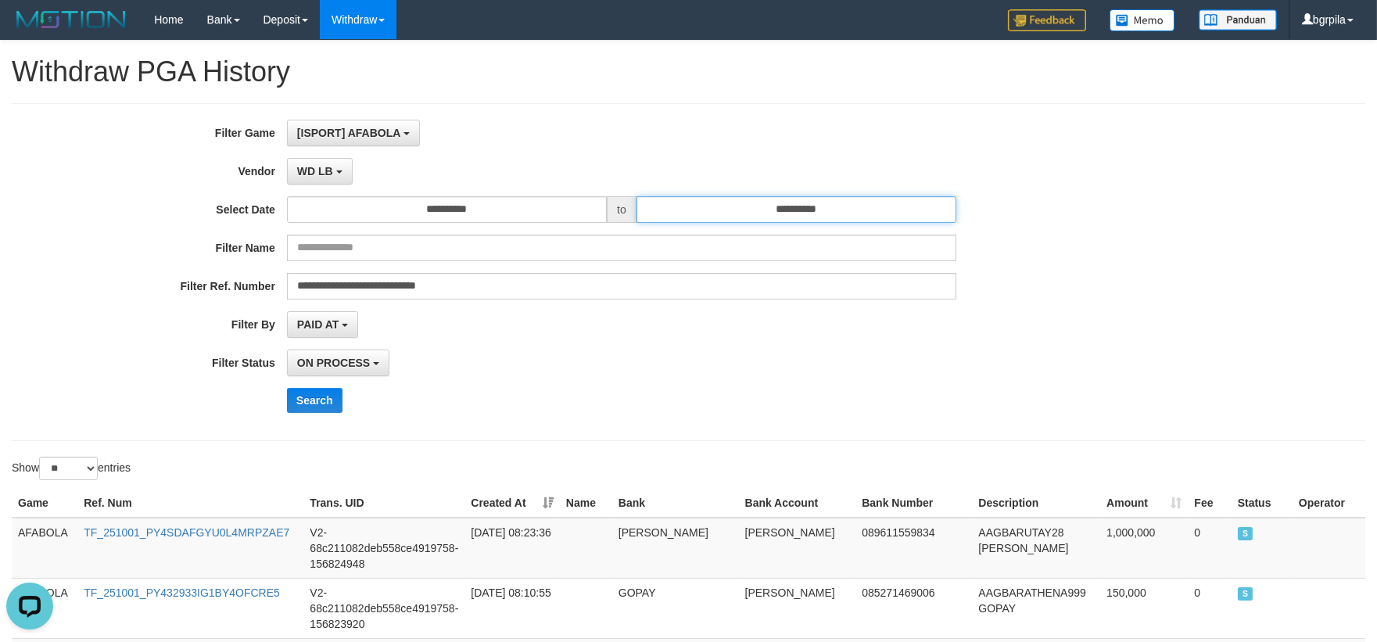
click at [737, 212] on input "**********" at bounding box center [797, 209] width 320 height 27
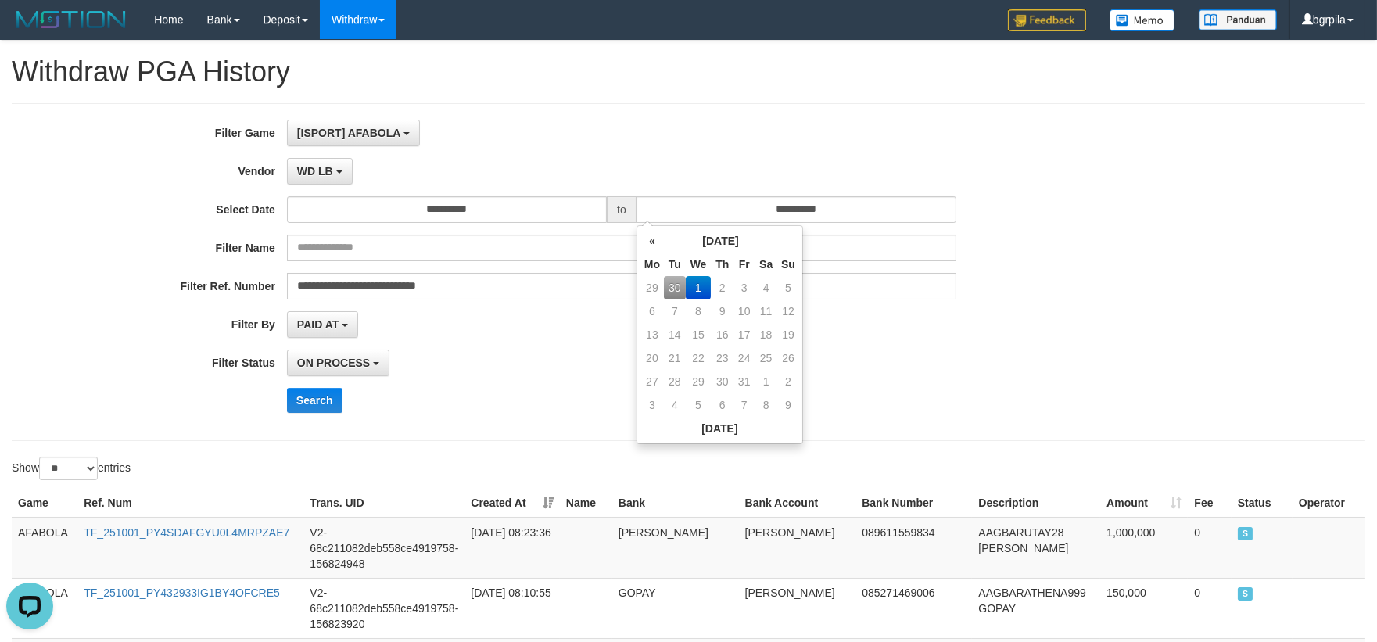
click at [673, 288] on td "30" at bounding box center [675, 287] width 22 height 23
type input "**********"
click at [311, 409] on button "Search" at bounding box center [315, 400] width 56 height 25
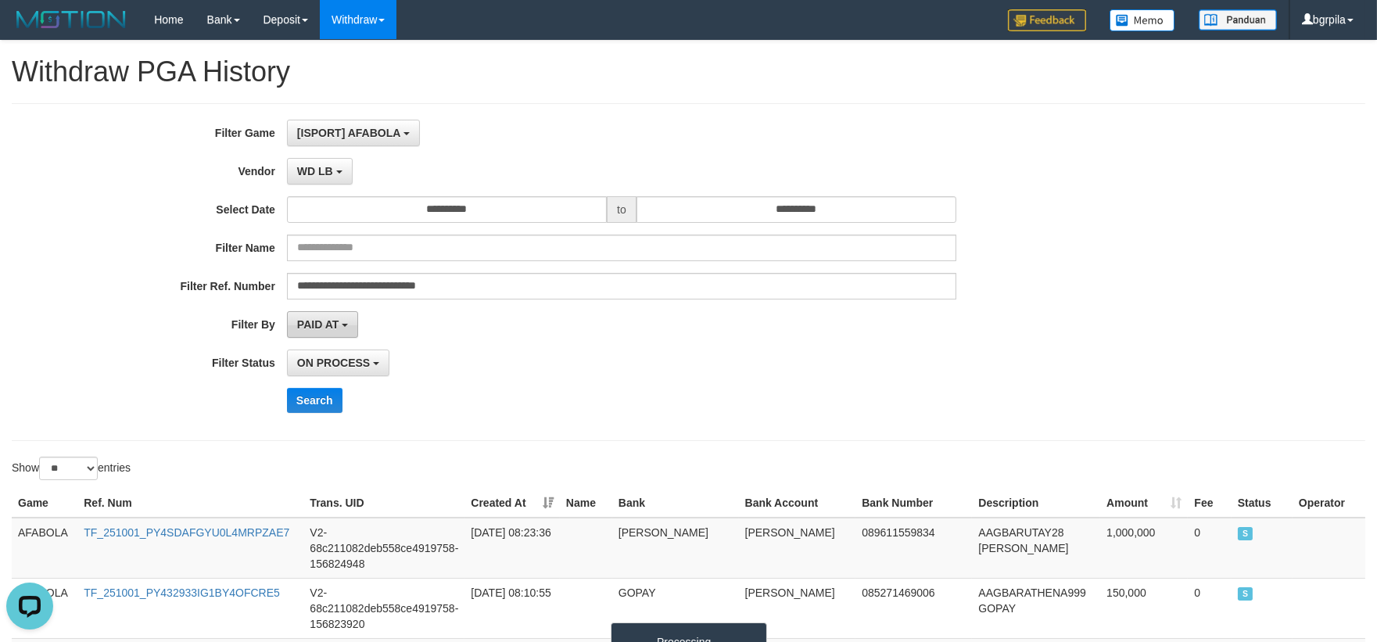
click at [294, 322] on button "PAID AT" at bounding box center [322, 324] width 71 height 27
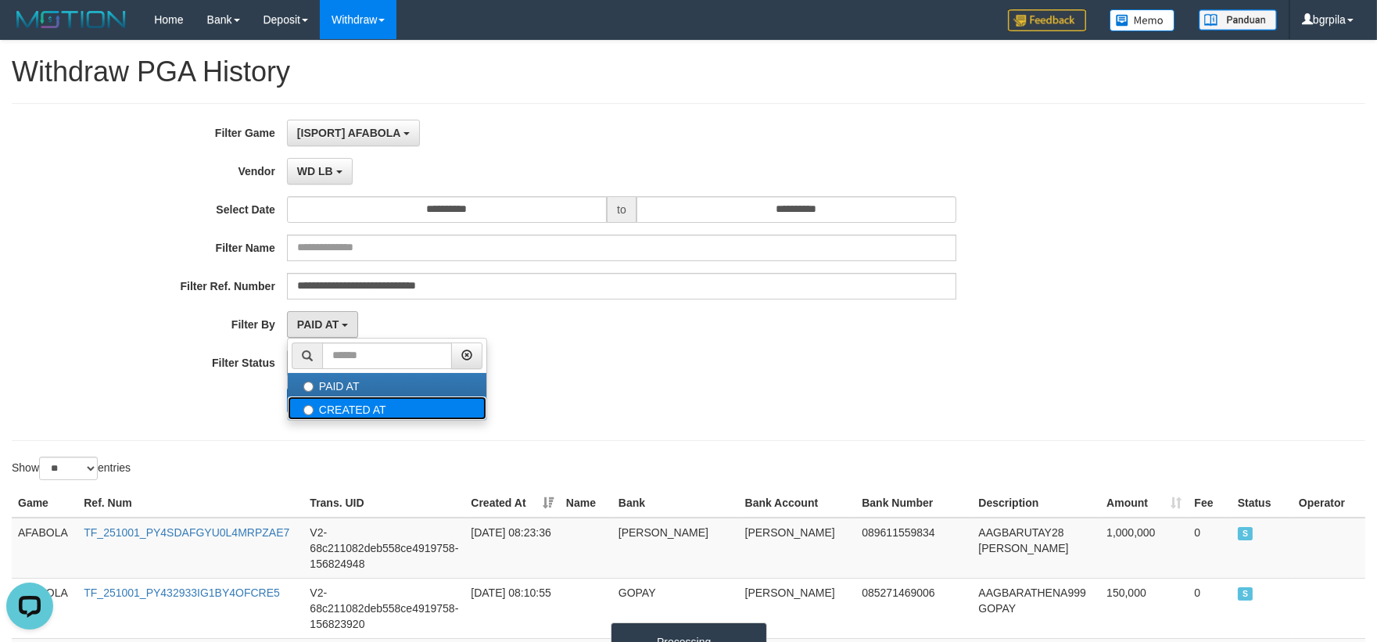
click at [319, 404] on label "CREATED AT" at bounding box center [387, 408] width 199 height 23
select select "*"
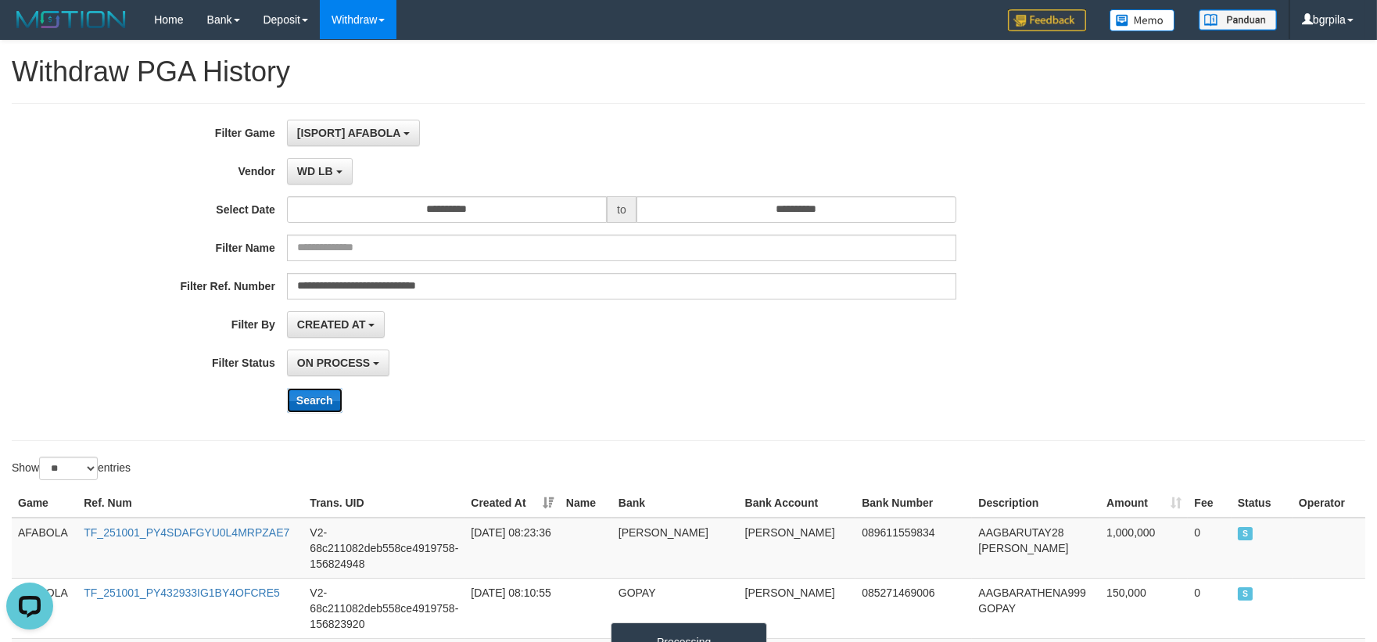
click at [319, 401] on button "Search" at bounding box center [315, 400] width 56 height 25
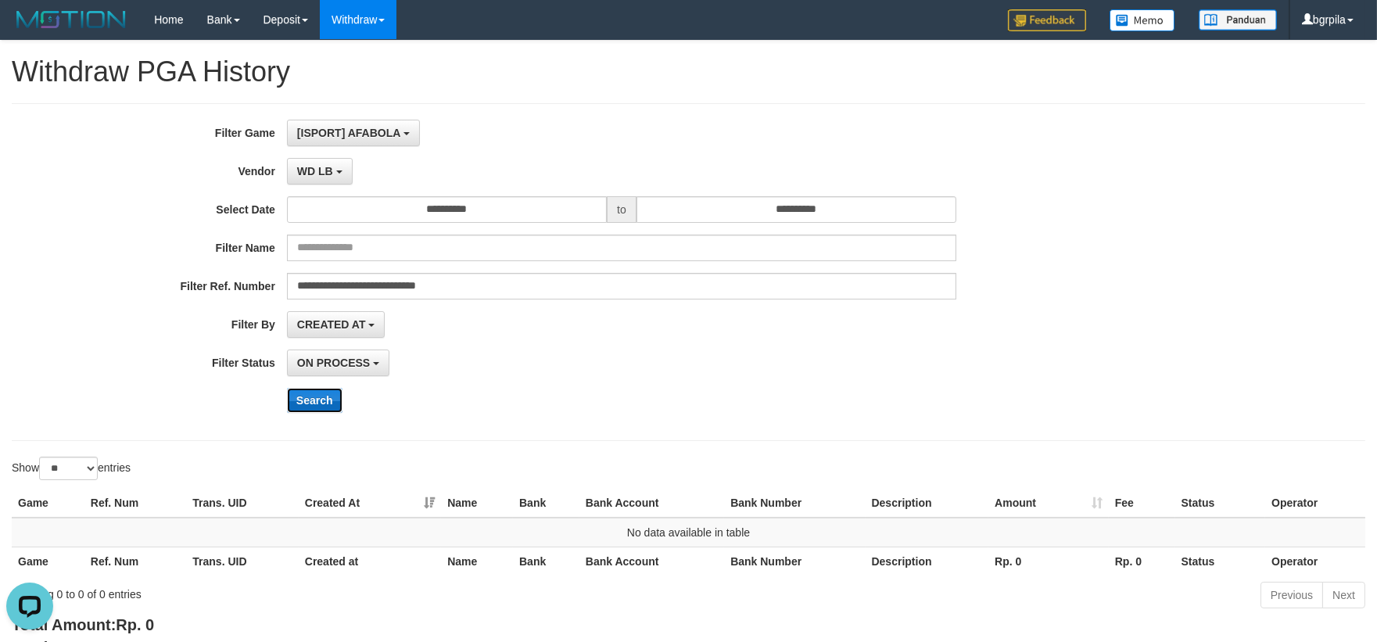
click at [319, 401] on button "Search" at bounding box center [315, 400] width 56 height 25
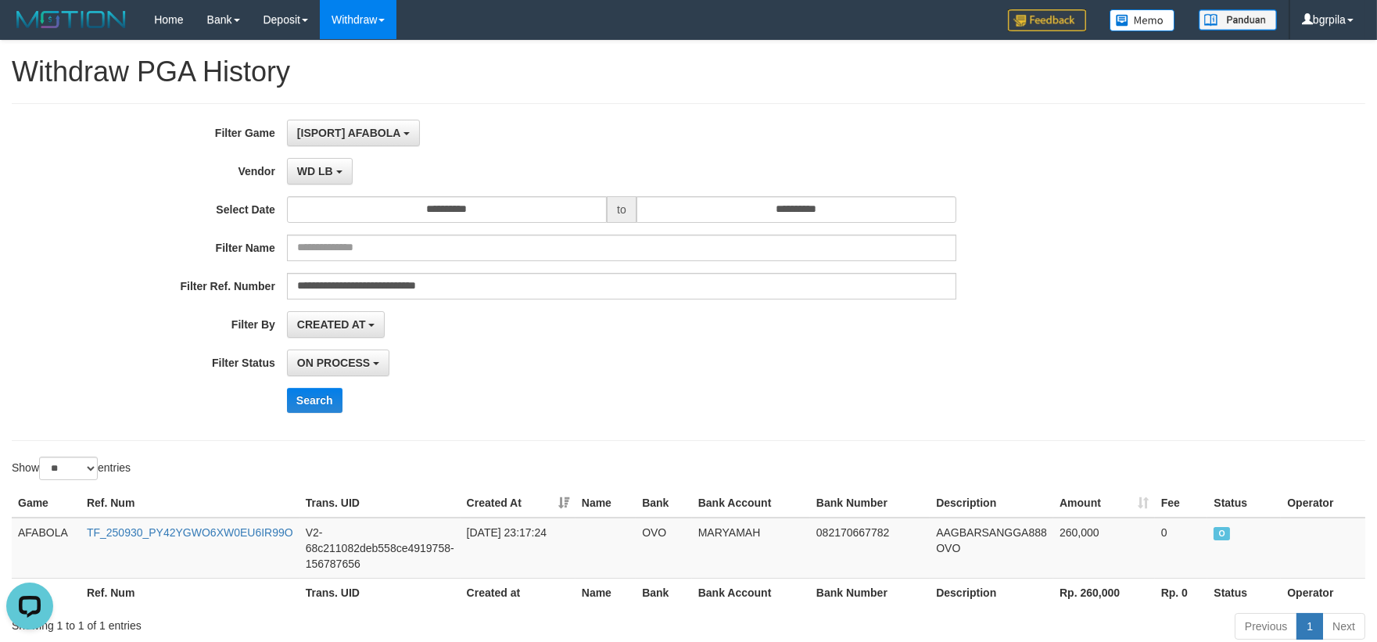
click at [1226, 536] on span "O" at bounding box center [1222, 533] width 16 height 13
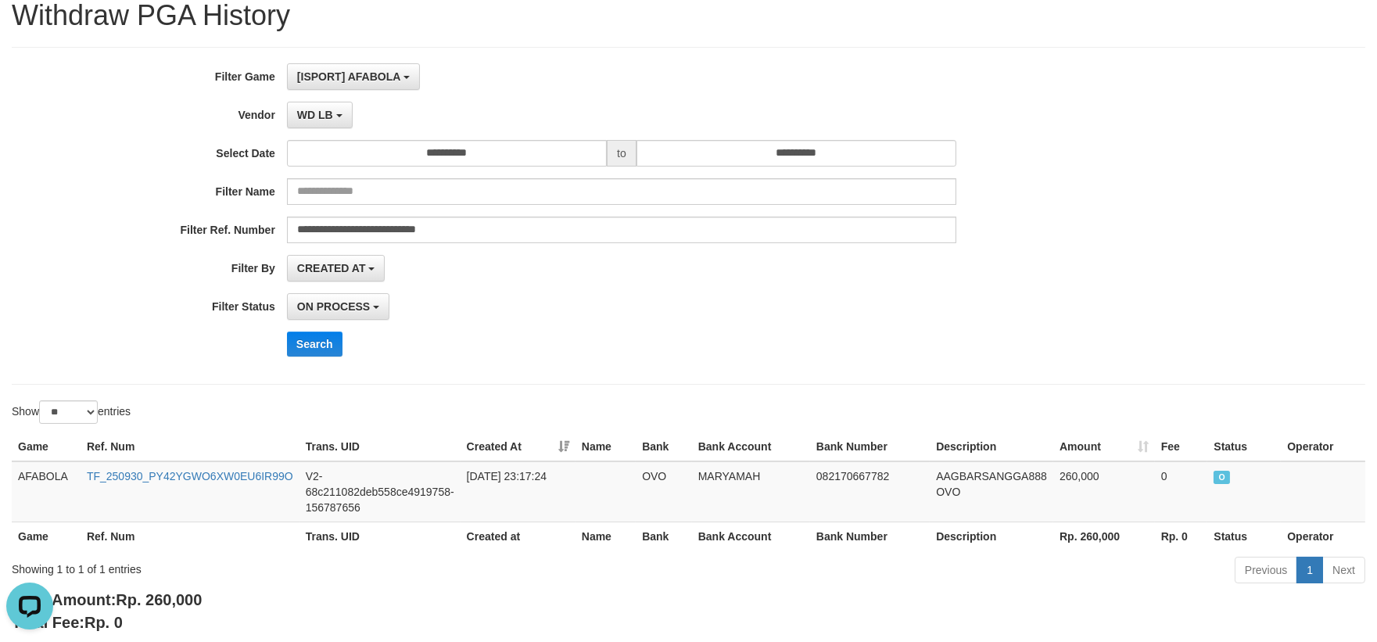
scroll to position [87, 0]
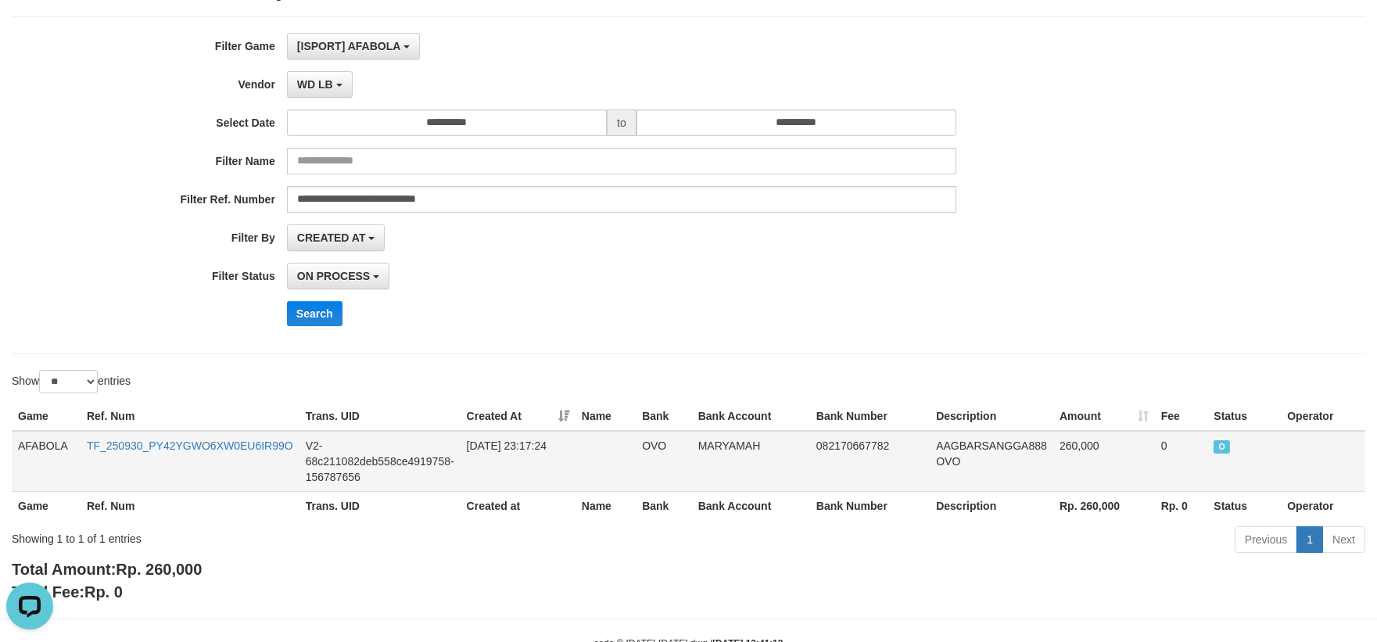
click at [257, 435] on td "TF_250930_PY42YGWO6XW0EU6IR99O" at bounding box center [190, 461] width 219 height 61
click at [253, 440] on link "TF_250930_PY42YGWO6XW0EU6IR99O" at bounding box center [190, 446] width 206 height 13
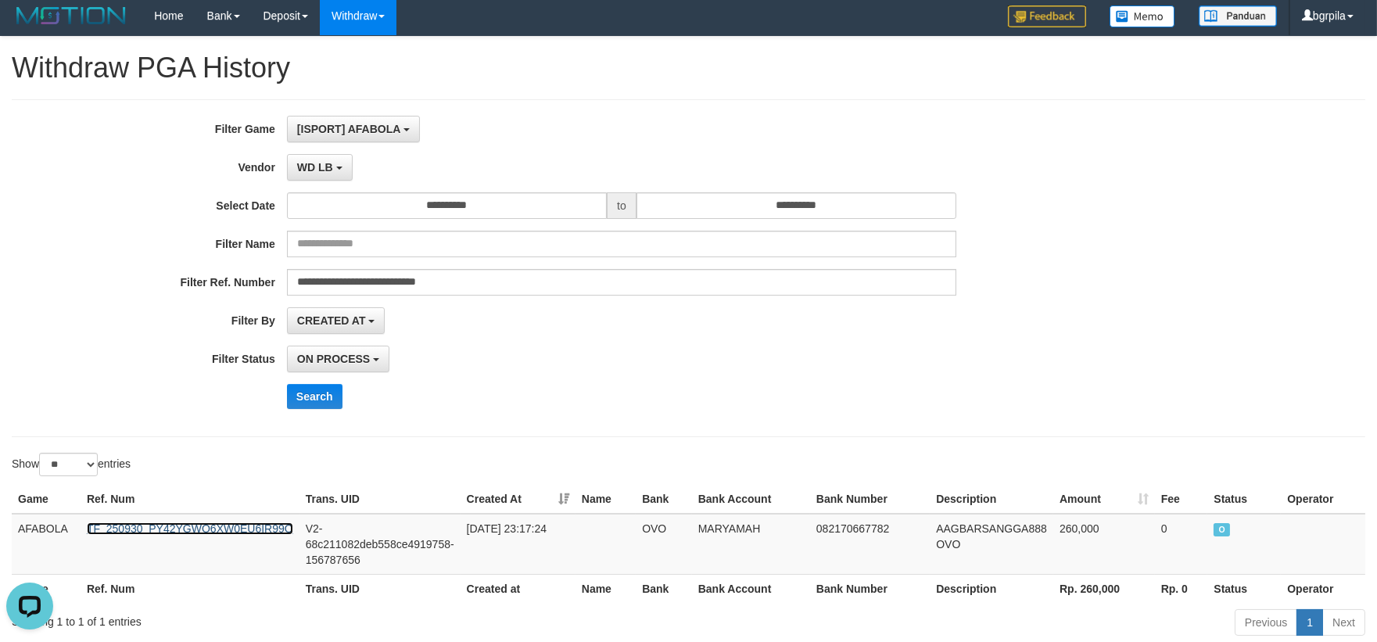
scroll to position [0, 0]
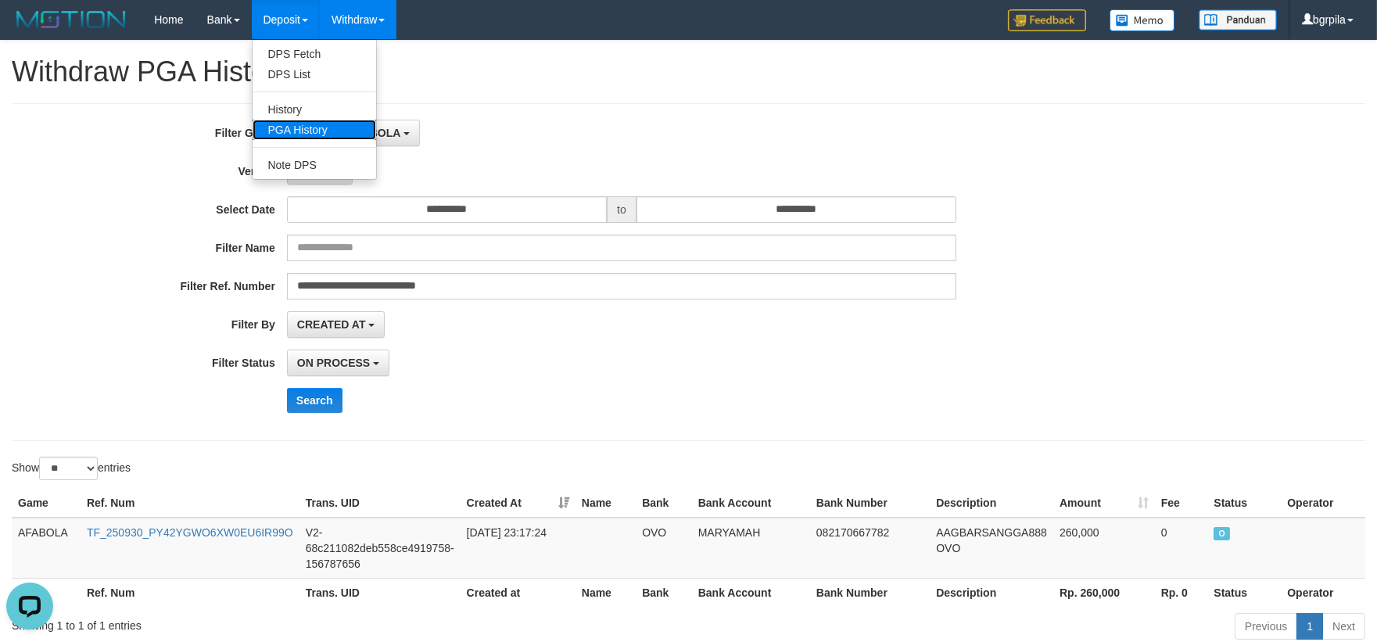
click at [286, 120] on link "PGA History" at bounding box center [315, 130] width 124 height 20
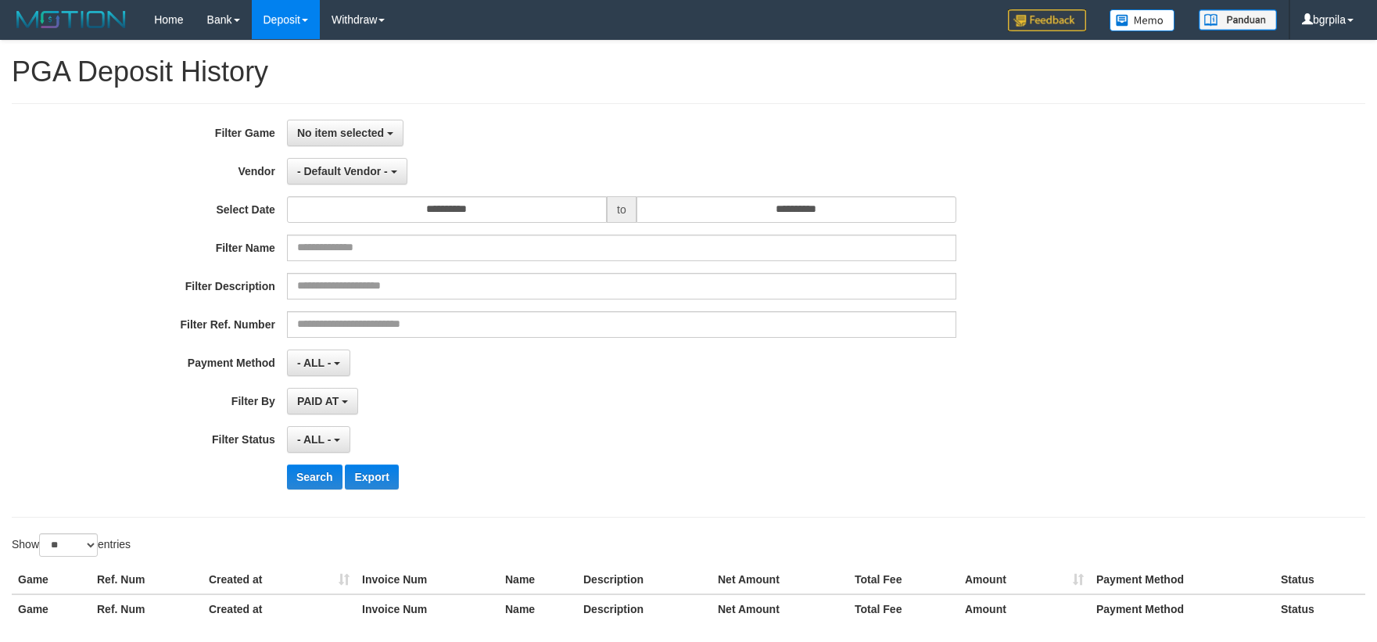
select select
select select "**"
click at [332, 134] on span "No item selected" at bounding box center [340, 133] width 87 height 13
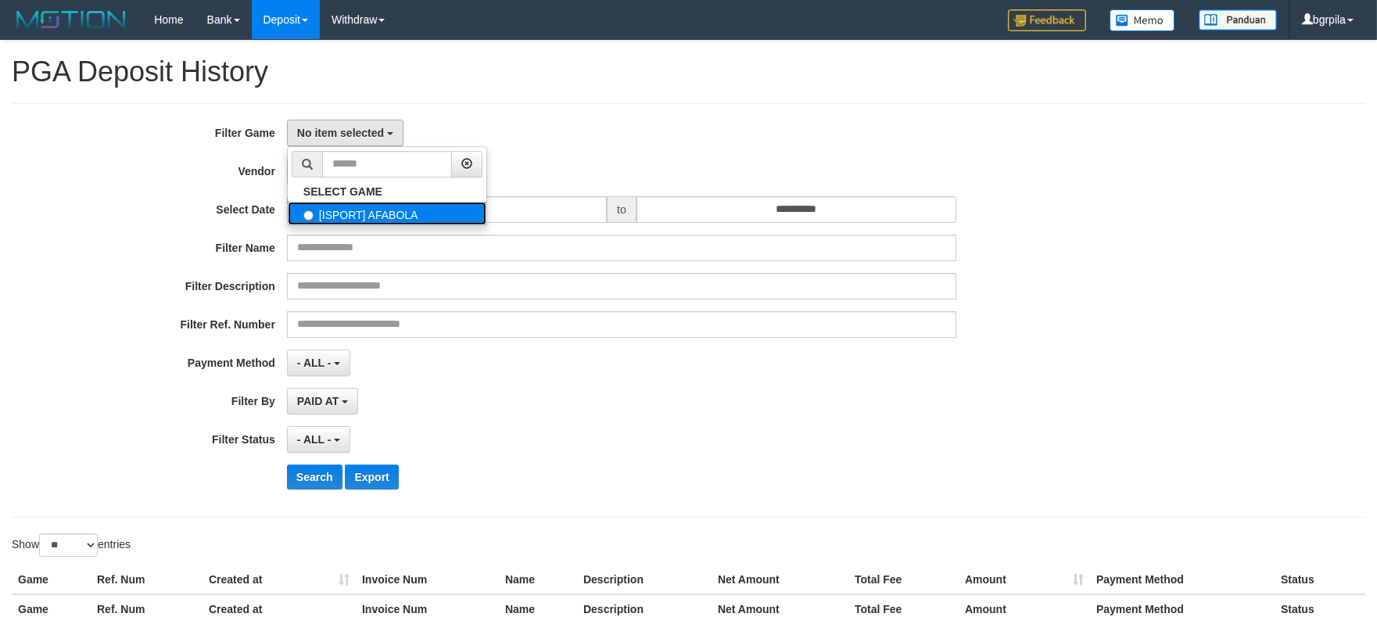
click at [332, 214] on label "[ISPORT] AFABOLA" at bounding box center [387, 213] width 199 height 23
select select "****"
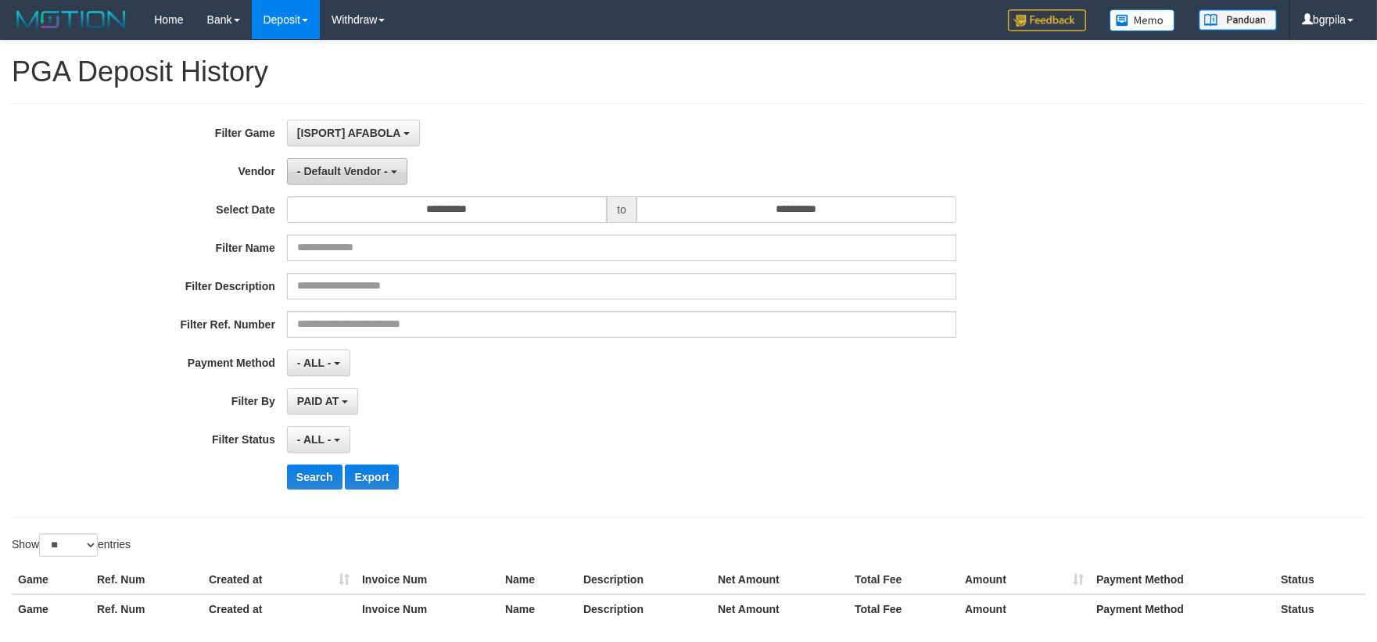
click at [339, 162] on button "- Default Vendor -" at bounding box center [347, 171] width 120 height 27
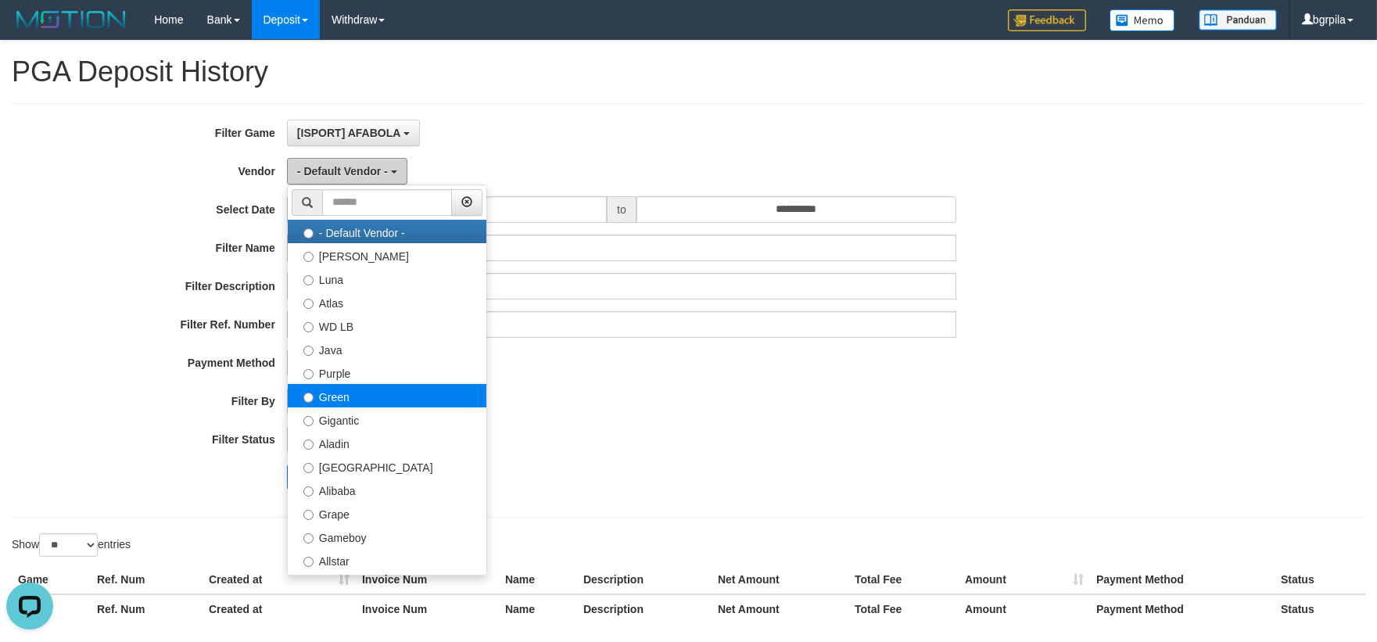
scroll to position [0, 0]
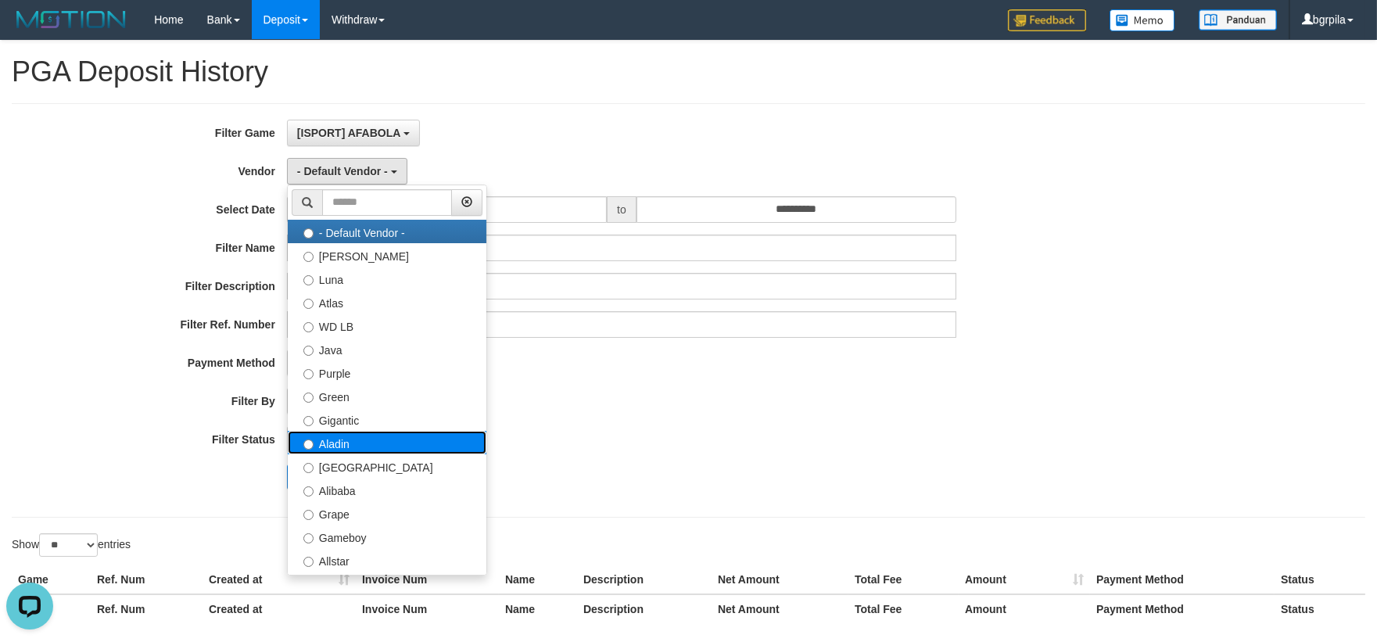
click at [400, 433] on label "Aladin" at bounding box center [387, 442] width 199 height 23
select select "**********"
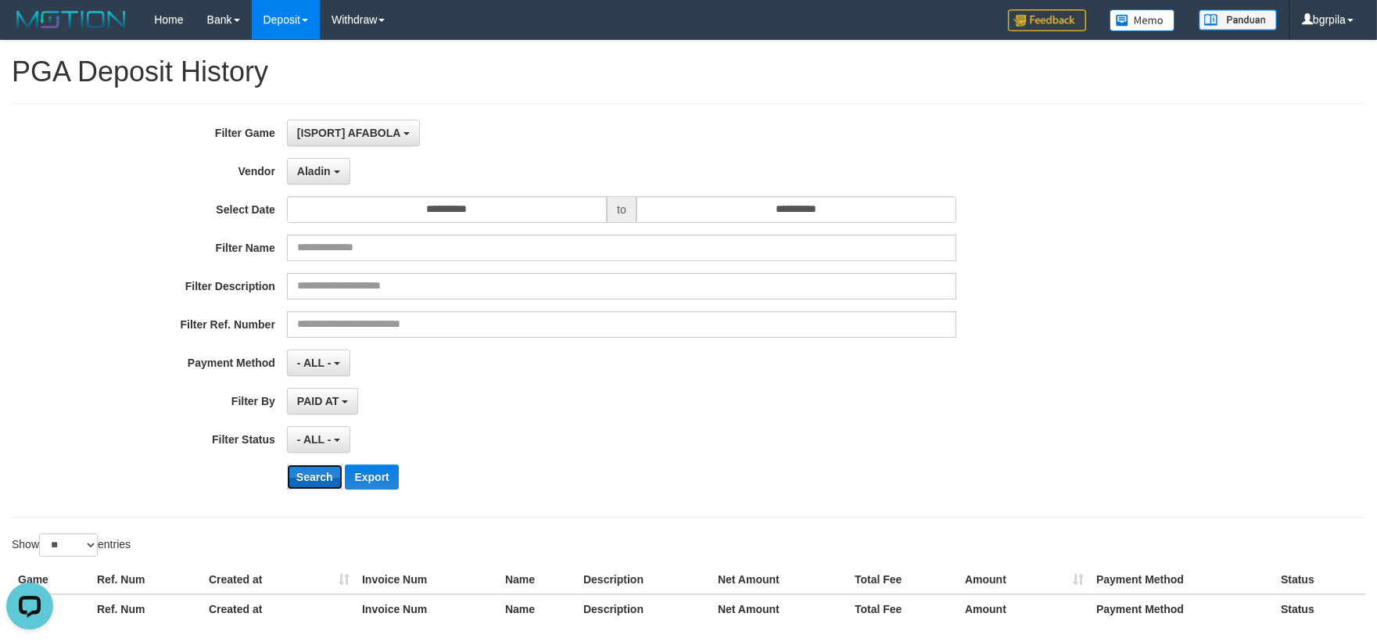
click at [318, 471] on button "Search" at bounding box center [315, 477] width 56 height 25
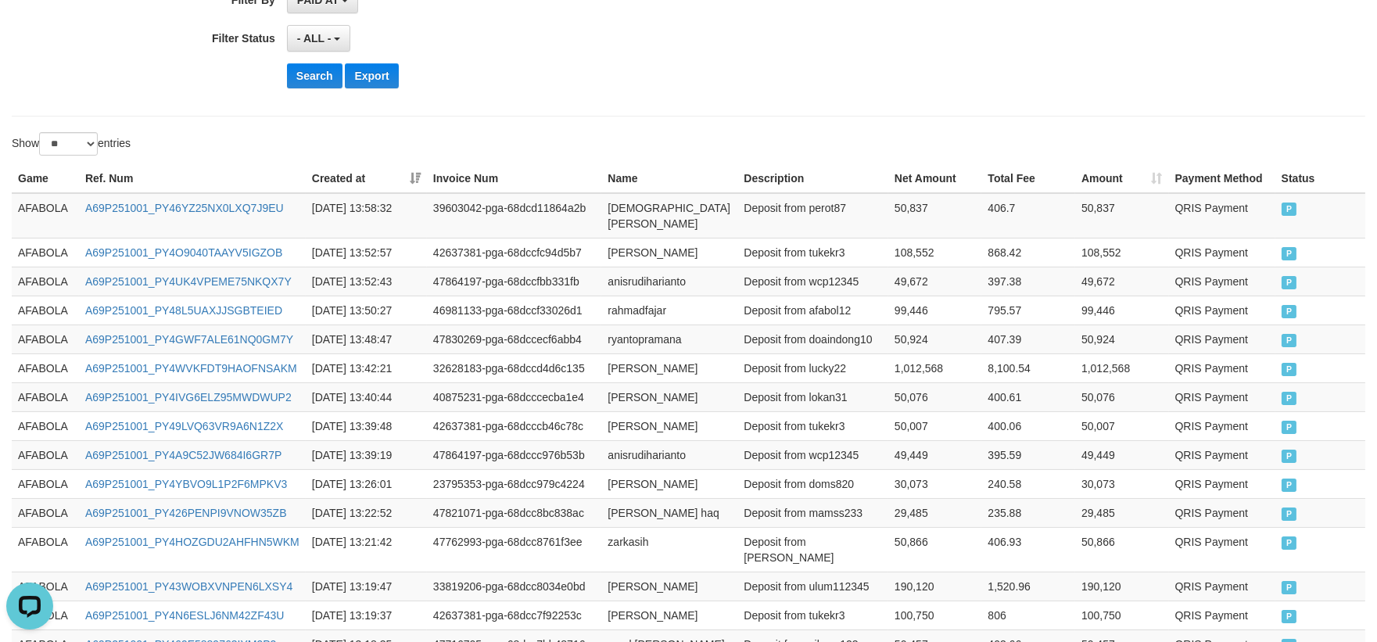
scroll to position [255, 0]
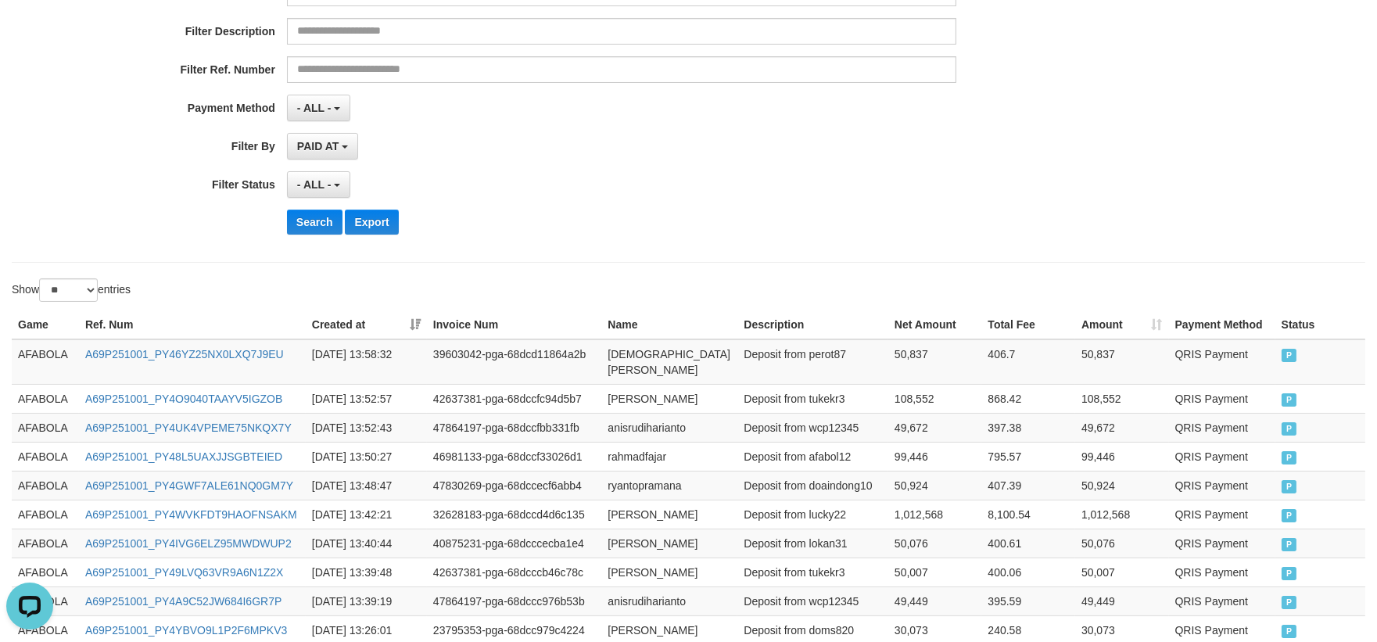
click at [407, 330] on th "Created at" at bounding box center [366, 324] width 121 height 29
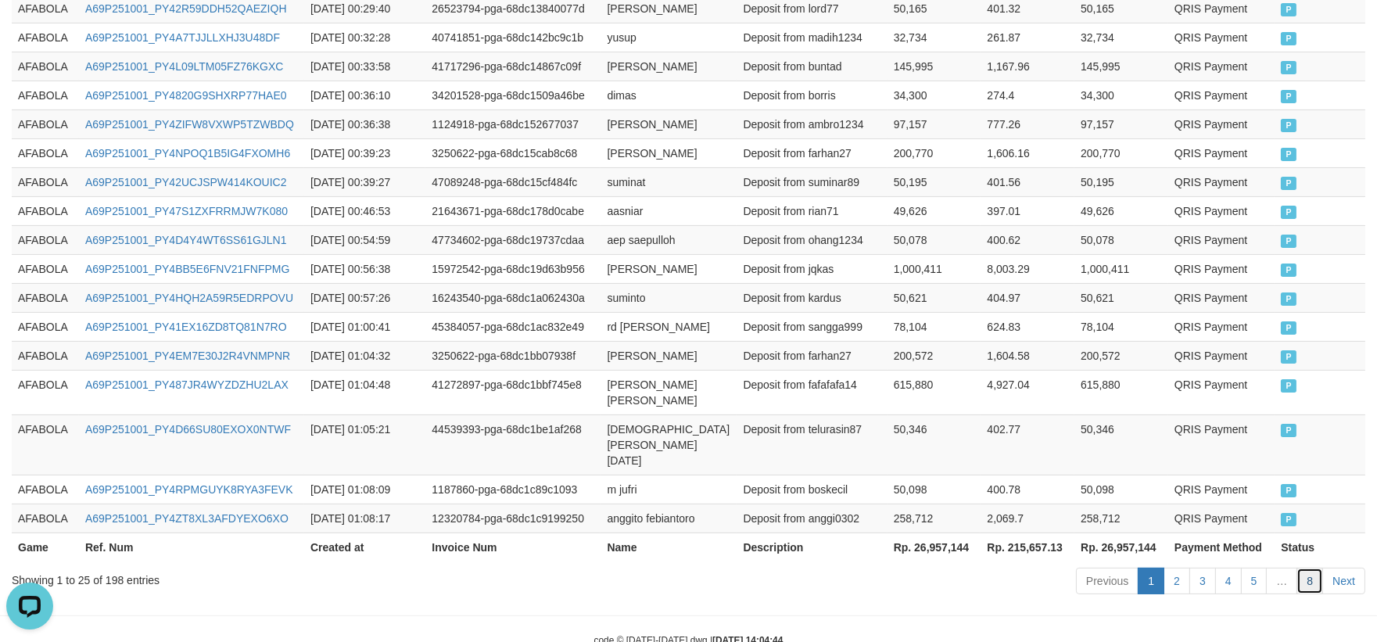
click at [1315, 568] on link "8" at bounding box center [1310, 581] width 27 height 27
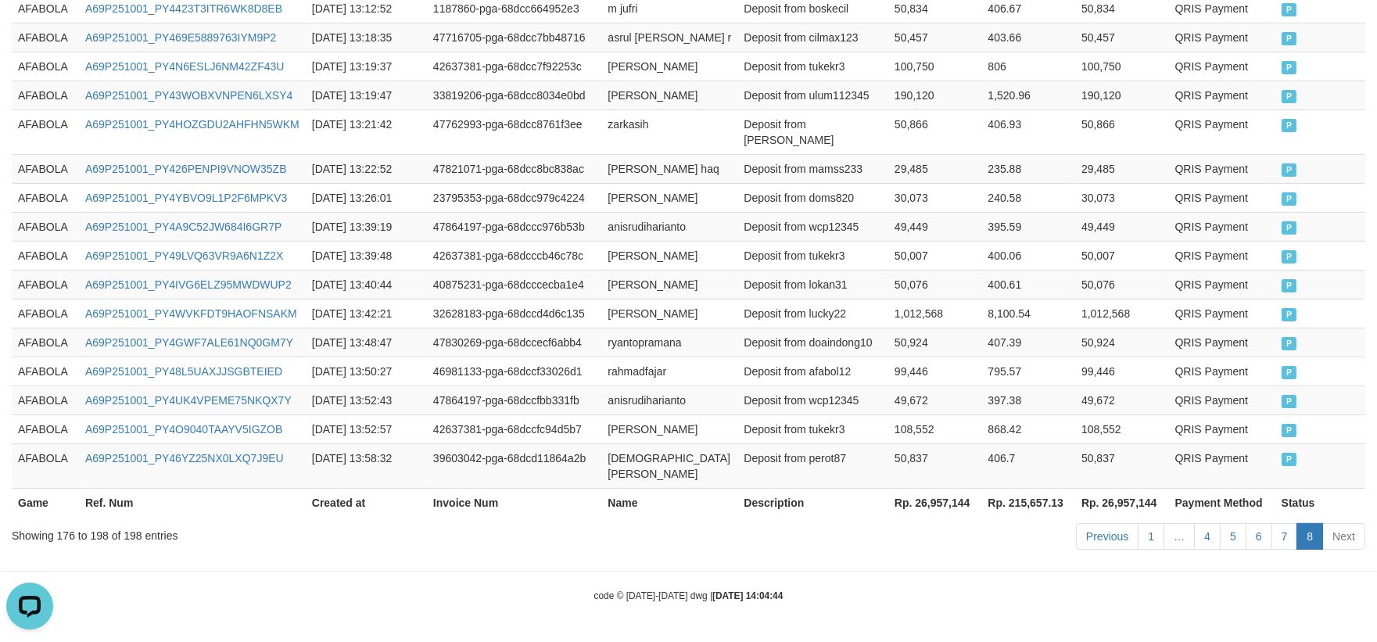
scroll to position [774, 0]
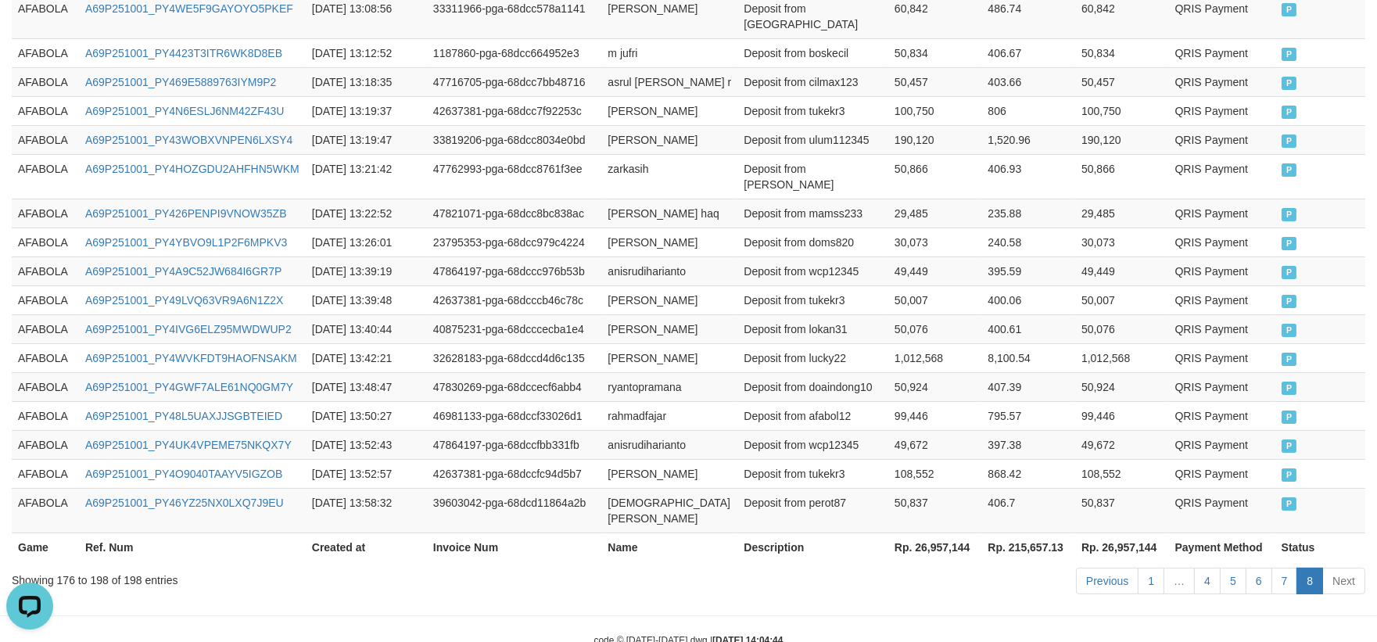
click at [873, 430] on td "Deposit from wcp12345" at bounding box center [812, 444] width 151 height 29
click at [47, 69] on td "AFABOLA" at bounding box center [45, 81] width 67 height 29
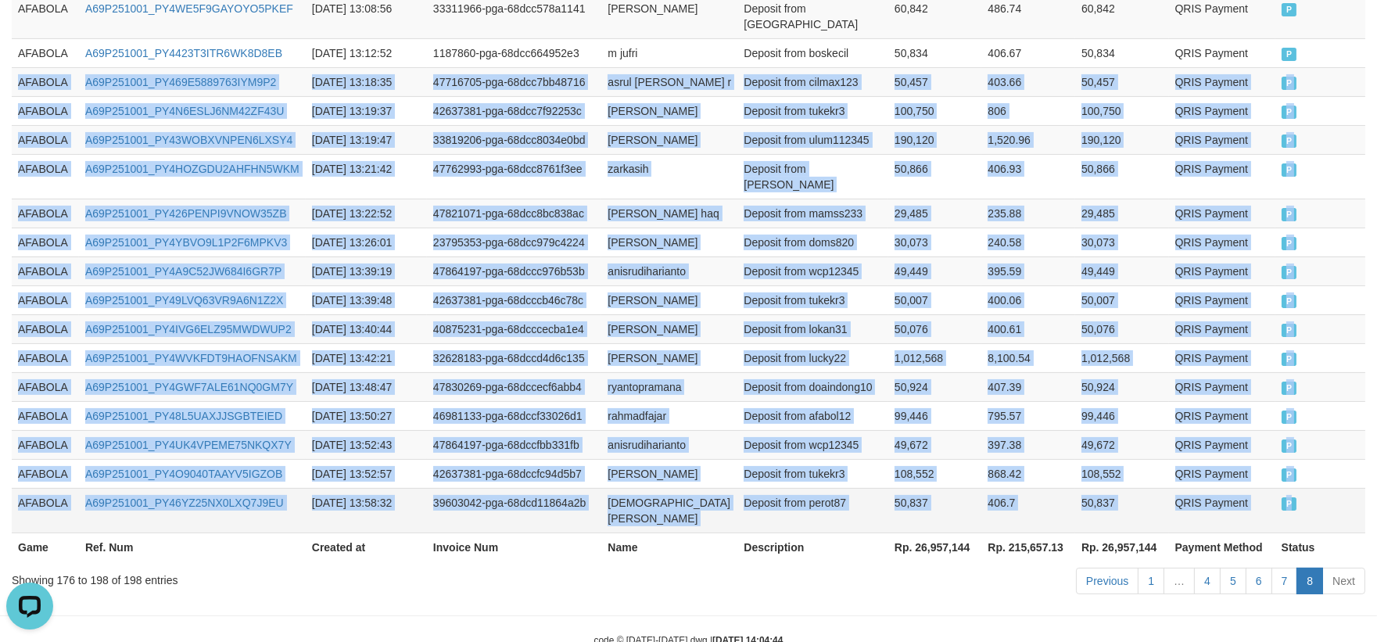
click at [1333, 488] on td "P" at bounding box center [1321, 510] width 90 height 45
copy tbody "AFABOLA A69P251001_PY469E5889763IYM9P2 [DATE] 13:18:35 47716705-pga-68dcc7bb487…"
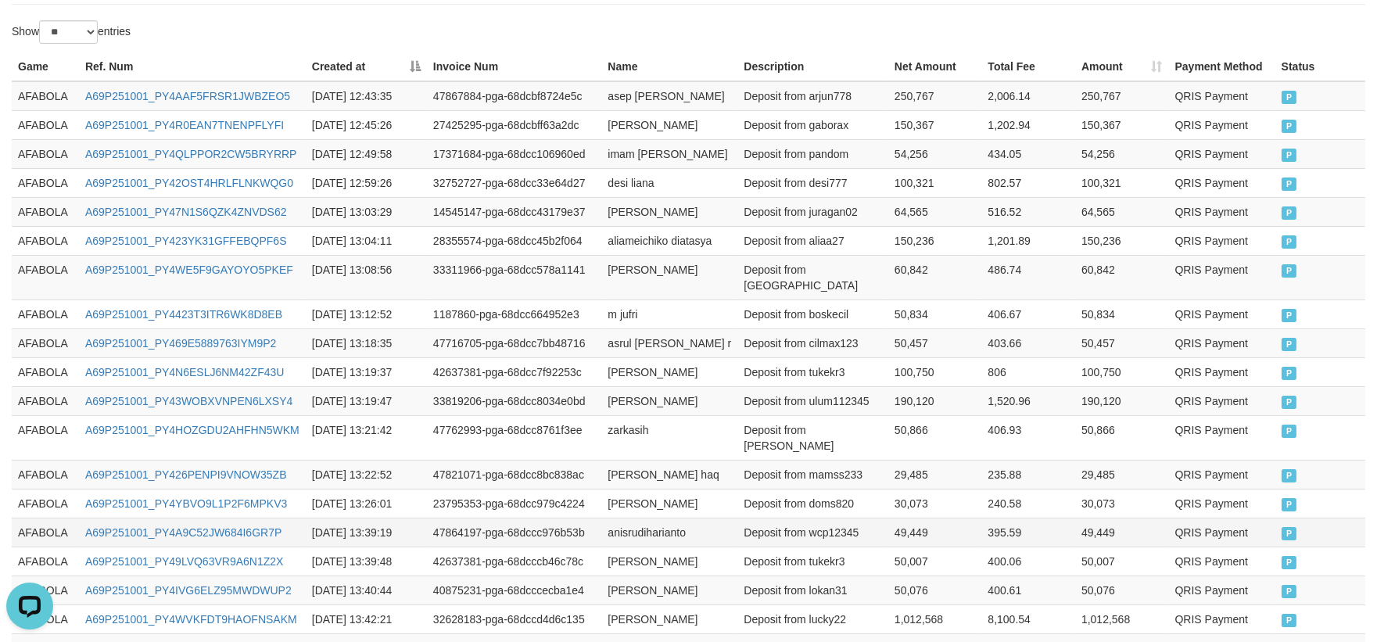
click at [643, 243] on tbody "AFABOLA A69P251001_PY4AAF5FRSR1JWBZEO5 [DATE] 12:43:35 47867884-pga-68dcbf8724e…" at bounding box center [689, 437] width 1354 height 713
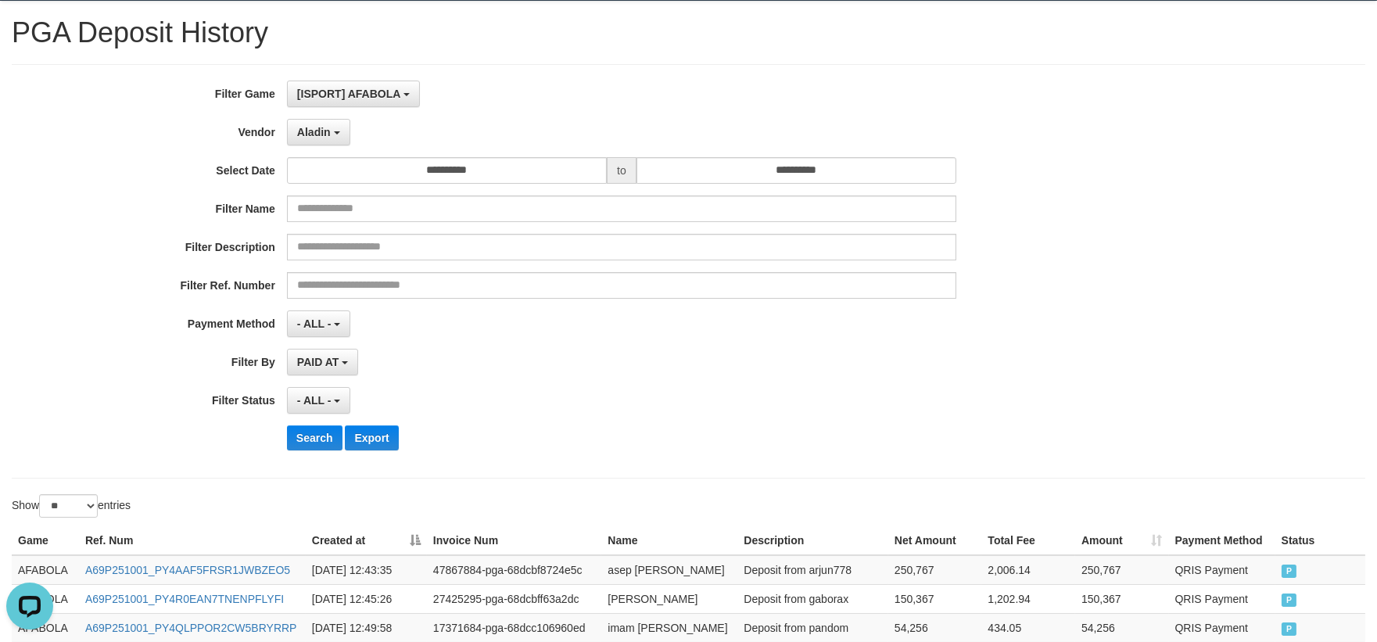
scroll to position [0, 0]
